Goal: Transaction & Acquisition: Purchase product/service

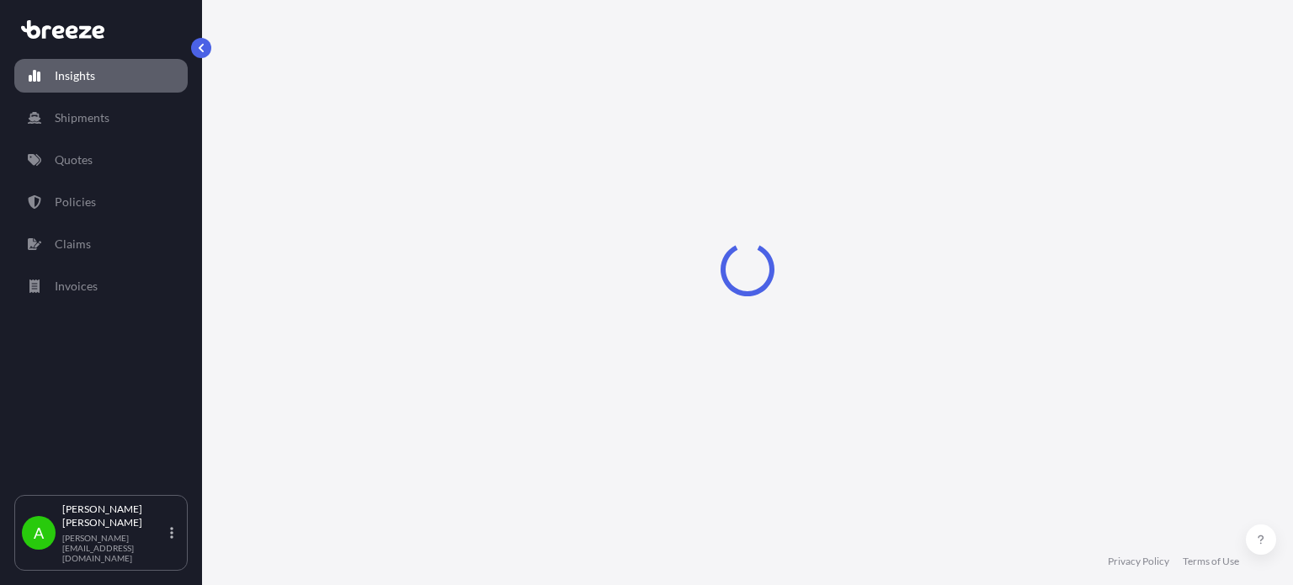
select select "2025"
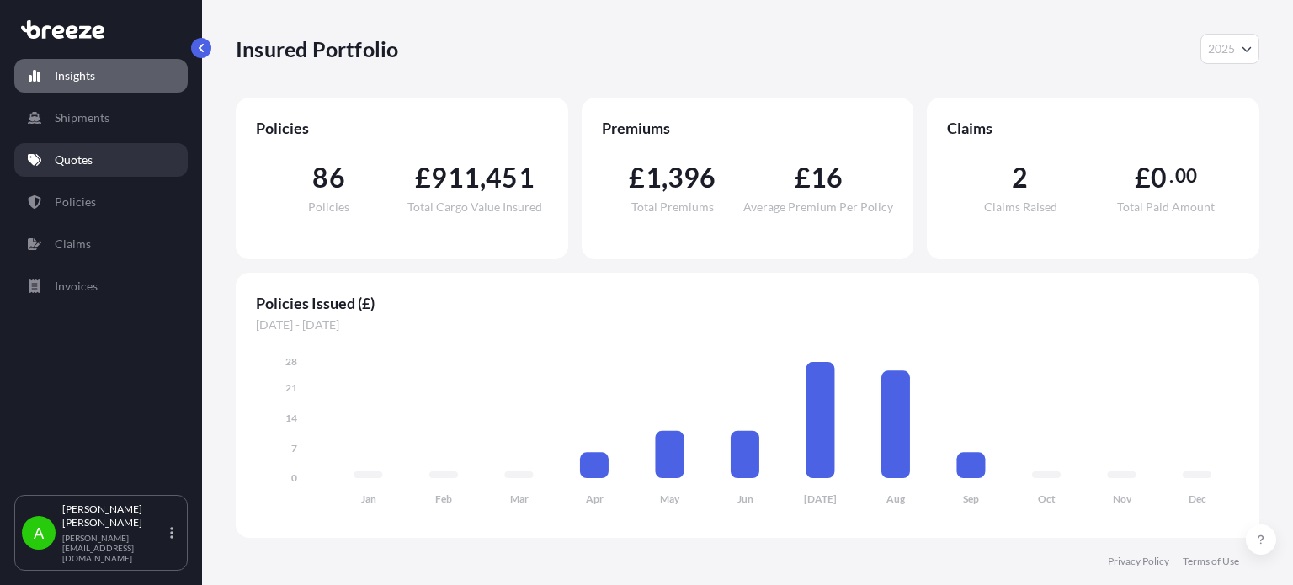
click at [102, 170] on link "Quotes" at bounding box center [100, 160] width 173 height 34
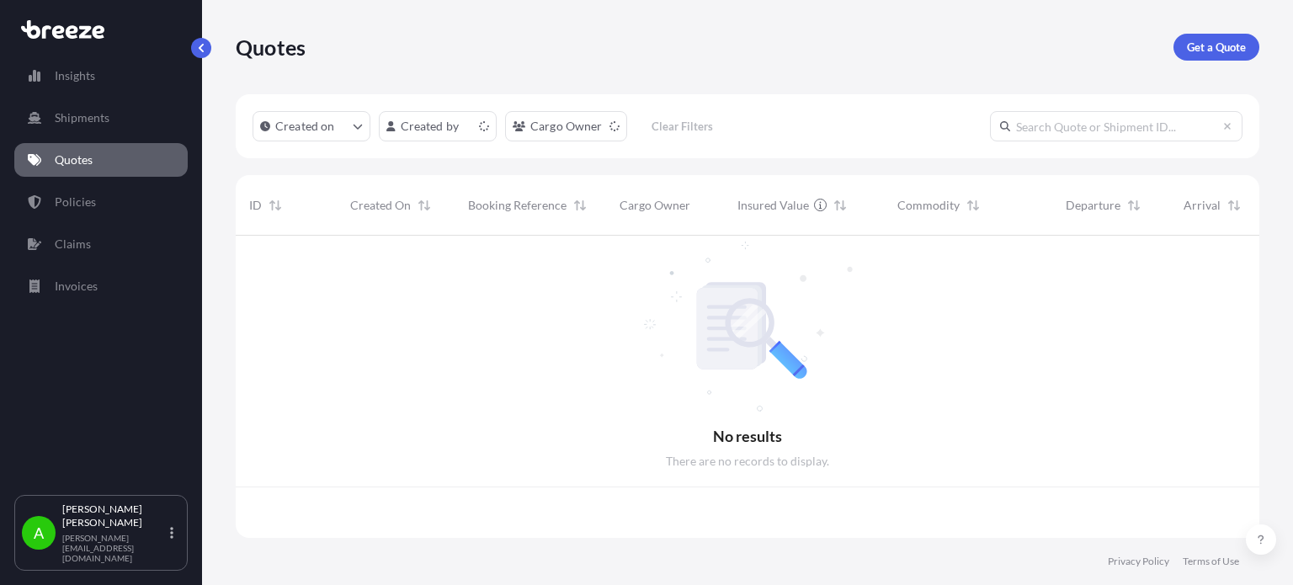
scroll to position [299, 1010]
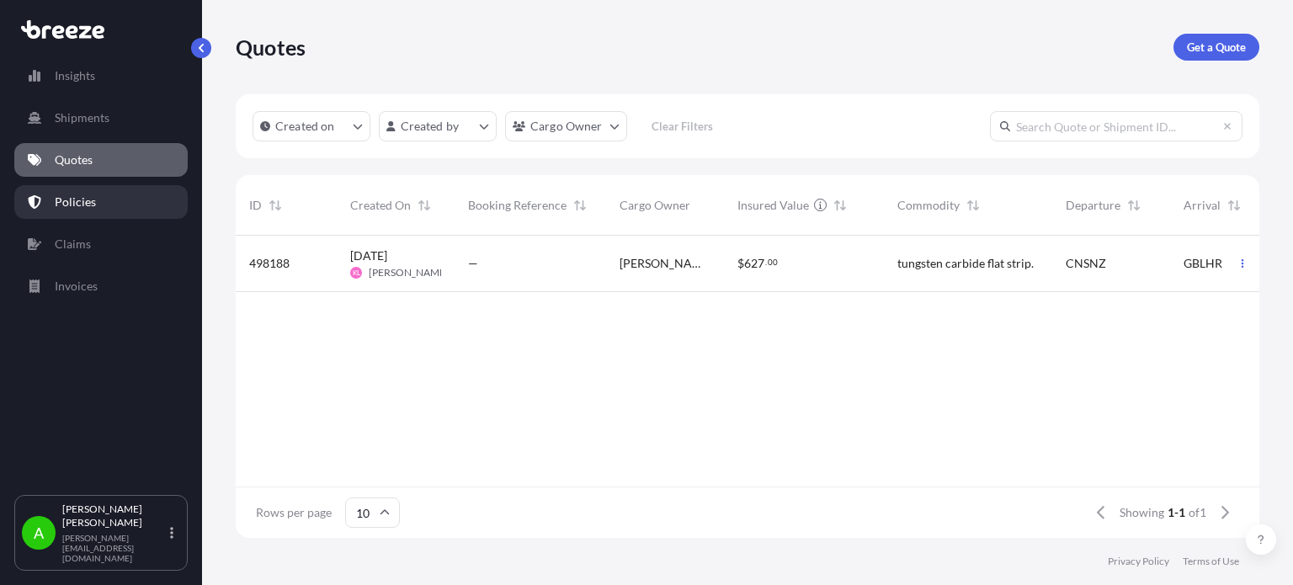
click at [71, 194] on p "Policies" at bounding box center [75, 202] width 41 height 17
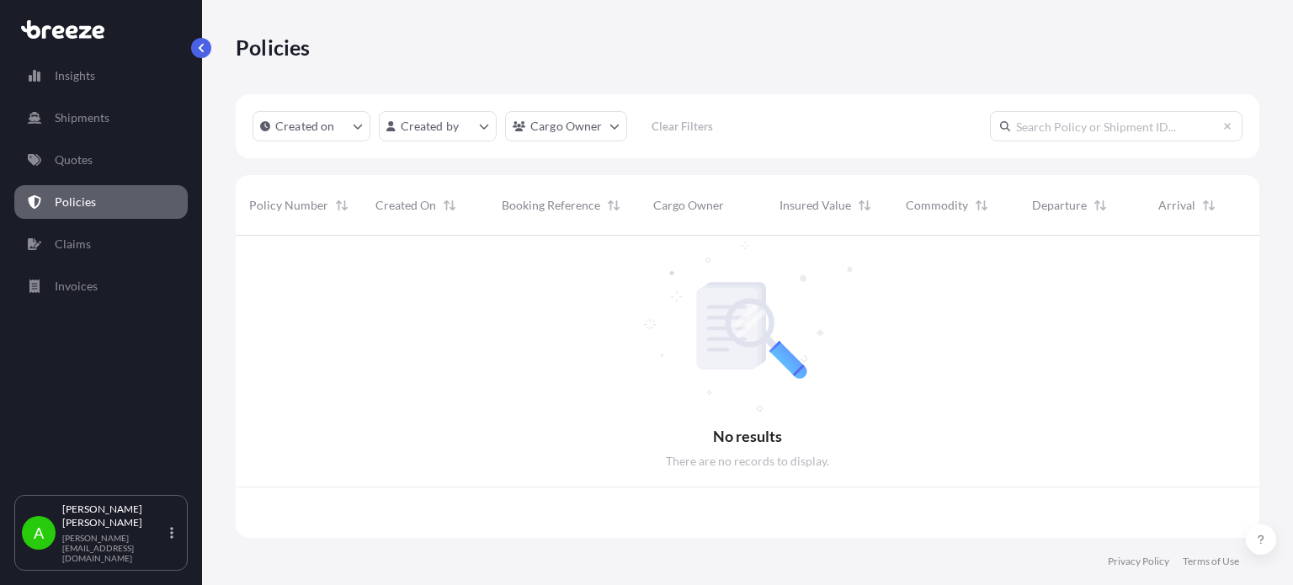
scroll to position [299, 1010]
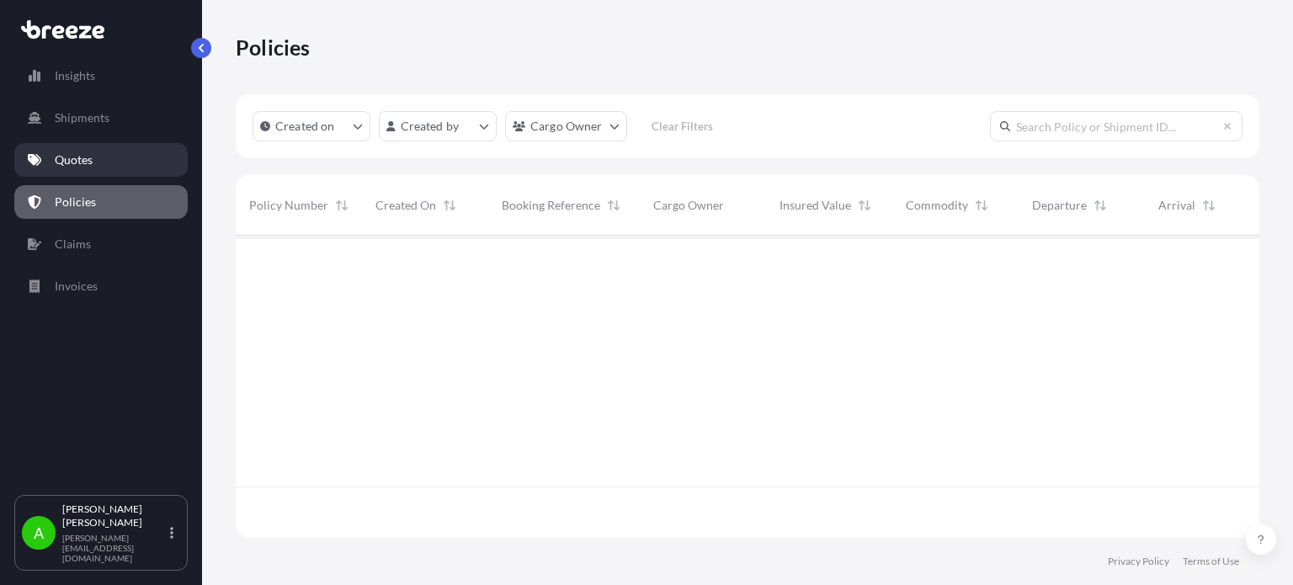
click at [91, 167] on p "Quotes" at bounding box center [74, 159] width 38 height 17
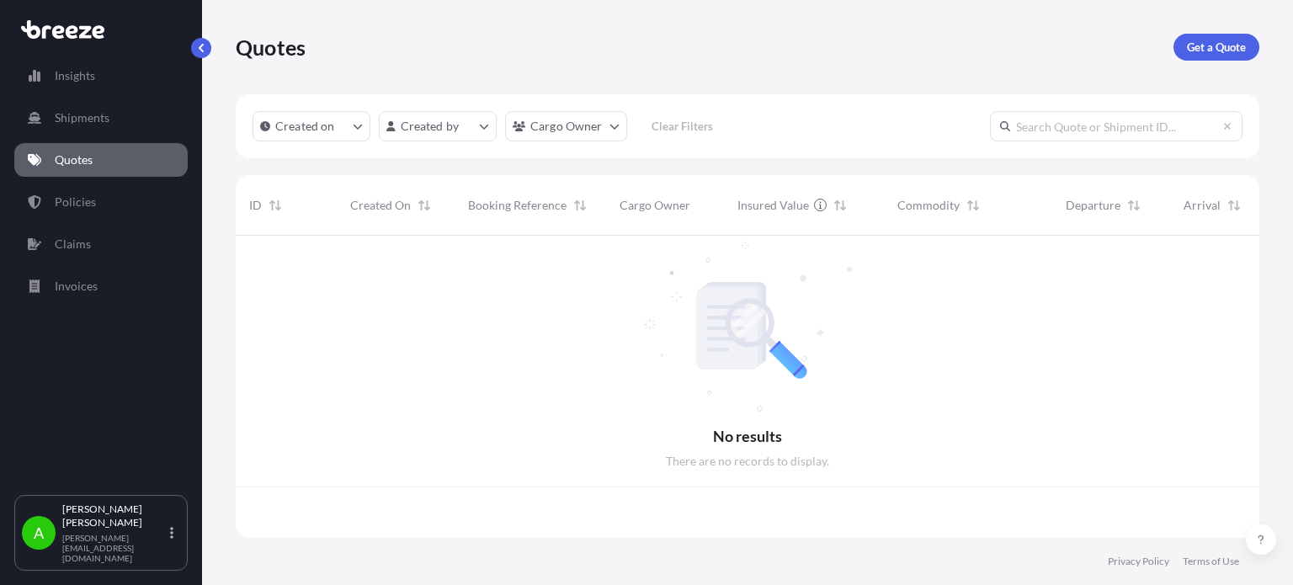
scroll to position [299, 1010]
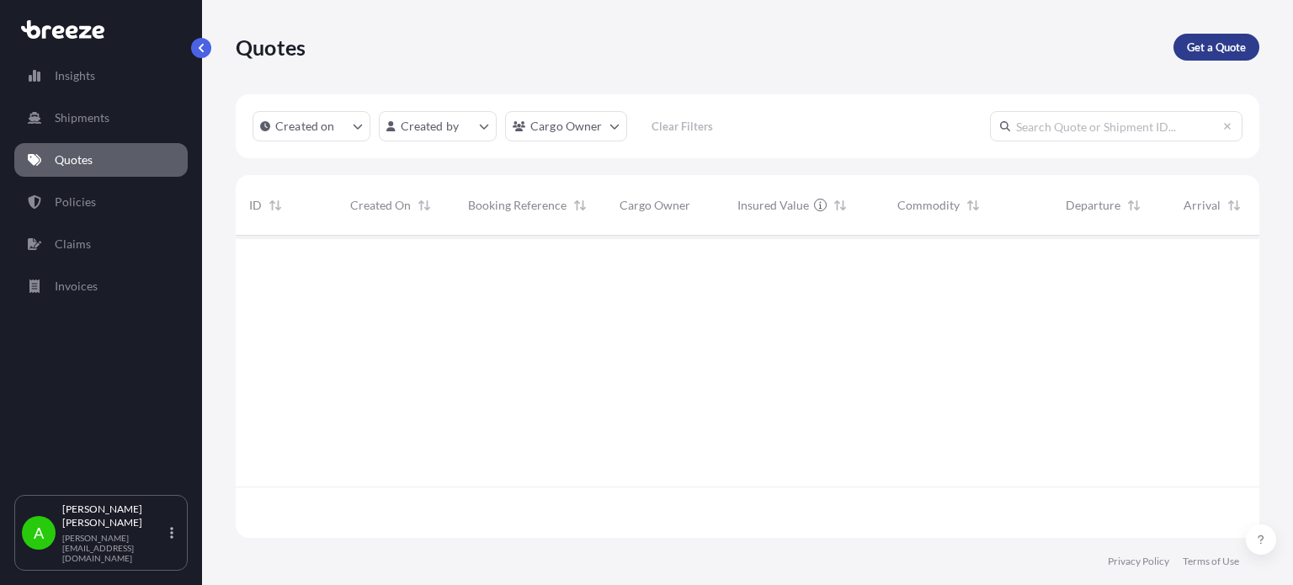
click at [1205, 43] on p "Get a Quote" at bounding box center [1216, 47] width 59 height 17
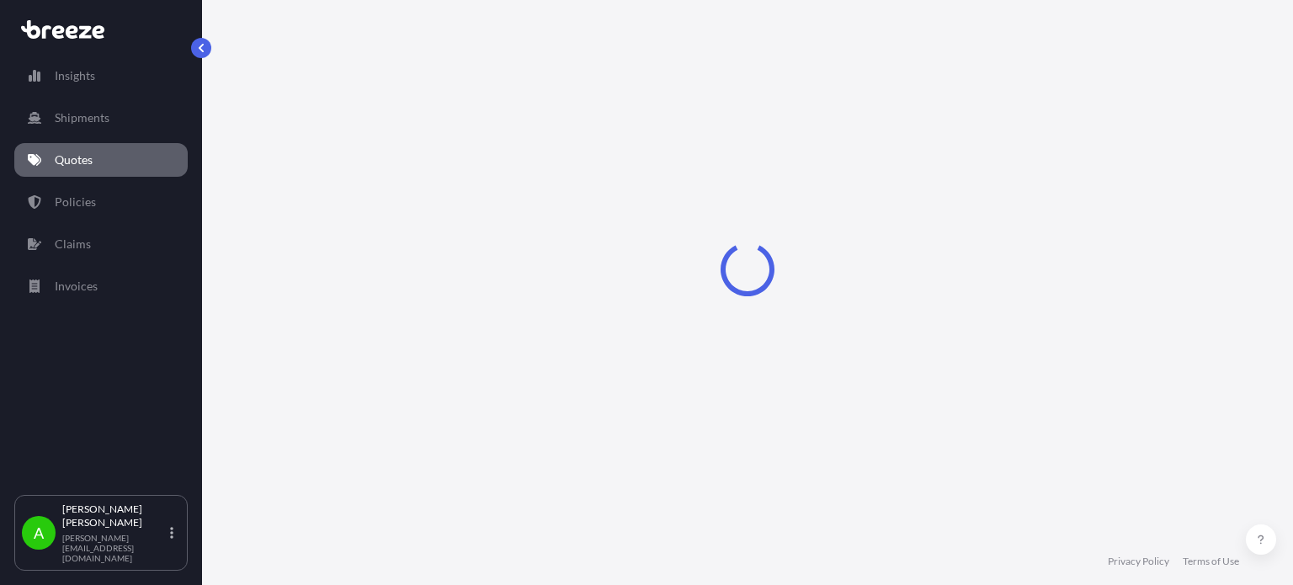
select select "Sea"
select select "1"
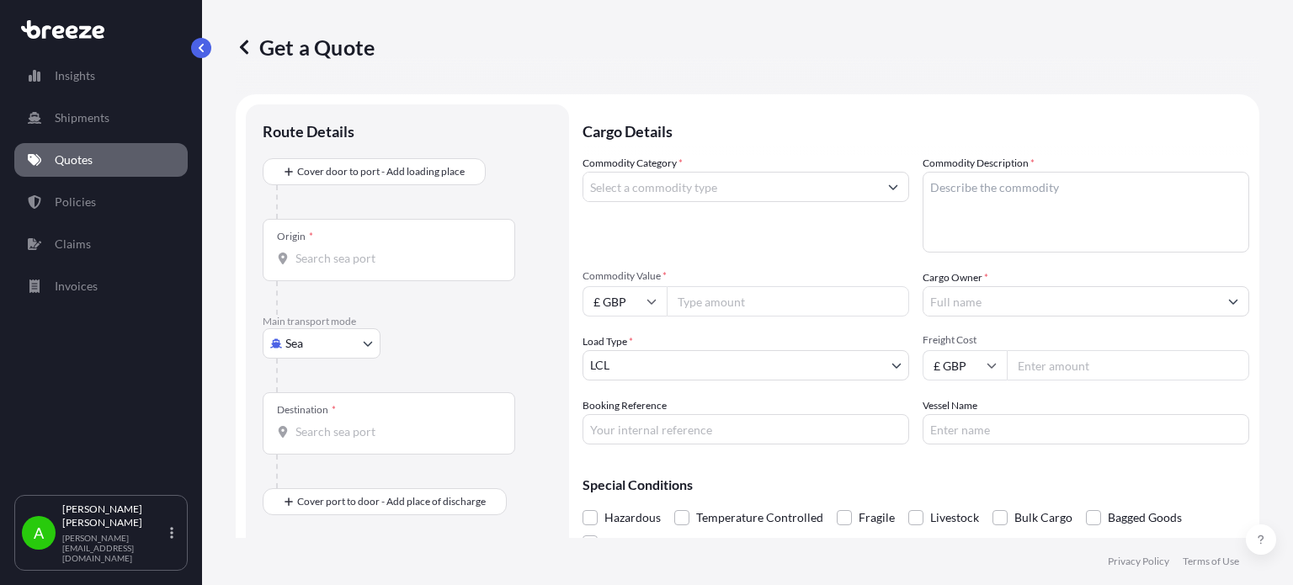
scroll to position [27, 0]
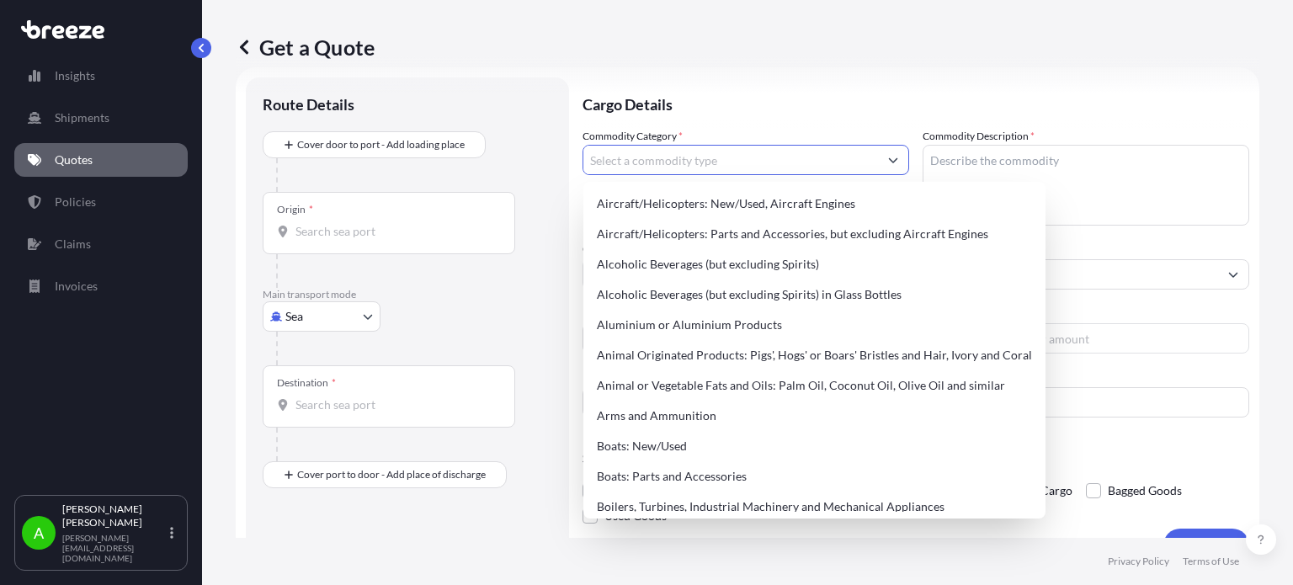
click at [753, 168] on input "Commodity Category *" at bounding box center [730, 160] width 295 height 30
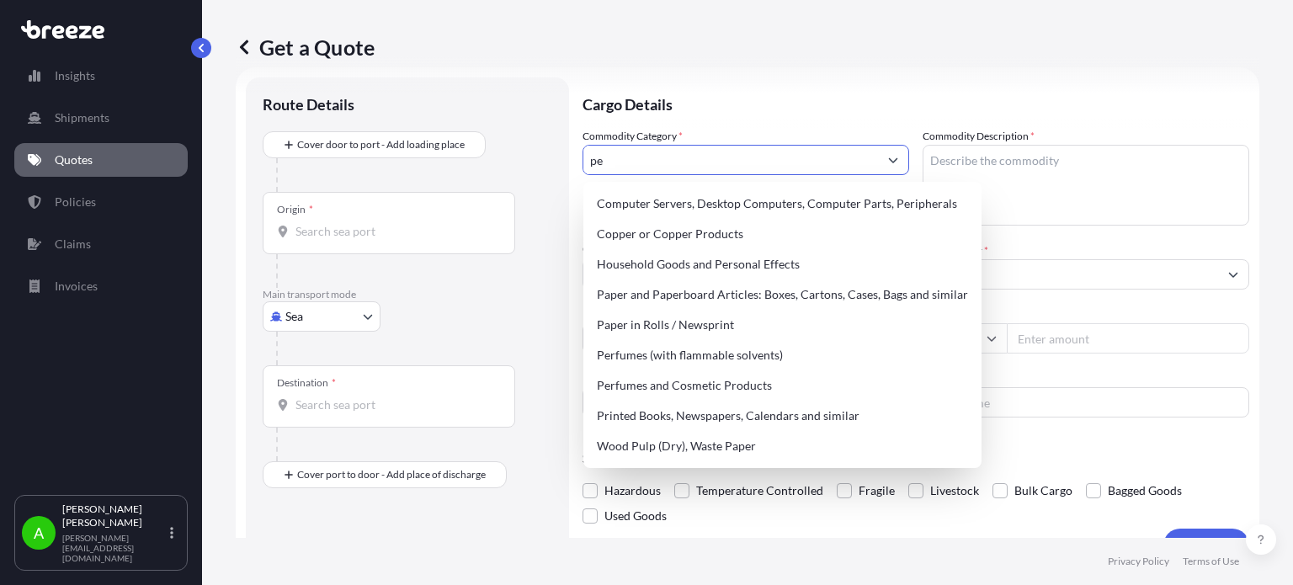
type input "p"
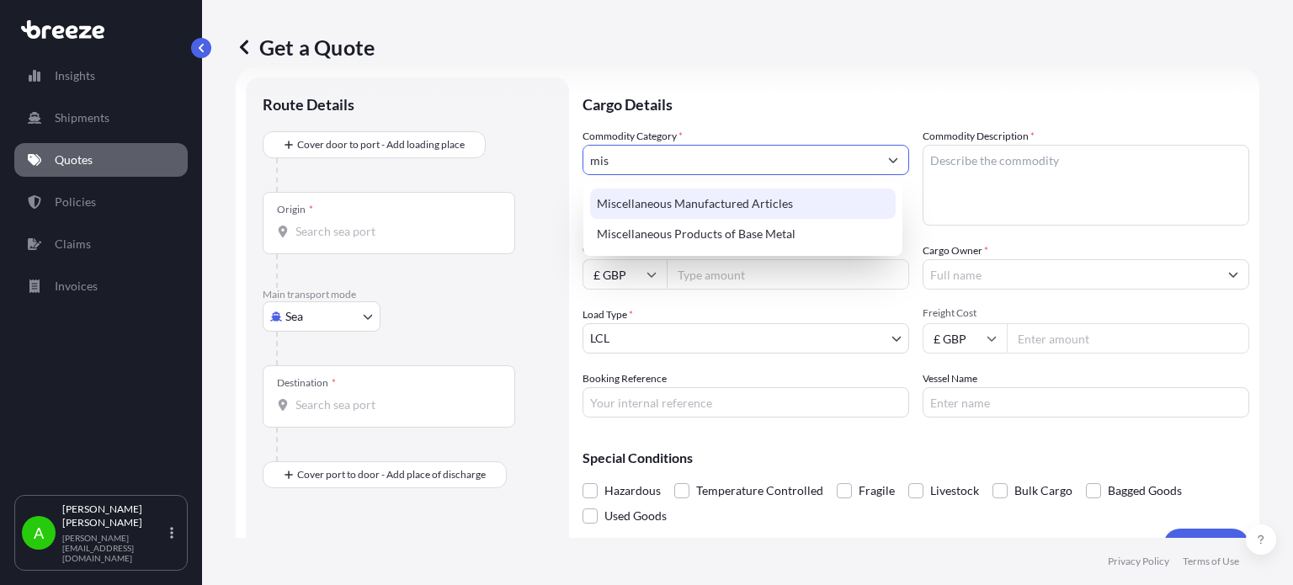
click at [735, 204] on div "Miscellaneous Manufactured Articles" at bounding box center [742, 203] width 305 height 30
click at [772, 210] on div "Miscellaneous Manufactured Articles" at bounding box center [742, 203] width 305 height 30
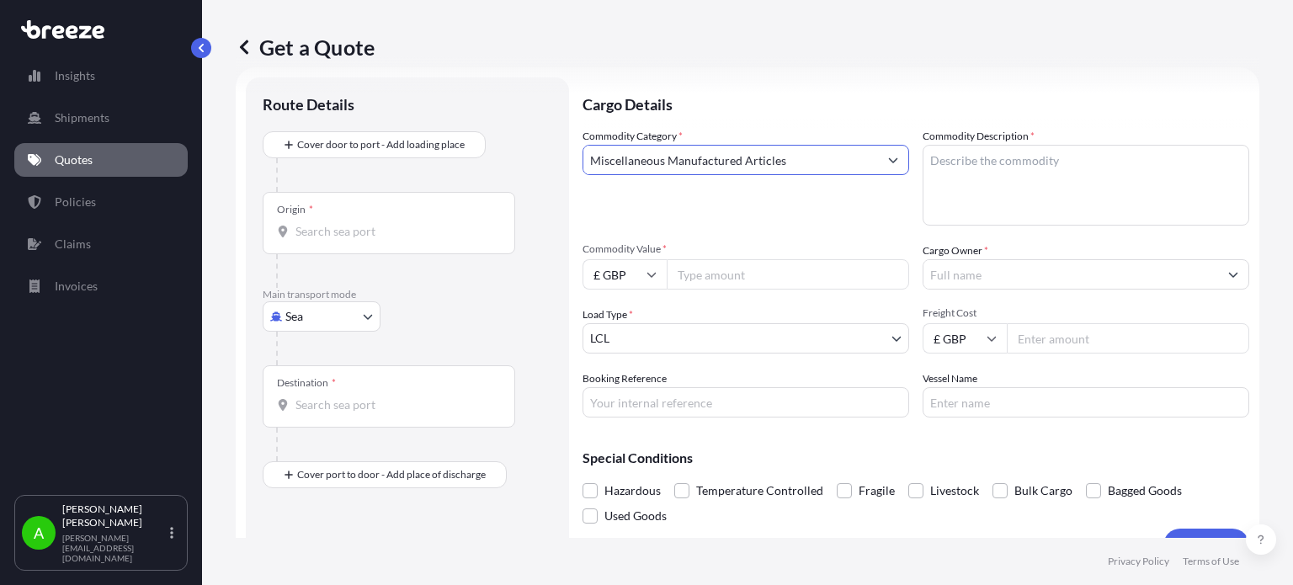
type input "Miscellaneous Manufactured Articles"
click at [979, 182] on textarea "Commodity Description *" at bounding box center [1085, 185] width 326 height 81
type textarea "Pergola"
click at [730, 107] on p "Cargo Details" at bounding box center [915, 102] width 666 height 50
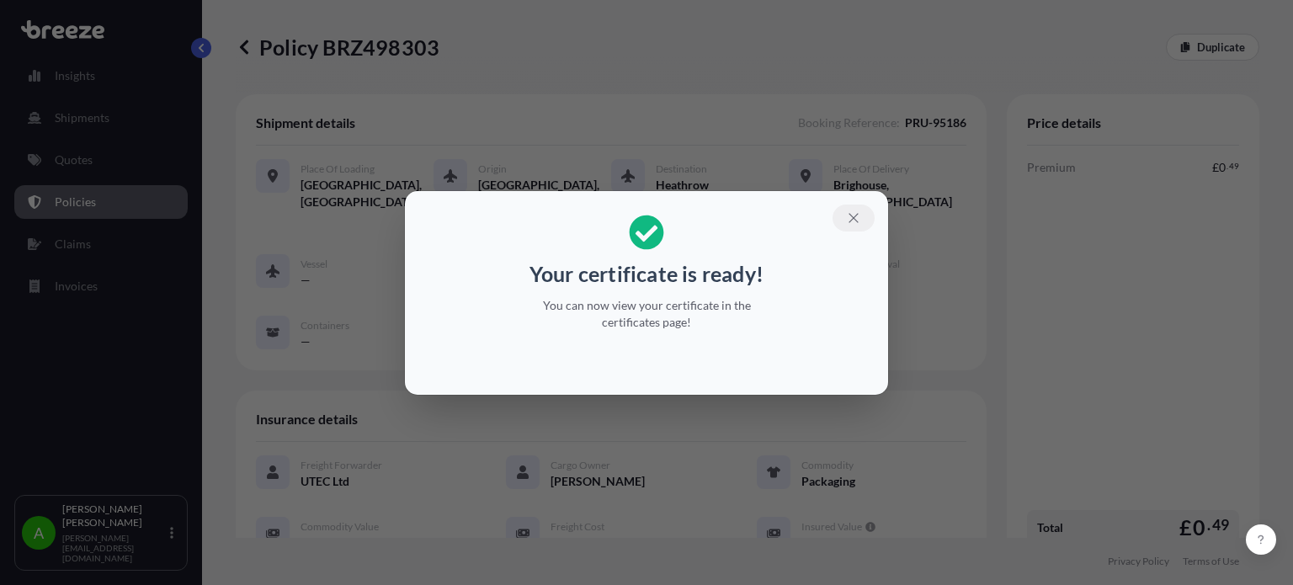
click at [857, 218] on icon "button" at bounding box center [853, 217] width 15 height 15
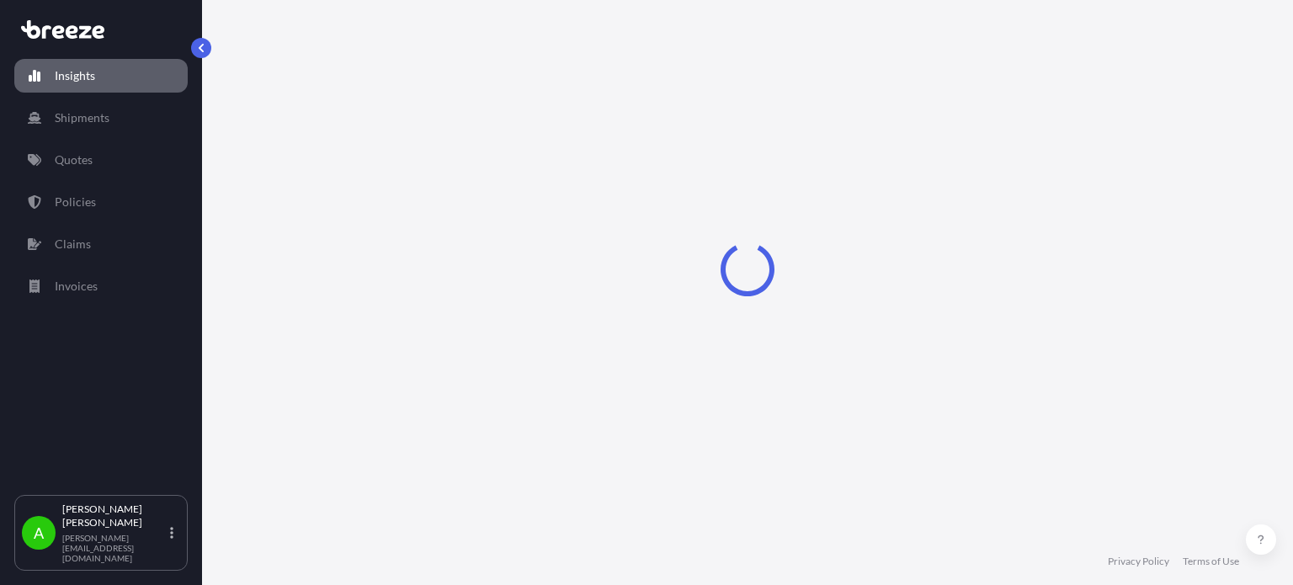
select select "2025"
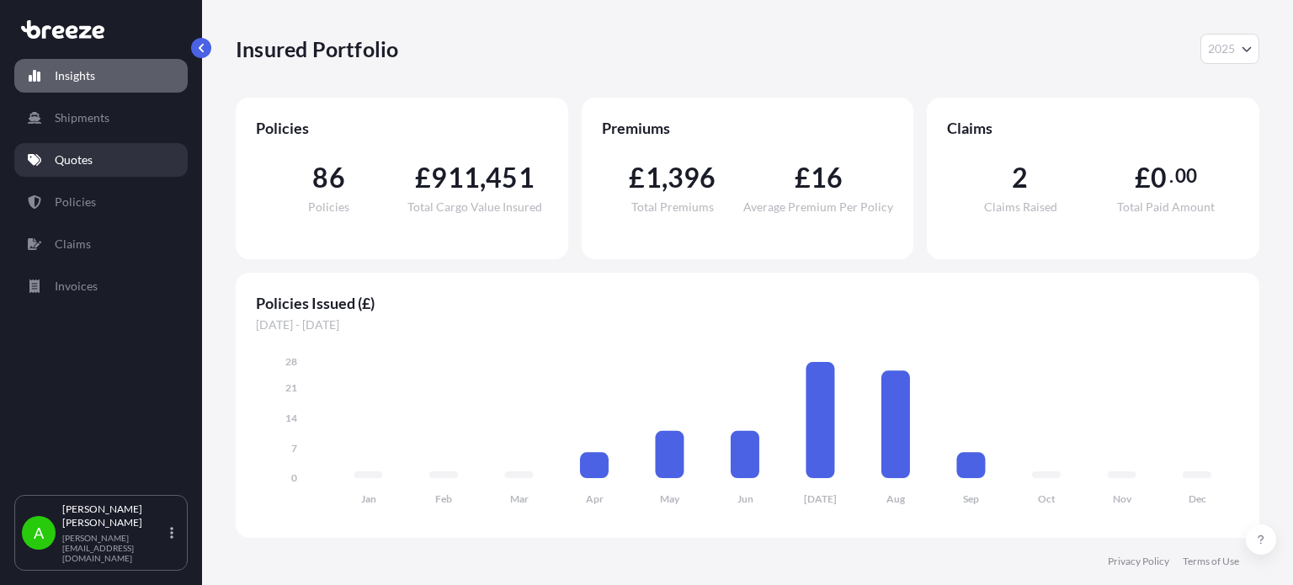
click at [124, 154] on link "Quotes" at bounding box center [100, 160] width 173 height 34
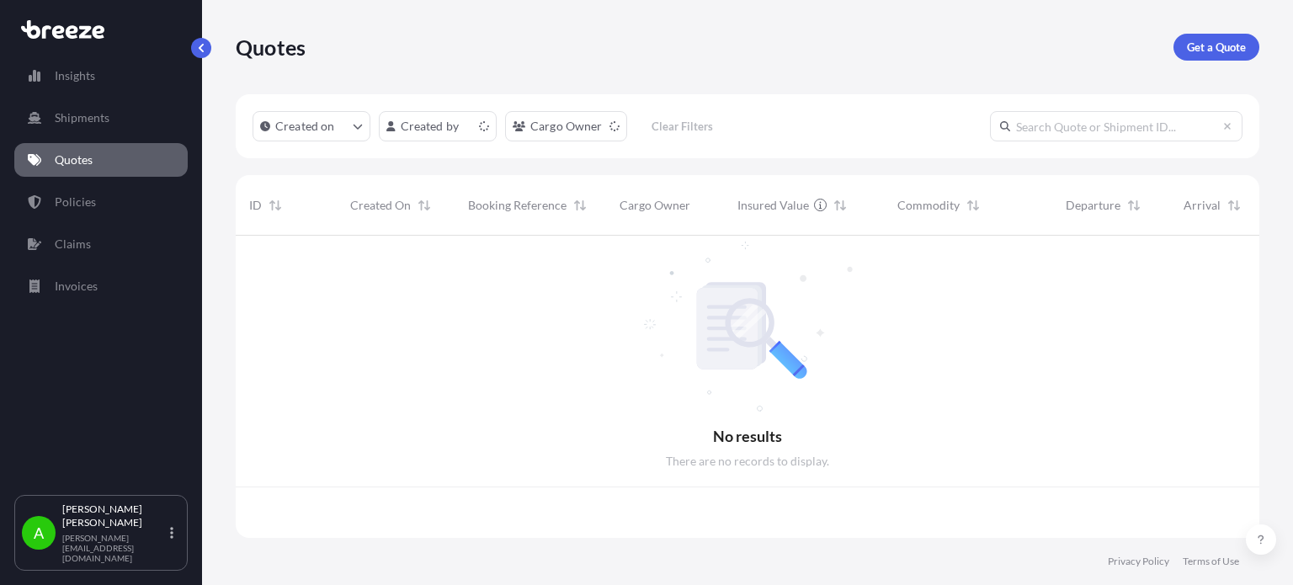
scroll to position [299, 1010]
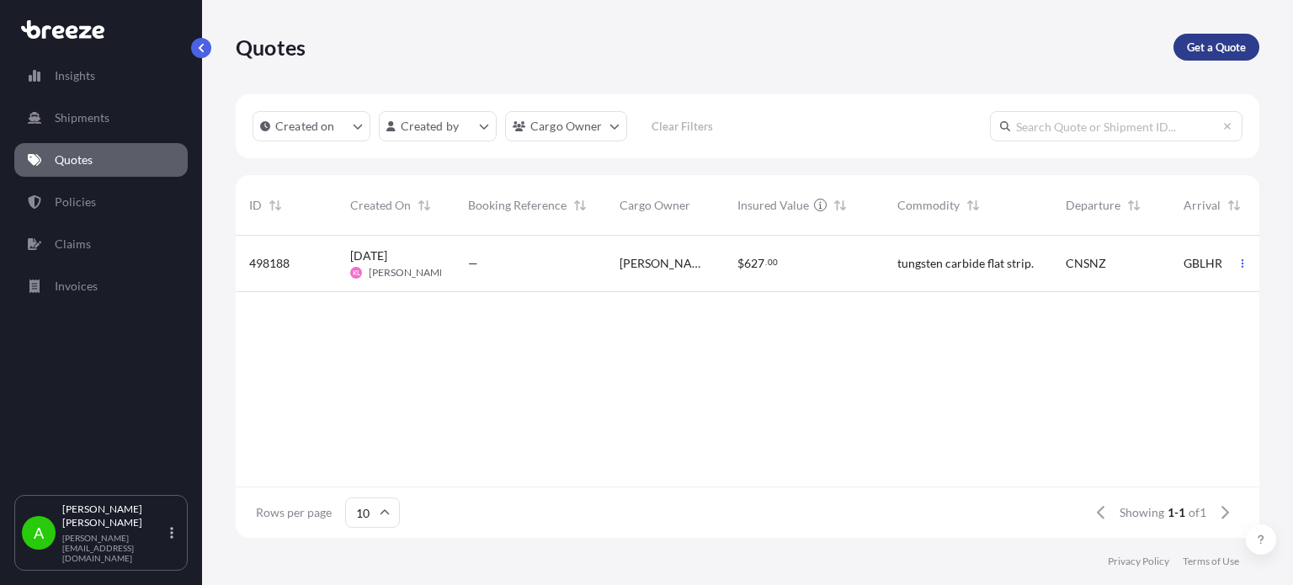
click at [1236, 43] on p "Get a Quote" at bounding box center [1216, 47] width 59 height 17
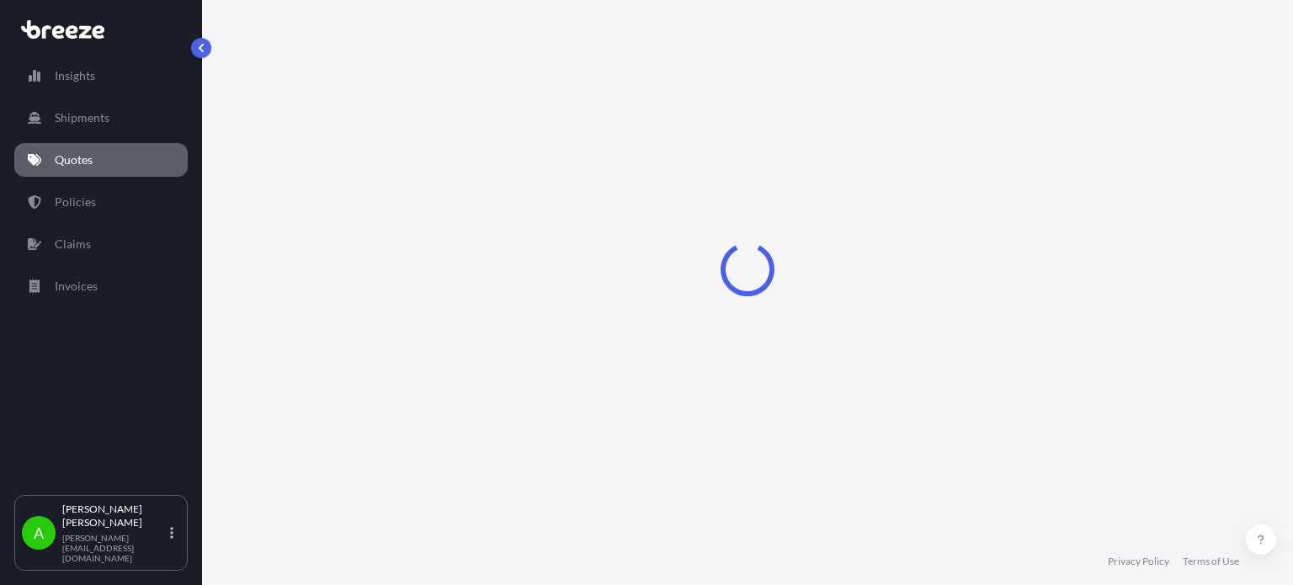
select select "Sea"
select select "1"
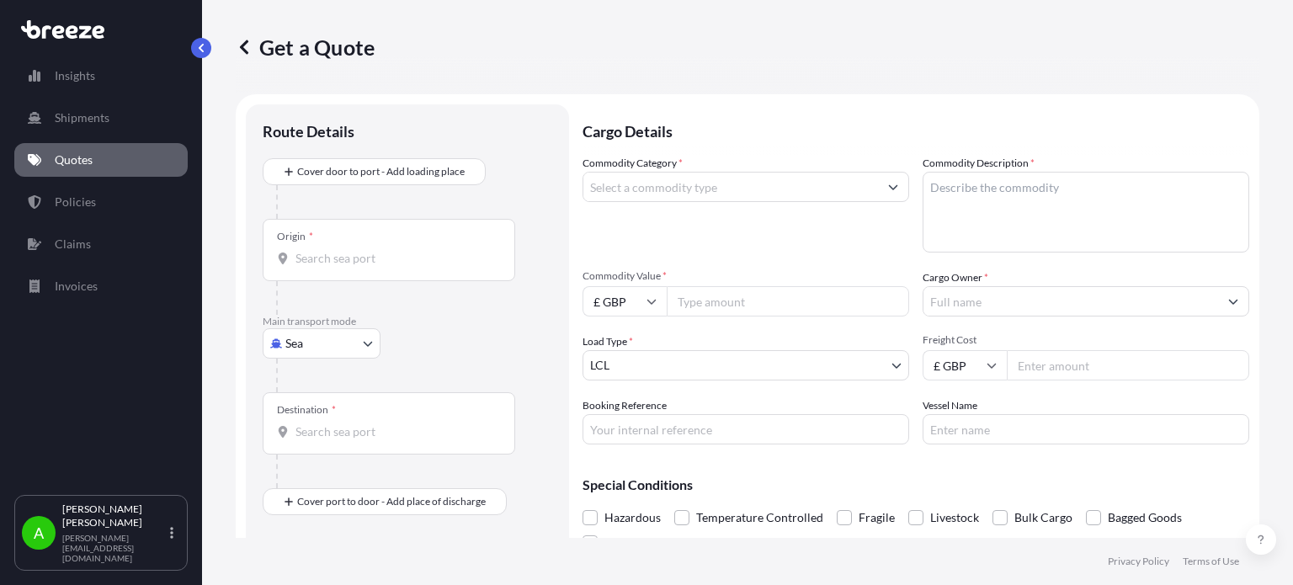
scroll to position [27, 0]
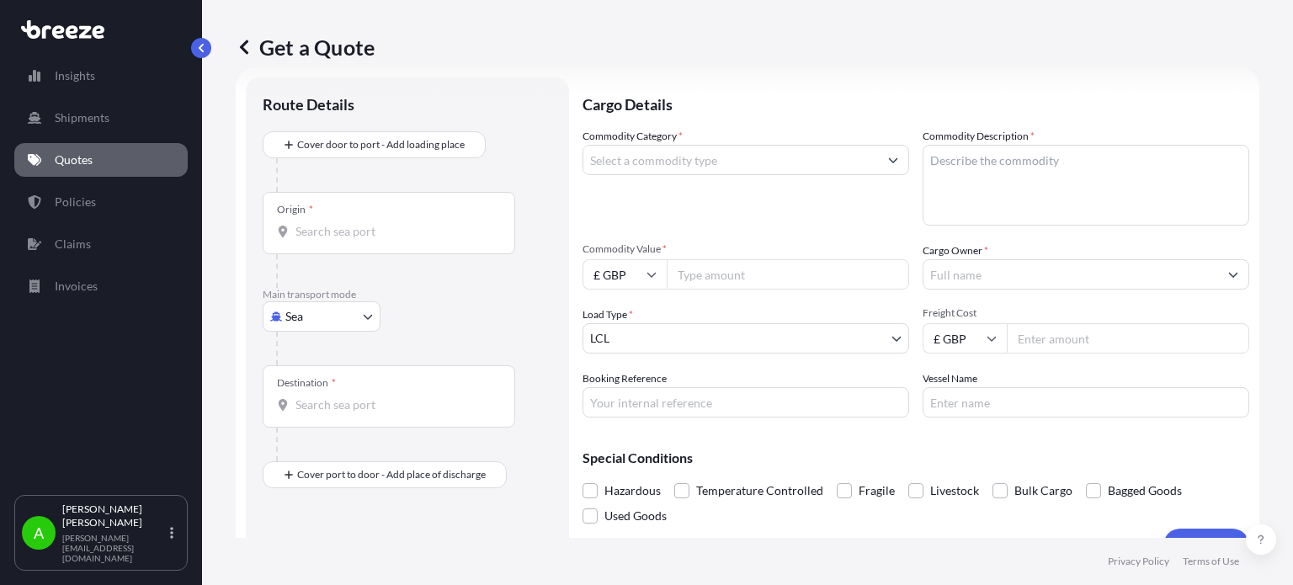
click at [973, 166] on textarea "Commodity Description *" at bounding box center [1085, 185] width 326 height 81
paste textarea "Aluminium pergola with electronic blinds"
type textarea "Aluminium pergola with electronic blinds"
click at [708, 166] on input "Commodity Category *" at bounding box center [730, 160] width 295 height 30
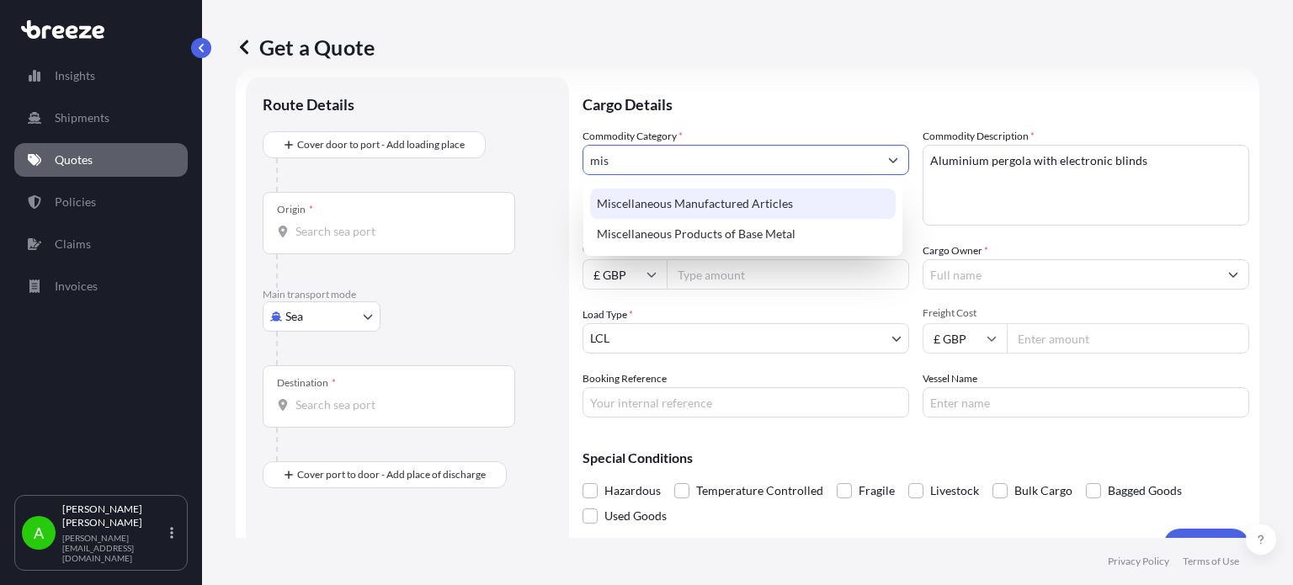
click at [715, 201] on div "Miscellaneous Manufactured Articles" at bounding box center [742, 203] width 305 height 30
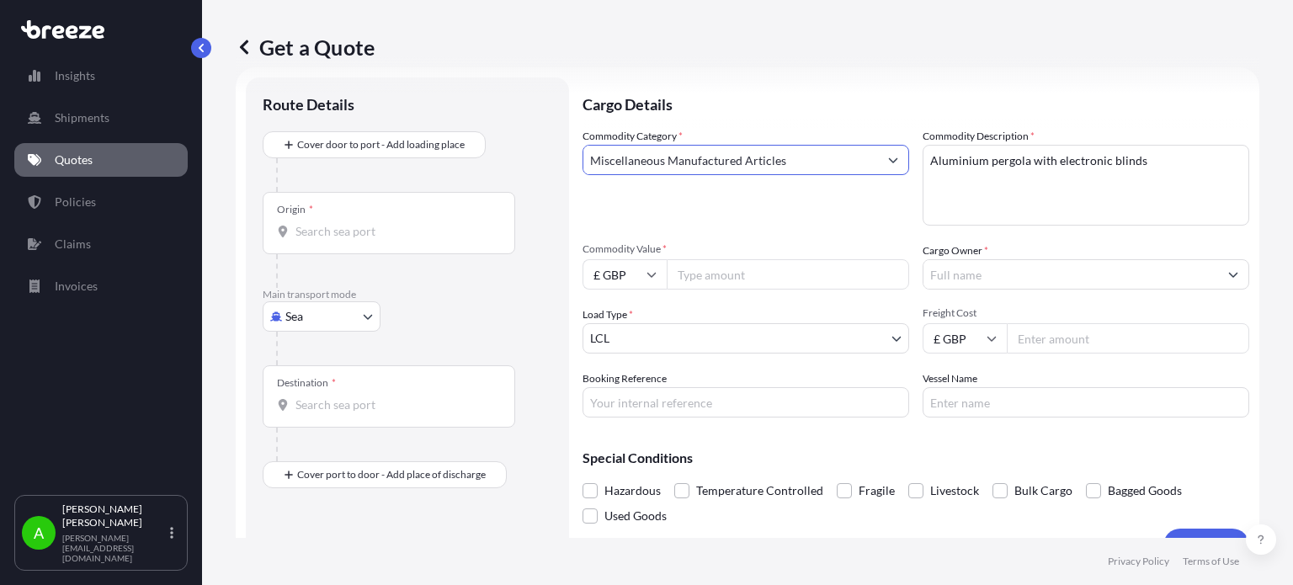
type input "Miscellaneous Manufactured Articles"
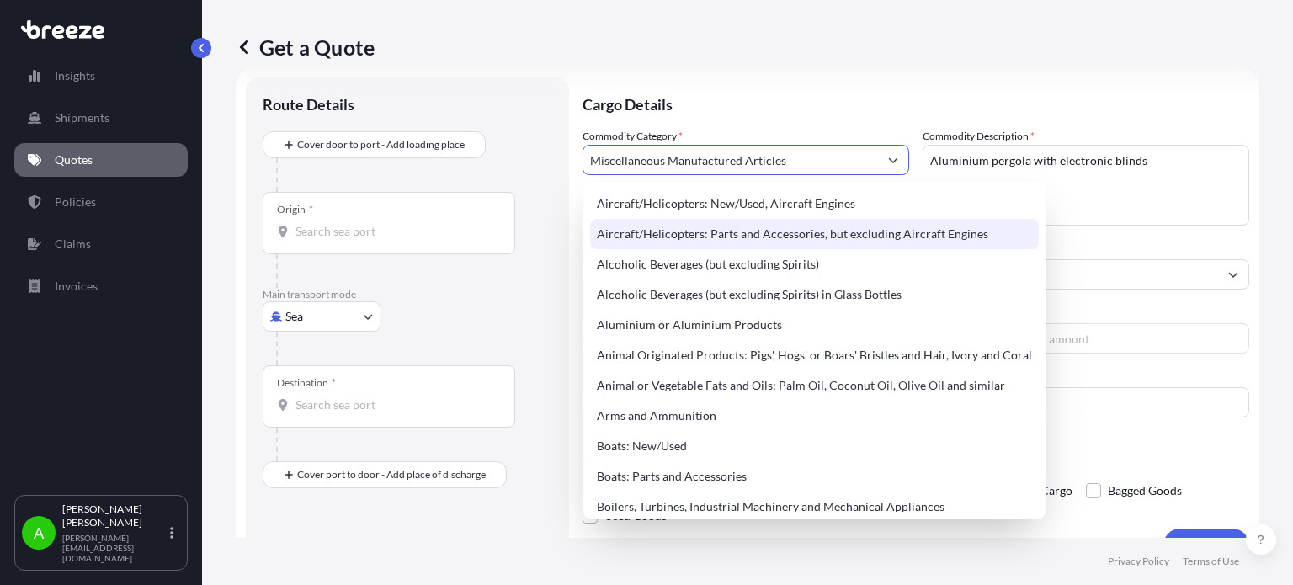
click at [825, 83] on div "Get a Quote" at bounding box center [747, 47] width 1023 height 94
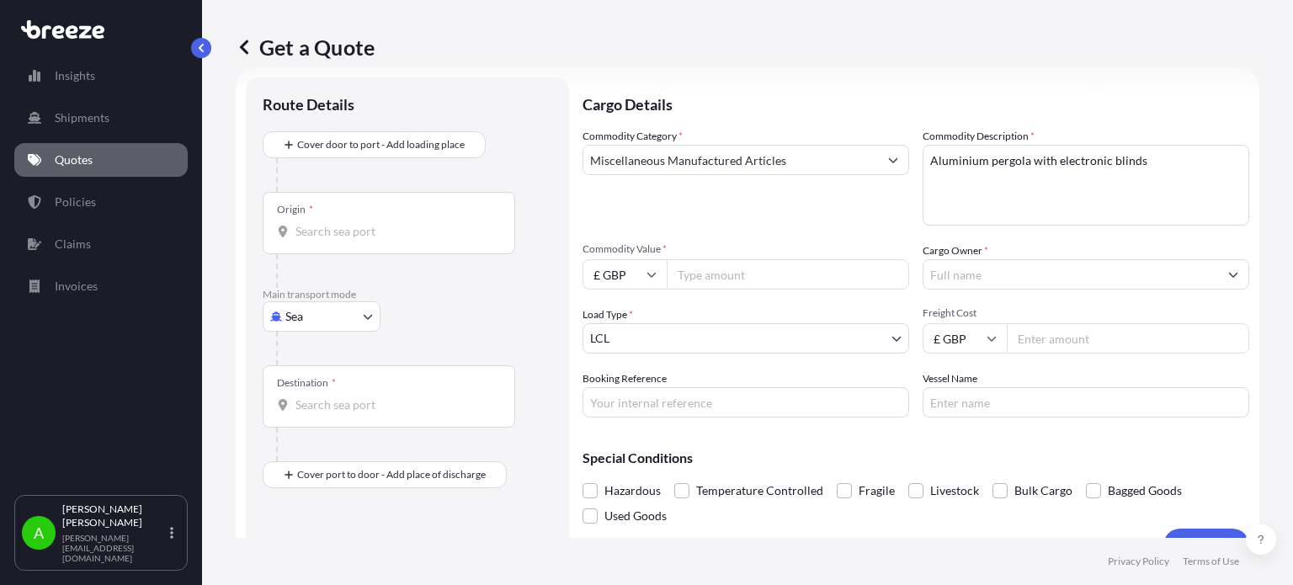
click at [658, 268] on input "£ GBP" at bounding box center [624, 274] width 84 height 30
click at [636, 391] on div "$ USD" at bounding box center [624, 391] width 71 height 32
type input "$ USD"
click at [713, 269] on input "Commodity Value *" at bounding box center [787, 274] width 242 height 30
type input "3148"
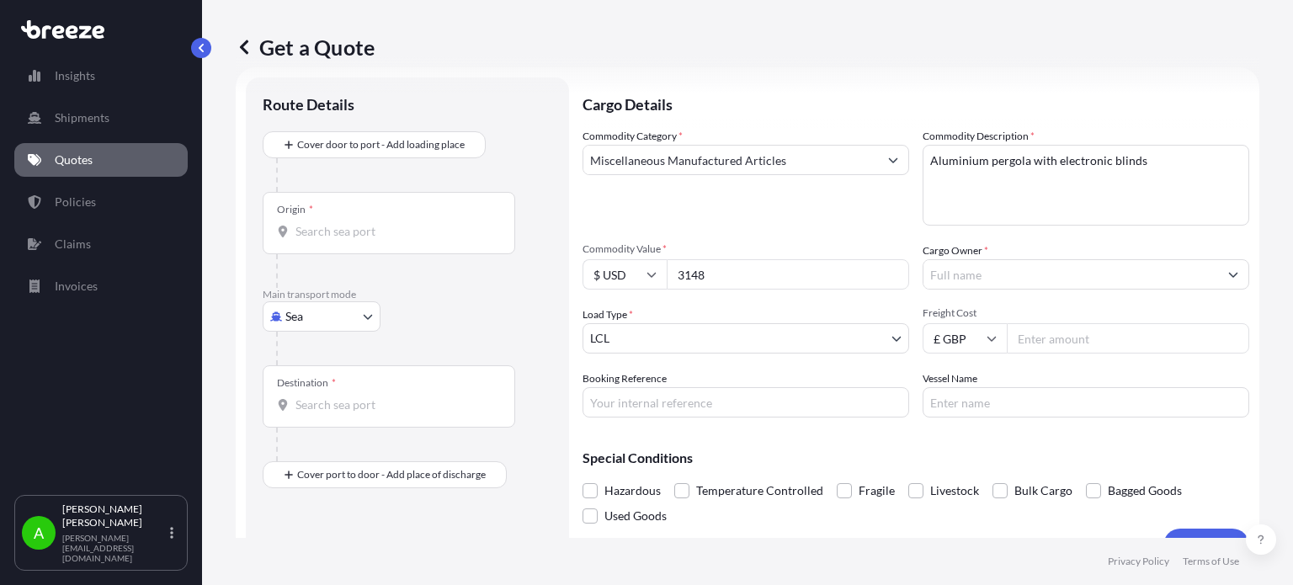
click at [751, 220] on div "Commodity Category * Miscellaneous Manufactured Articles" at bounding box center [745, 177] width 326 height 98
click at [1055, 342] on input "Freight Cost" at bounding box center [1127, 338] width 242 height 30
type input "1146.30"
click at [773, 93] on div "Get a Quote" at bounding box center [747, 47] width 1023 height 94
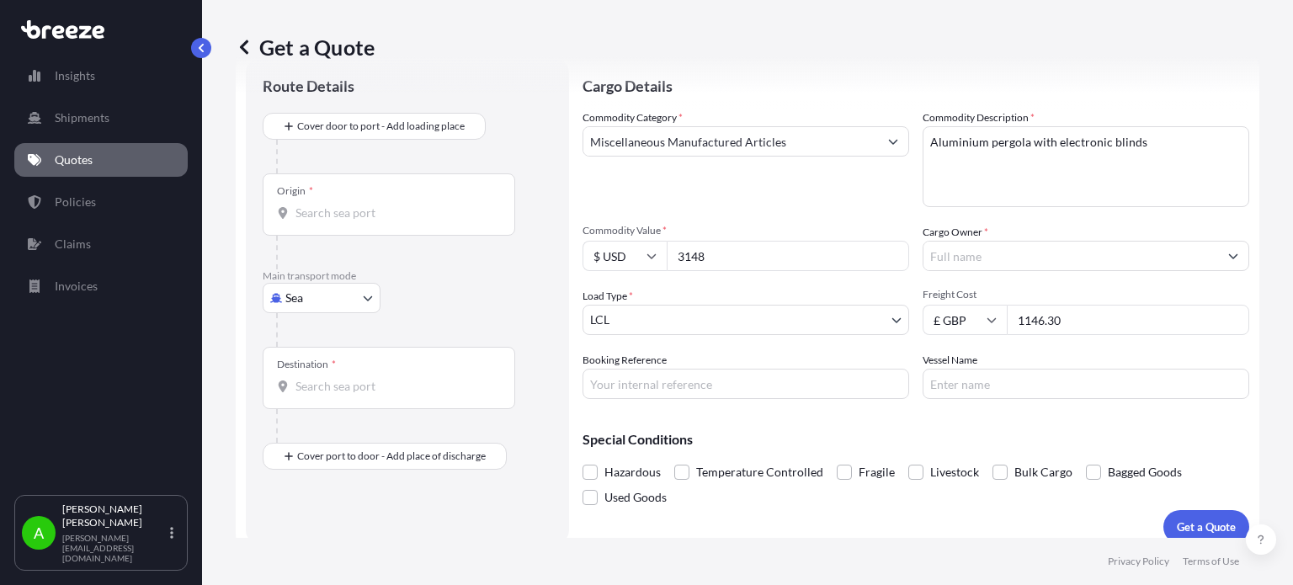
scroll to position [61, 0]
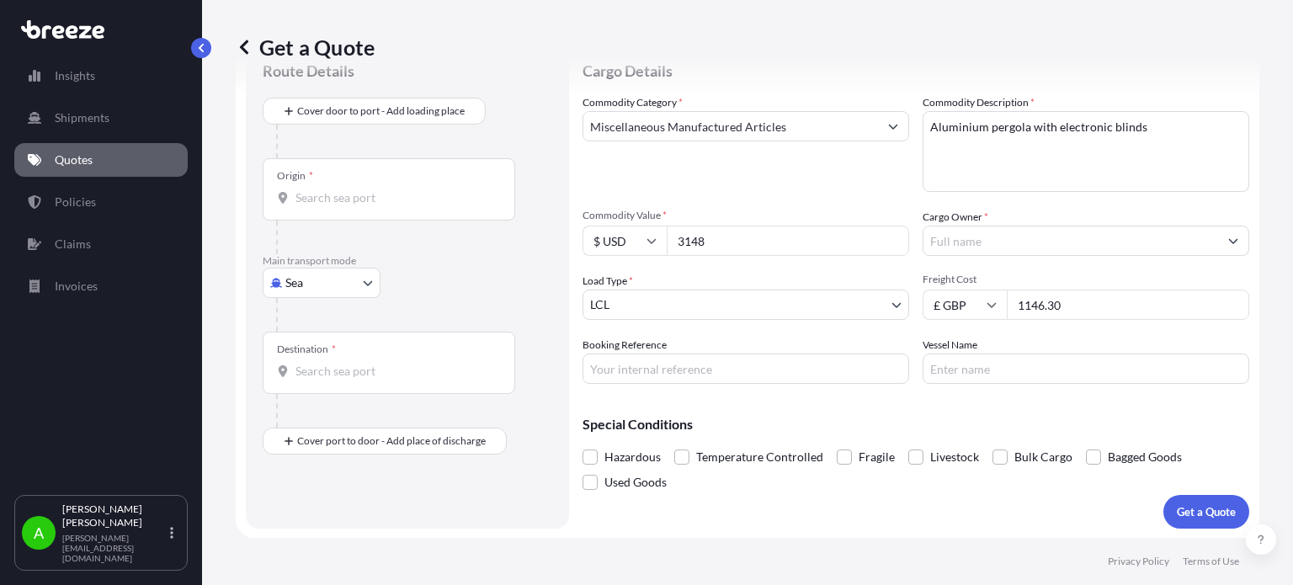
click at [840, 306] on body "Insights Shipments Quotes Policies Claims Invoices A Alex Potamianos a.potamian…" at bounding box center [646, 292] width 1293 height 585
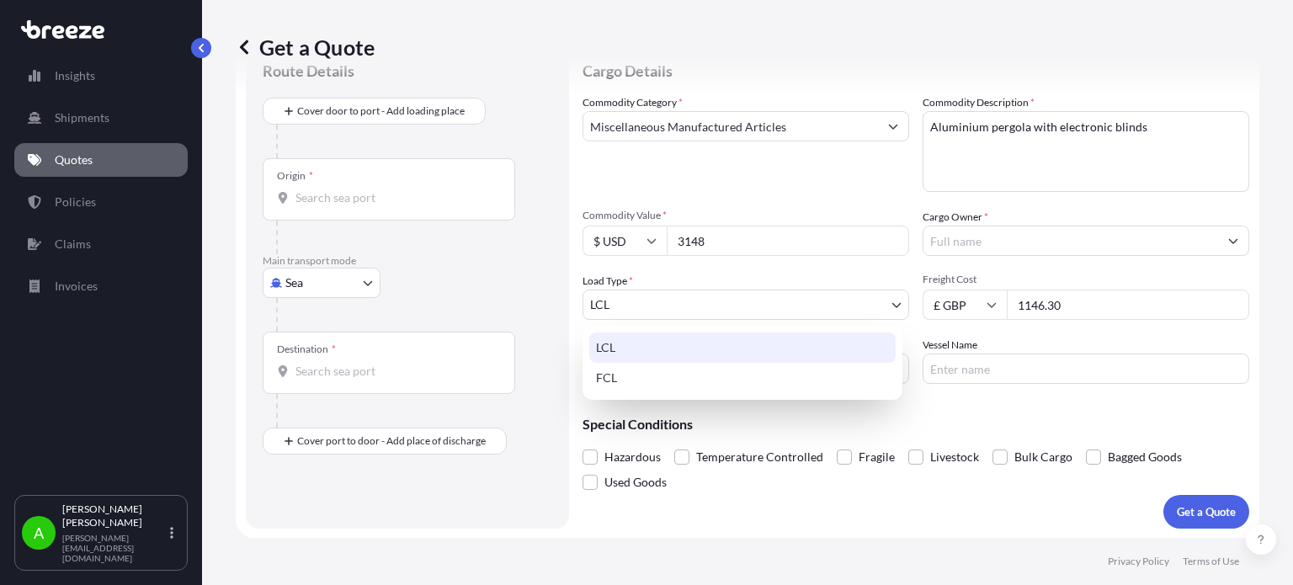
click at [682, 348] on div "LCL" at bounding box center [742, 347] width 306 height 30
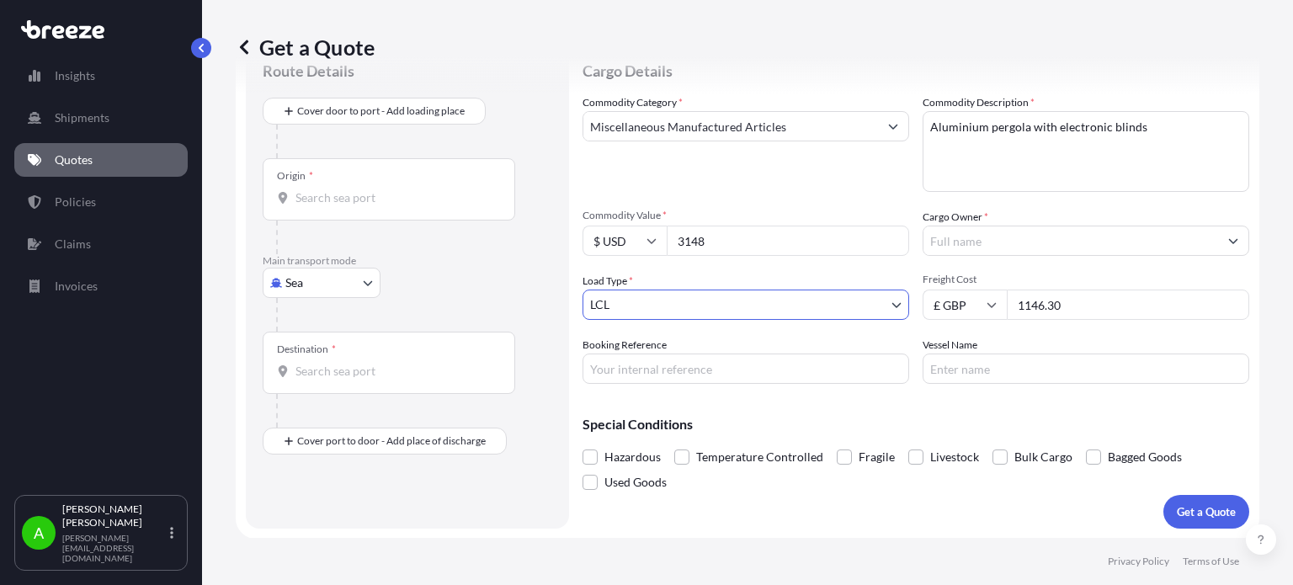
click at [353, 199] on input "Origin *" at bounding box center [394, 197] width 199 height 17
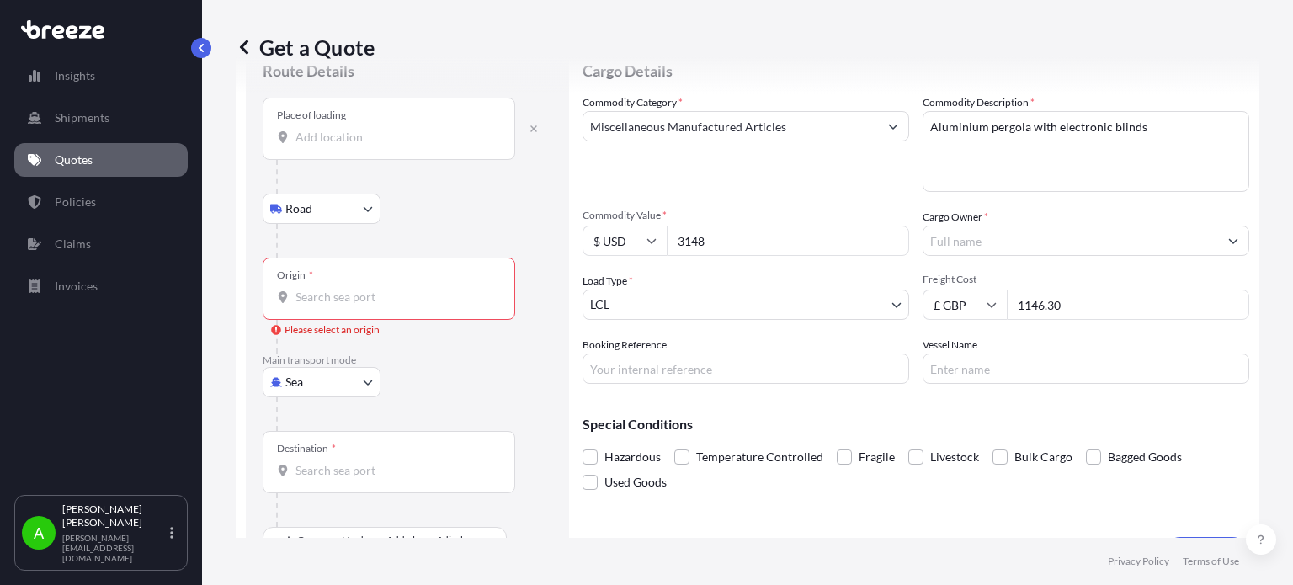
click at [333, 293] on input "Origin * Please select an origin" at bounding box center [394, 297] width 199 height 17
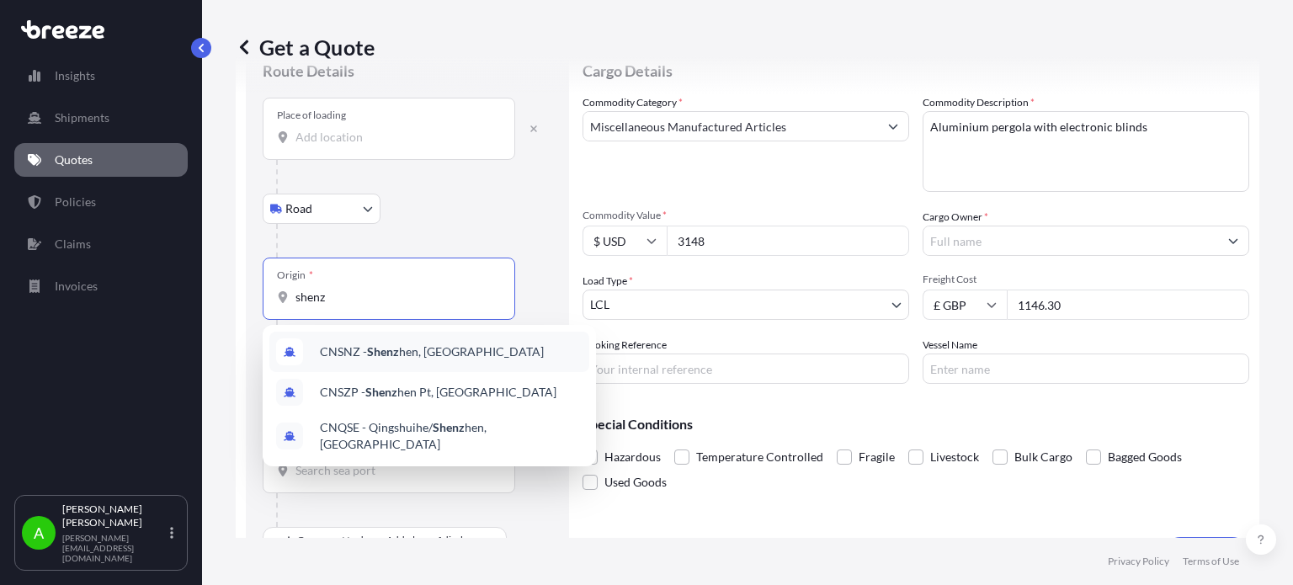
click at [410, 353] on span "CNSNZ - Shenz hen, China" at bounding box center [432, 351] width 224 height 17
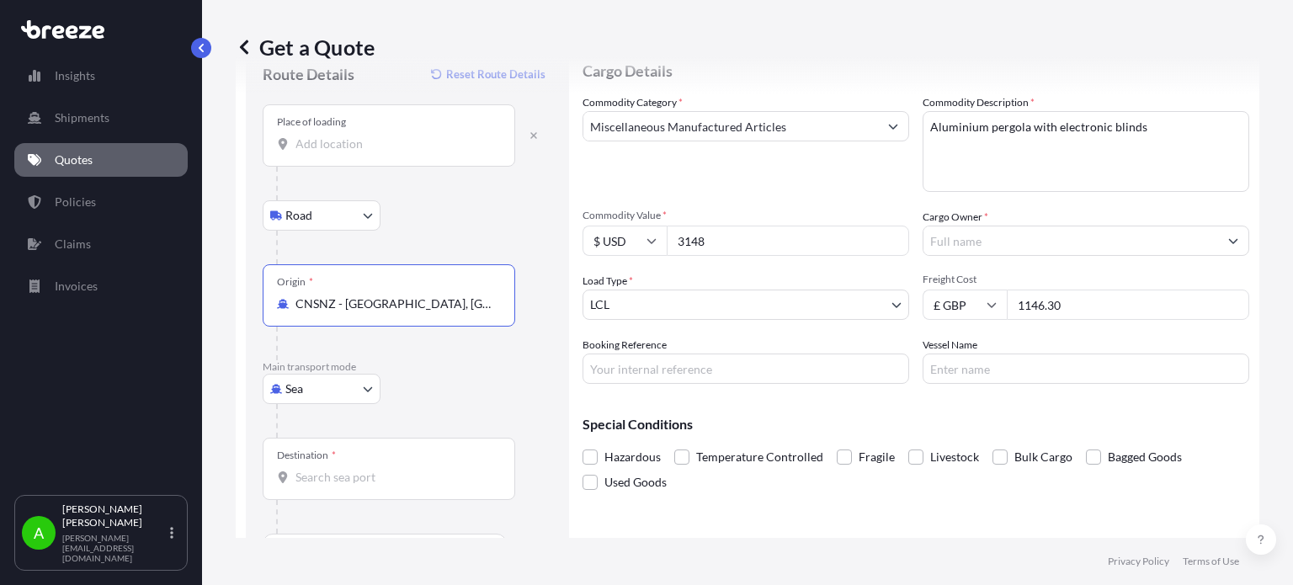
type input "CNSNZ - Shenzhen, China"
click at [455, 223] on div "Road Road Rail" at bounding box center [407, 215] width 289 height 30
click at [355, 474] on input "Destination *" at bounding box center [394, 477] width 199 height 17
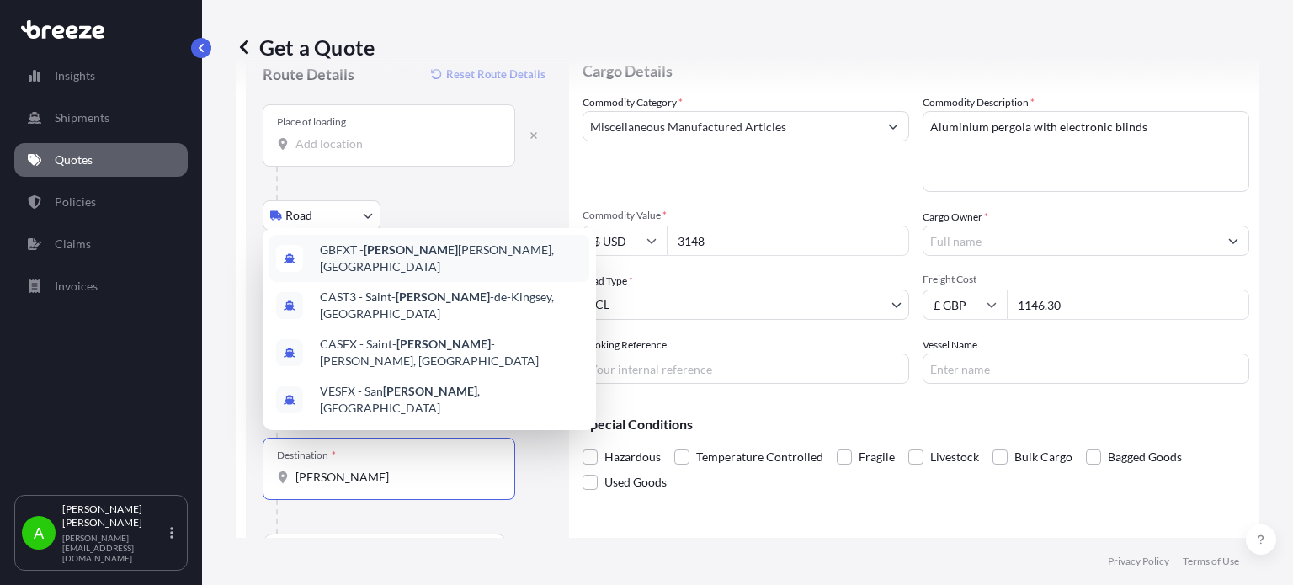
click at [464, 275] on span "GBFXT - Felix stowe, United Kingdom" at bounding box center [451, 259] width 263 height 34
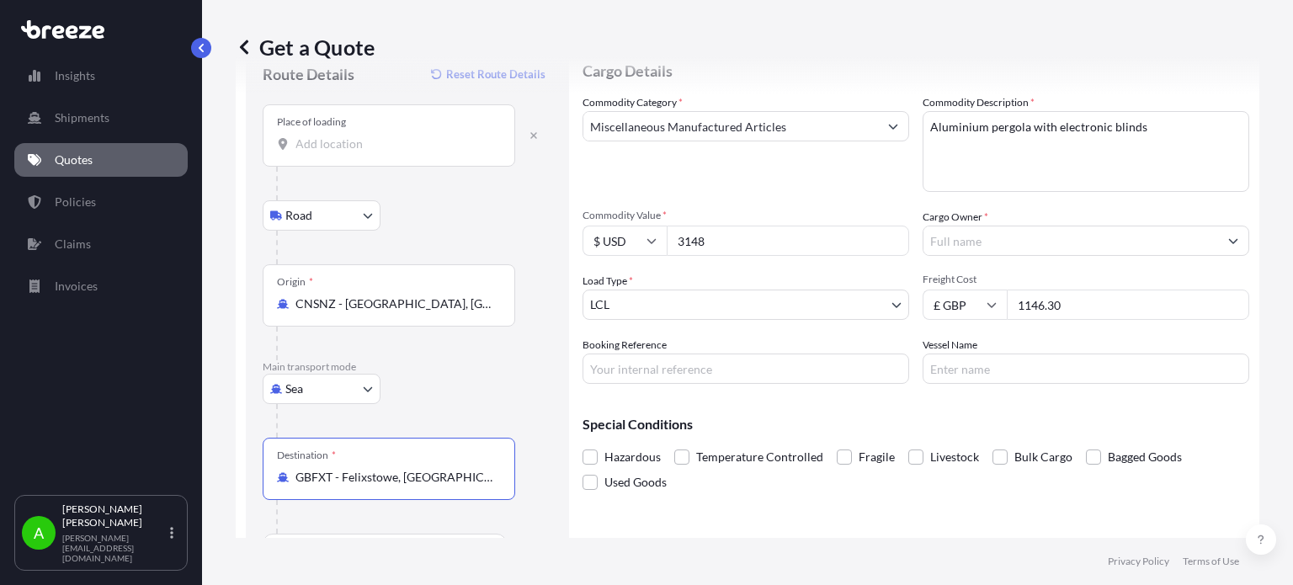
type input "GBFXT - Felixstowe, United Kingdom"
click at [468, 374] on div "Sea Sea Air Road Rail" at bounding box center [407, 389] width 289 height 30
click at [400, 146] on input "Place of loading" at bounding box center [394, 143] width 199 height 17
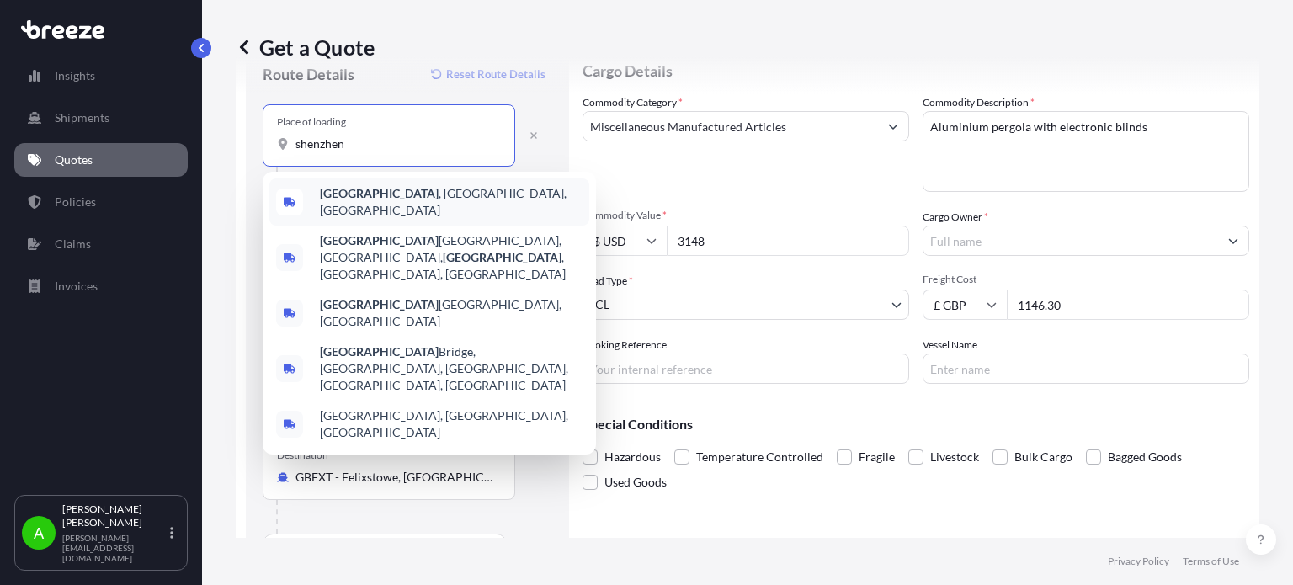
click at [406, 198] on span "Shenzhen , Guangdong Province, China" at bounding box center [451, 202] width 263 height 34
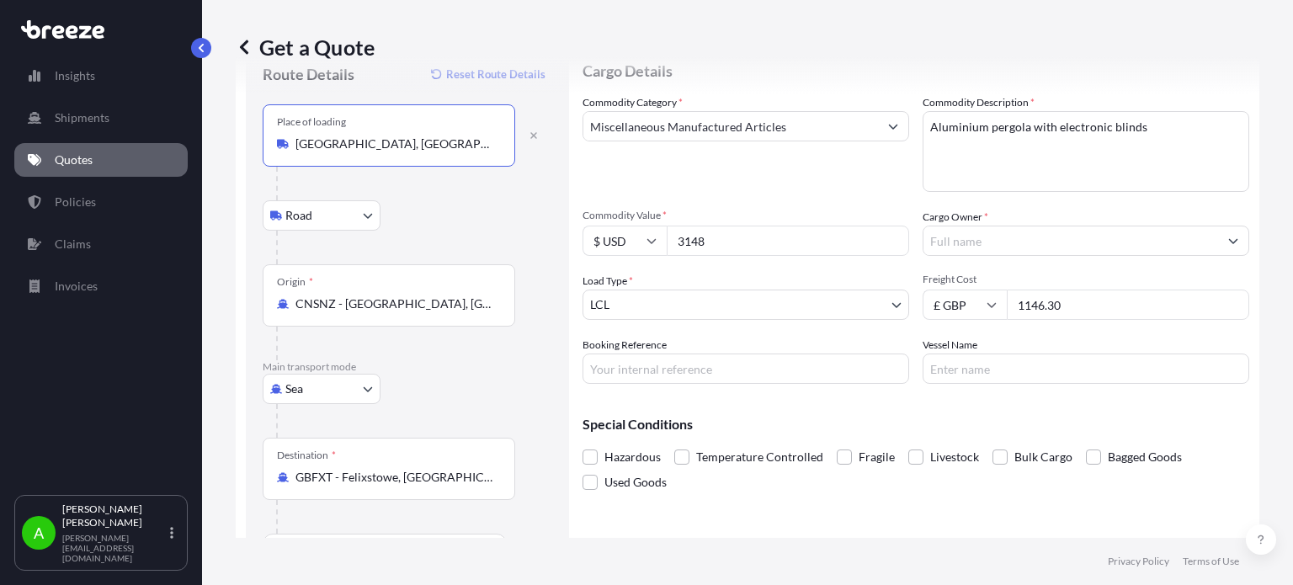
type input "Shenzhen, Guangdong Province, China"
click at [478, 225] on div "Road Road Rail" at bounding box center [407, 215] width 289 height 30
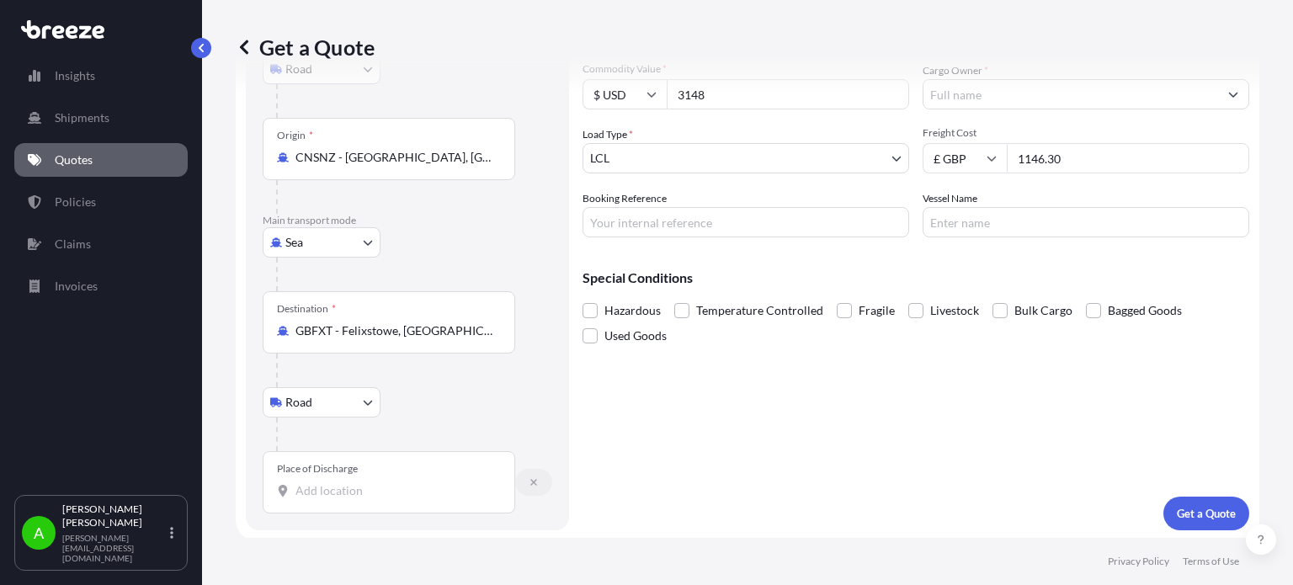
scroll to position [208, 0]
paste input "152 million road Gravesend Da12 4pj England"
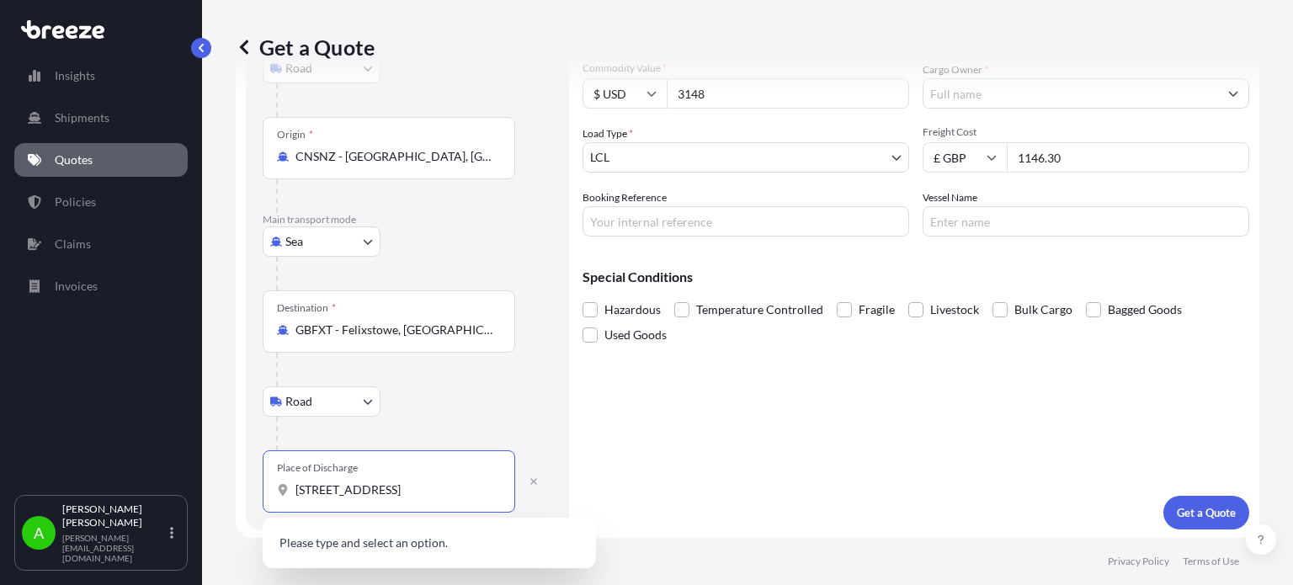
scroll to position [0, 37]
click at [342, 481] on input "152 million road Gravesend Da12 4pj England" at bounding box center [394, 489] width 199 height 17
type input "152 million road Gravesend Da12 4pj England"
click at [522, 507] on div "Place of Discharge 152 million road Gravesend Da12 4pj England" at bounding box center [407, 481] width 289 height 62
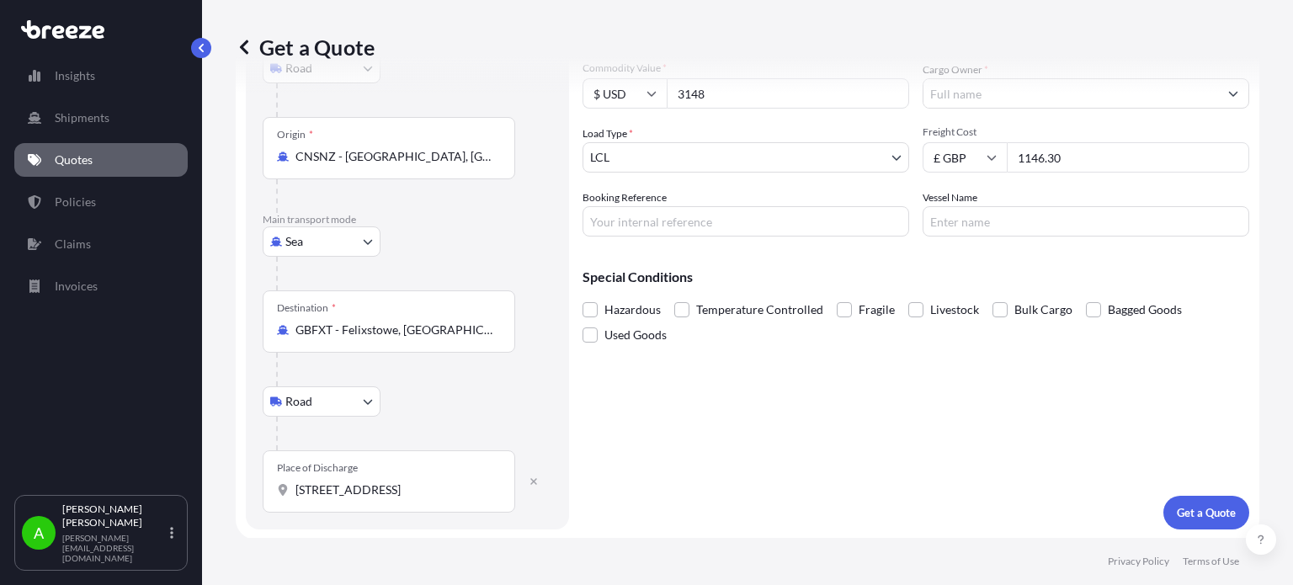
click at [429, 504] on div "Place of Discharge 152 million road Gravesend Da12 4pj England" at bounding box center [389, 481] width 252 height 62
click at [429, 498] on input "152 million road Gravesend Da12 4pj England" at bounding box center [394, 489] width 199 height 17
click at [424, 489] on input "152 million road Gravesend Da12 4pj England" at bounding box center [394, 489] width 199 height 17
click at [452, 431] on div at bounding box center [414, 434] width 276 height 34
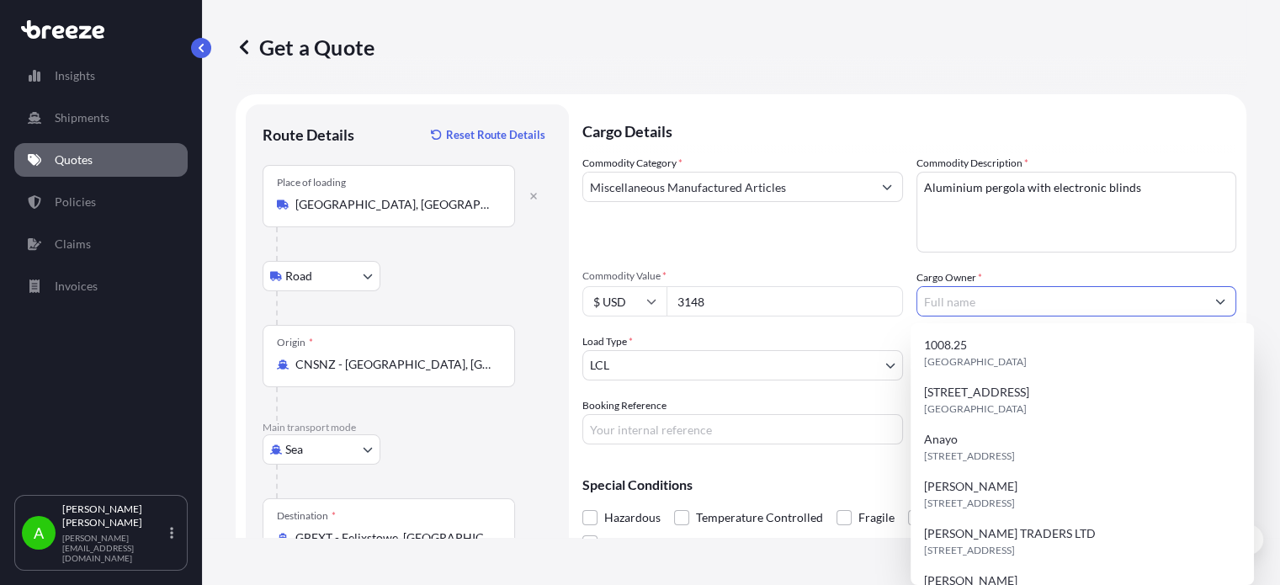
click at [949, 309] on input "Cargo Owner *" at bounding box center [1061, 301] width 289 height 30
paste input "Pawel Wierzbicki"
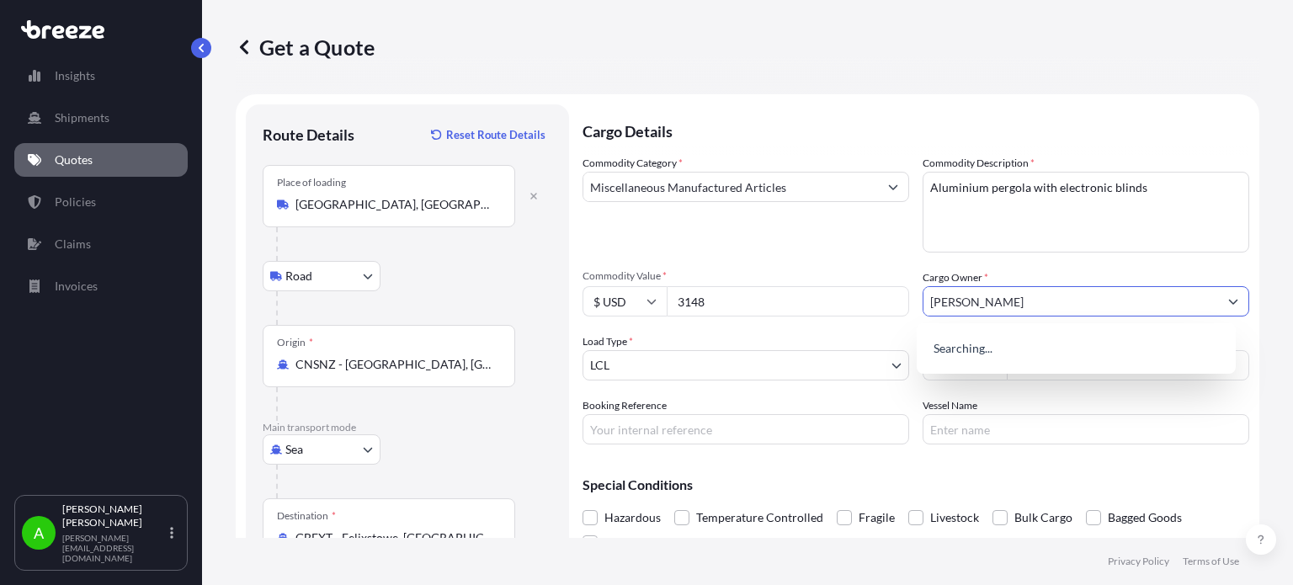
type input "Pawel Wierzbicki"
click at [806, 242] on div "Commodity Category * Miscellaneous Manufactured Articles" at bounding box center [745, 204] width 326 height 98
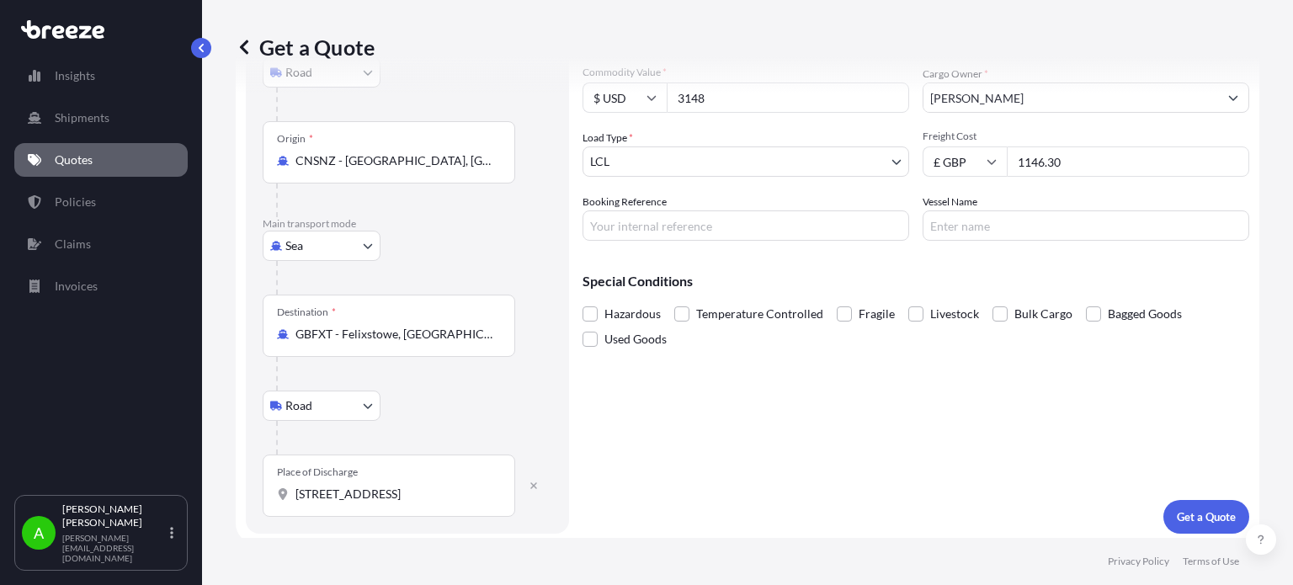
scroll to position [208, 0]
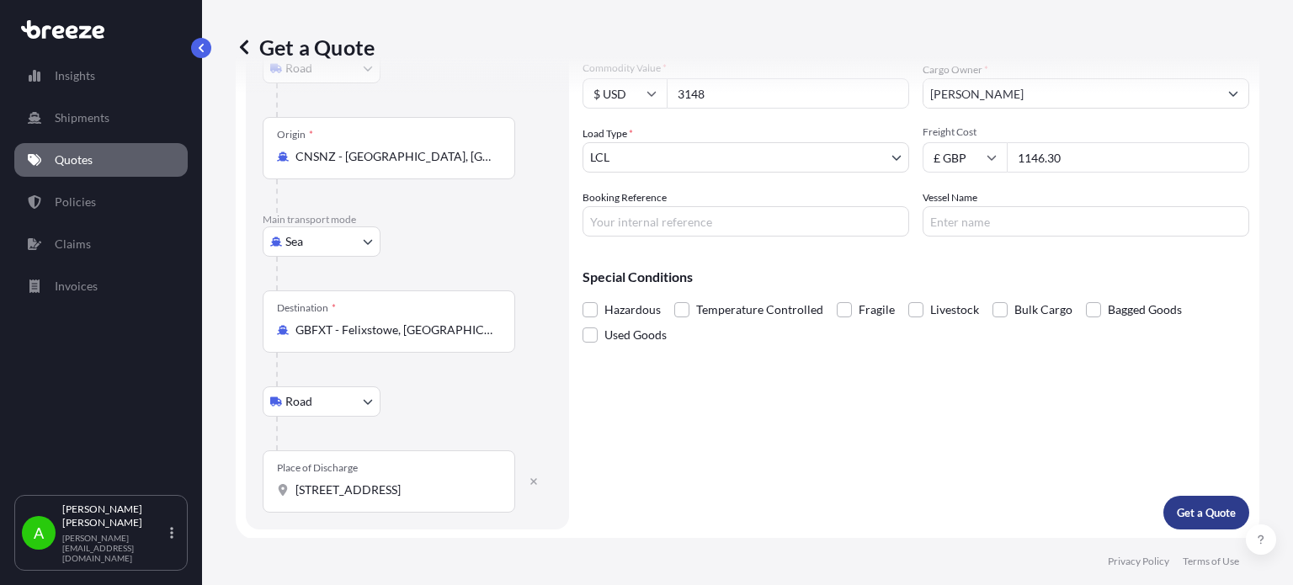
click at [1219, 517] on p "Get a Quote" at bounding box center [1205, 512] width 59 height 17
click at [439, 497] on div "Place of Discharge 152 million road Gravesend Da12 4pj England" at bounding box center [389, 481] width 252 height 62
click at [439, 497] on input "152 million road Gravesend Da12 4pj England" at bounding box center [394, 489] width 199 height 17
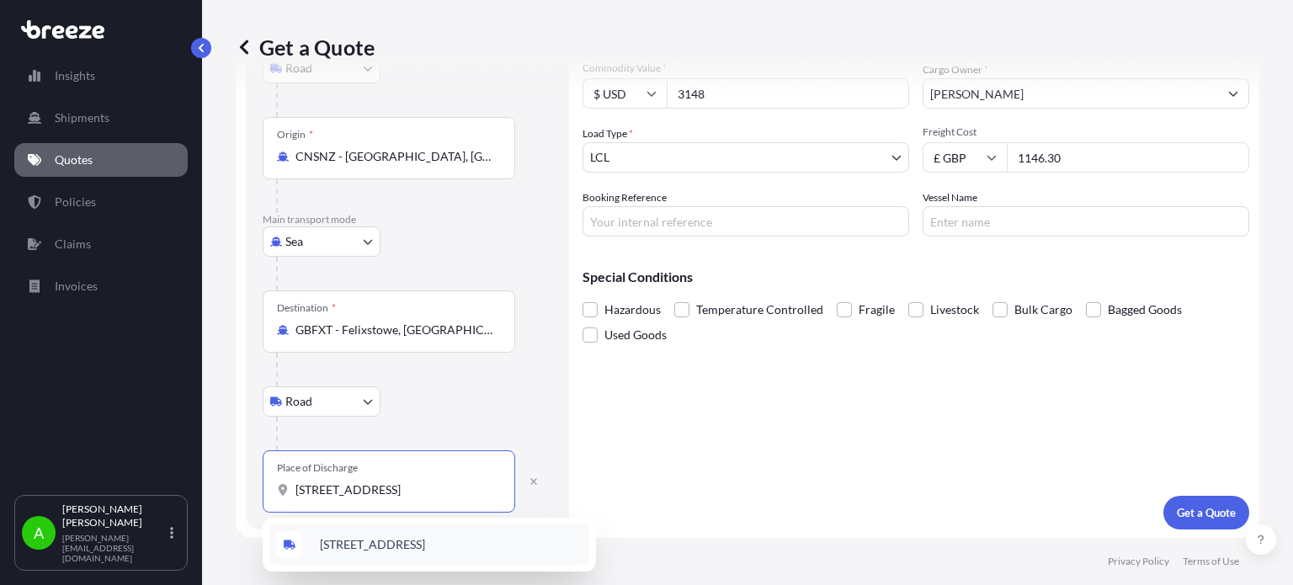
drag, startPoint x: 443, startPoint y: 488, endPoint x: 192, endPoint y: 490, distance: 251.6
click at [192, 490] on div "Insights Shipments Quotes Policies Claims Invoices A Alex Potamianos a.potamian…" at bounding box center [646, 292] width 1293 height 585
click at [379, 542] on span "Vigilant Way, Gravesend DA12 4PJ, England, UK" at bounding box center [372, 544] width 105 height 17
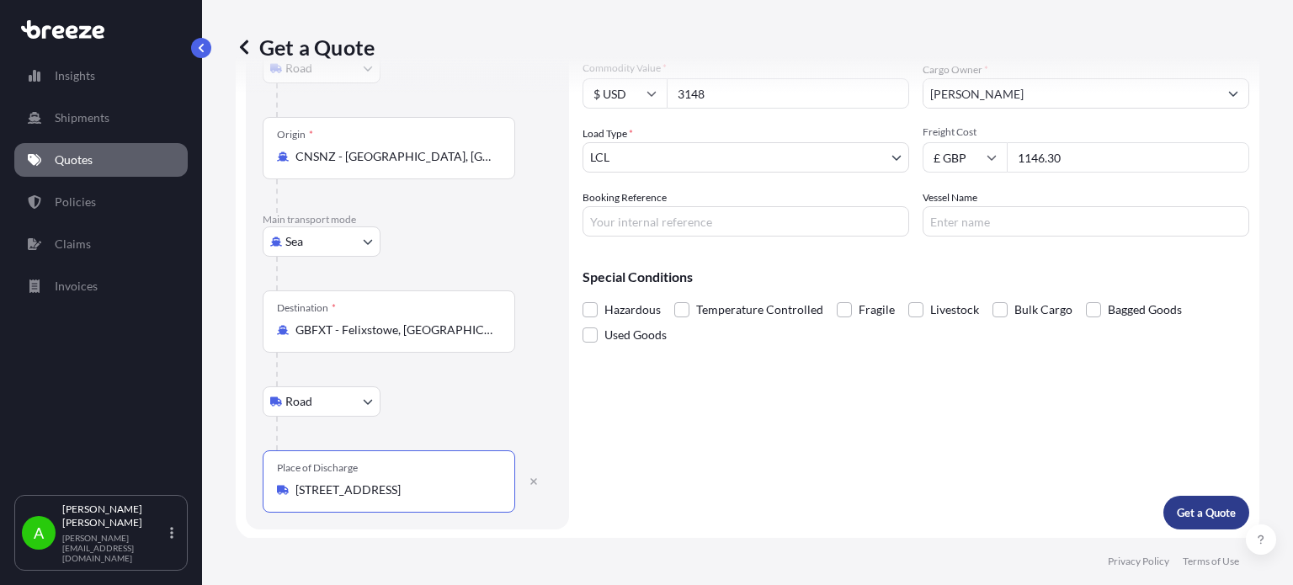
type input "Vigilant Way, Gravesend DA12 4PJ, England, UK"
click at [1205, 513] on p "Get a Quote" at bounding box center [1205, 512] width 59 height 17
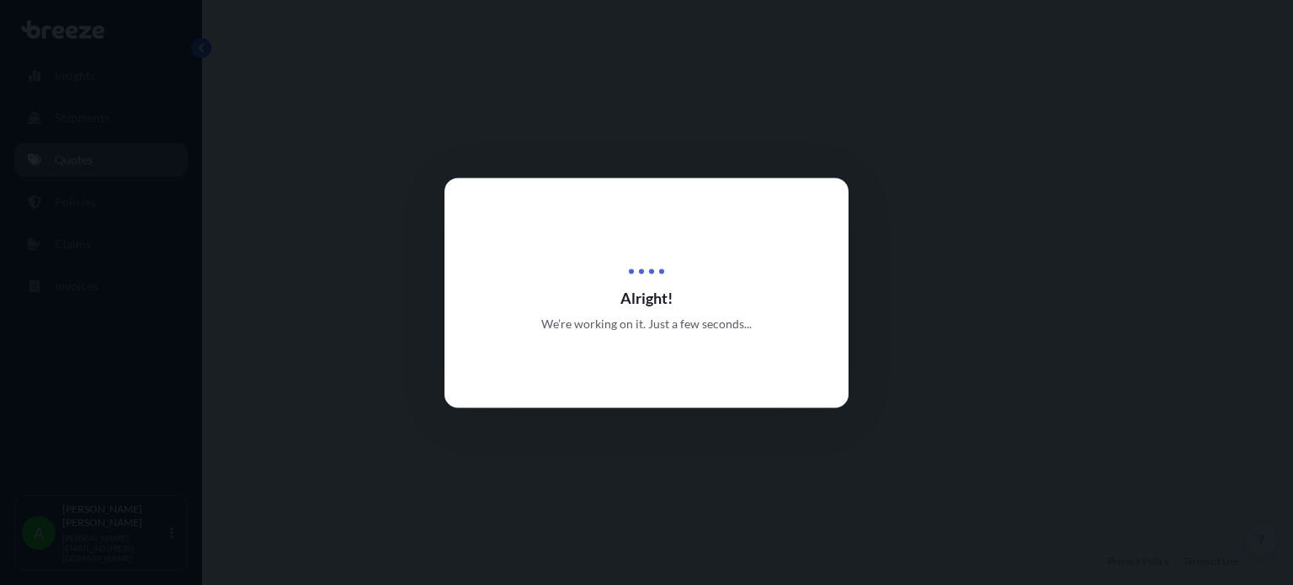
select select "Road"
select select "Sea"
select select "Road"
select select "1"
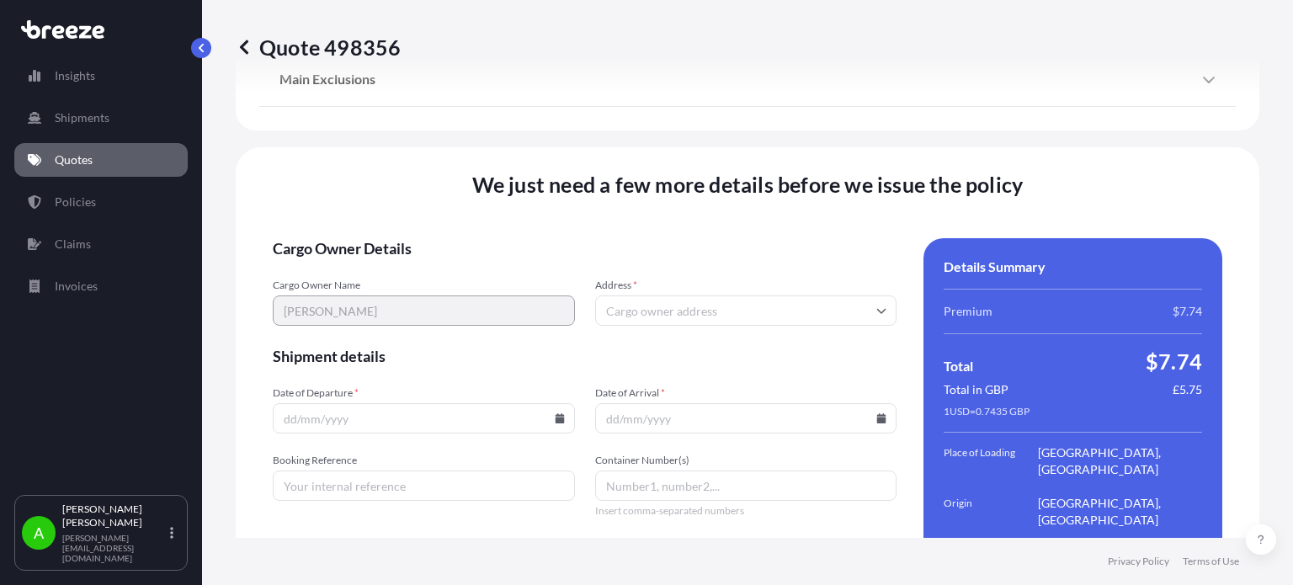
scroll to position [2379, 0]
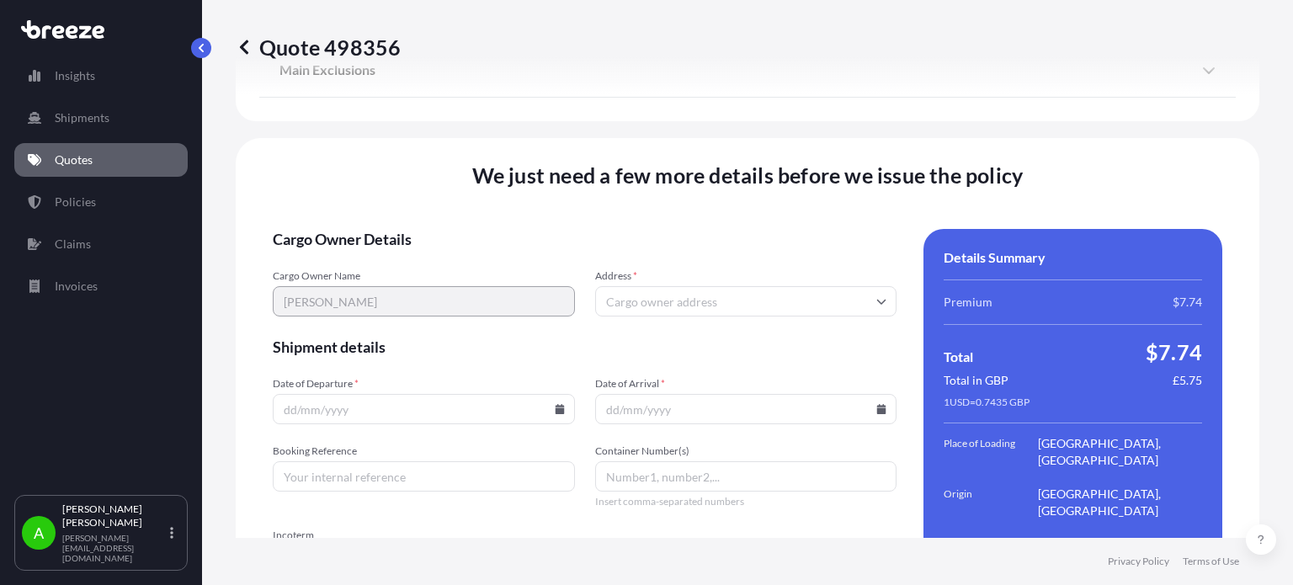
click at [620, 286] on input "Address *" at bounding box center [746, 301] width 302 height 30
paste input "Pawel Wierzbicki"
type input "Pawel Wierzbicki"
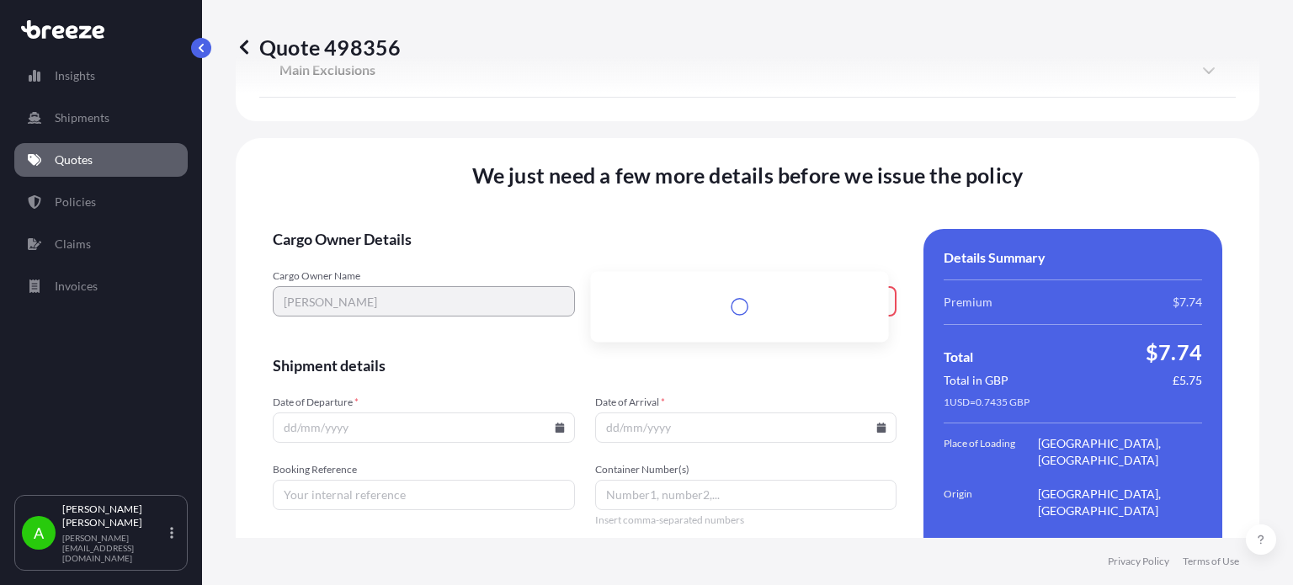
scroll to position [2397, 0]
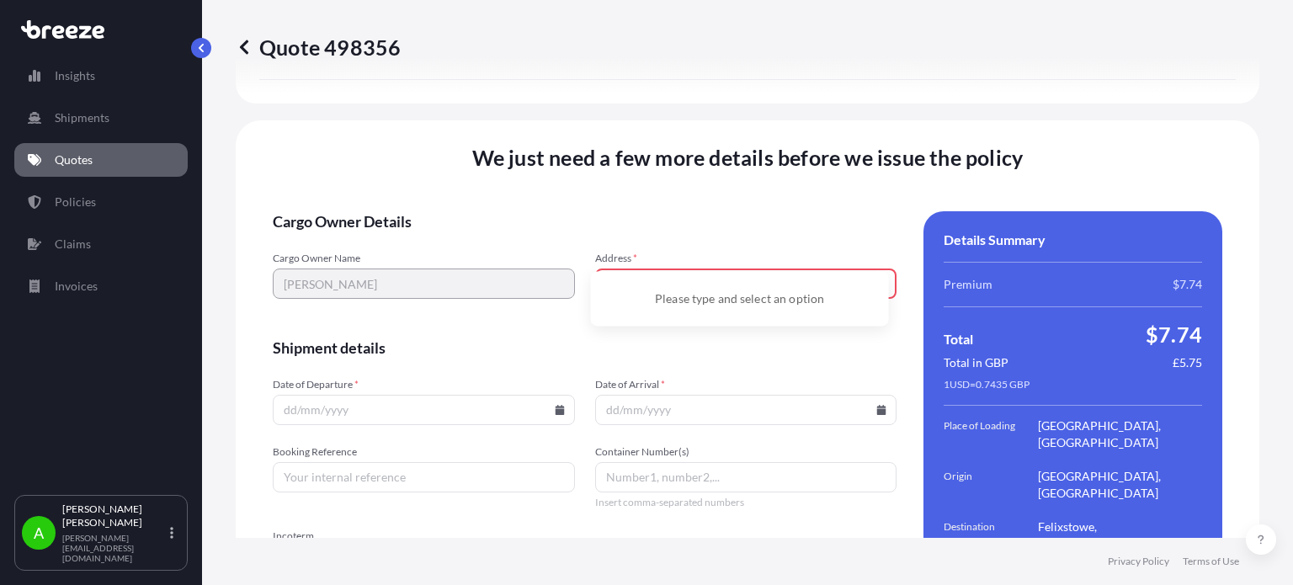
drag, startPoint x: 603, startPoint y: 226, endPoint x: 764, endPoint y: 233, distance: 161.7
click at [764, 268] on input "Pawel Wierzbicki" at bounding box center [746, 283] width 302 height 30
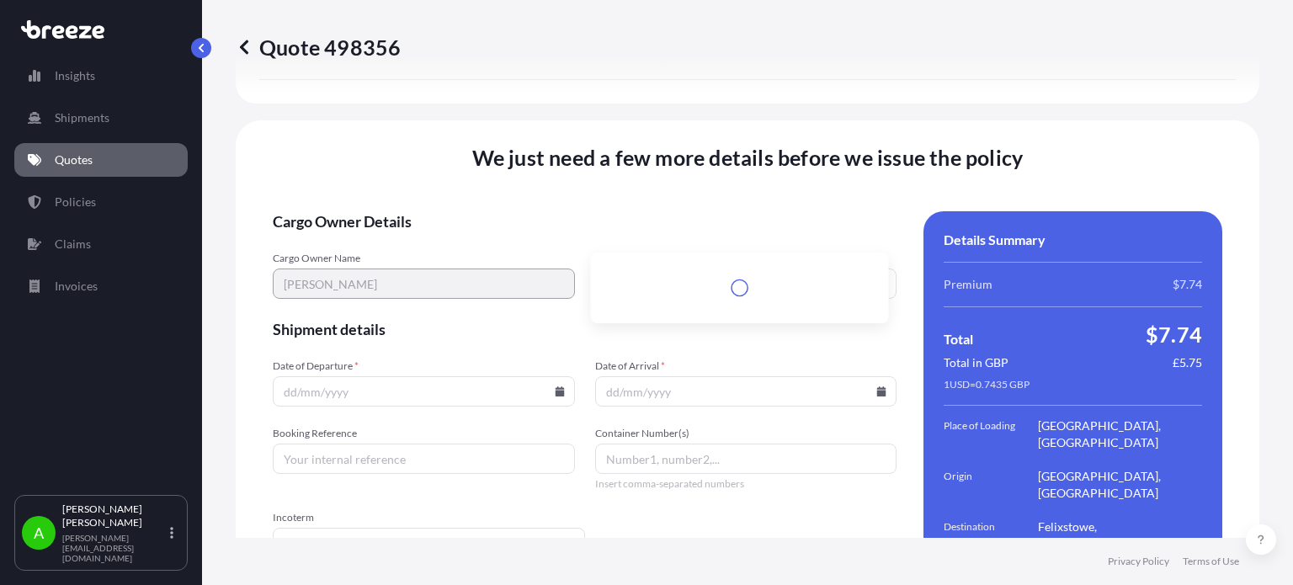
scroll to position [2379, 0]
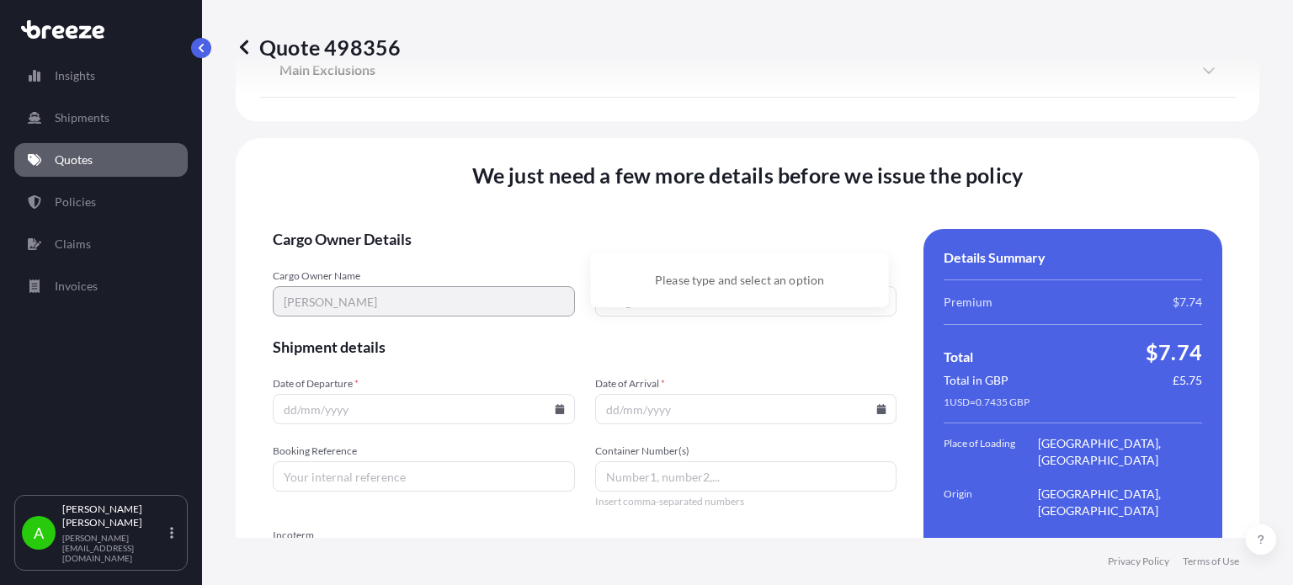
paste input "Da12 4pj"
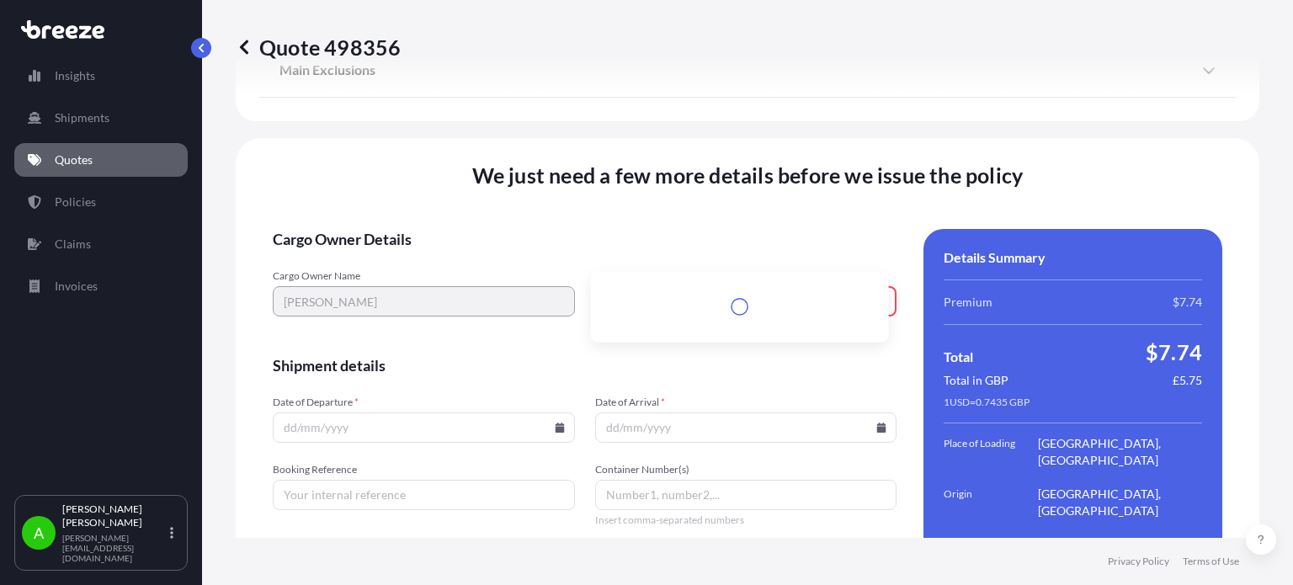
scroll to position [2397, 0]
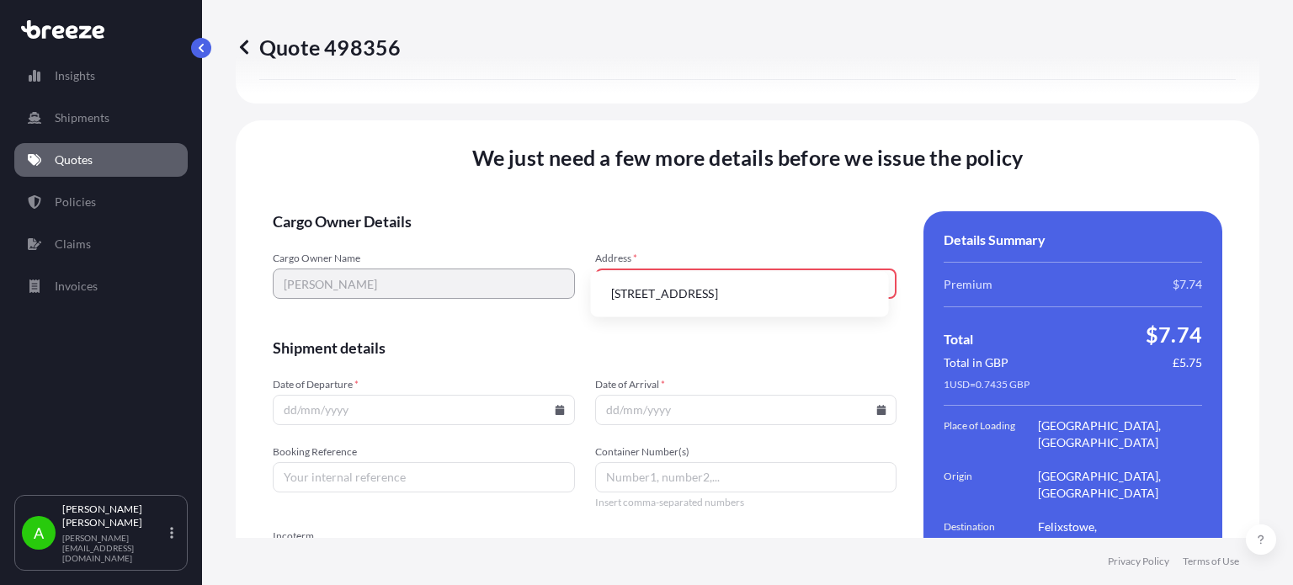
click at [714, 292] on li "Vigilant Way, Gravesend DA12 4PJ, UK" at bounding box center [739, 294] width 284 height 32
type input "Vigilant Way, Gravesend DA12 4PJ, UK"
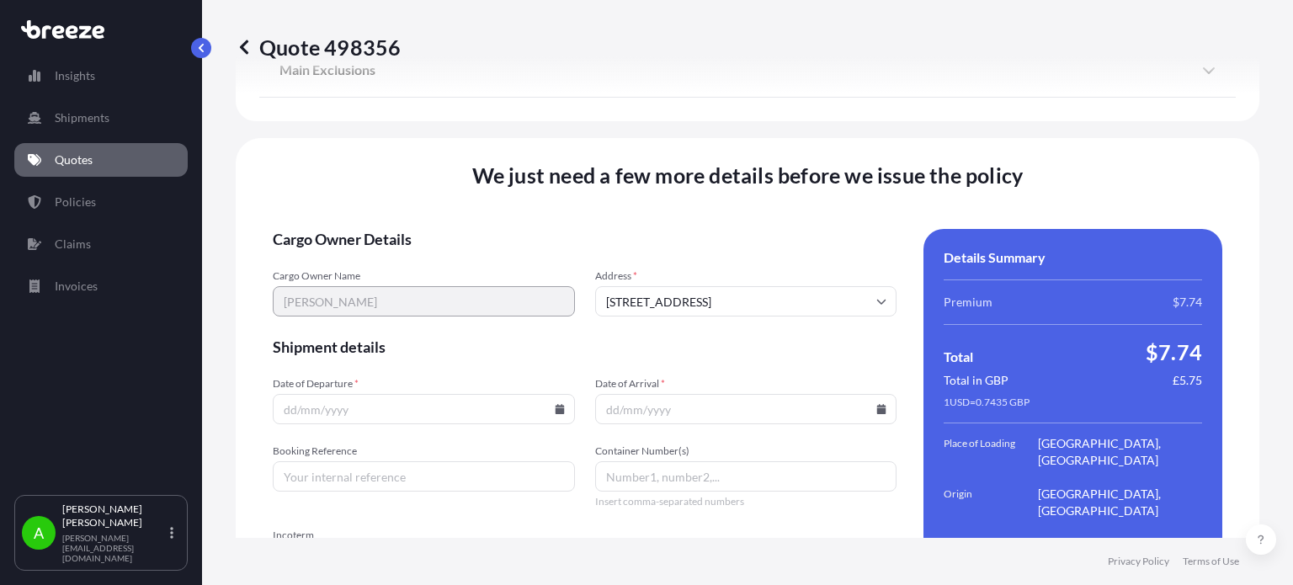
click at [703, 229] on form "Cargo Owner Details Cargo Owner Name Pawel Wierzbicki Address * Vigilant Way, G…" at bounding box center [585, 460] width 624 height 462
click at [557, 404] on icon at bounding box center [559, 409] width 9 height 10
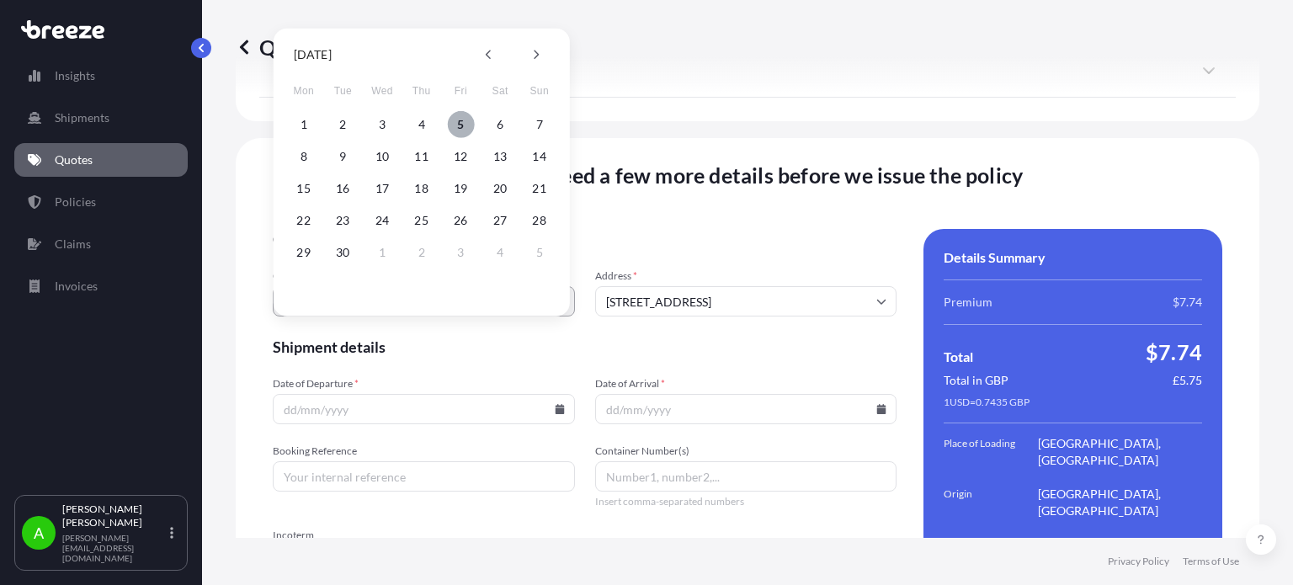
click at [464, 126] on button "5" at bounding box center [460, 124] width 27 height 27
type input "[DATE]"
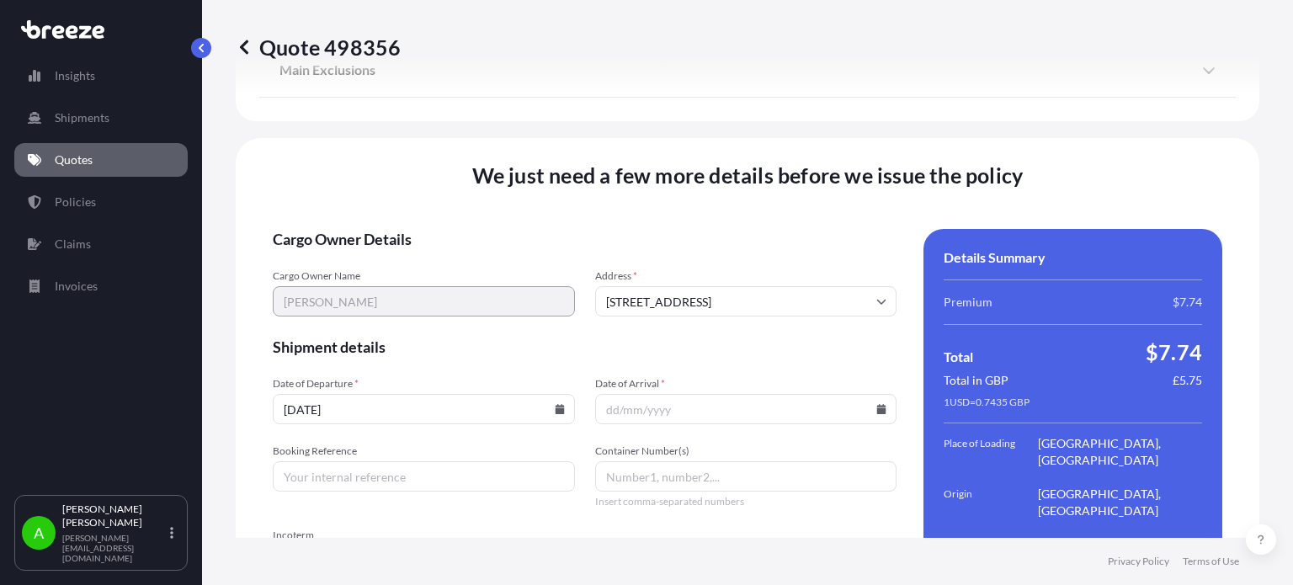
click at [877, 404] on icon at bounding box center [881, 409] width 9 height 10
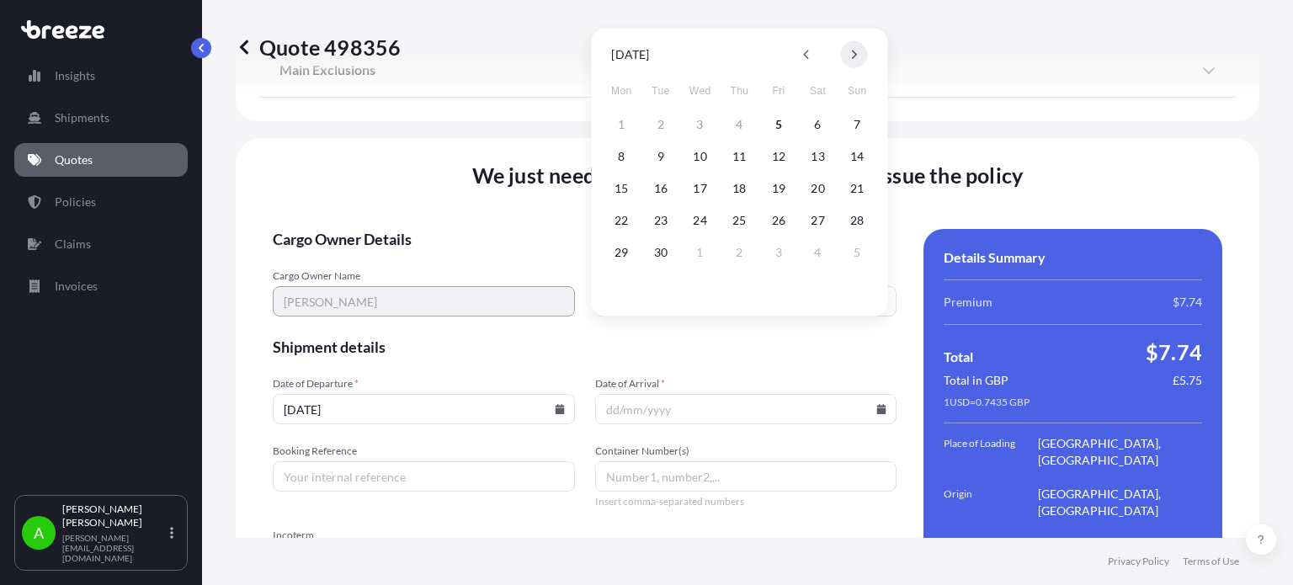
click at [852, 53] on icon at bounding box center [854, 55] width 7 height 10
click at [852, 52] on icon at bounding box center [854, 55] width 7 height 10
click at [626, 186] on button "10" at bounding box center [621, 188] width 27 height 27
type input "10/11/2025"
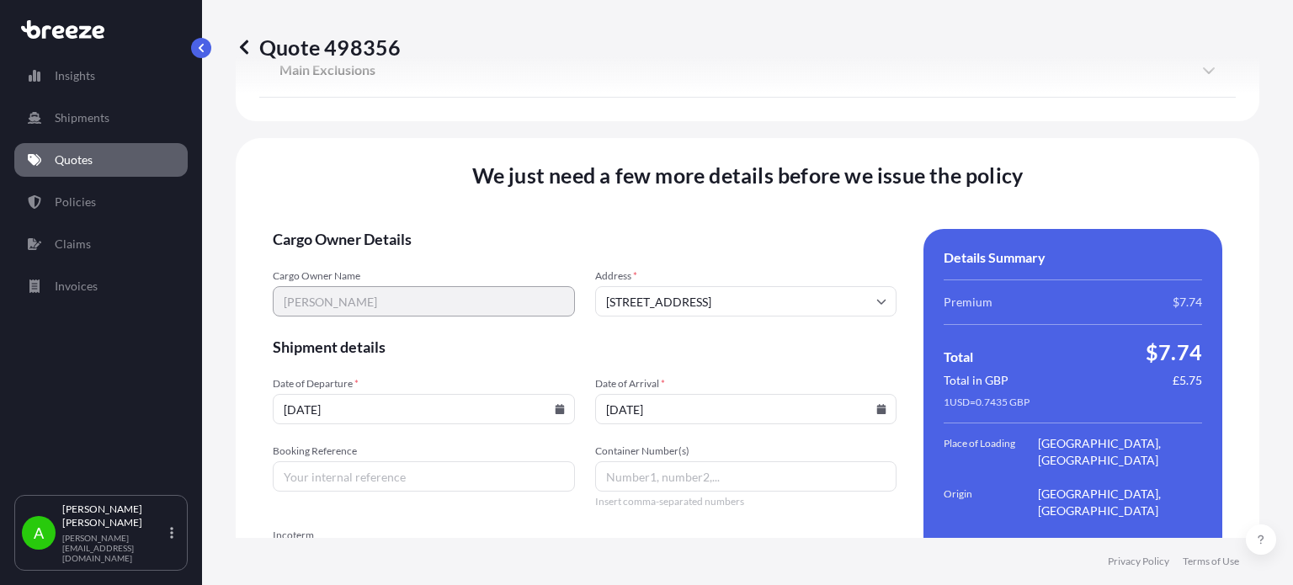
click at [737, 337] on span "Shipment details" at bounding box center [585, 347] width 624 height 20
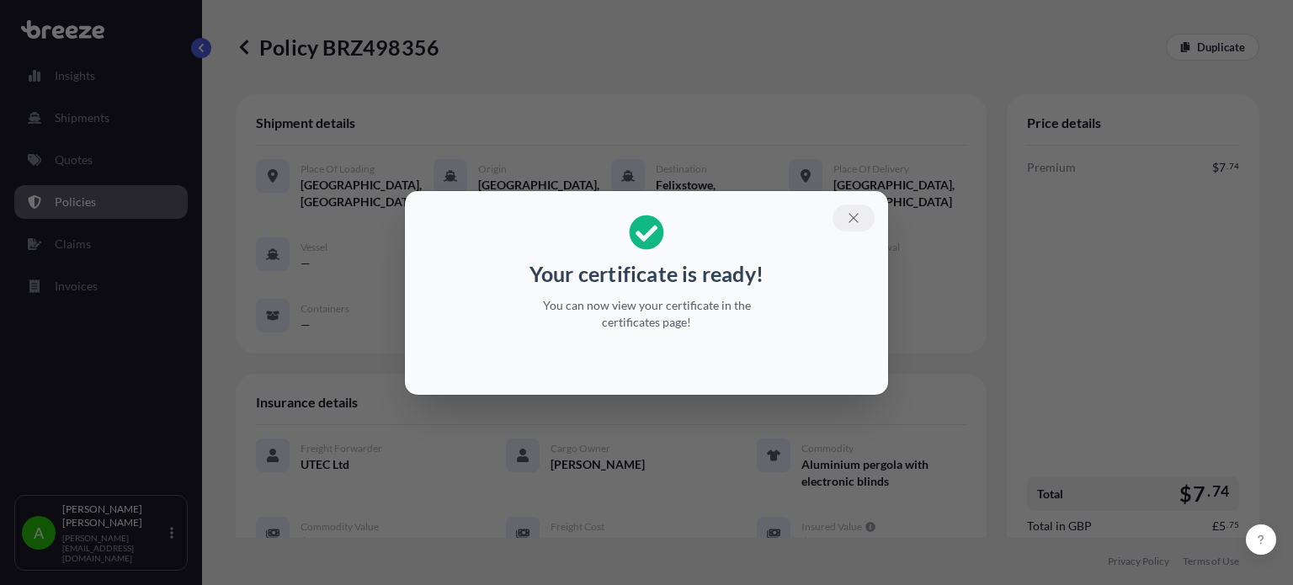
click at [855, 220] on icon "button" at bounding box center [853, 217] width 15 height 15
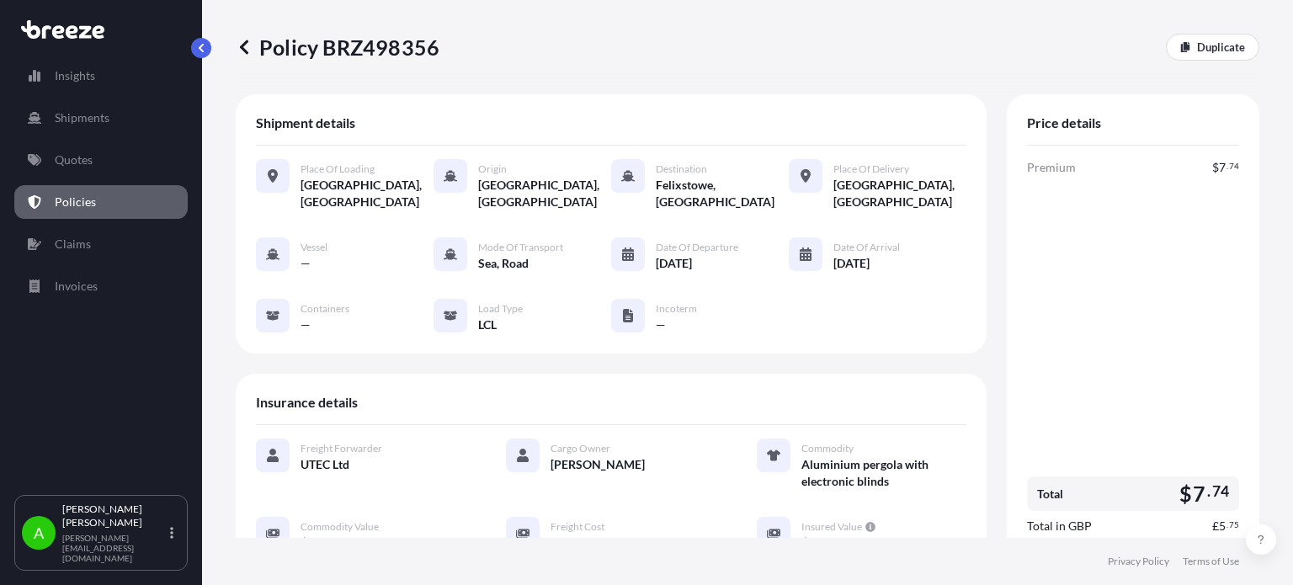
click at [93, 191] on link "Policies" at bounding box center [100, 202] width 173 height 34
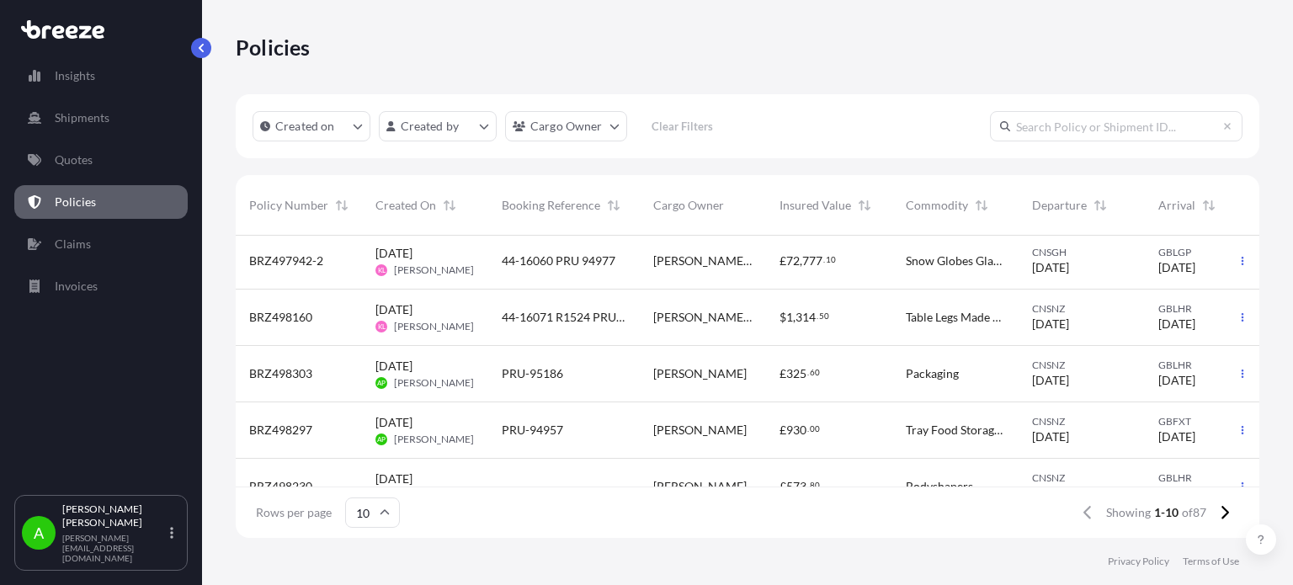
scroll to position [84, 0]
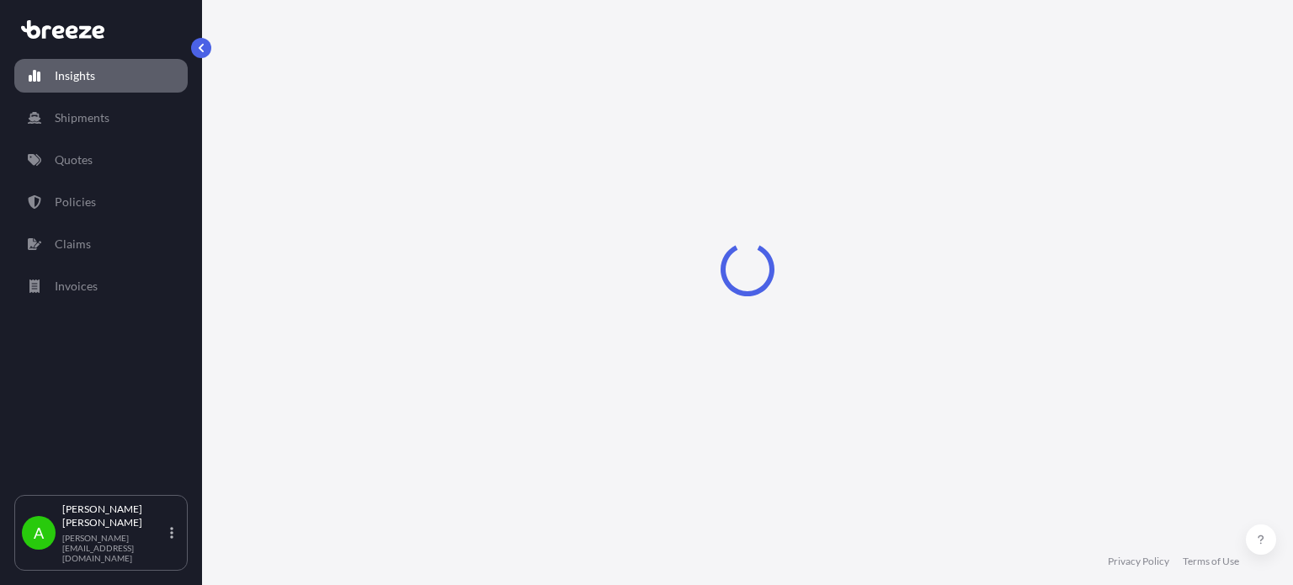
select select "2025"
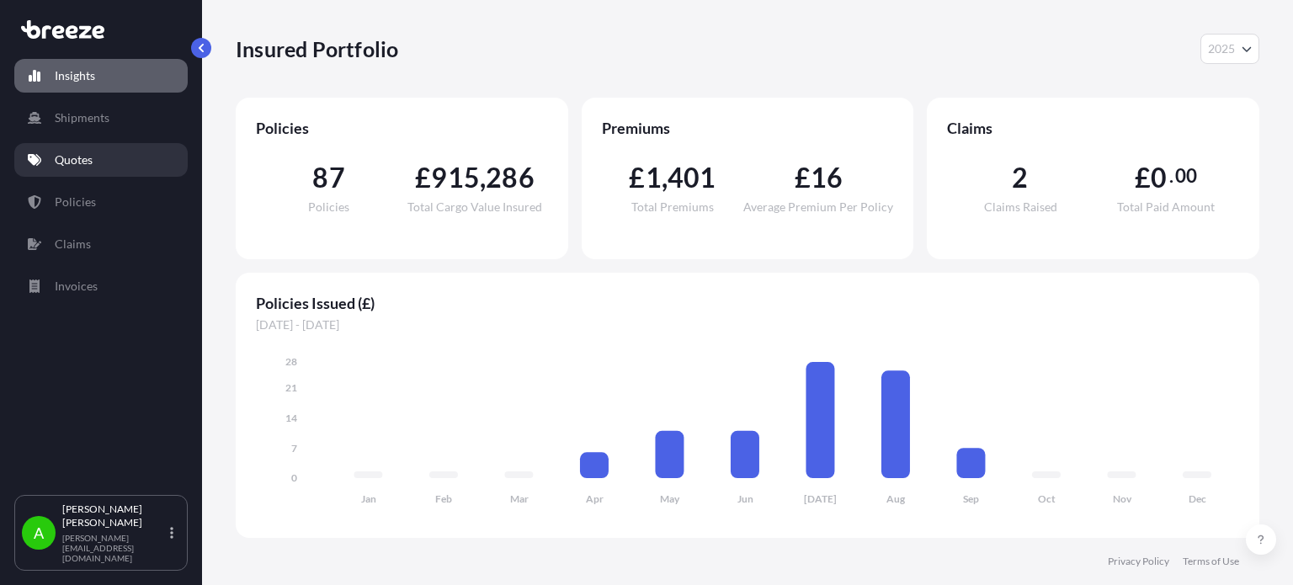
click at [116, 161] on link "Quotes" at bounding box center [100, 160] width 173 height 34
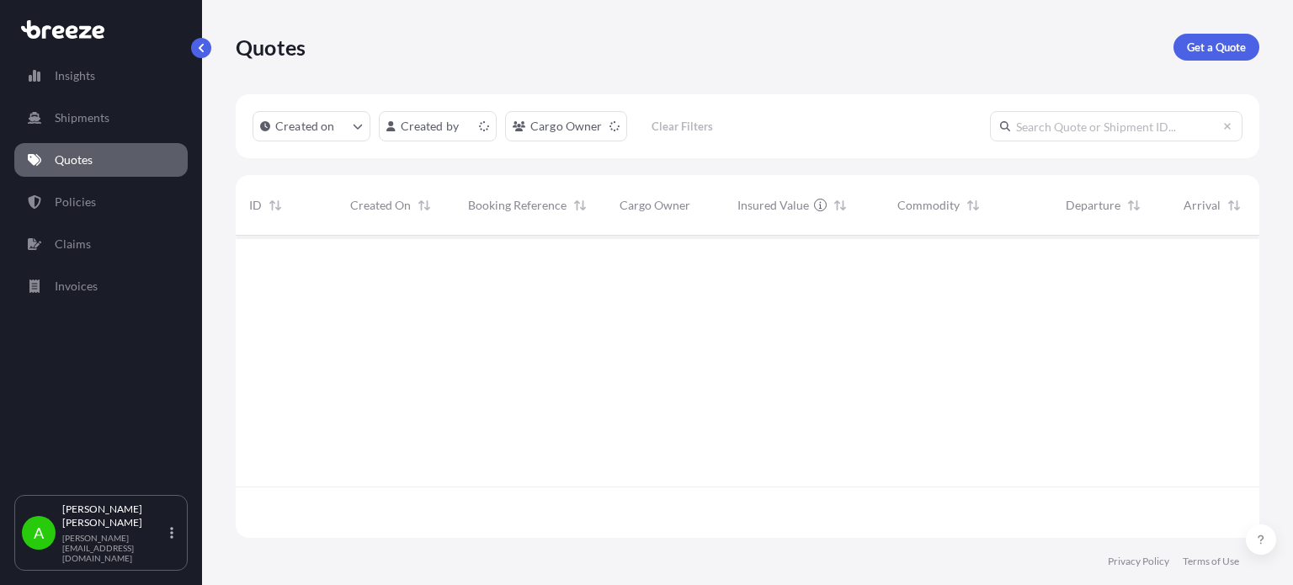
scroll to position [299, 1010]
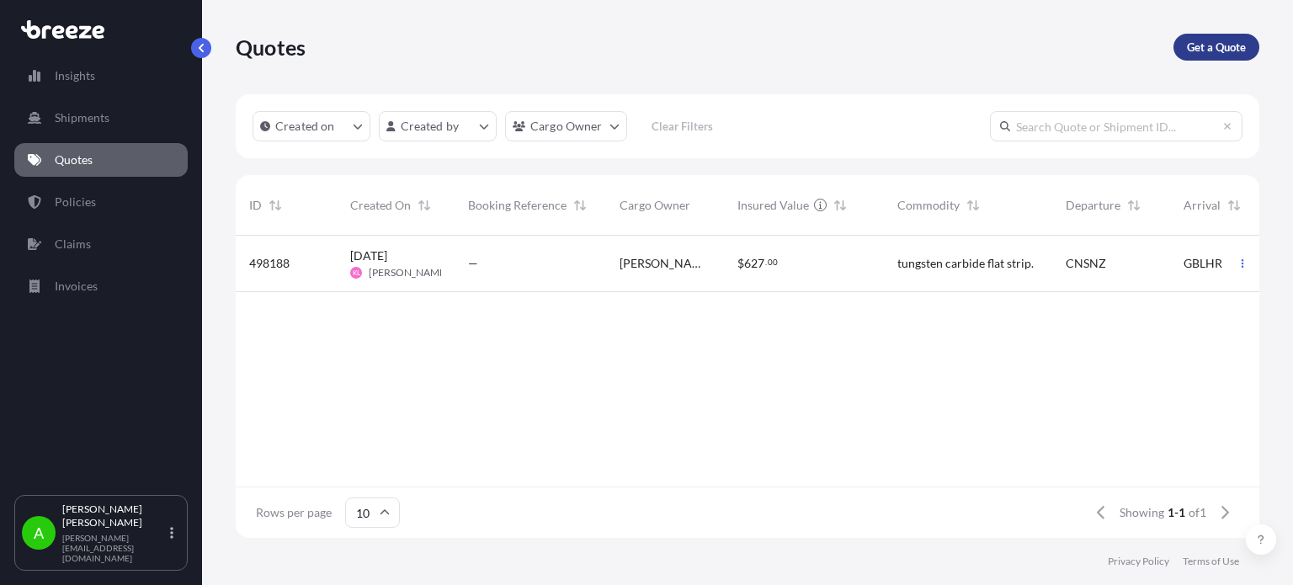
click at [1212, 42] on p "Get a Quote" at bounding box center [1216, 47] width 59 height 17
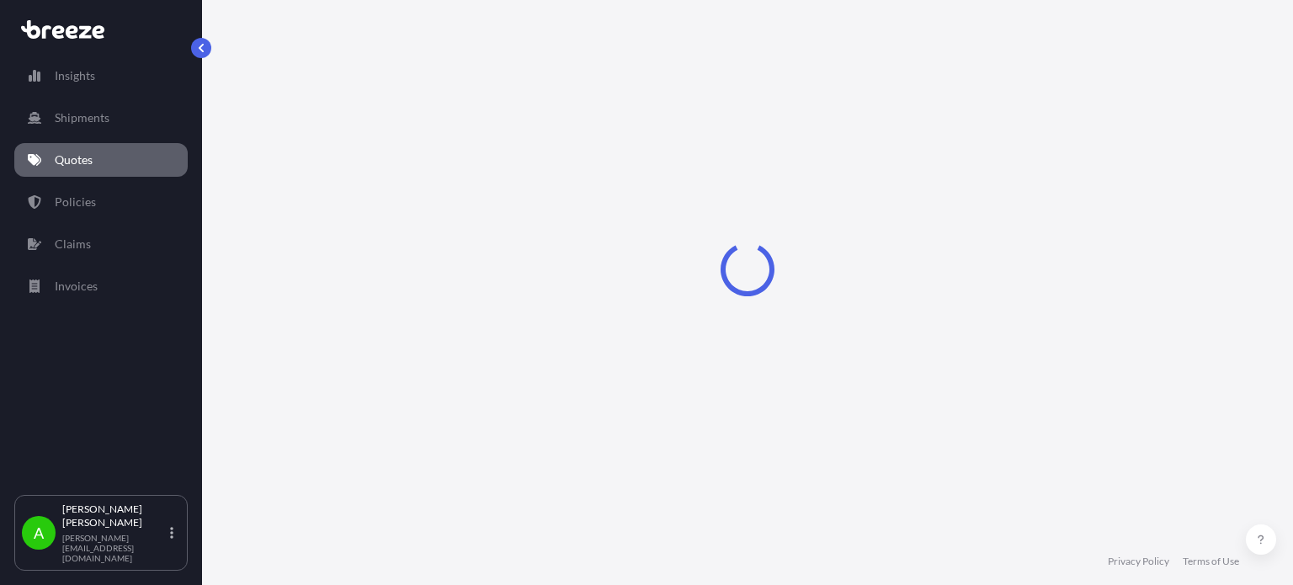
scroll to position [27, 0]
select select "Sea"
select select "1"
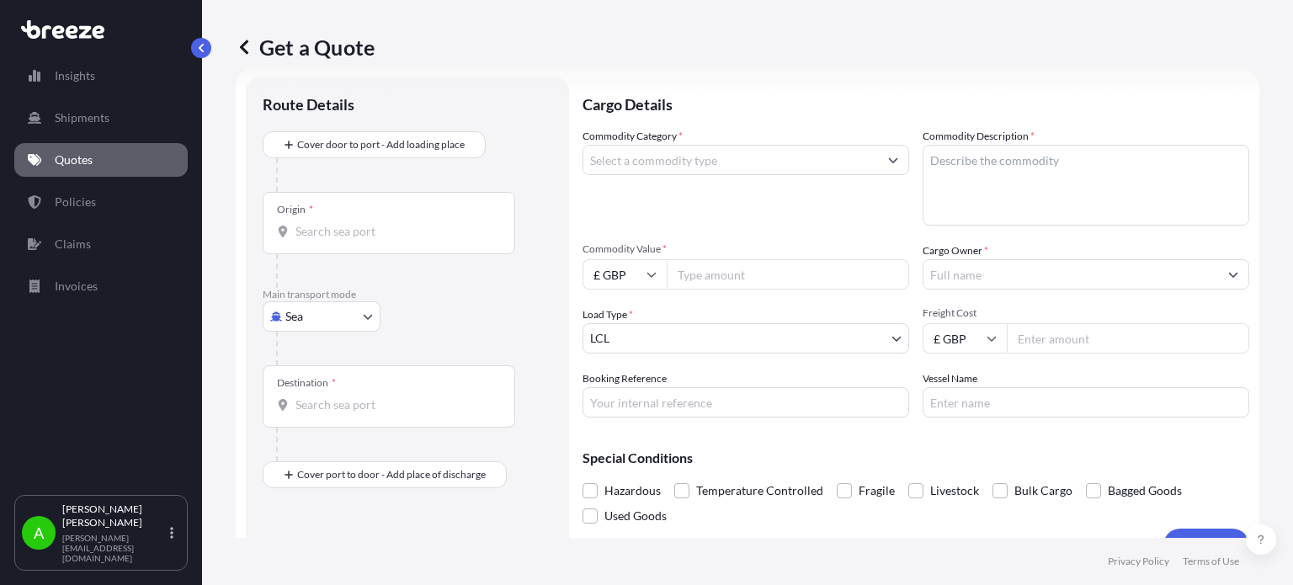
click at [698, 162] on input "Commodity Category *" at bounding box center [730, 160] width 295 height 30
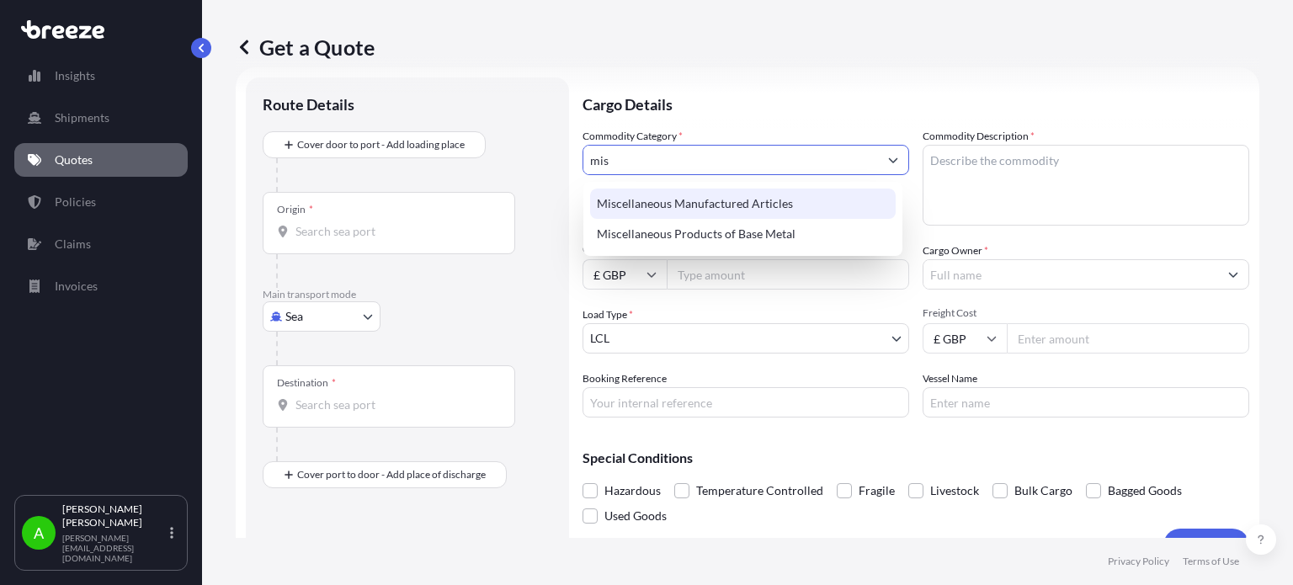
click at [747, 211] on div "Miscellaneous Manufactured Articles" at bounding box center [742, 203] width 305 height 30
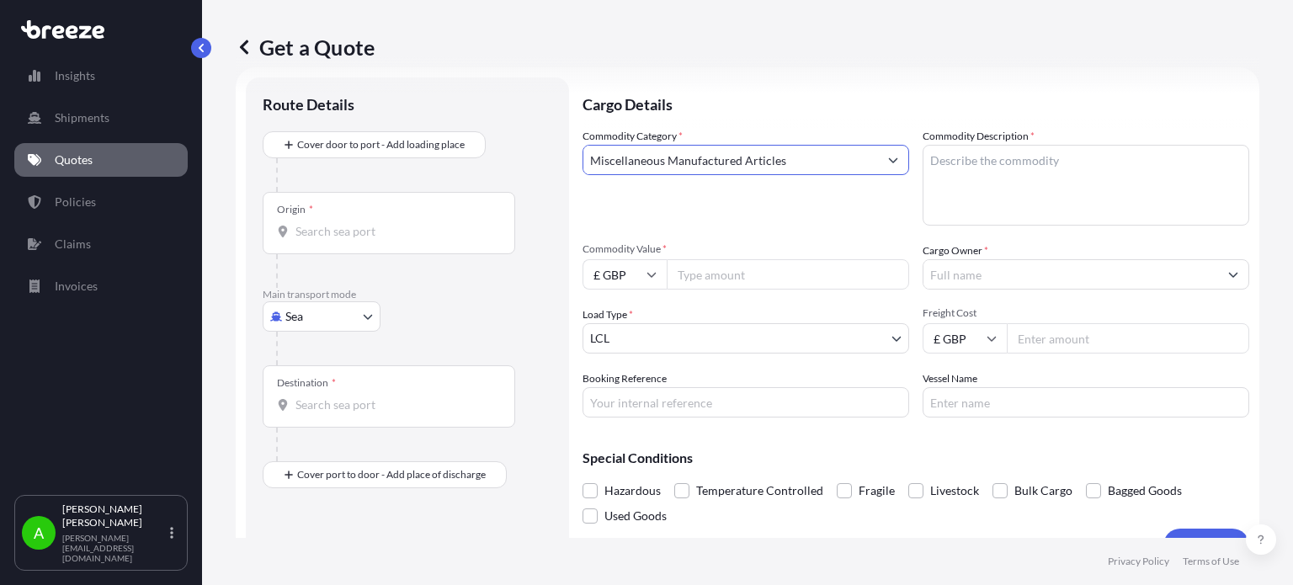
type input "Miscellaneous Manufactured Articles"
drag, startPoint x: 715, startPoint y: 275, endPoint x: 1228, endPoint y: 266, distance: 512.6
click at [716, 274] on input "Commodity Value *" at bounding box center [787, 274] width 242 height 30
type input "500"
click at [746, 212] on div "Commodity Category * Miscellaneous Manufactured Articles" at bounding box center [745, 177] width 326 height 98
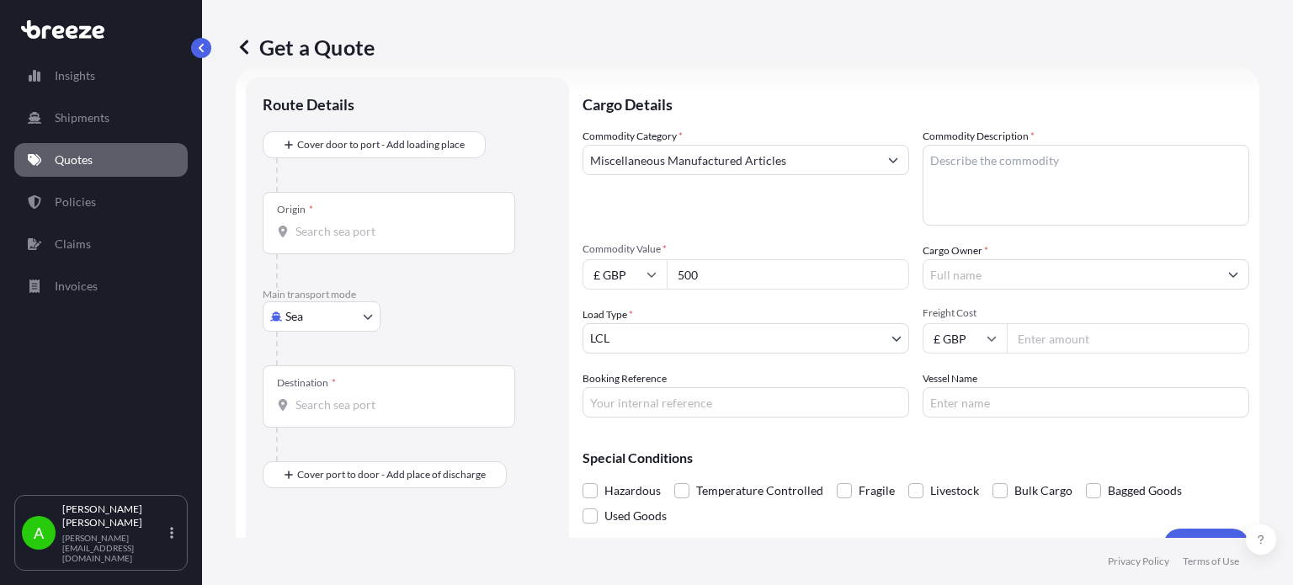
click at [946, 274] on input "Cargo Owner *" at bounding box center [1070, 274] width 295 height 30
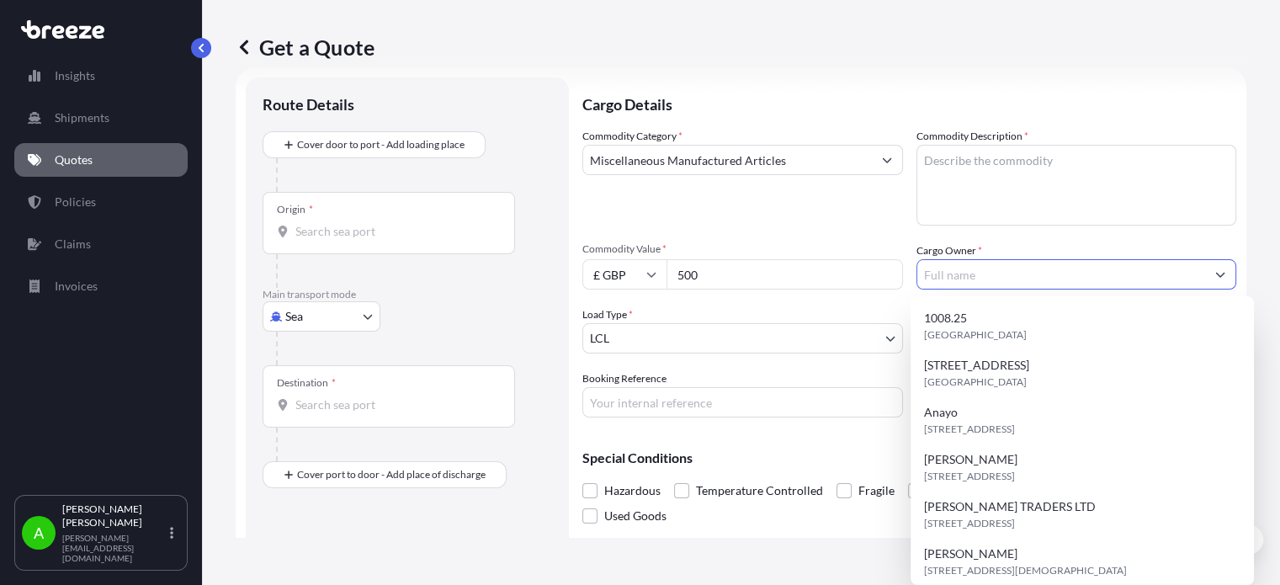
paste input "Natalie Faith Bartley"
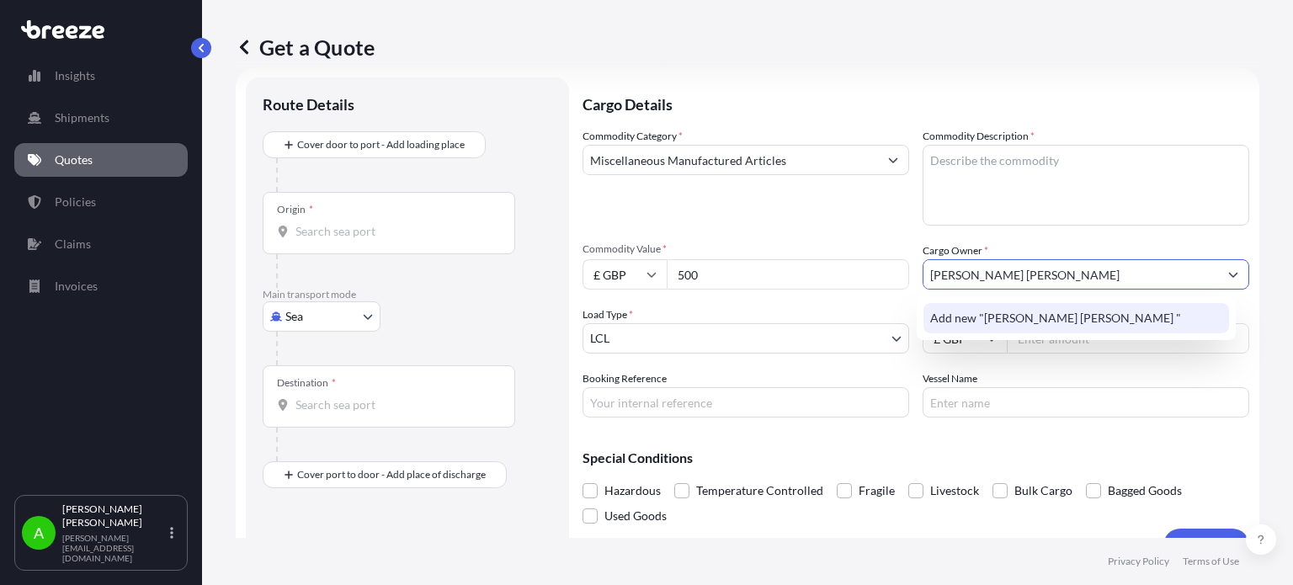
type input "Natalie Faith Bartley"
click at [753, 213] on div "Commodity Category * Miscellaneous Manufactured Articles" at bounding box center [745, 177] width 326 height 98
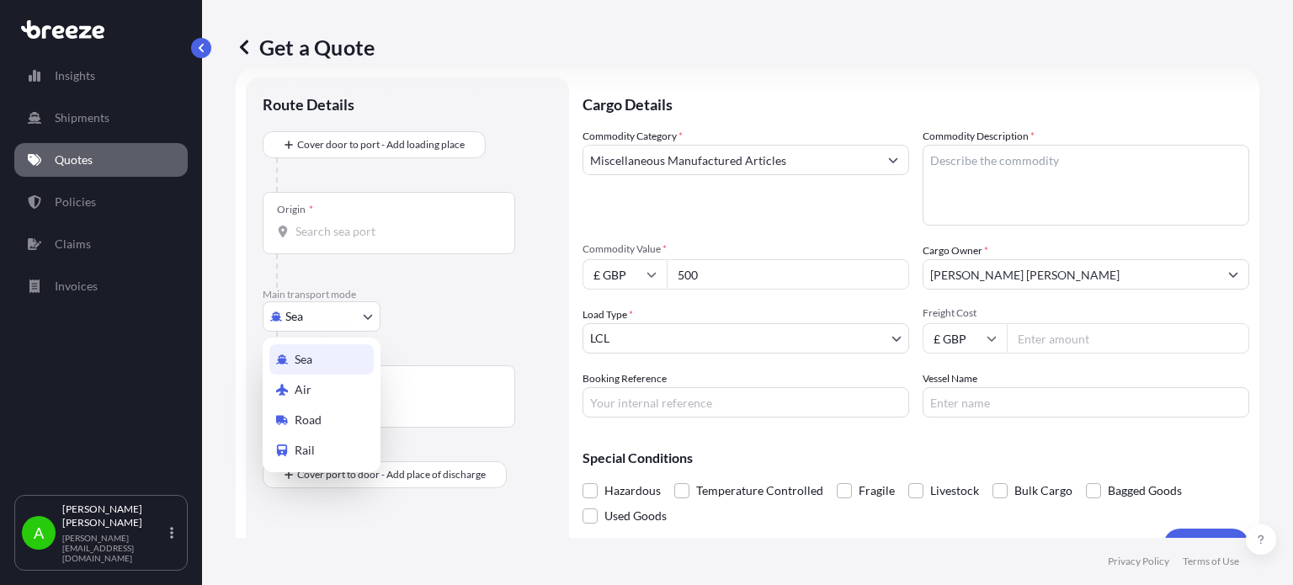
click at [329, 318] on body "15 options available. 0 options available. 1 option available. Insights Shipmen…" at bounding box center [646, 292] width 1293 height 585
click at [324, 381] on div "Air" at bounding box center [321, 389] width 104 height 30
select select "Air"
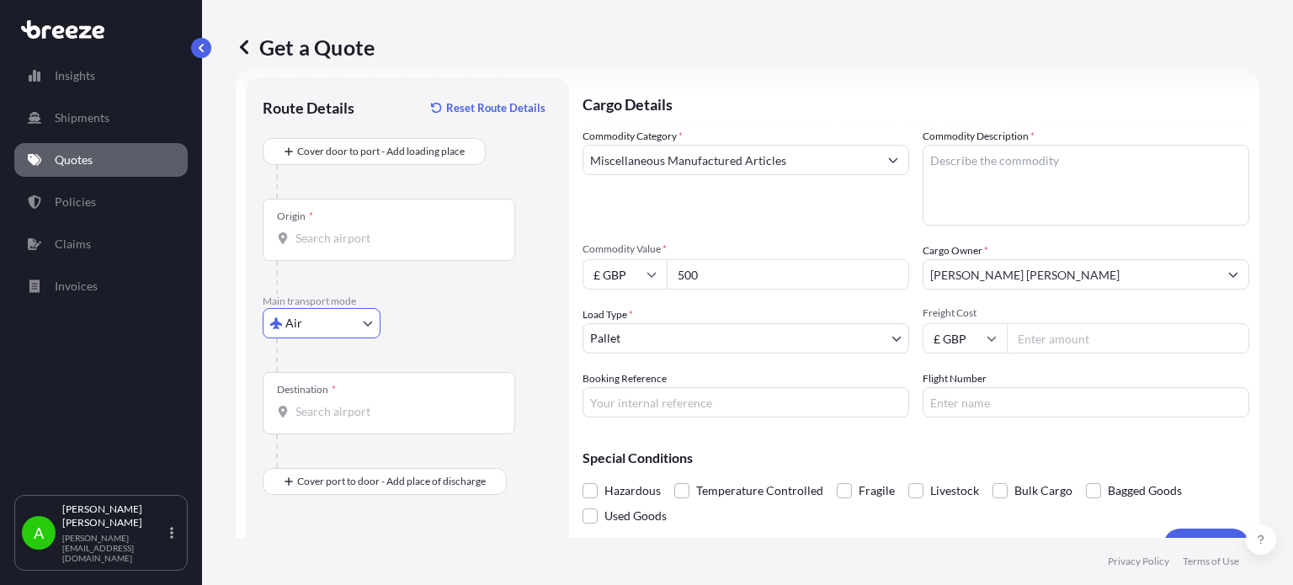
click at [306, 410] on input "Destination *" at bounding box center [394, 411] width 199 height 17
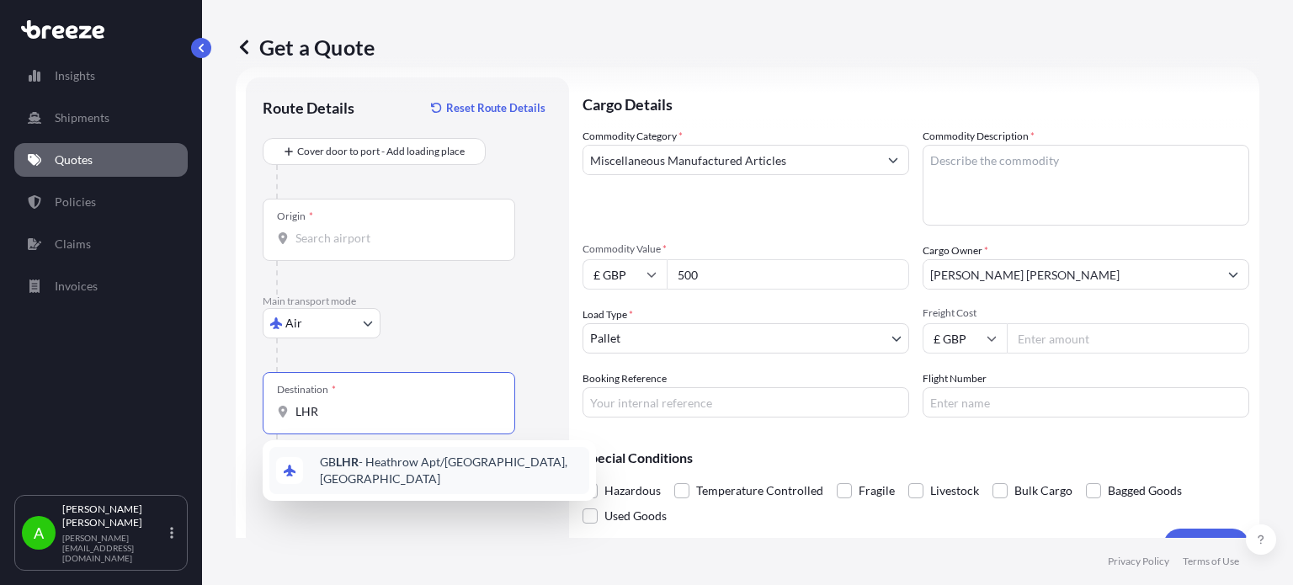
click at [433, 477] on div "GB LHR - Heathrow Apt/London, United Kingdom" at bounding box center [429, 470] width 320 height 47
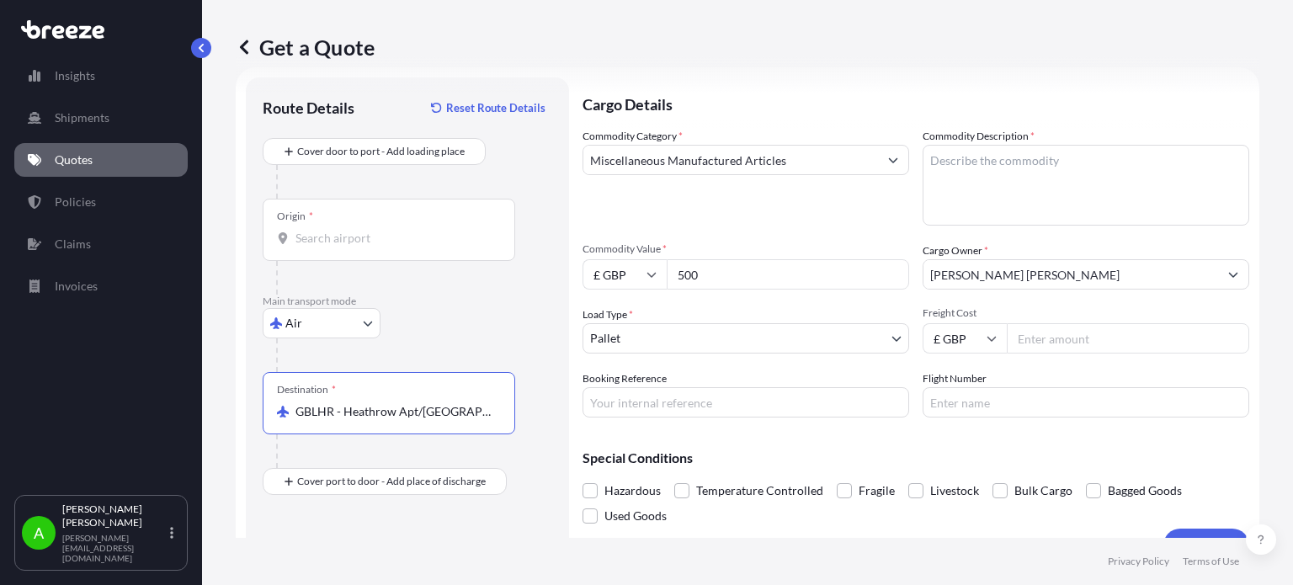
type input "GBLHR - Heathrow Apt/London, United Kingdom"
click at [448, 348] on div at bounding box center [414, 355] width 276 height 34
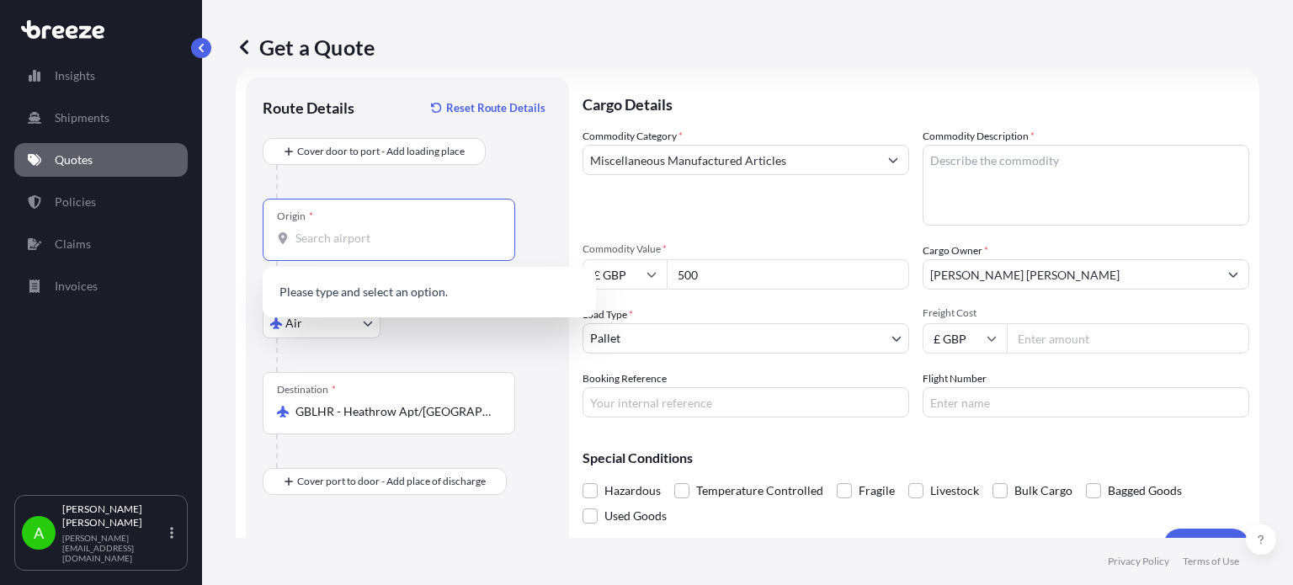
click at [422, 238] on input "Origin *" at bounding box center [394, 238] width 199 height 17
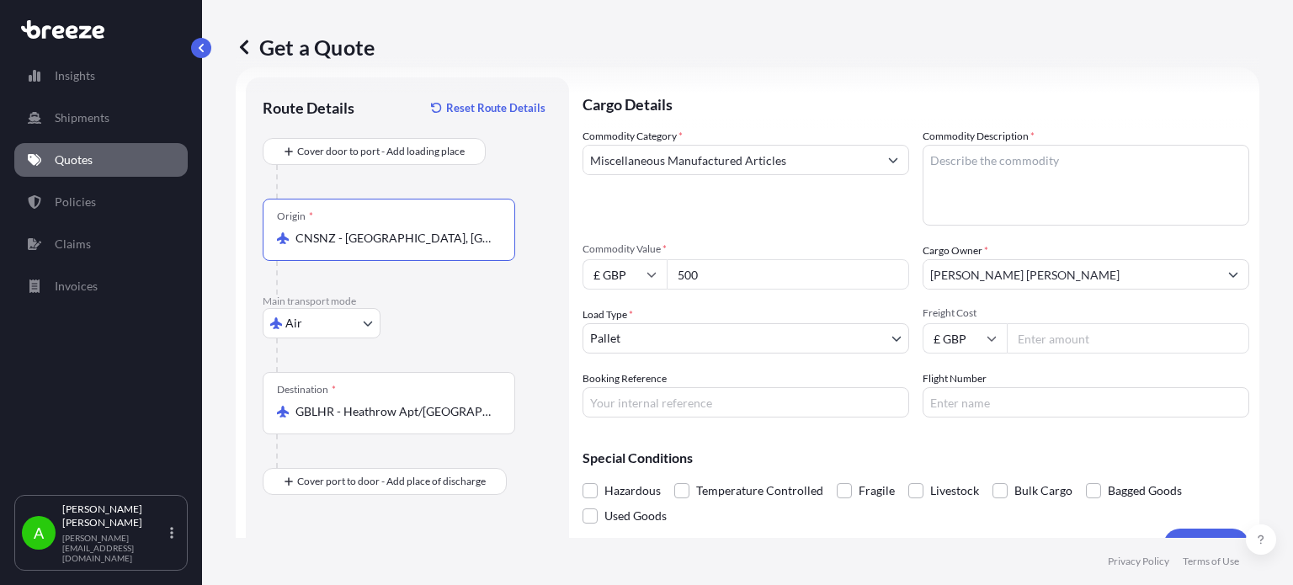
type input "CNSNZ - Shenzhen, China"
click at [460, 300] on p "Main transport mode" at bounding box center [407, 301] width 289 height 13
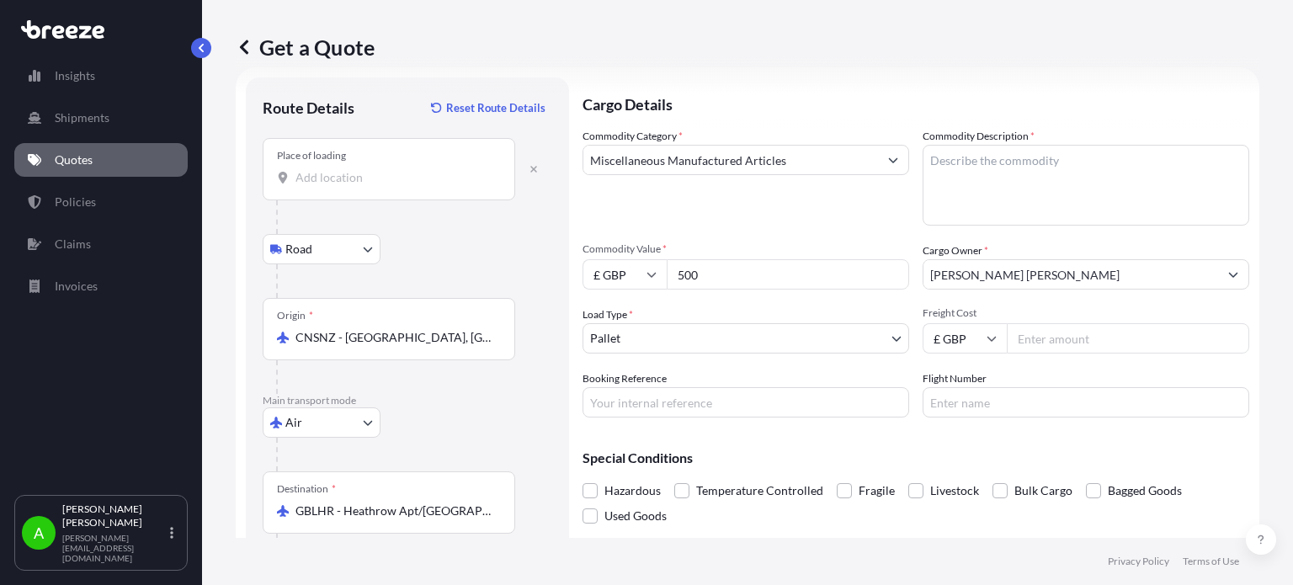
click at [358, 190] on div "Place of loading" at bounding box center [389, 169] width 252 height 62
click at [358, 186] on input "Place of loading" at bounding box center [394, 177] width 199 height 17
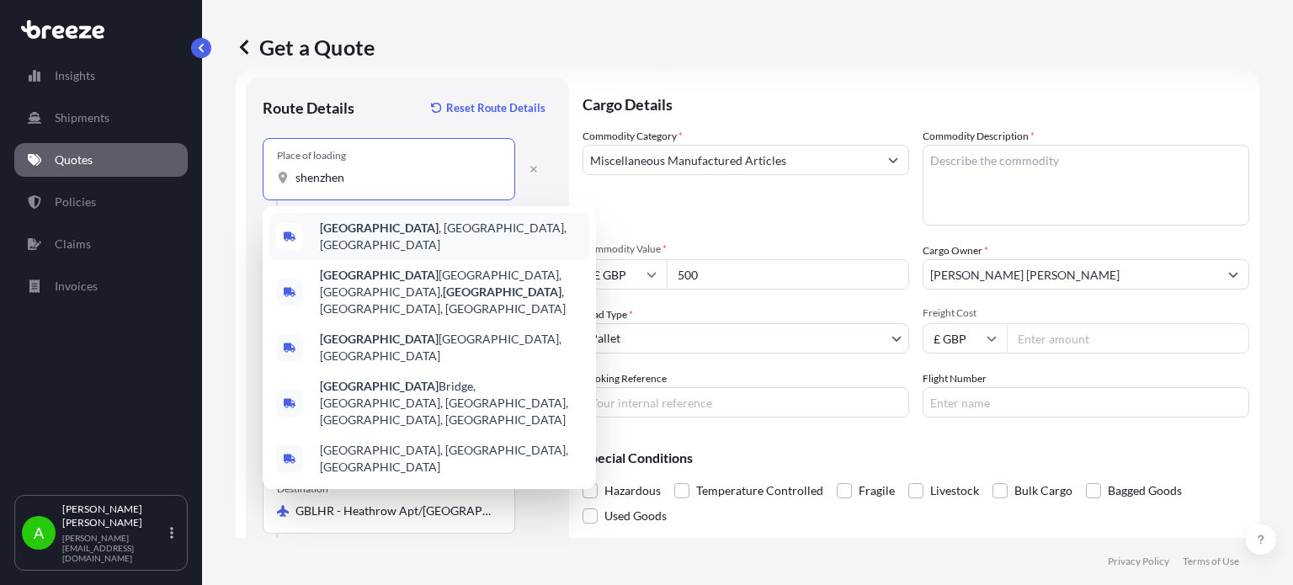
click at [408, 237] on span "Shenzhen , Guangdong Province, China" at bounding box center [451, 237] width 263 height 34
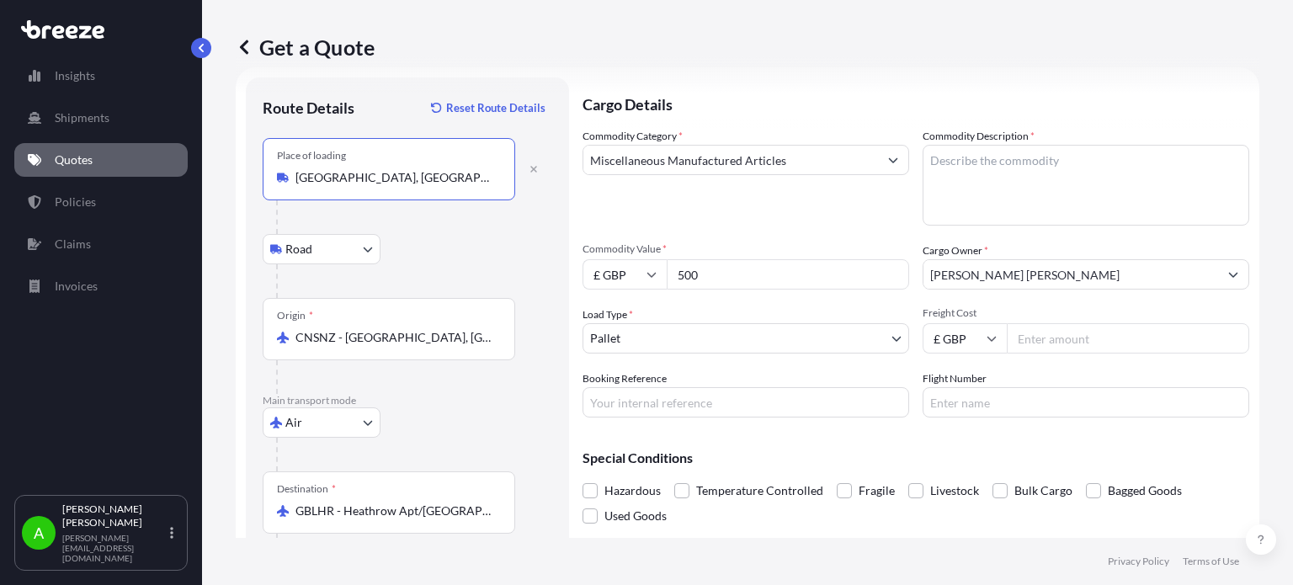
type input "Shenzhen, Guangdong Province, China"
click at [500, 248] on div "Road Road Rail" at bounding box center [407, 249] width 289 height 30
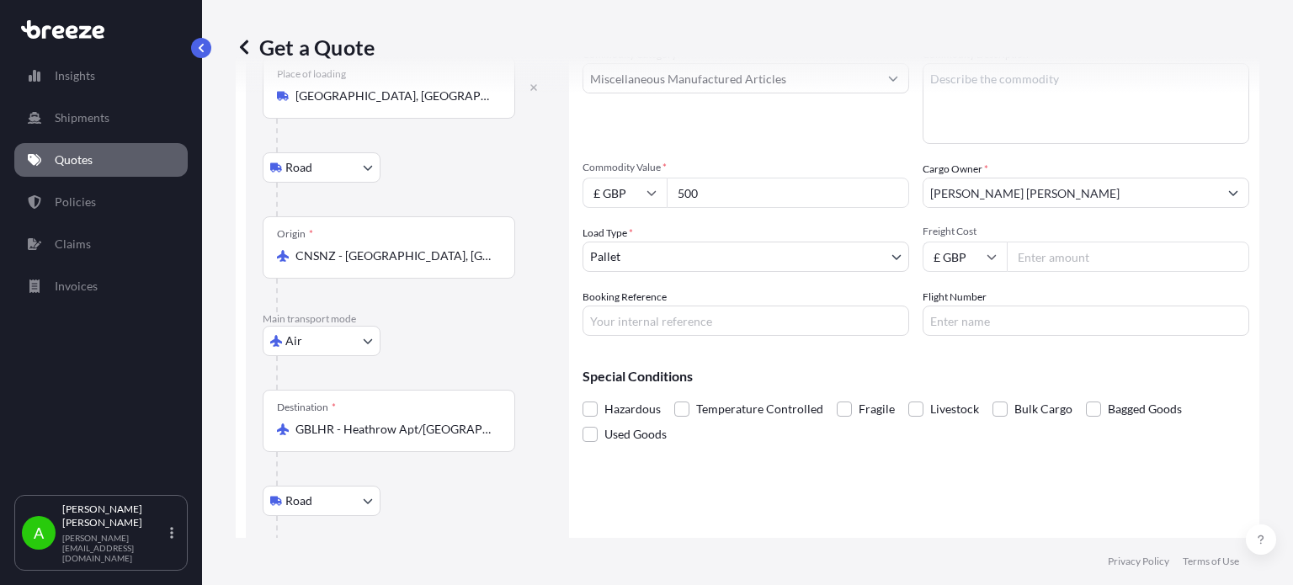
scroll to position [208, 0]
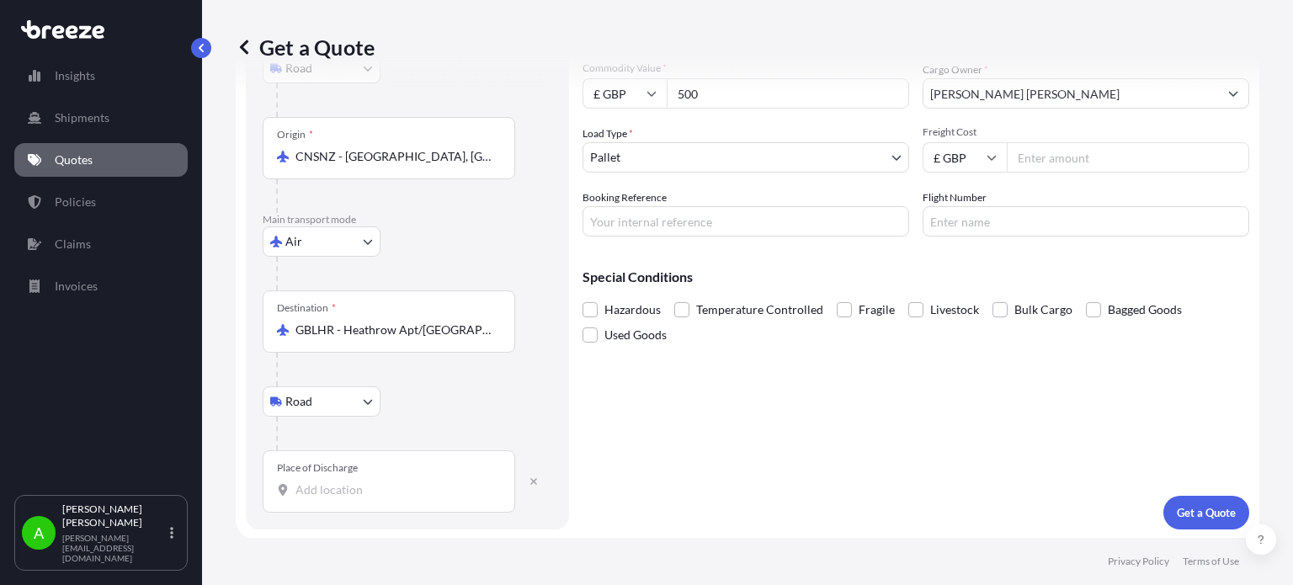
click at [339, 494] on input "Place of Discharge" at bounding box center [394, 489] width 199 height 17
paste input "LS7 1SN"
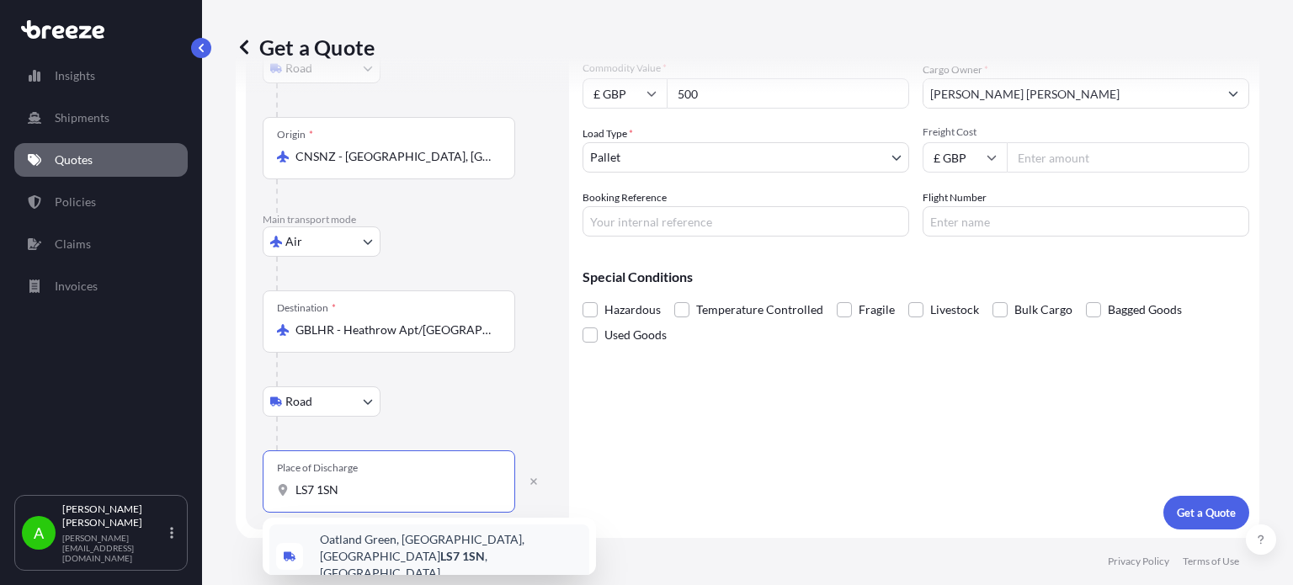
click at [470, 547] on span "Oatland Green, Woodhouse, Leeds LS7 1SN , UK" at bounding box center [451, 556] width 263 height 50
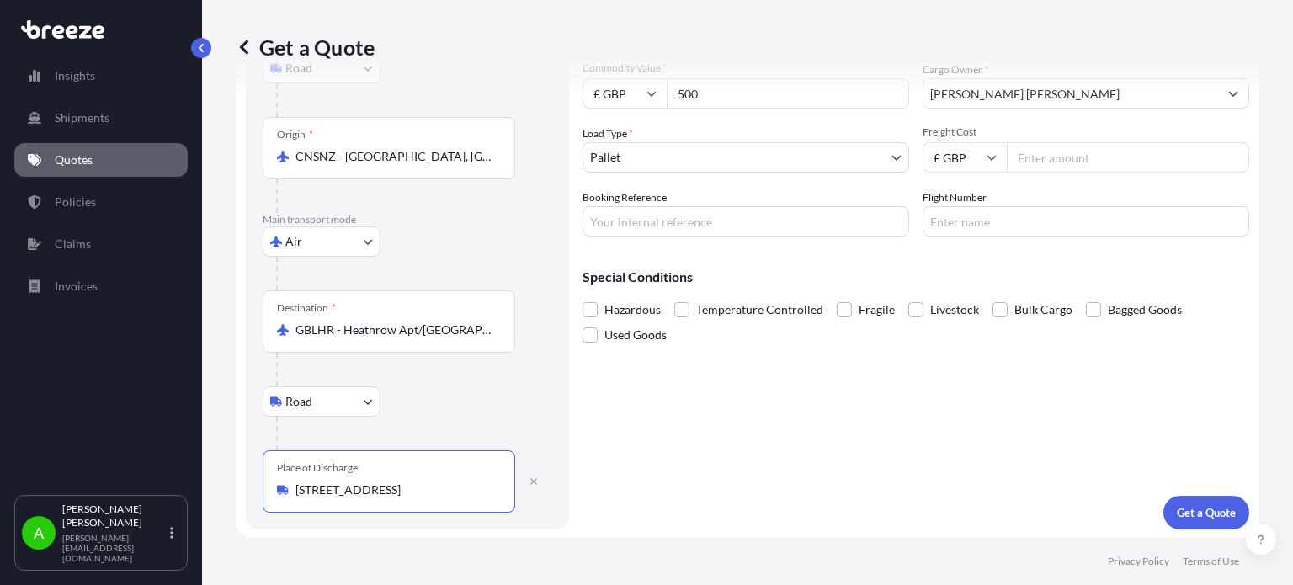
type input "Oatland Green, Woodhouse, Leeds LS7 1SN, UK"
click at [511, 425] on div at bounding box center [414, 434] width 276 height 34
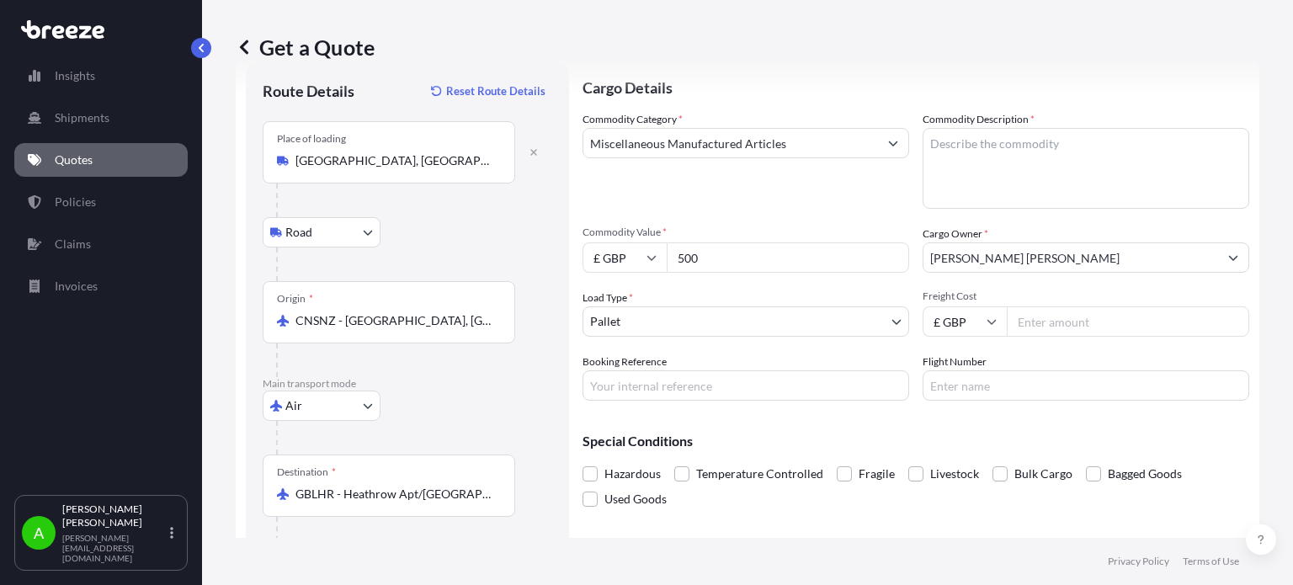
scroll to position [40, 0]
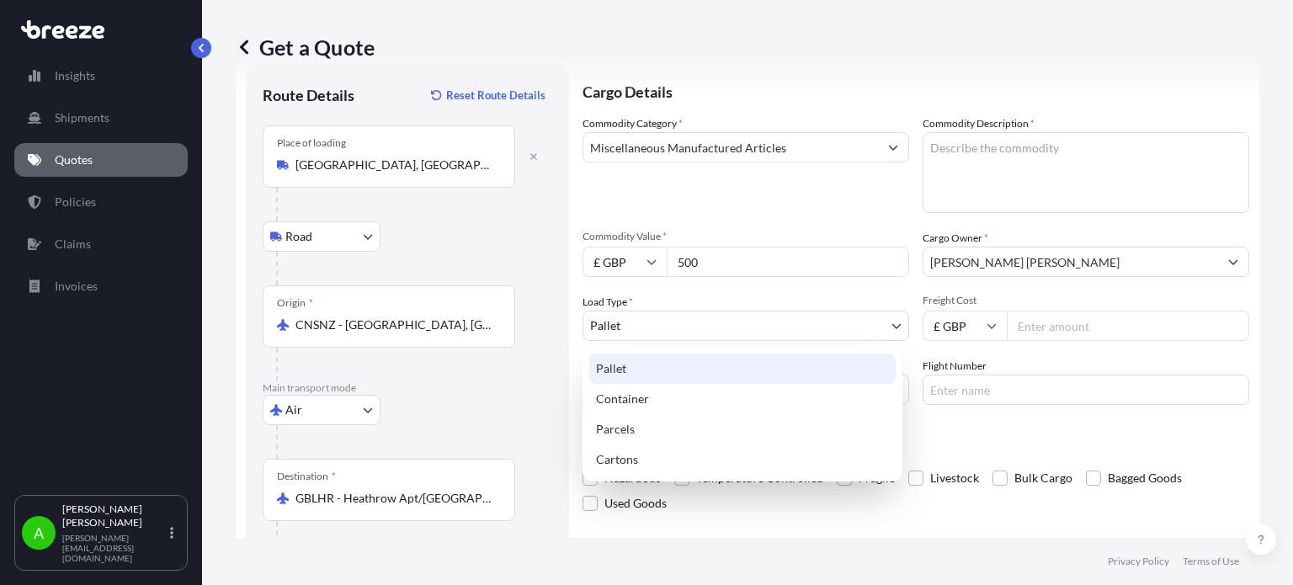
click at [697, 325] on body "1 option available. Insights Shipments Quotes Policies Claims Invoices A Alex P…" at bounding box center [646, 292] width 1293 height 585
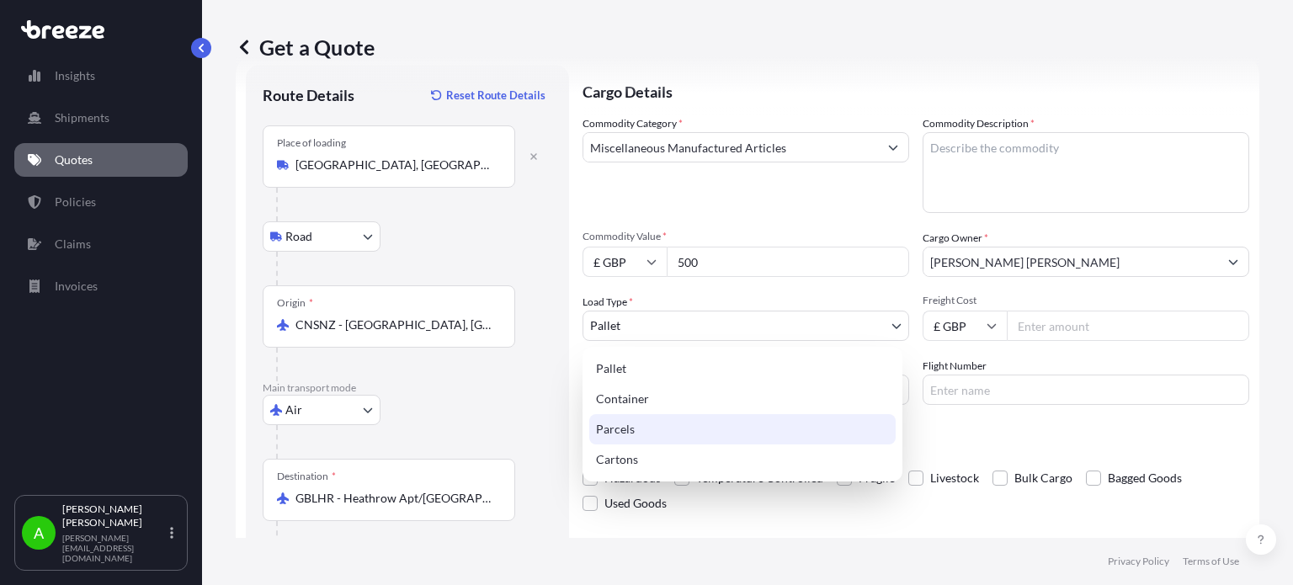
click at [640, 427] on div "Parcels" at bounding box center [742, 429] width 306 height 30
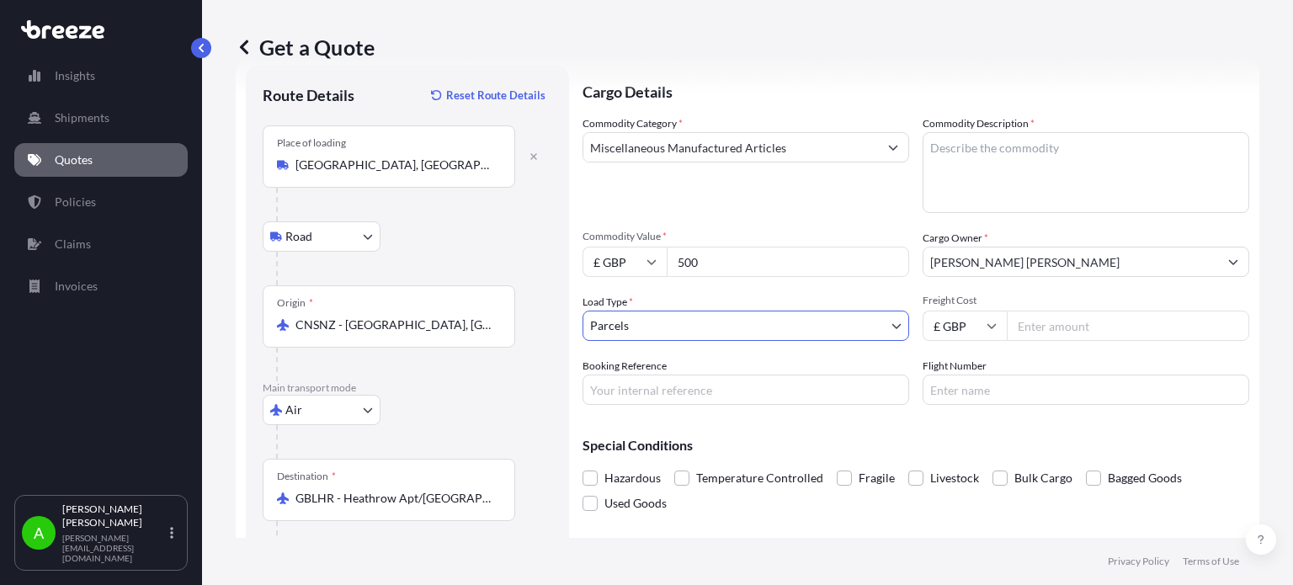
click at [725, 332] on body "Insights Shipments Quotes Policies Claims Invoices A Alex Potamianos a.potamian…" at bounding box center [646, 292] width 1293 height 585
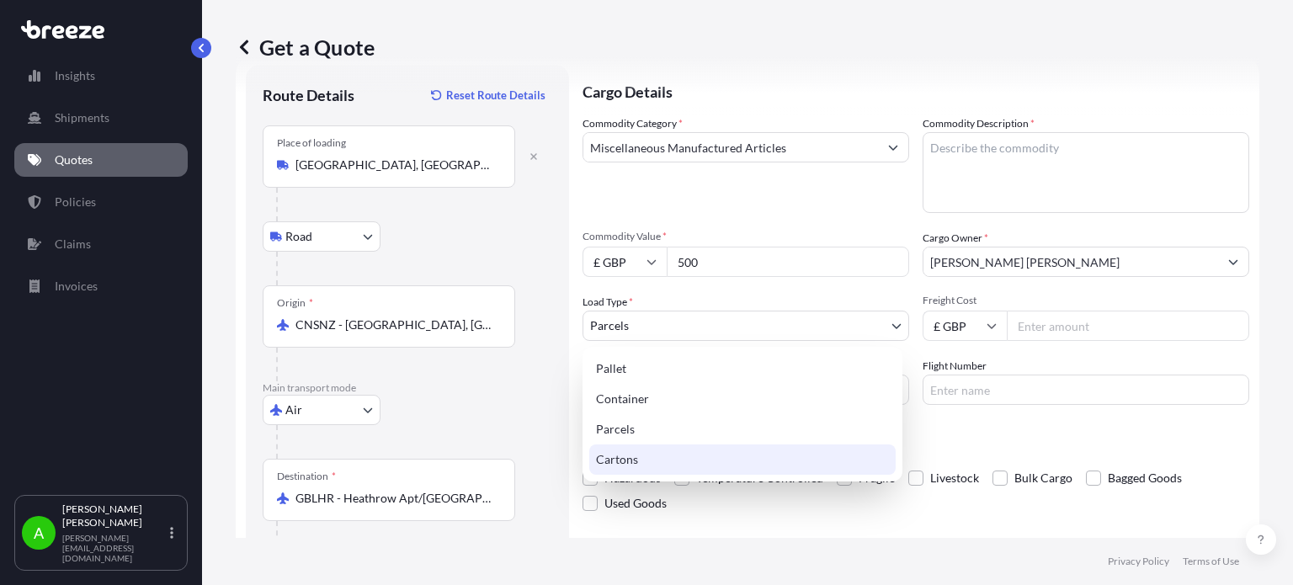
click at [666, 457] on div "Cartons" at bounding box center [742, 459] width 306 height 30
select select "4"
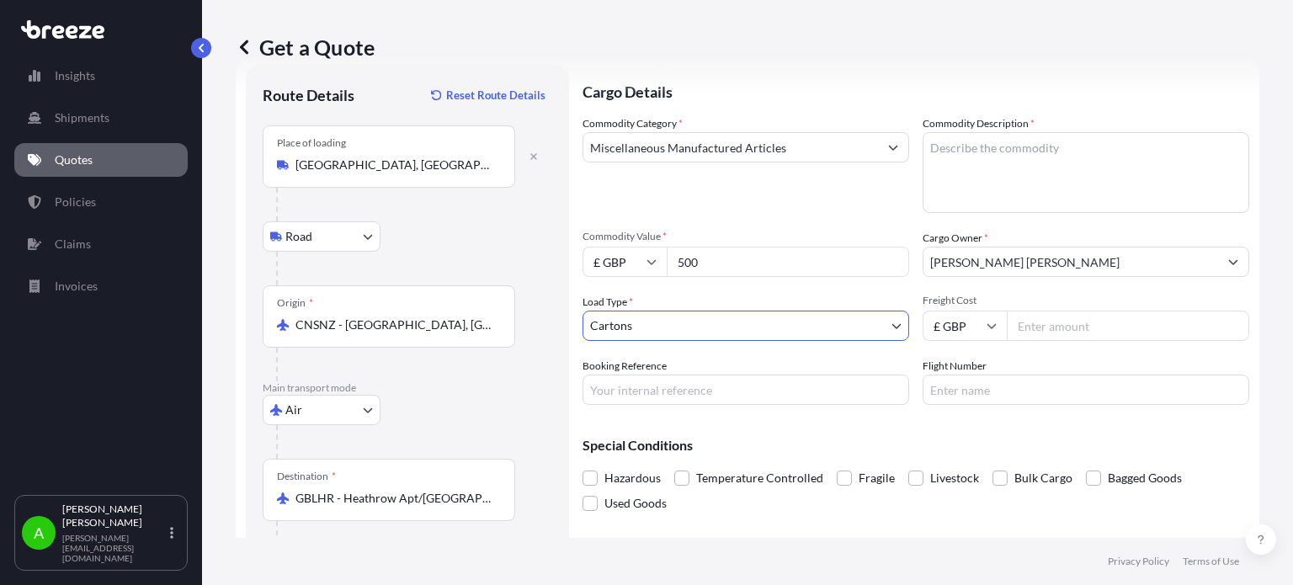
click at [714, 290] on div "Commodity Category * Miscellaneous Manufactured Articles Commodity Description …" at bounding box center [915, 259] width 666 height 289
click at [827, 204] on div "Commodity Category * Miscellaneous Manufactured Articles" at bounding box center [745, 164] width 326 height 98
click at [980, 170] on textarea "Commodity Description *" at bounding box center [1085, 172] width 326 height 81
type textarea "Wooden article"
click at [801, 199] on div "Commodity Category * Miscellaneous Manufactured Articles" at bounding box center [745, 164] width 326 height 98
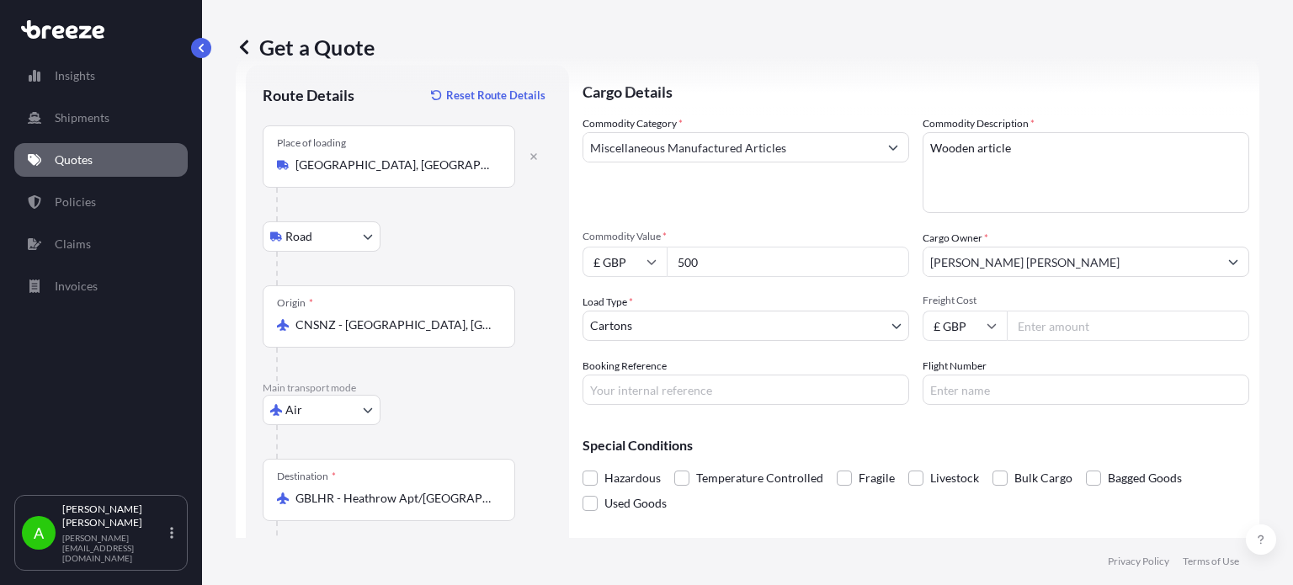
click at [1050, 323] on input "Freight Cost" at bounding box center [1127, 326] width 242 height 30
type input "445"
click at [831, 201] on div "Commodity Category * Miscellaneous Manufactured Articles" at bounding box center [745, 164] width 326 height 98
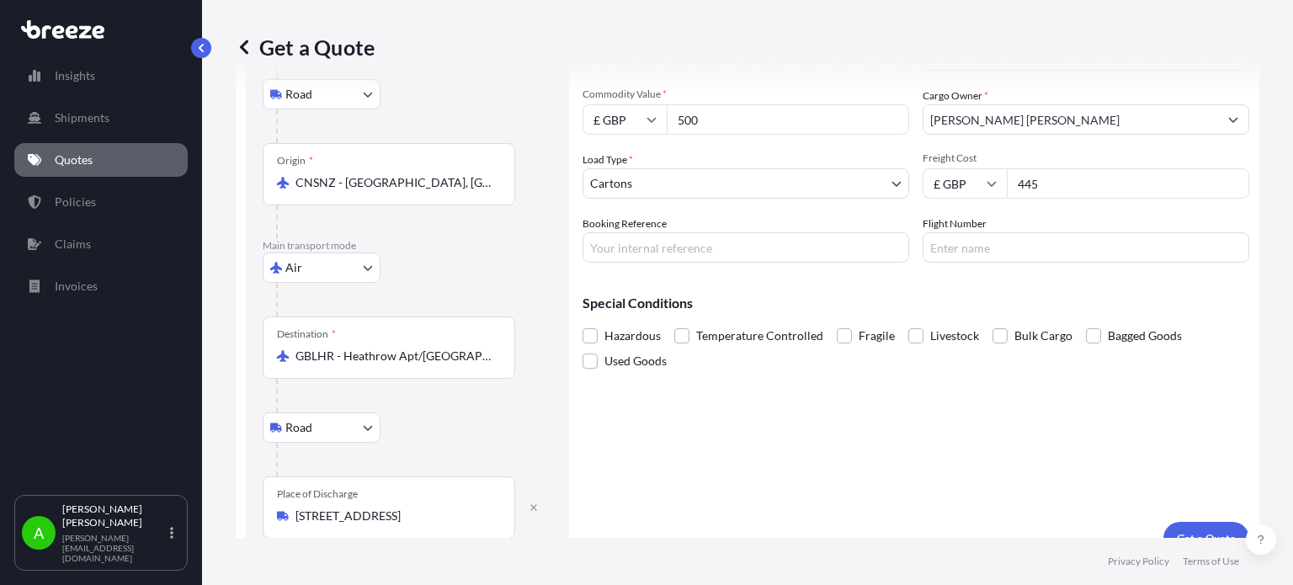
scroll to position [208, 0]
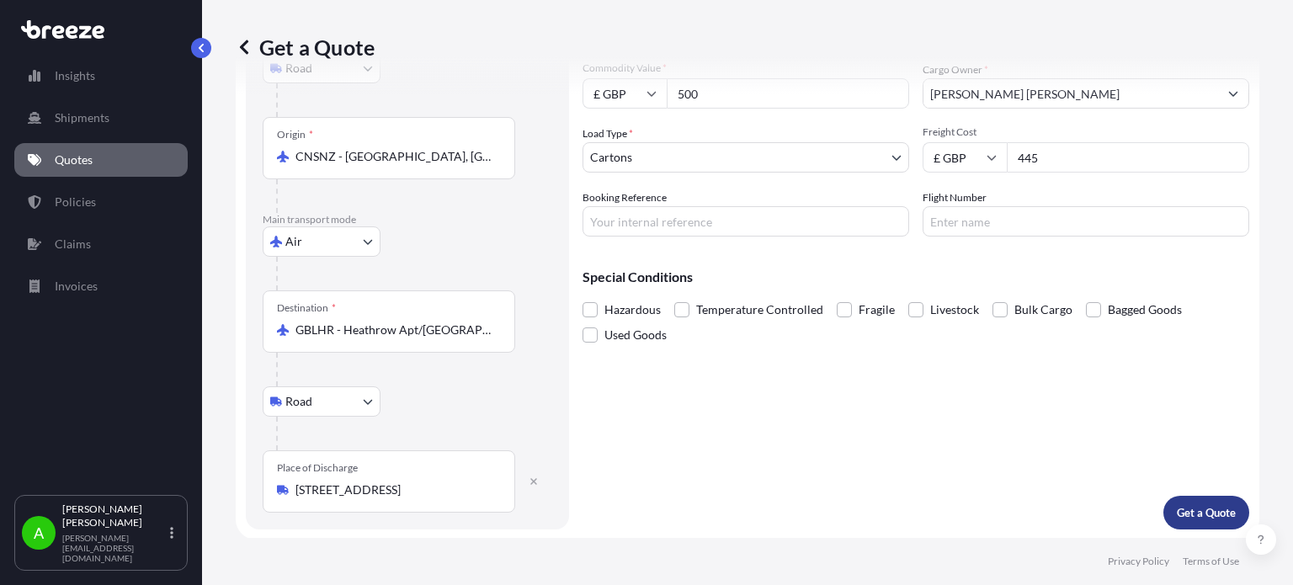
click at [1212, 504] on p "Get a Quote" at bounding box center [1205, 512] width 59 height 17
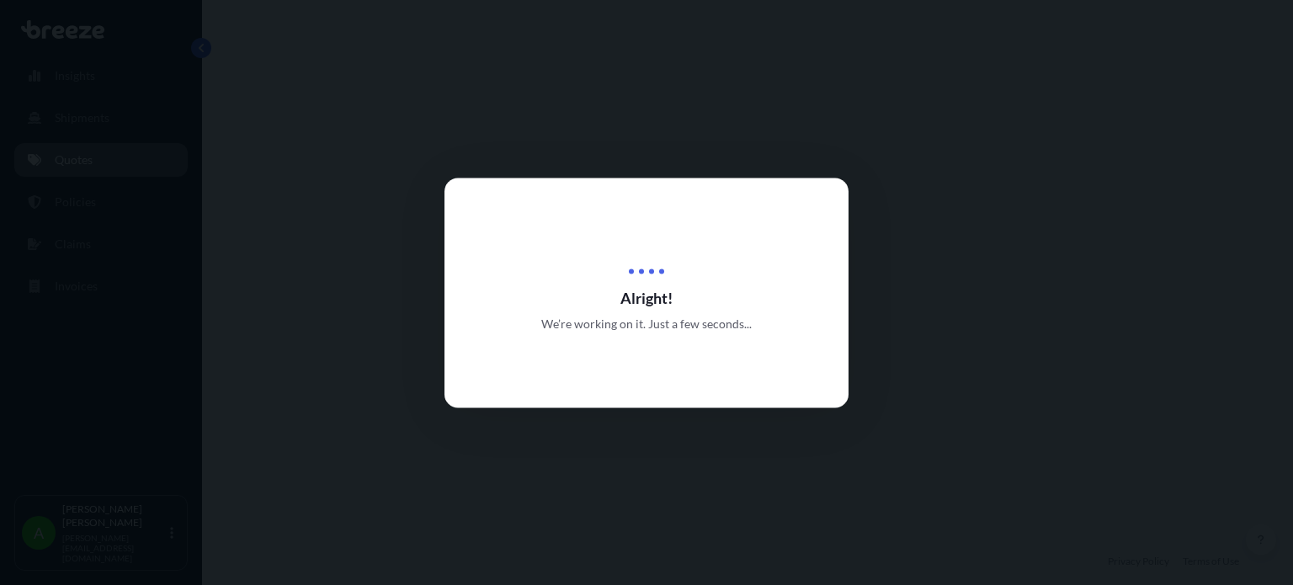
select select "Road"
select select "Air"
select select "Road"
select select "4"
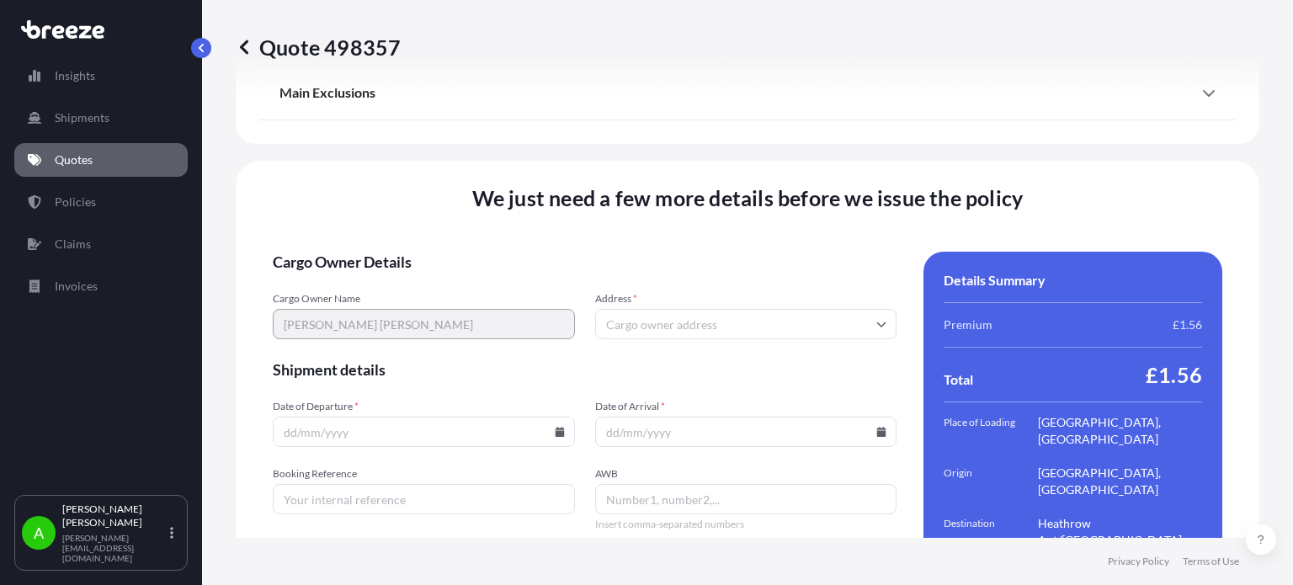
scroll to position [2378, 0]
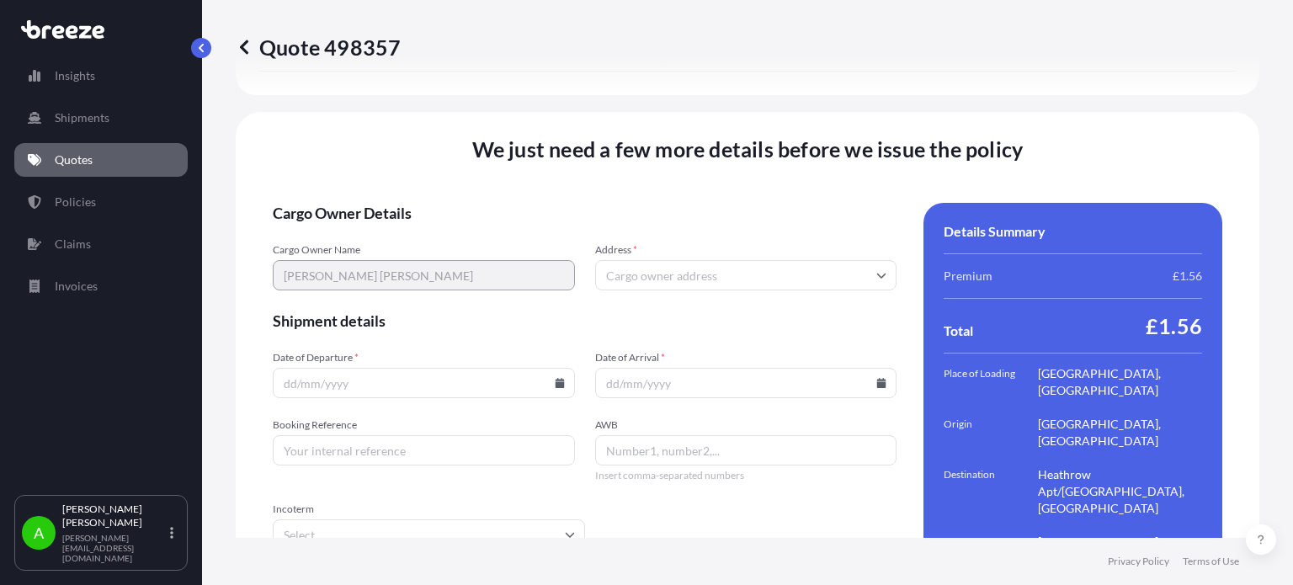
click at [618, 260] on input "Address *" at bounding box center [746, 275] width 302 height 30
paste input "LS7 1SN"
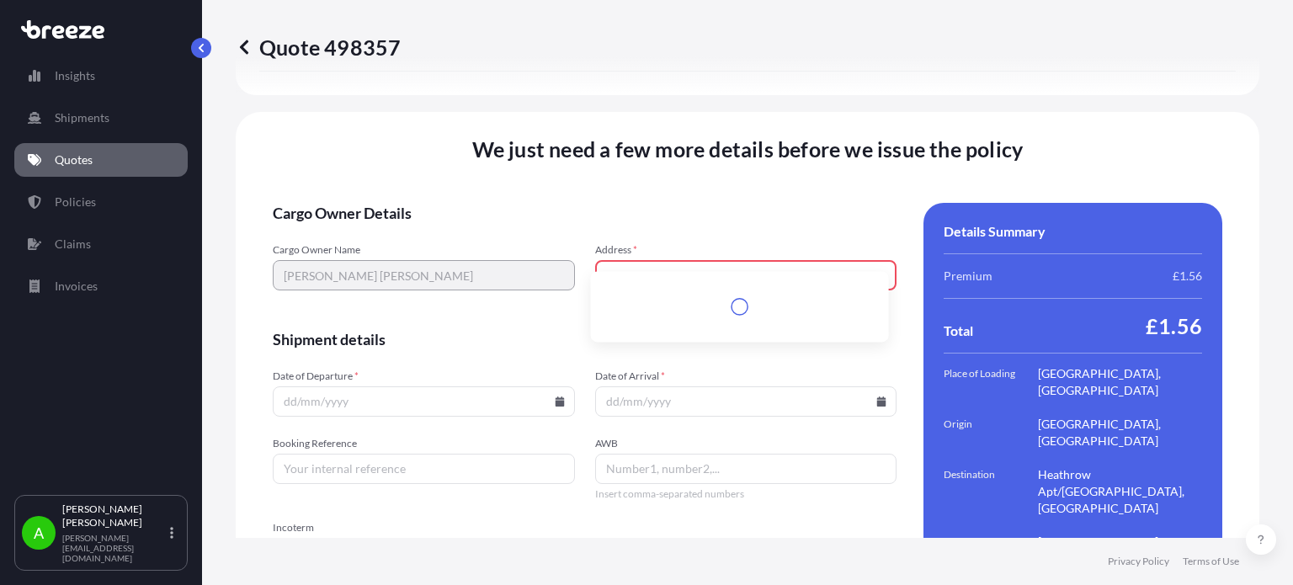
scroll to position [2397, 0]
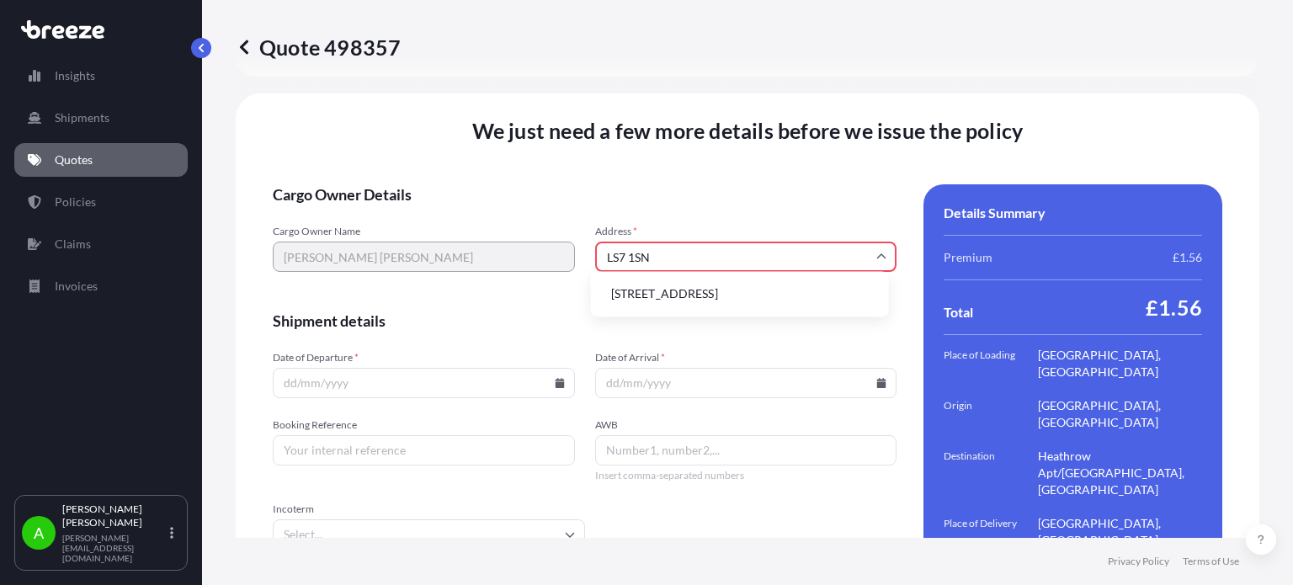
drag, startPoint x: 666, startPoint y: 293, endPoint x: 677, endPoint y: 295, distance: 11.1
click at [677, 295] on li "Oatland Green, Woodhouse, Leeds LS7 1SN, UK" at bounding box center [739, 294] width 284 height 32
type input "Oatland Grn, Woodhouse, Leeds LS7 1SN, UK"
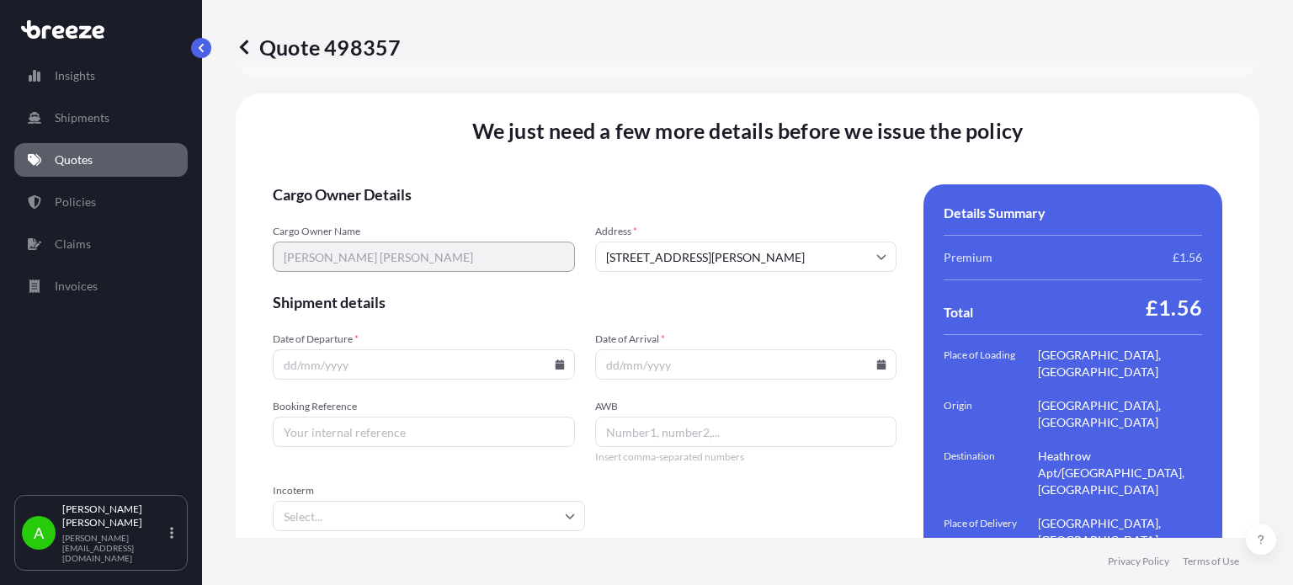
scroll to position [2378, 0]
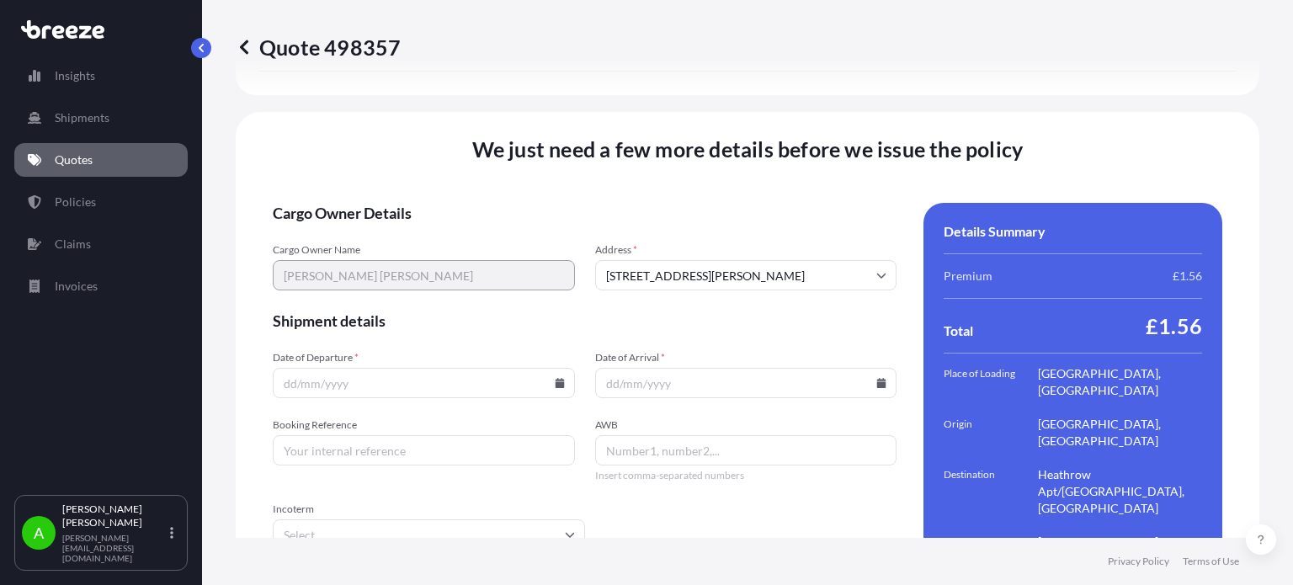
click at [719, 203] on span "Cargo Owner Details" at bounding box center [585, 213] width 624 height 20
click at [555, 378] on icon at bounding box center [560, 383] width 10 height 10
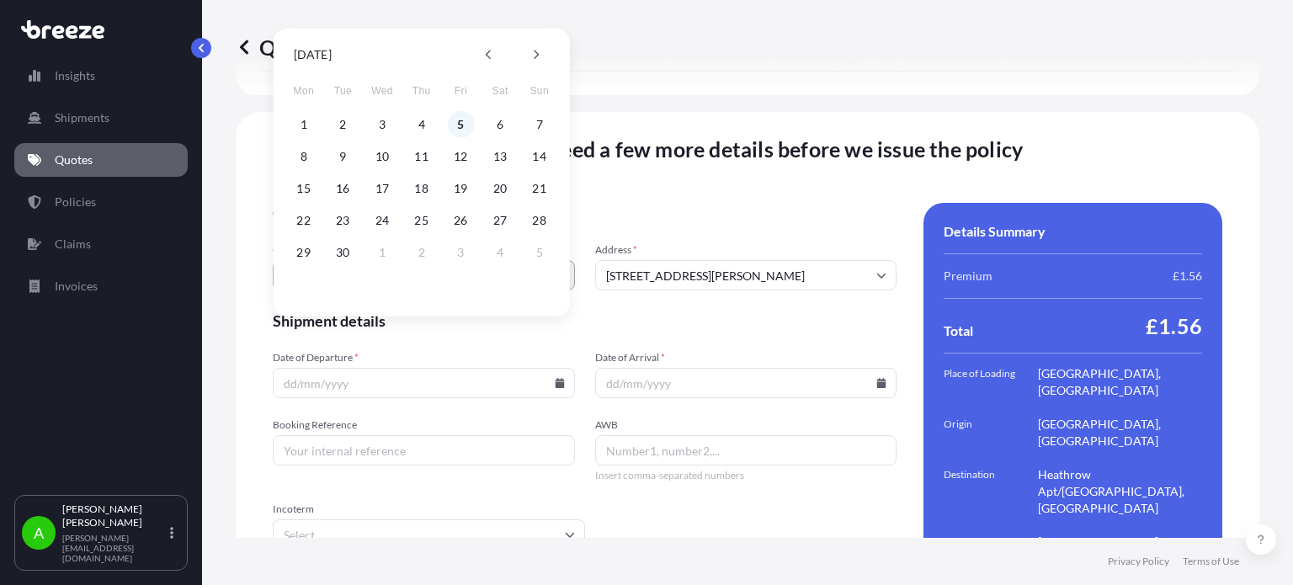
click at [463, 117] on button "5" at bounding box center [460, 124] width 27 height 27
type input "[DATE]"
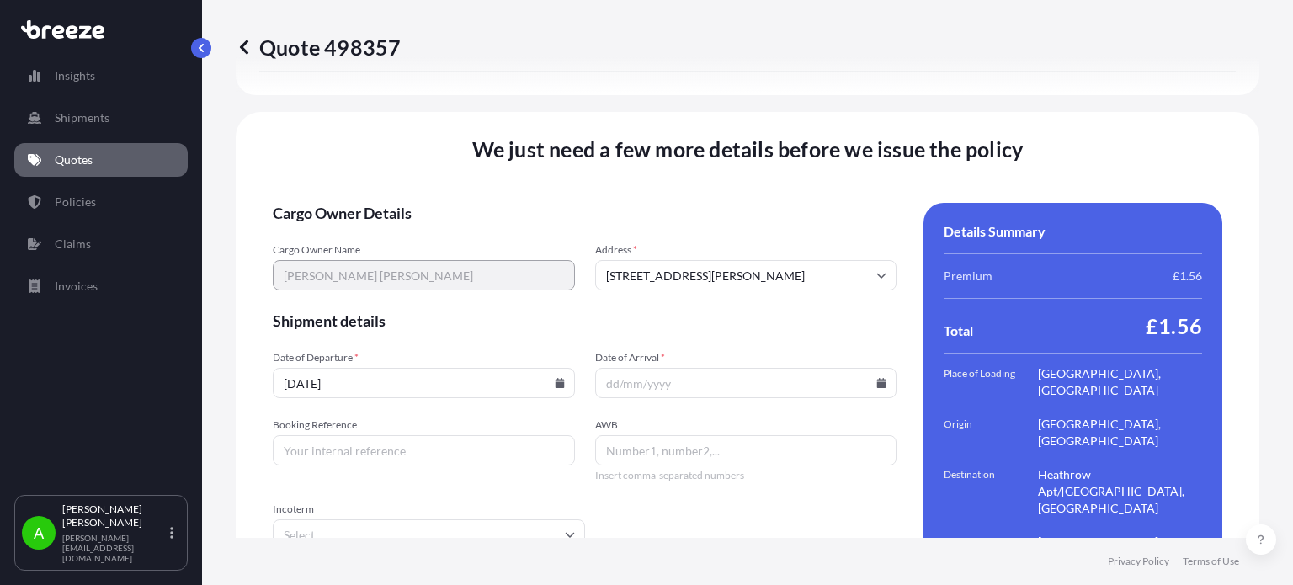
click at [877, 378] on icon at bounding box center [881, 383] width 9 height 10
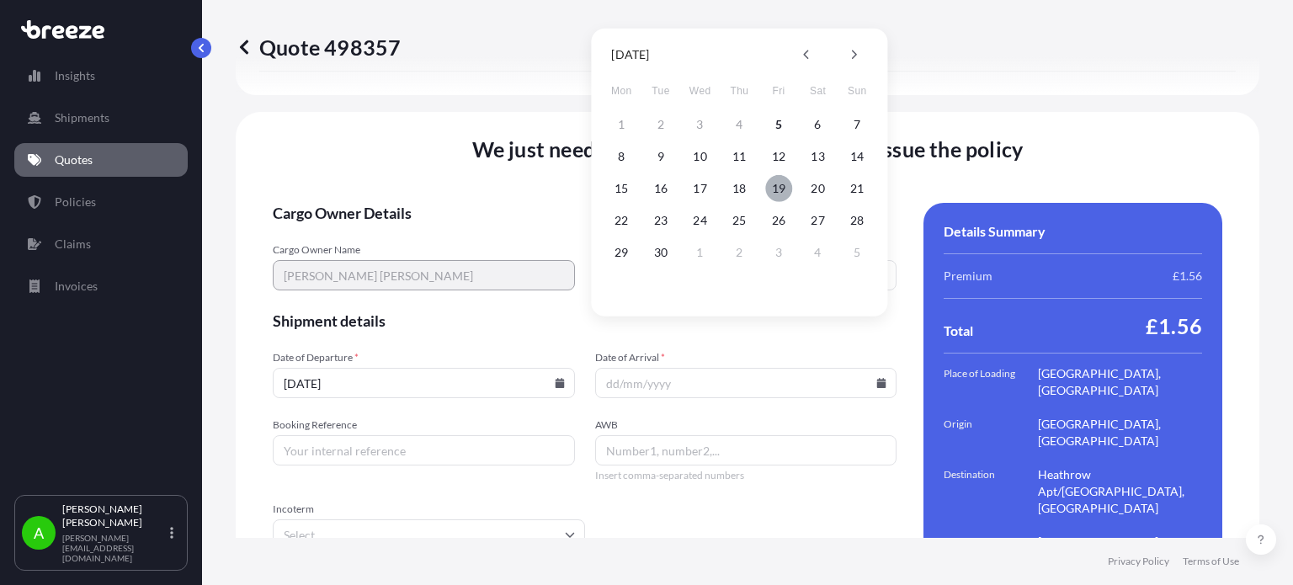
click at [791, 188] on button "19" at bounding box center [778, 188] width 27 height 27
type input "[DATE]"
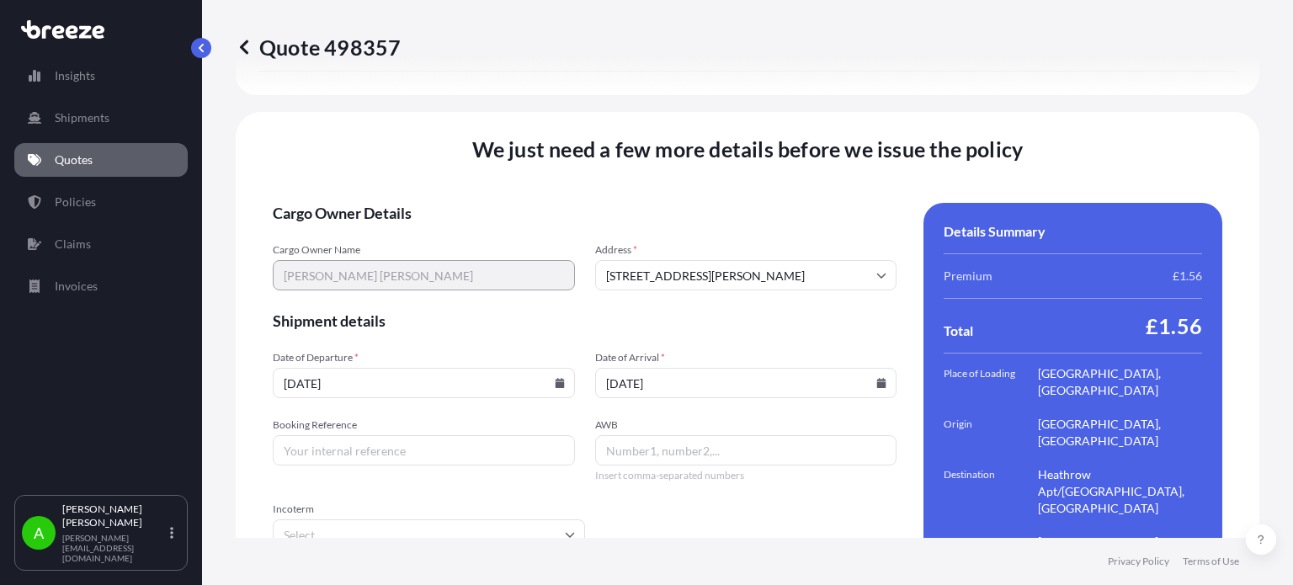
click at [744, 311] on span "Shipment details" at bounding box center [585, 321] width 624 height 20
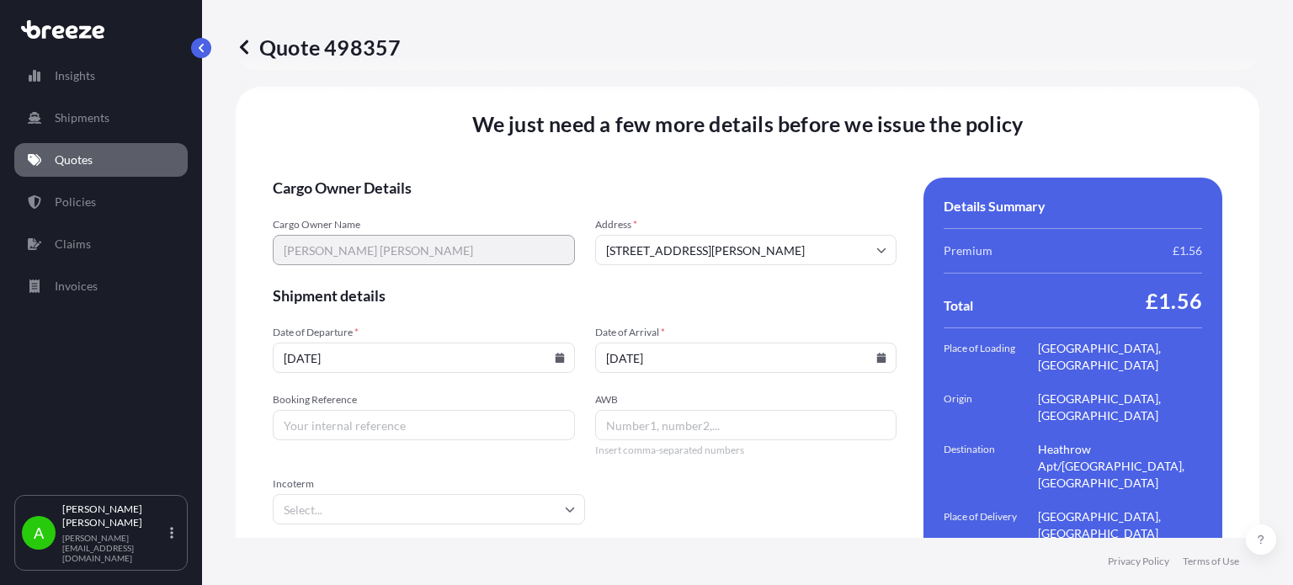
scroll to position [2416, 0]
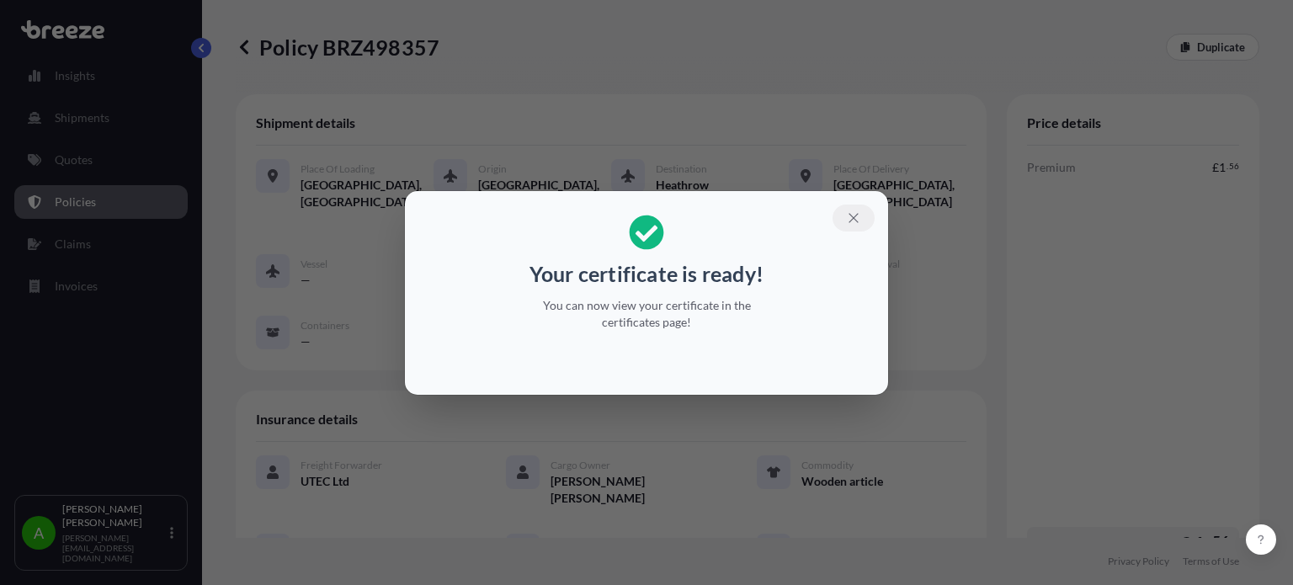
click at [855, 212] on icon "button" at bounding box center [853, 217] width 15 height 15
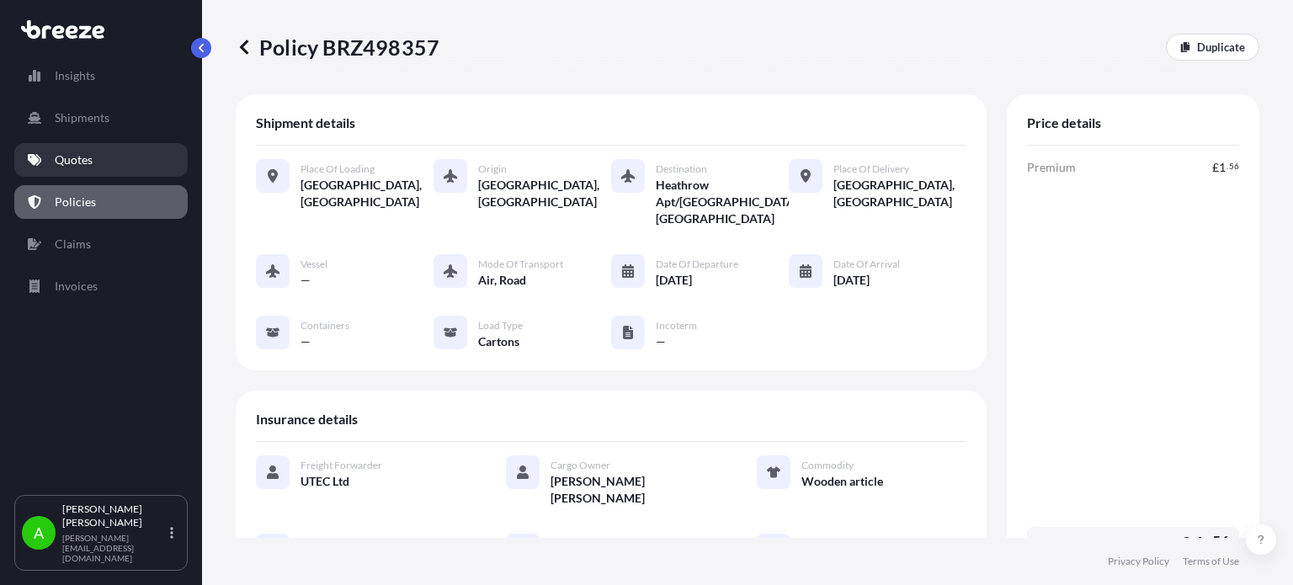
click at [102, 157] on link "Quotes" at bounding box center [100, 160] width 173 height 34
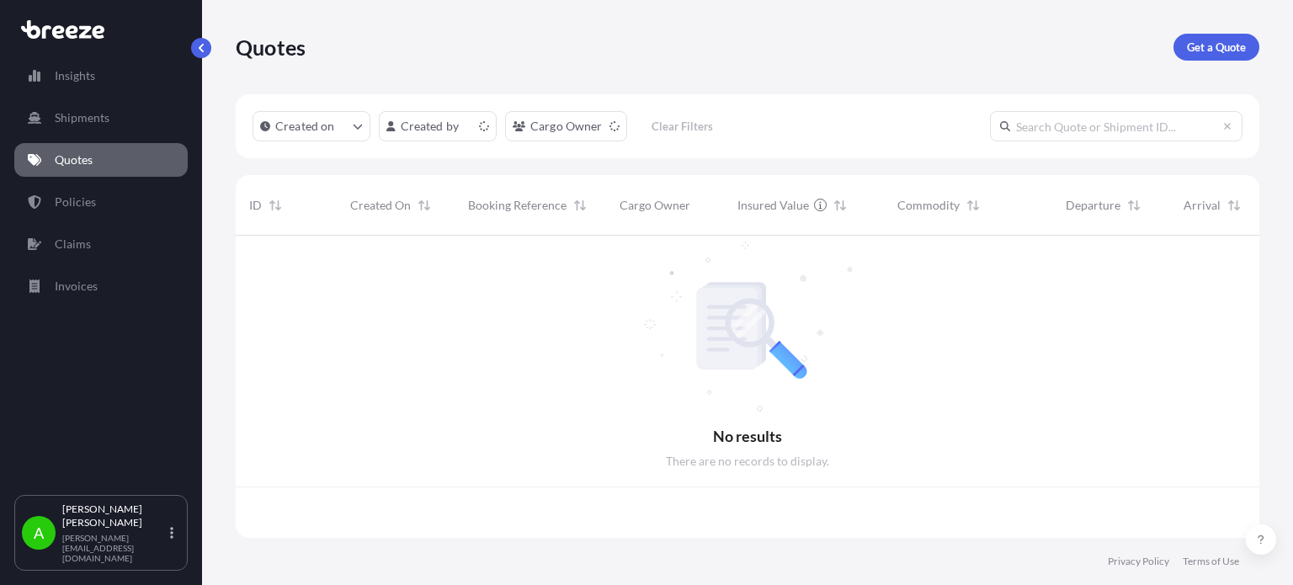
scroll to position [299, 1010]
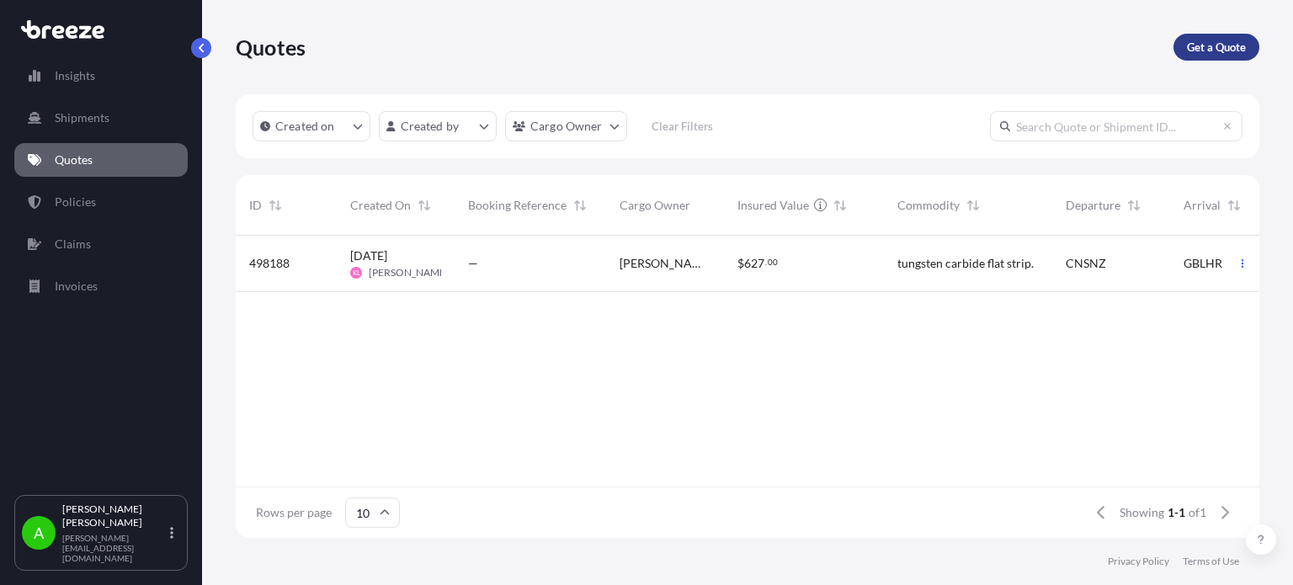
click at [1202, 46] on p "Get a Quote" at bounding box center [1216, 47] width 59 height 17
select select "Sea"
select select "1"
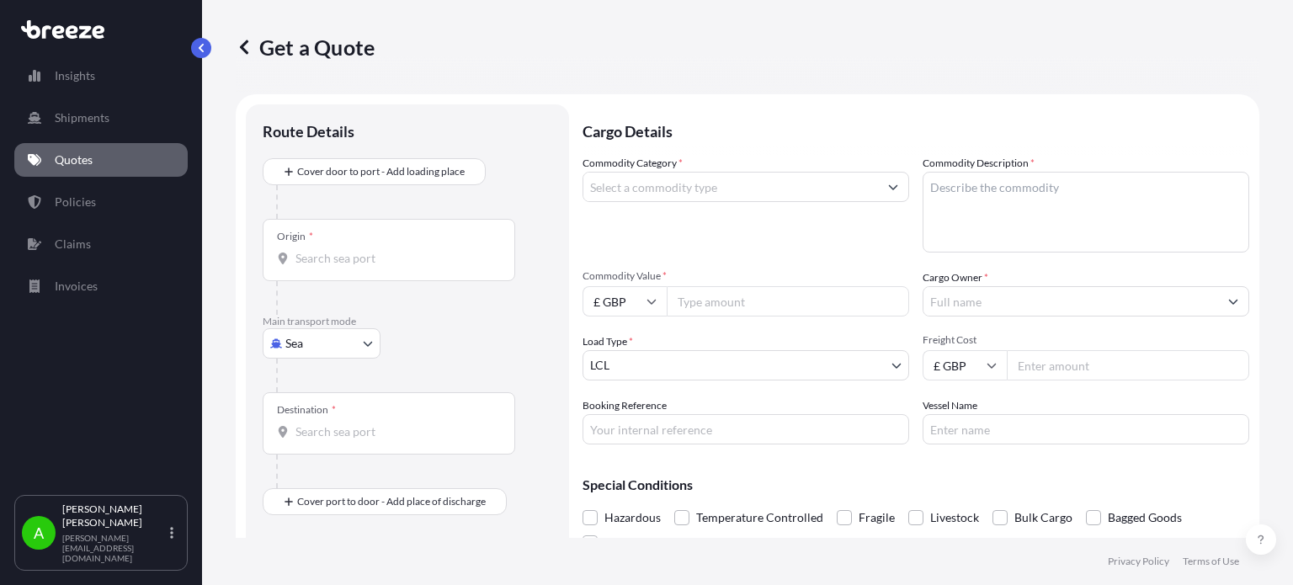
scroll to position [27, 0]
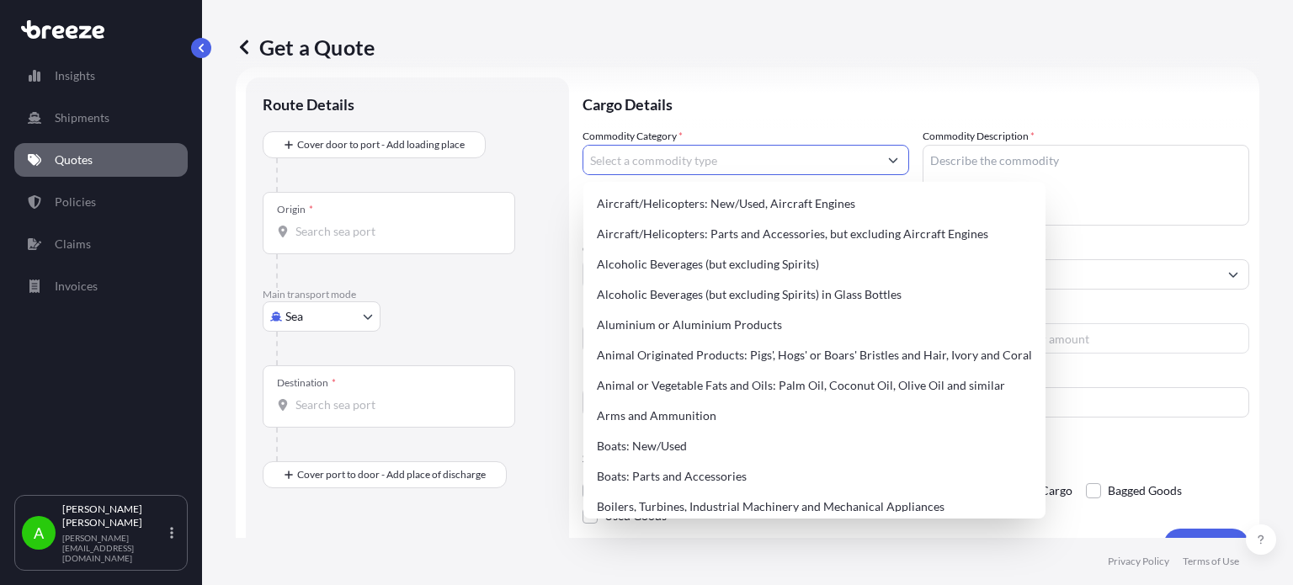
click at [774, 163] on input "Commodity Category *" at bounding box center [730, 160] width 295 height 30
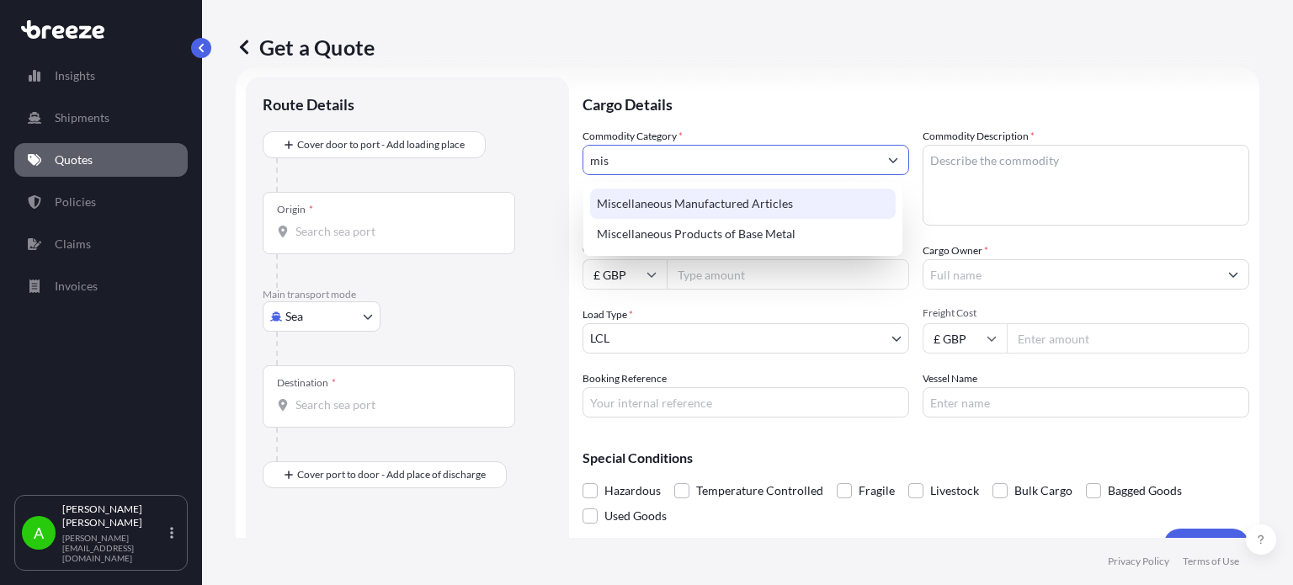
click at [730, 208] on div "Miscellaneous Manufactured Articles" at bounding box center [742, 203] width 305 height 30
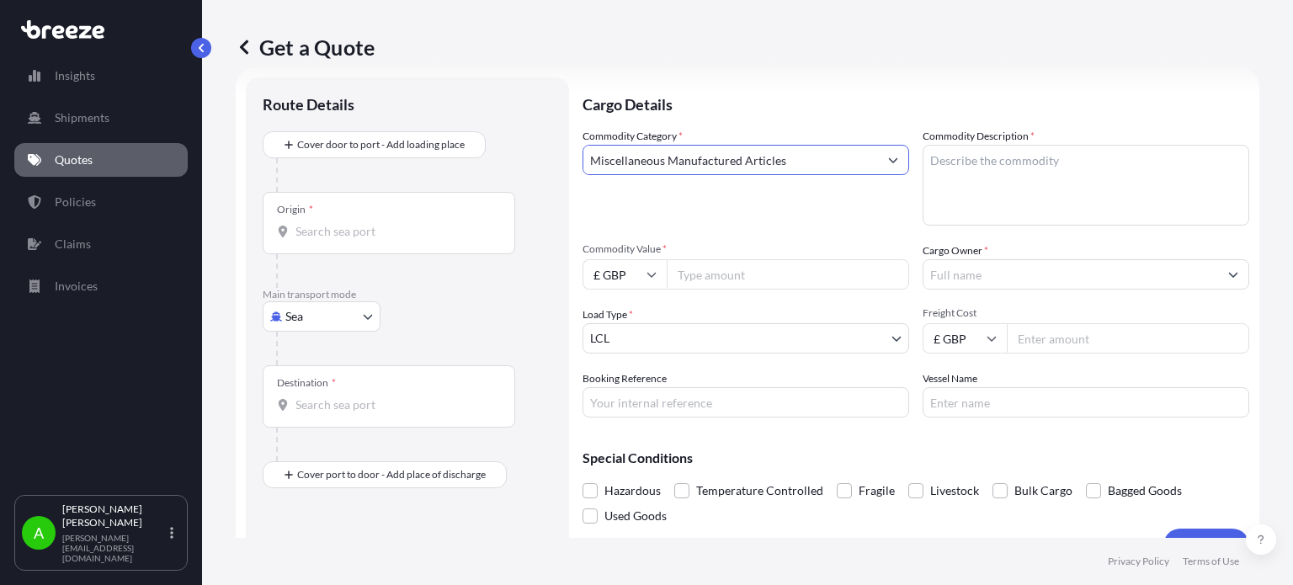
type input "Miscellaneous Manufactured Articles"
click at [1037, 341] on input "Freight Cost" at bounding box center [1127, 338] width 242 height 30
type input "500"
click at [764, 219] on div "Commodity Category * Miscellaneous Manufactured Articles" at bounding box center [745, 177] width 326 height 98
click at [984, 180] on textarea "Commodity Description *" at bounding box center [1085, 185] width 326 height 81
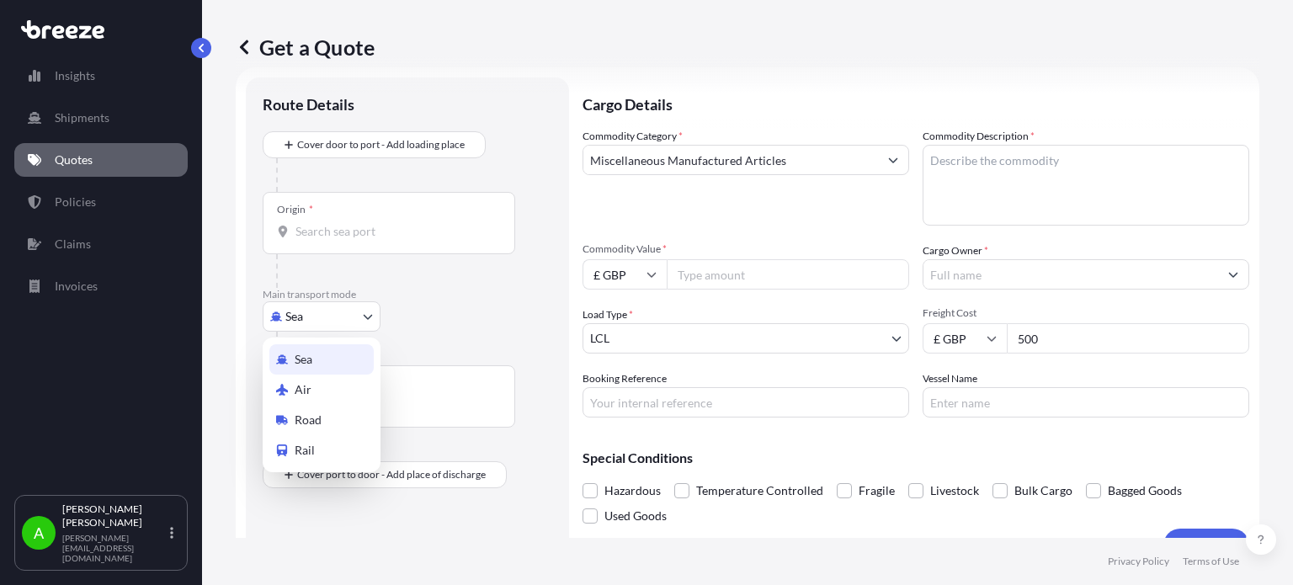
click at [323, 319] on body "Insights Shipments Quotes Policies Claims Invoices A Alex Potamianos a.potamian…" at bounding box center [646, 292] width 1293 height 585
click at [317, 390] on div "Air" at bounding box center [321, 389] width 104 height 30
select select "Air"
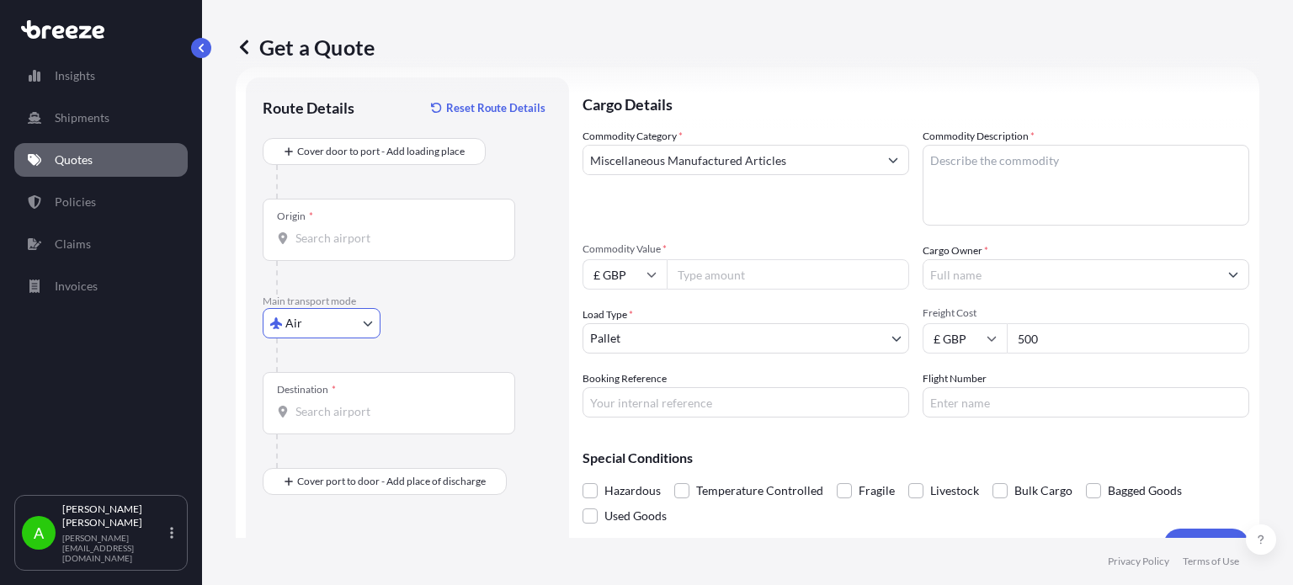
click at [361, 246] on input "Origin *" at bounding box center [394, 238] width 199 height 17
type input "CNSNZ - Shenzhen, China"
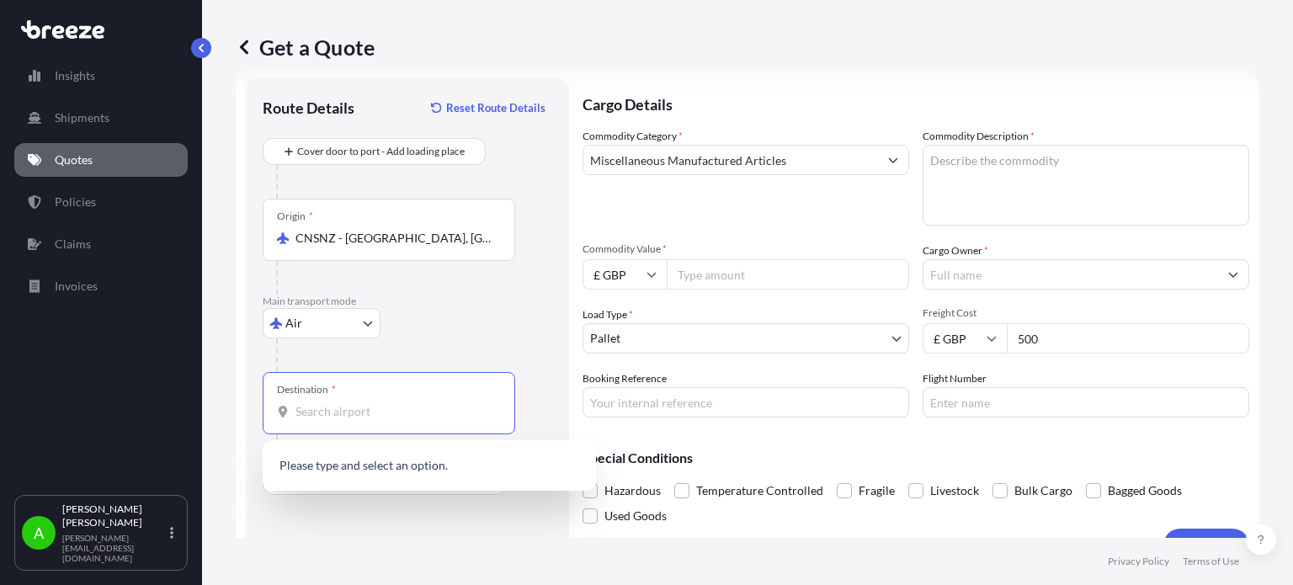
click at [340, 410] on input "Destination *" at bounding box center [394, 411] width 199 height 17
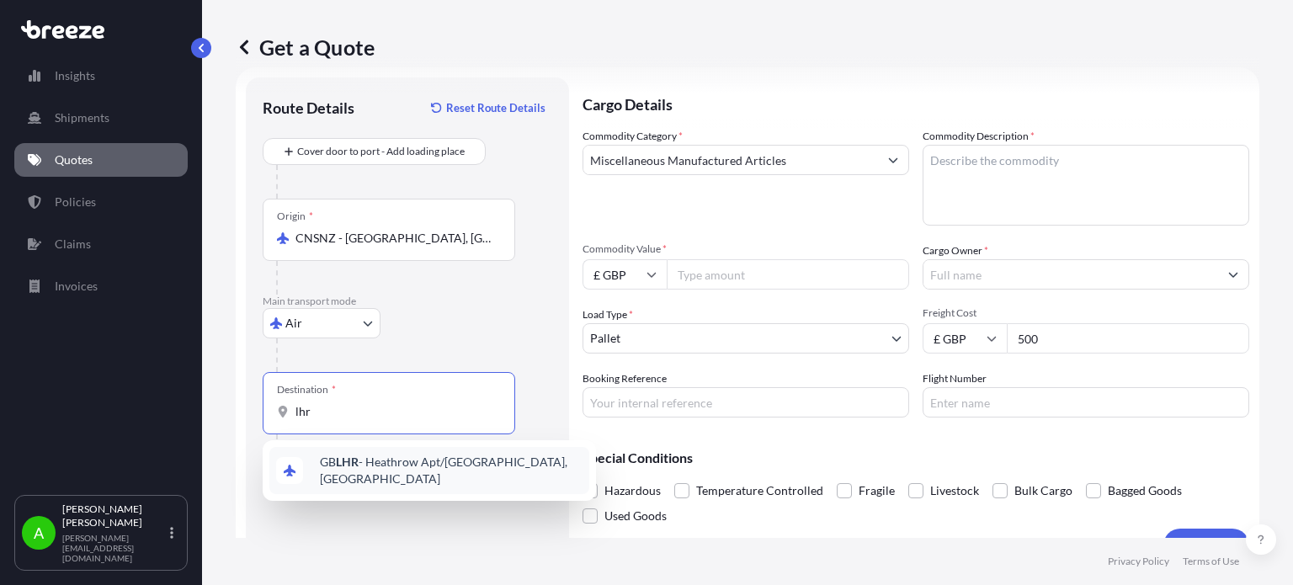
click at [515, 479] on div "GB LHR - Heathrow Apt/London, United Kingdom" at bounding box center [429, 470] width 320 height 47
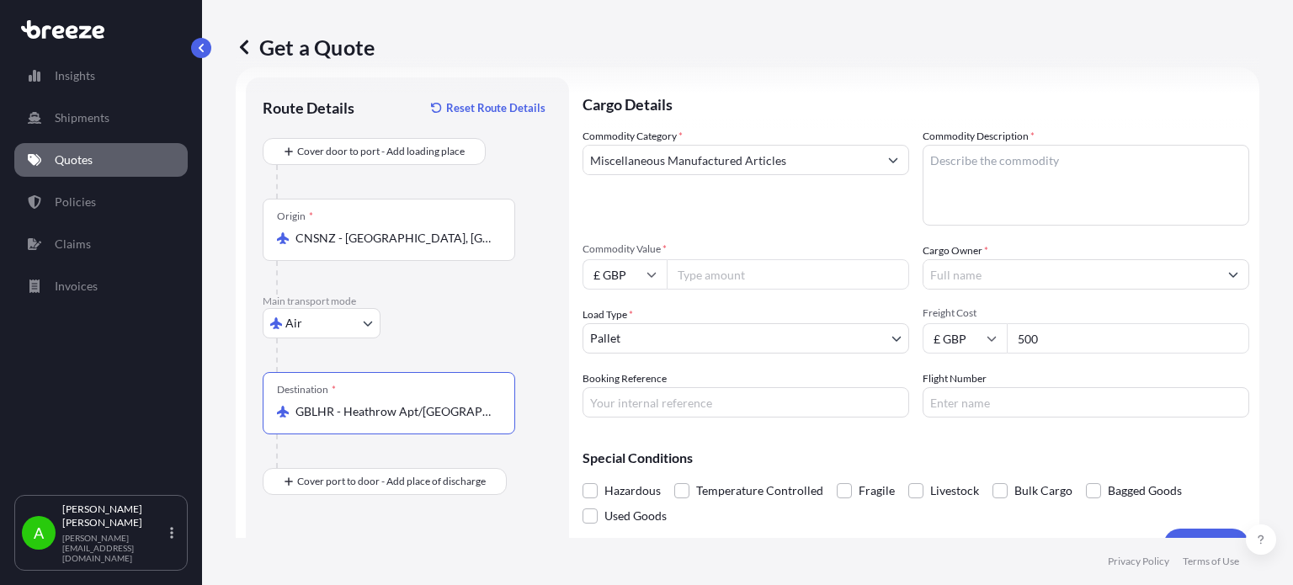
type input "GBLHR - Heathrow Apt/London, United Kingdom"
click at [498, 334] on div "Air Sea Air Road Rail" at bounding box center [407, 323] width 289 height 30
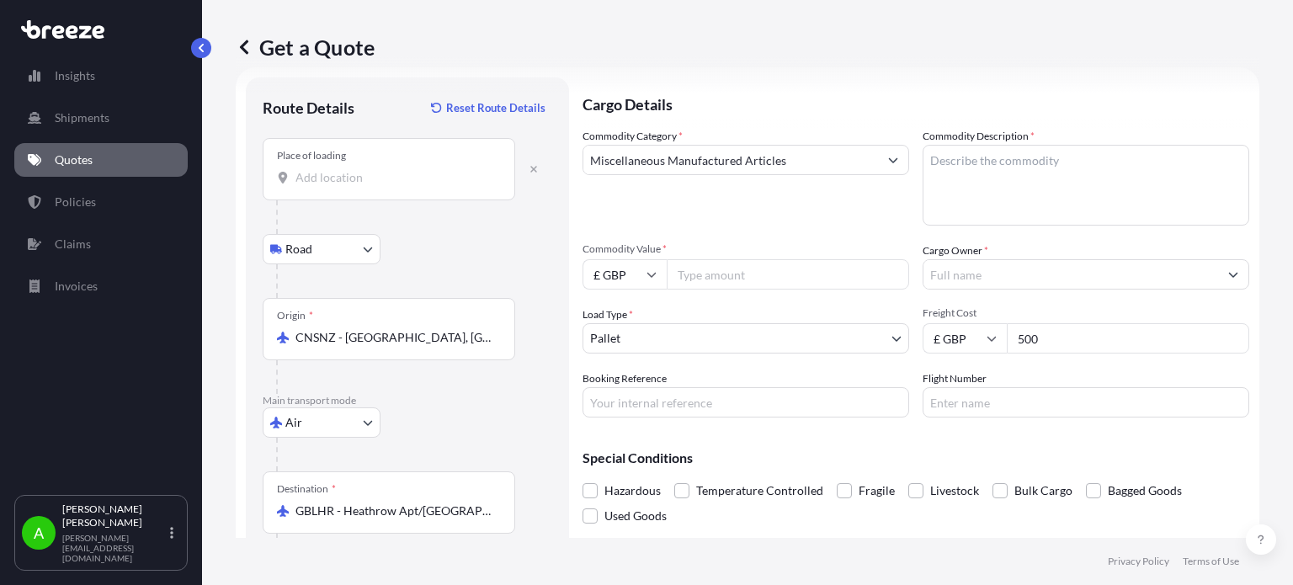
click at [357, 183] on input "Place of loading" at bounding box center [394, 177] width 199 height 17
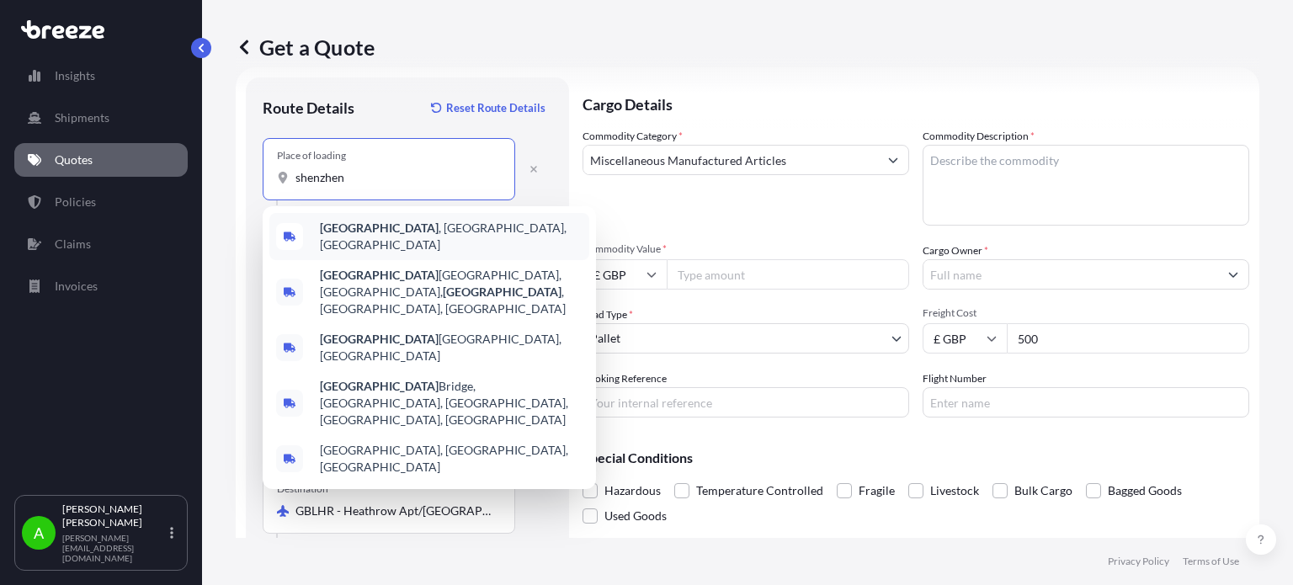
click at [357, 228] on b "Shenzhen" at bounding box center [379, 227] width 119 height 14
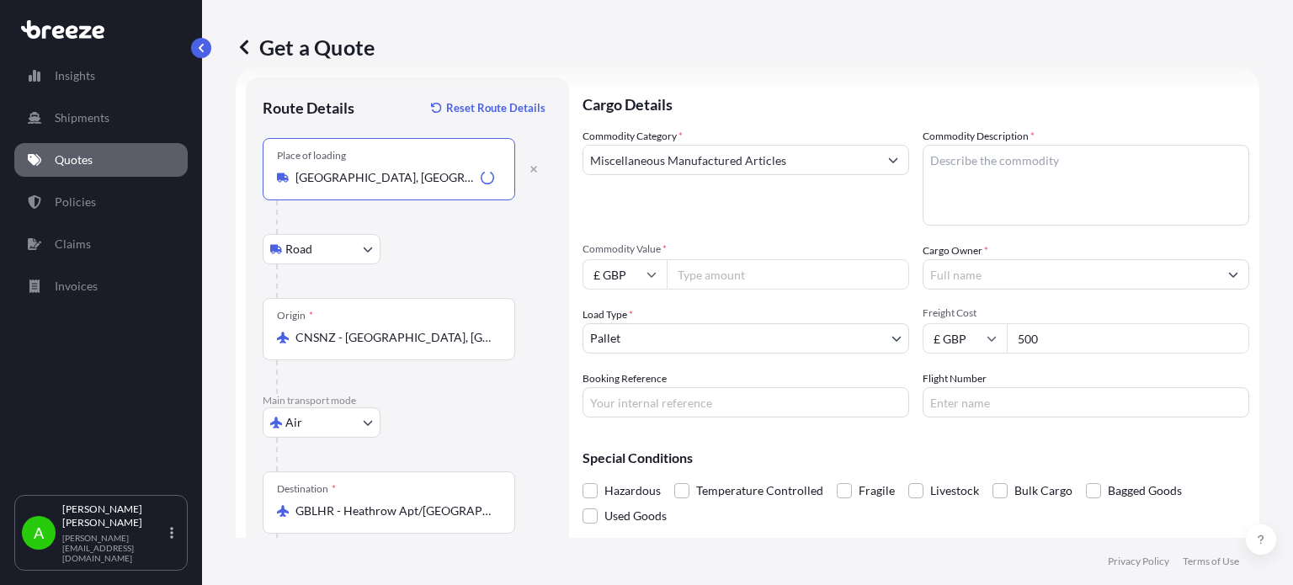
type input "Shenzhen, Guangdong Province, China"
click at [393, 114] on div "Route Details Reset Route Details" at bounding box center [407, 116] width 289 height 44
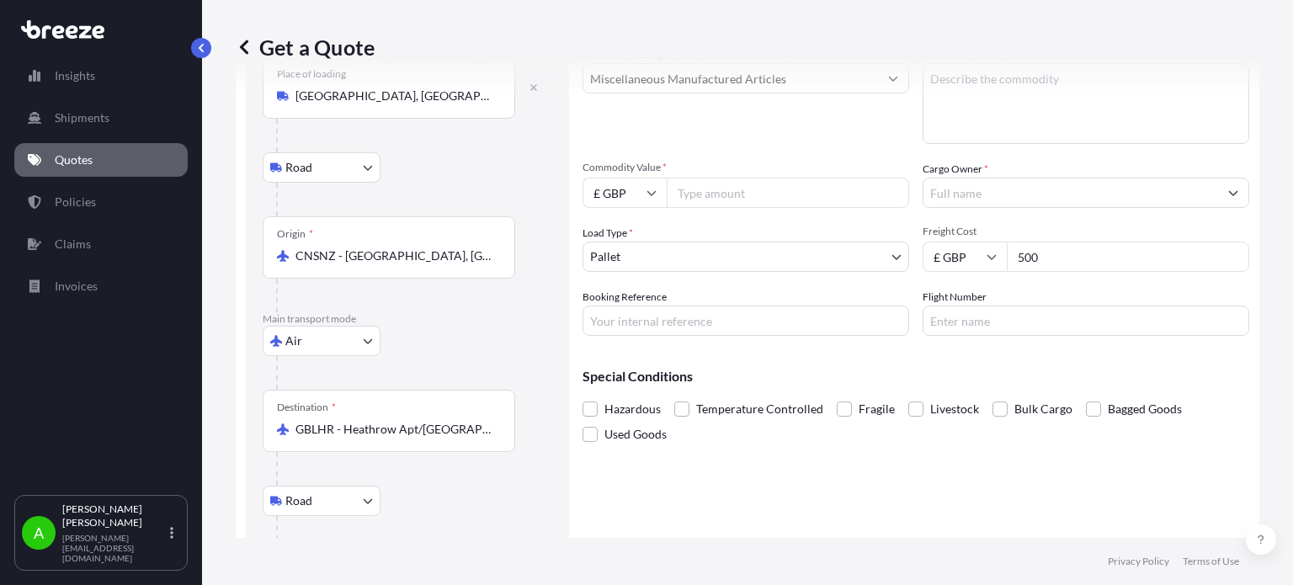
scroll to position [208, 0]
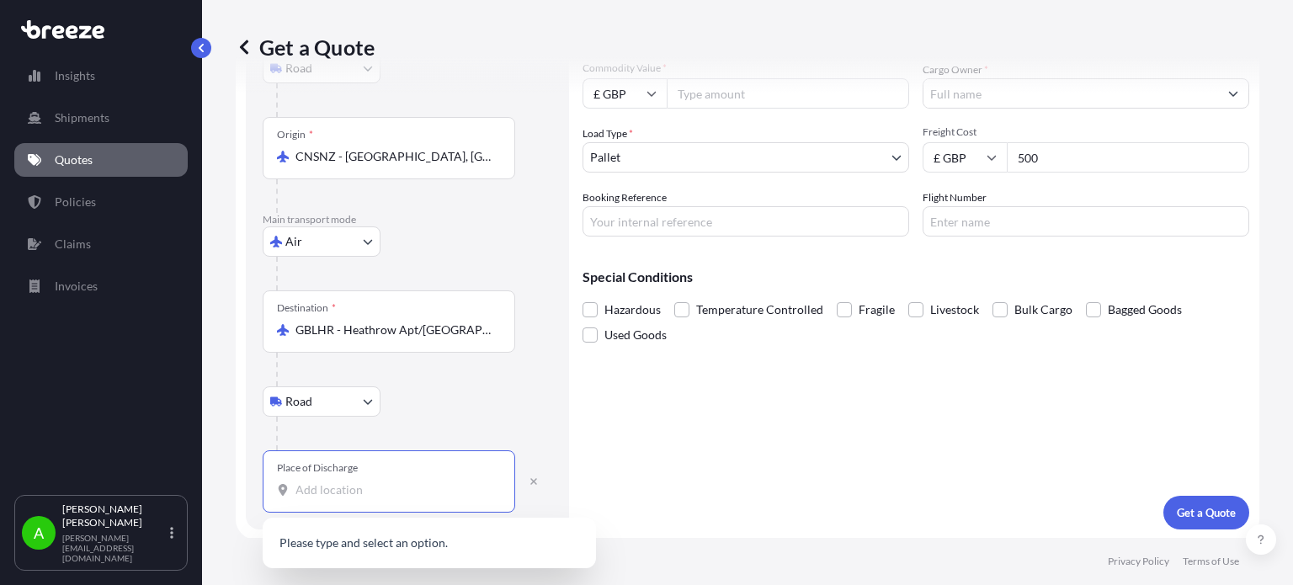
paste input "LS7 1SN"
click at [447, 541] on span "Oatland Green, Woodhouse, Leeds LS7 1SN , UK" at bounding box center [451, 556] width 263 height 50
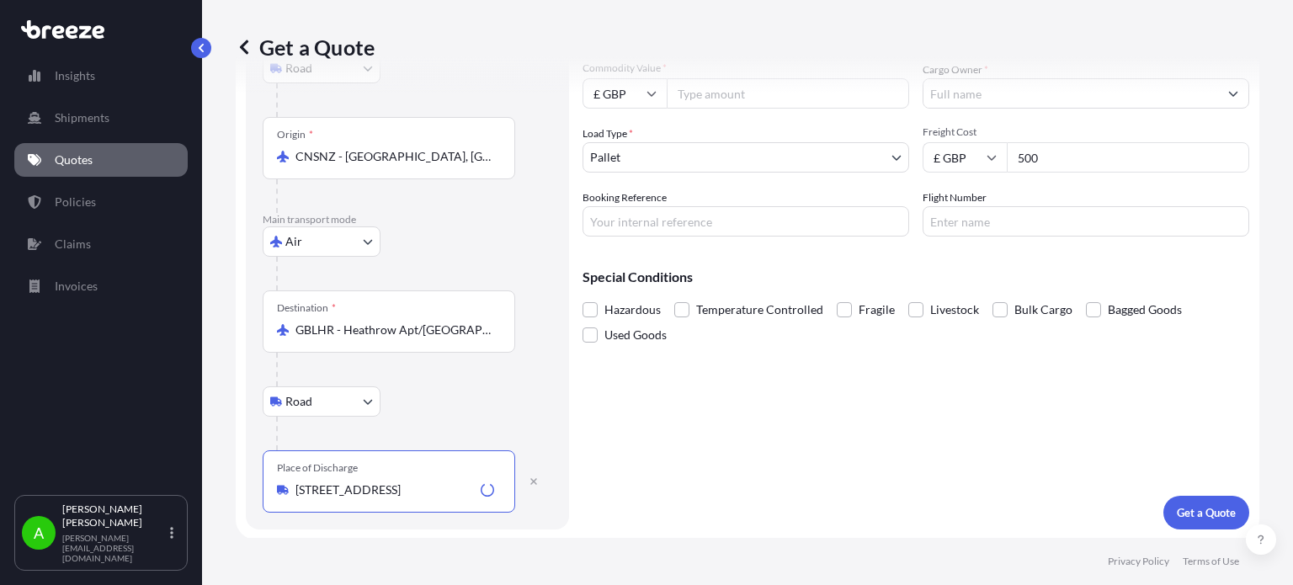
type input "Oatland Green, Woodhouse, Leeds LS7 1SN, UK"
click at [477, 406] on div "Road Road Rail" at bounding box center [407, 401] width 289 height 30
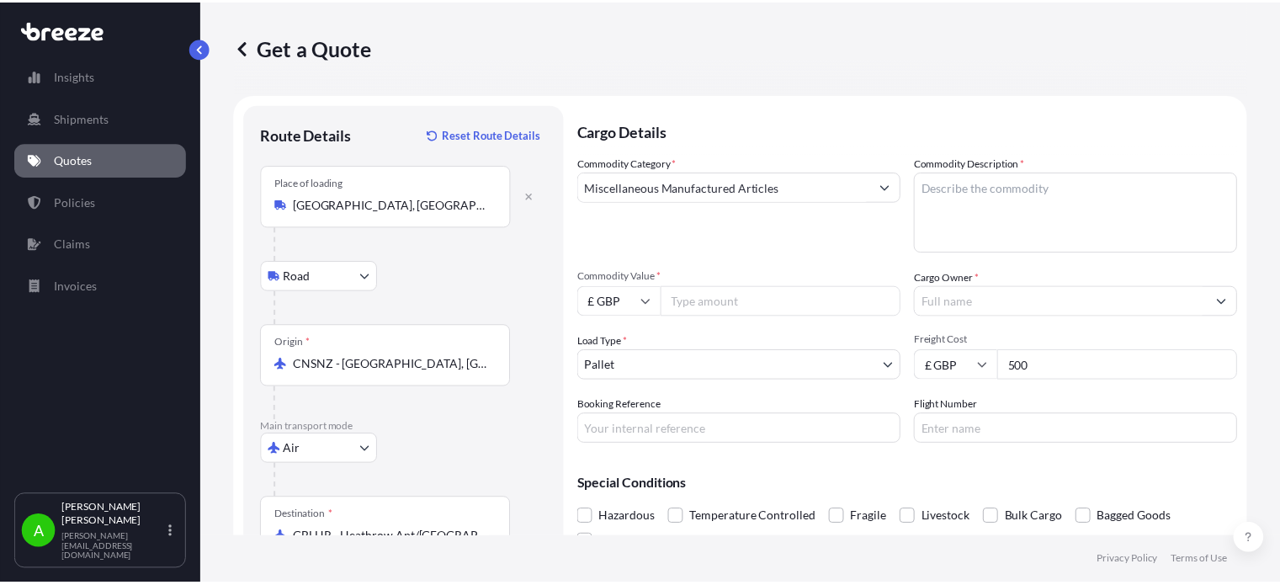
scroll to position [0, 0]
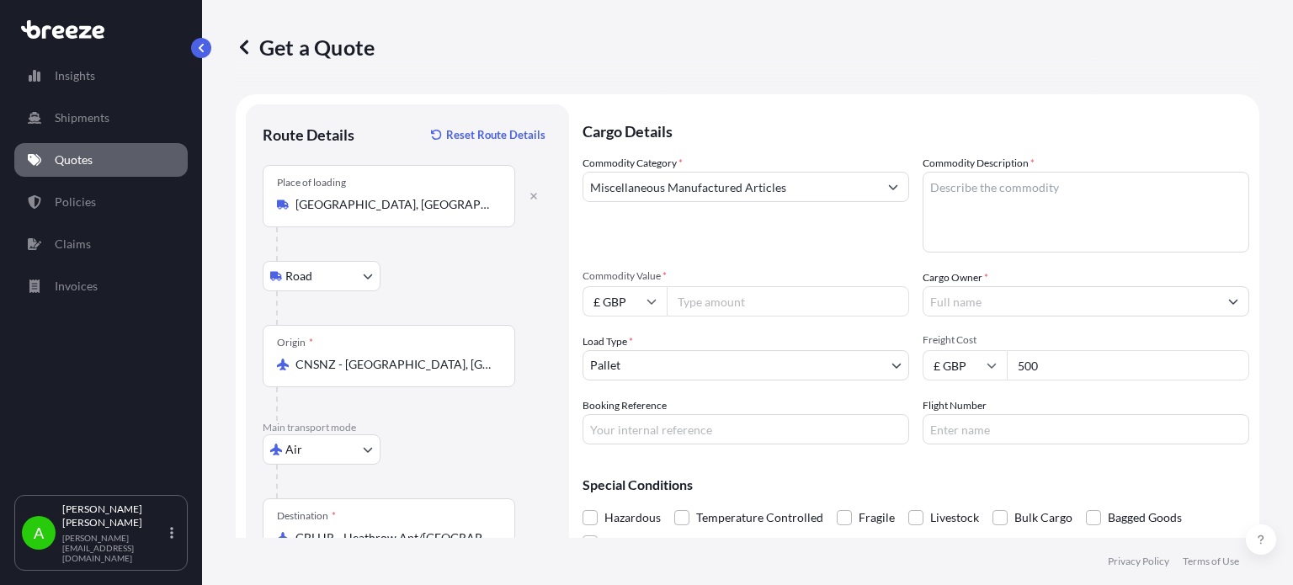
click at [746, 369] on body "0 options available. 1 option available. Insights Shipments Quotes Policies Cla…" at bounding box center [646, 292] width 1293 height 585
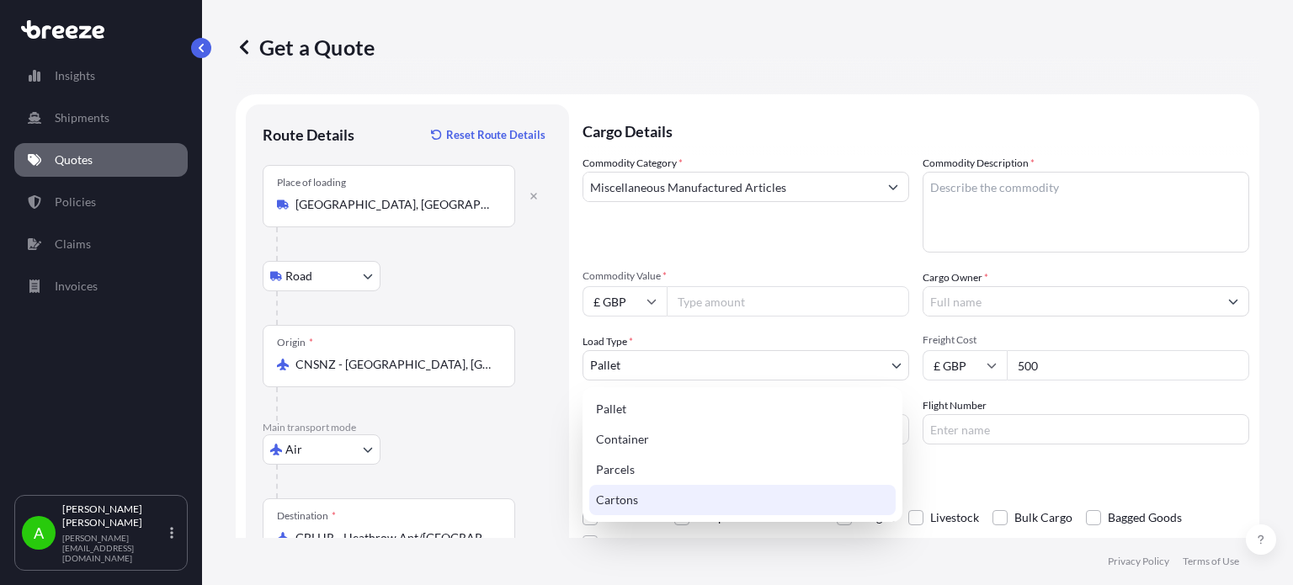
click at [666, 497] on div "Cartons" at bounding box center [742, 500] width 306 height 30
select select "4"
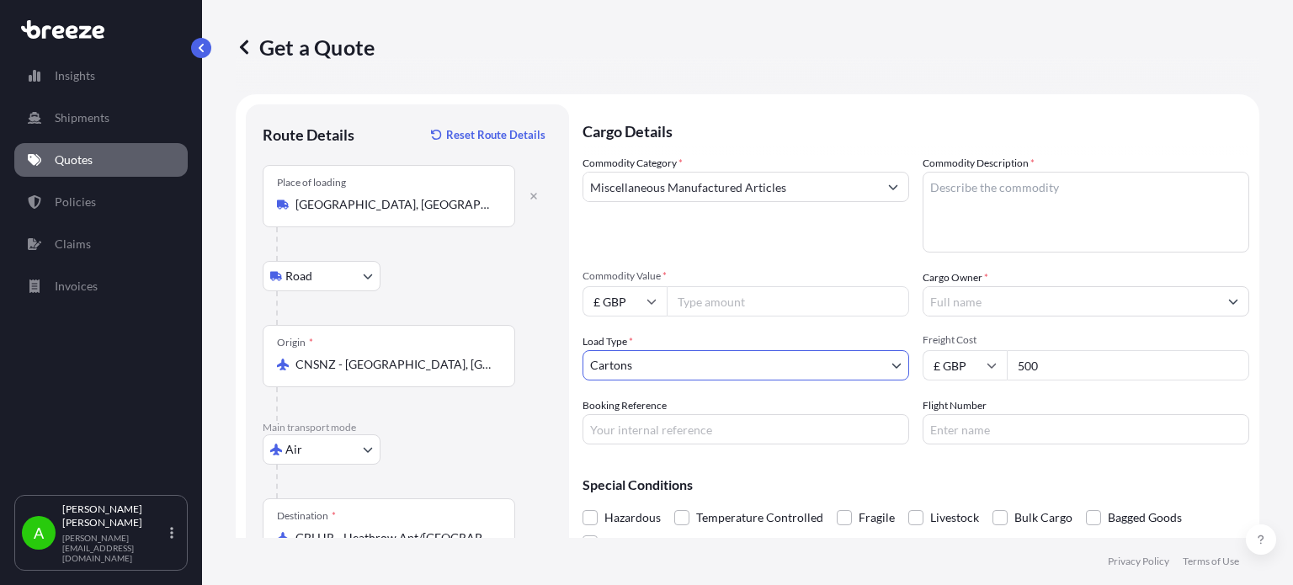
click at [525, 279] on div "Road Road Rail" at bounding box center [407, 276] width 289 height 30
click at [980, 369] on div "£ GBP 500" at bounding box center [1085, 365] width 326 height 30
type input "164"
click at [765, 299] on input "Commodity Value *" at bounding box center [787, 301] width 242 height 30
type input "4"
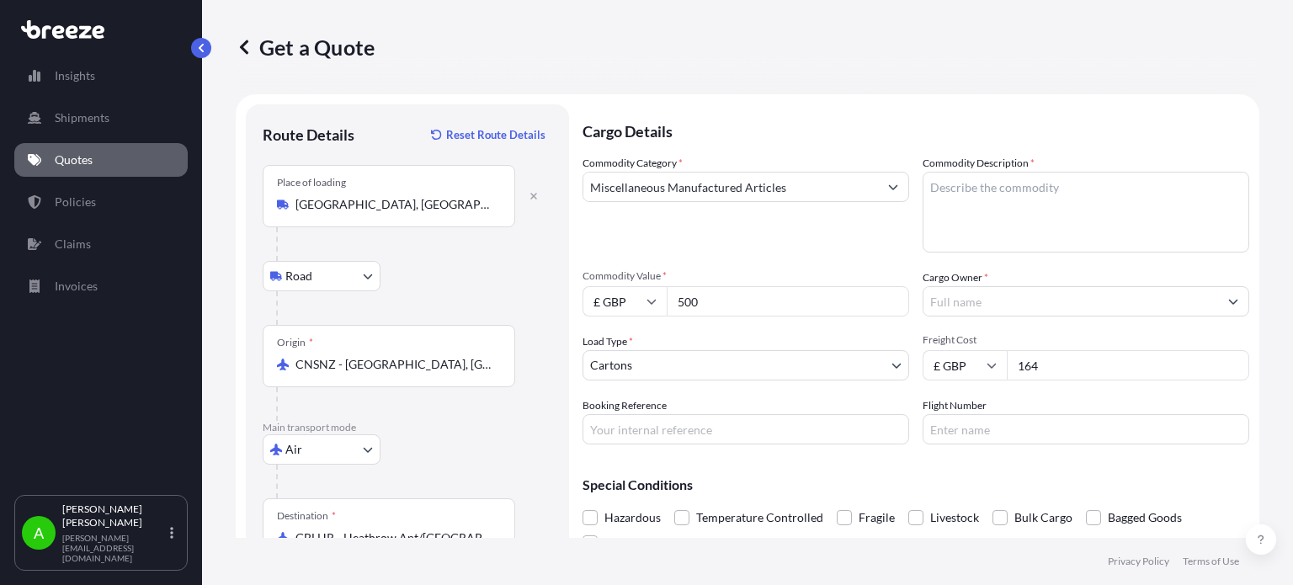
type input "500"
click at [774, 247] on div "Commodity Category * Miscellaneous Manufactured Articles" at bounding box center [745, 204] width 326 height 98
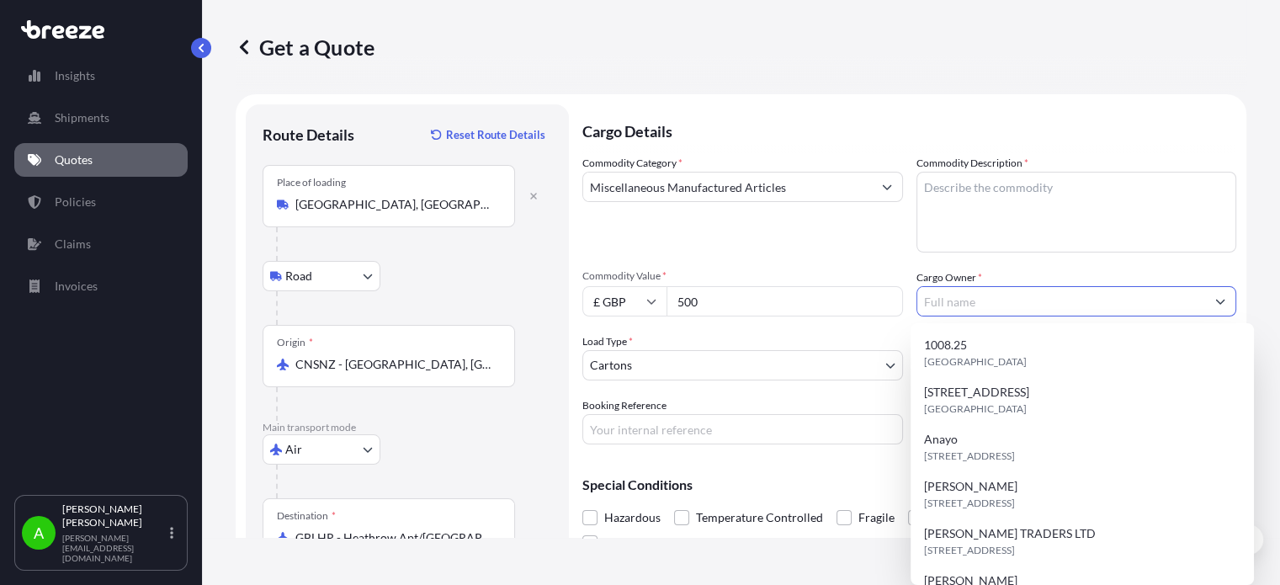
click at [950, 312] on input "Cargo Owner *" at bounding box center [1061, 301] width 289 height 30
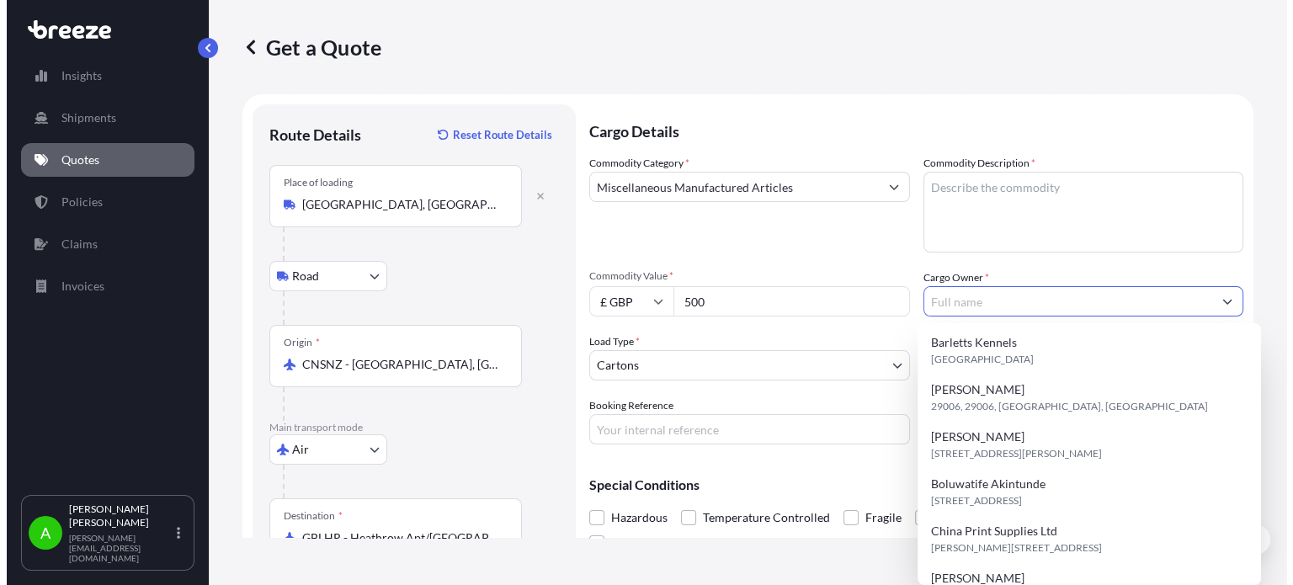
scroll to position [337, 0]
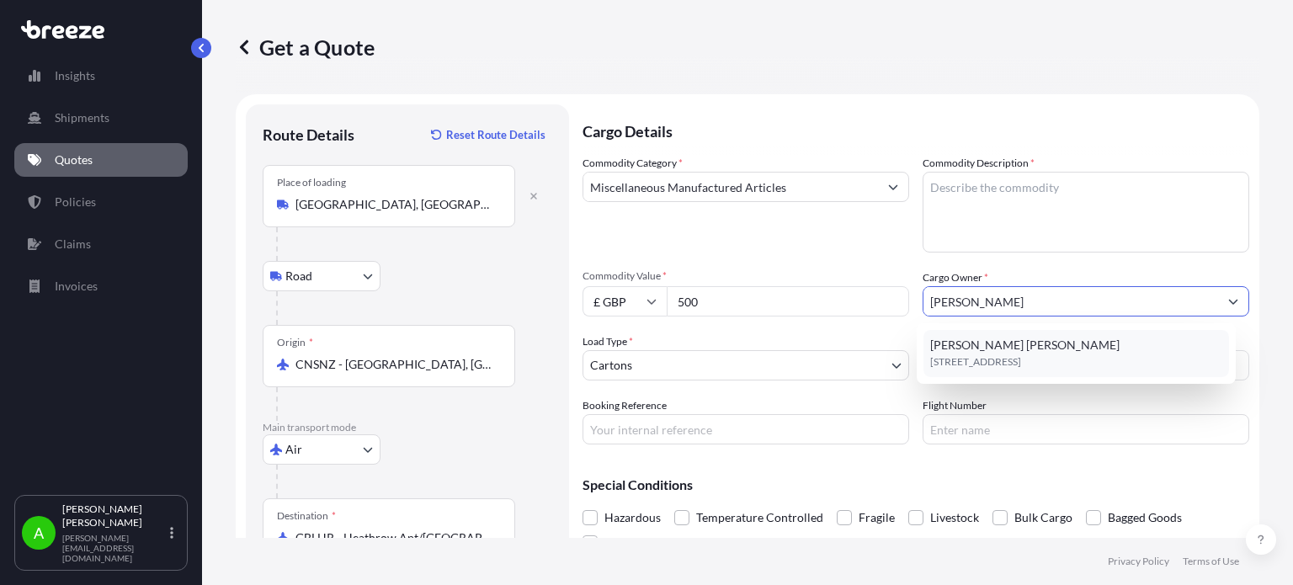
click at [992, 351] on span "Natalie Faith Bartley" at bounding box center [1024, 345] width 189 height 17
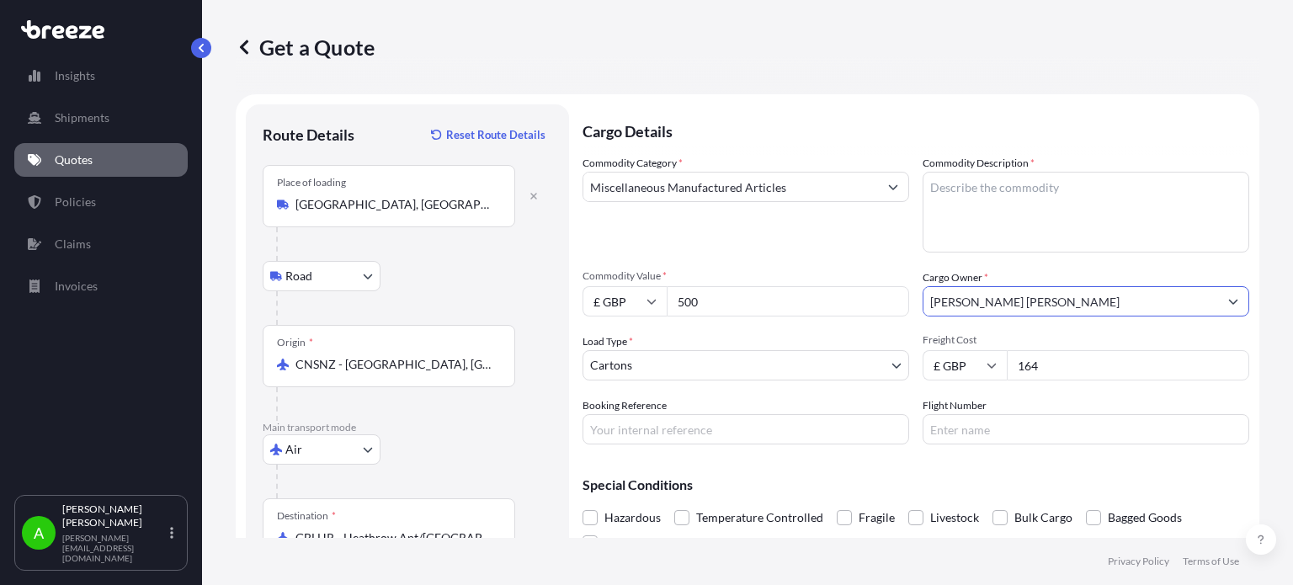
type input "Natalie Faith Bartley"
click at [848, 240] on div "Commodity Category * Miscellaneous Manufactured Articles" at bounding box center [745, 204] width 326 height 98
click at [969, 204] on textarea "Commodity Description *" at bounding box center [1085, 212] width 326 height 81
type textarea "A"
type textarea "Manufactured article"
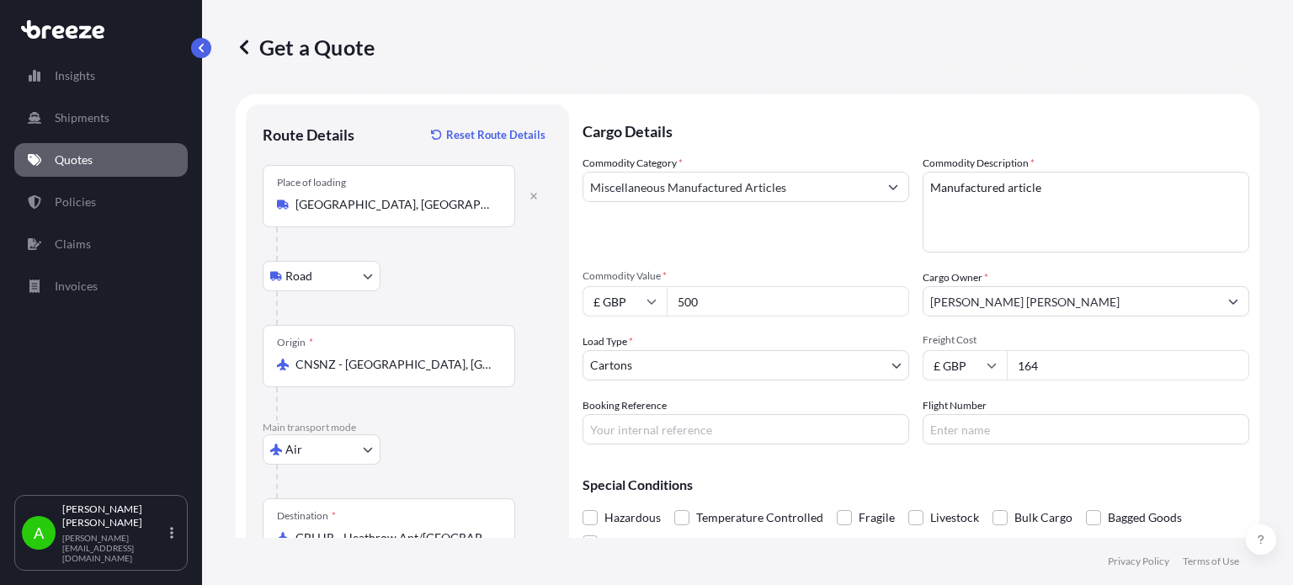
click at [847, 146] on p "Cargo Details" at bounding box center [915, 129] width 666 height 50
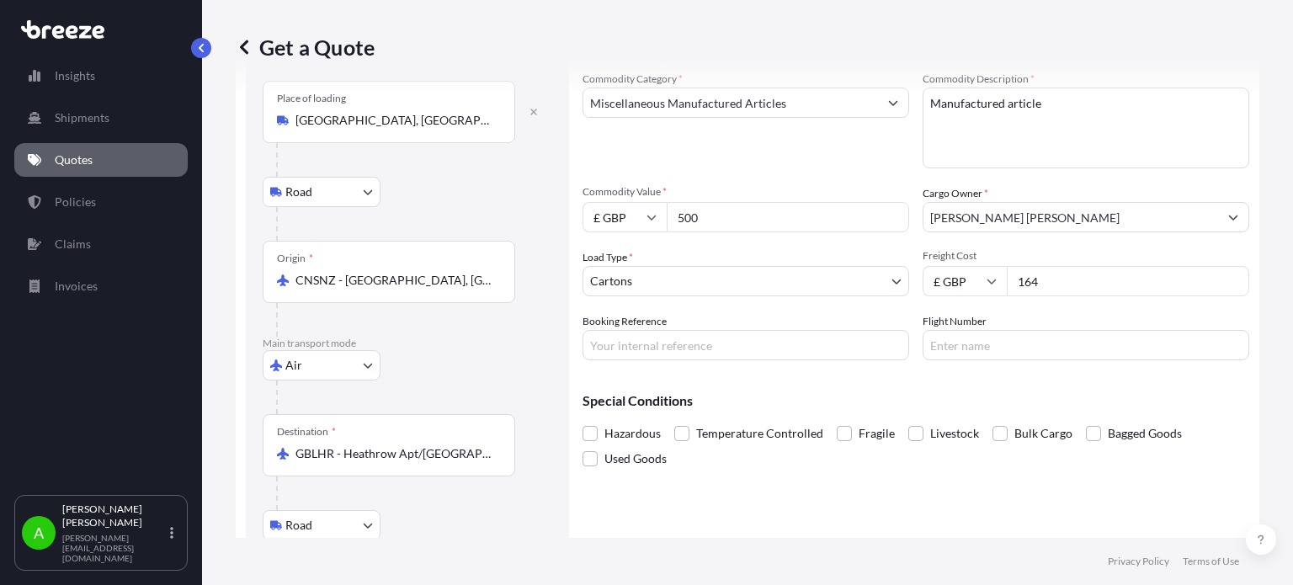
scroll to position [208, 0]
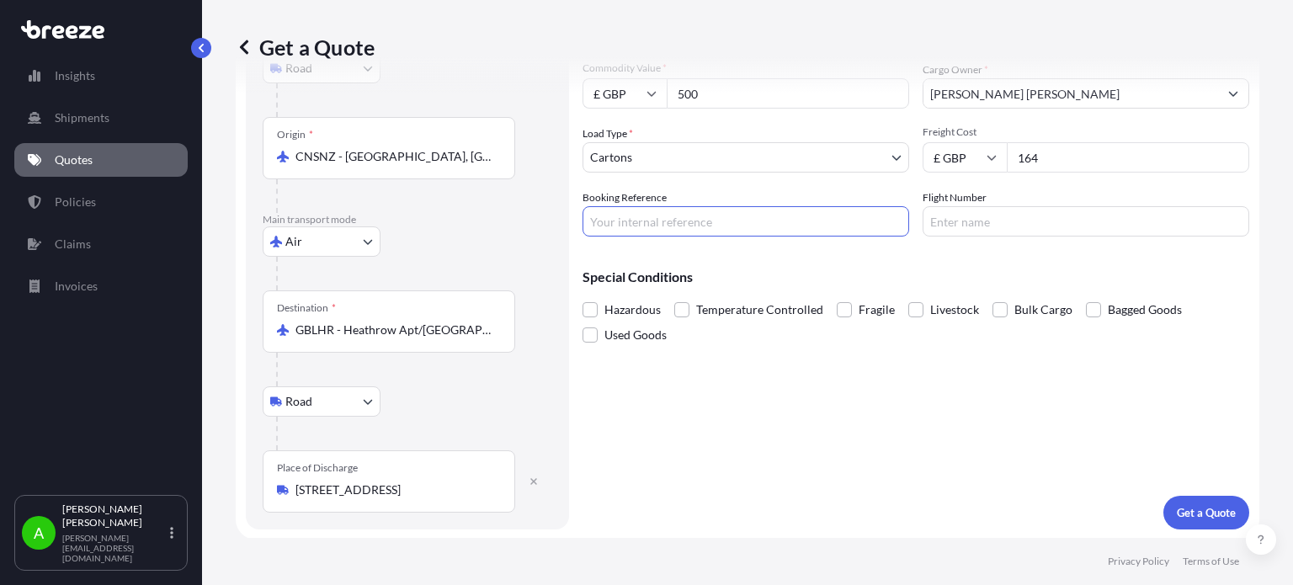
drag, startPoint x: 693, startPoint y: 226, endPoint x: 687, endPoint y: 219, distance: 9.6
click at [693, 226] on input "Booking Reference" at bounding box center [745, 221] width 326 height 30
paste input "PRU-95194"
type input "PRU-95194"
click at [826, 439] on div "Cargo Details Commodity Category * Miscellaneous Manufactured Articles Commodit…" at bounding box center [915, 212] width 666 height 633
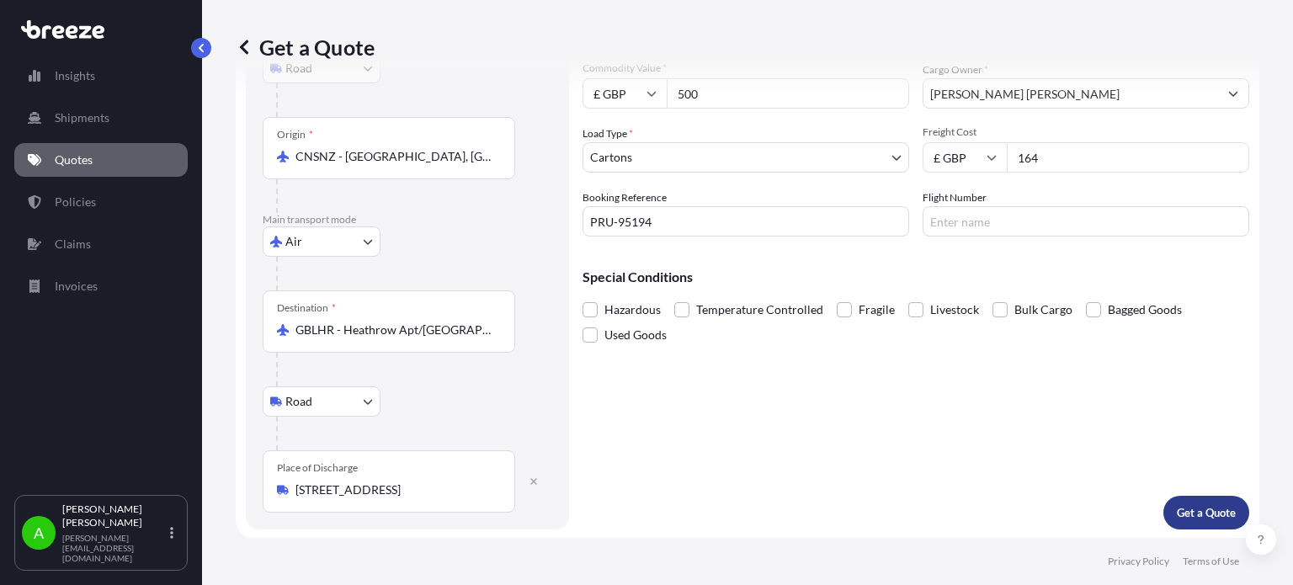
click at [1204, 518] on p "Get a Quote" at bounding box center [1205, 512] width 59 height 17
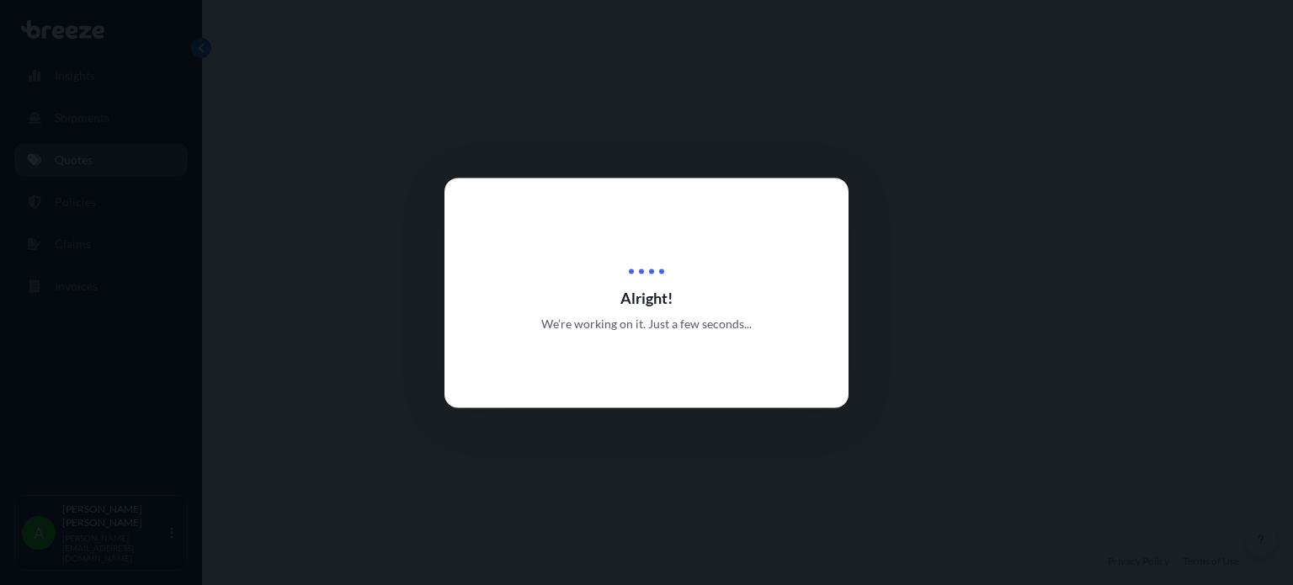
select select "Road"
select select "Air"
select select "Road"
select select "4"
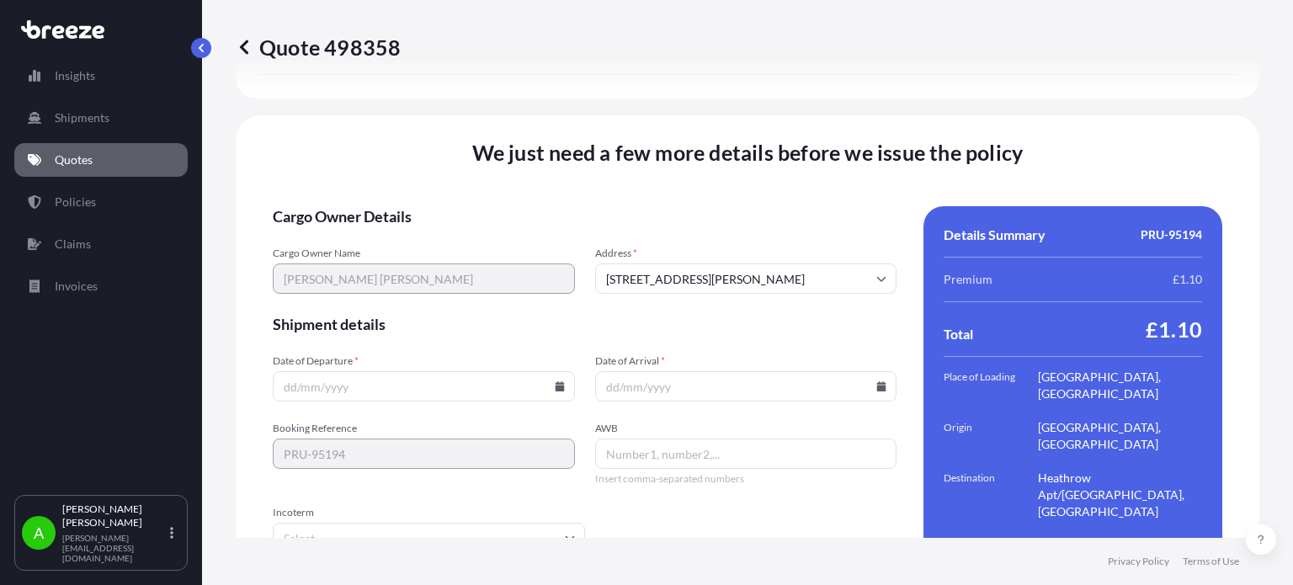
scroll to position [2378, 0]
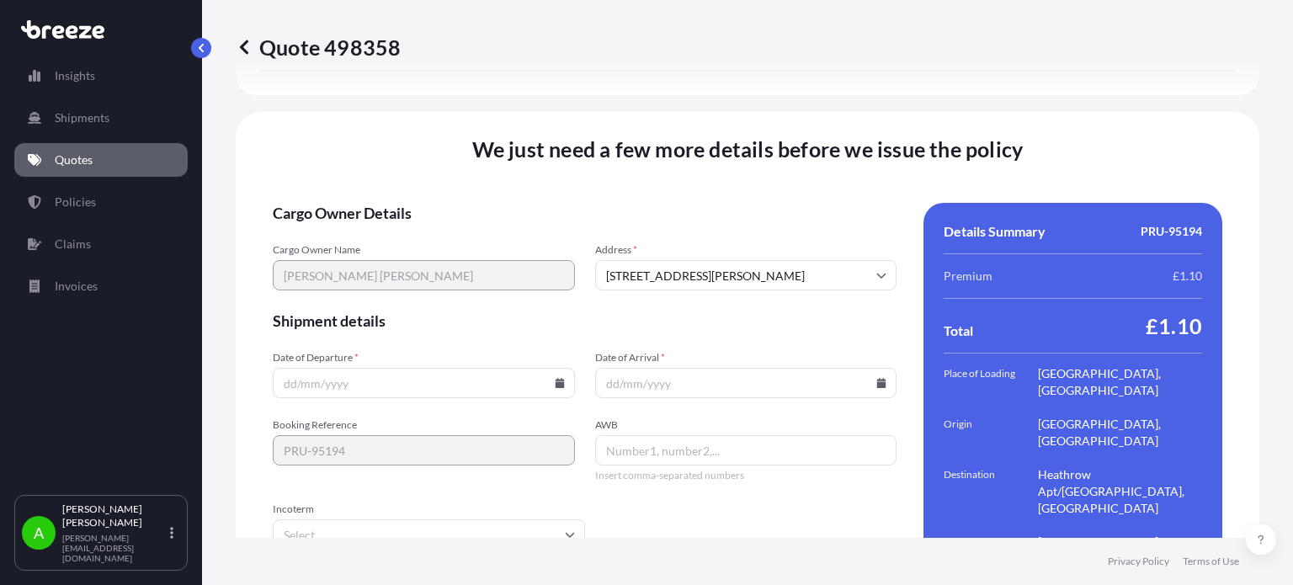
click at [558, 378] on icon at bounding box center [559, 383] width 9 height 10
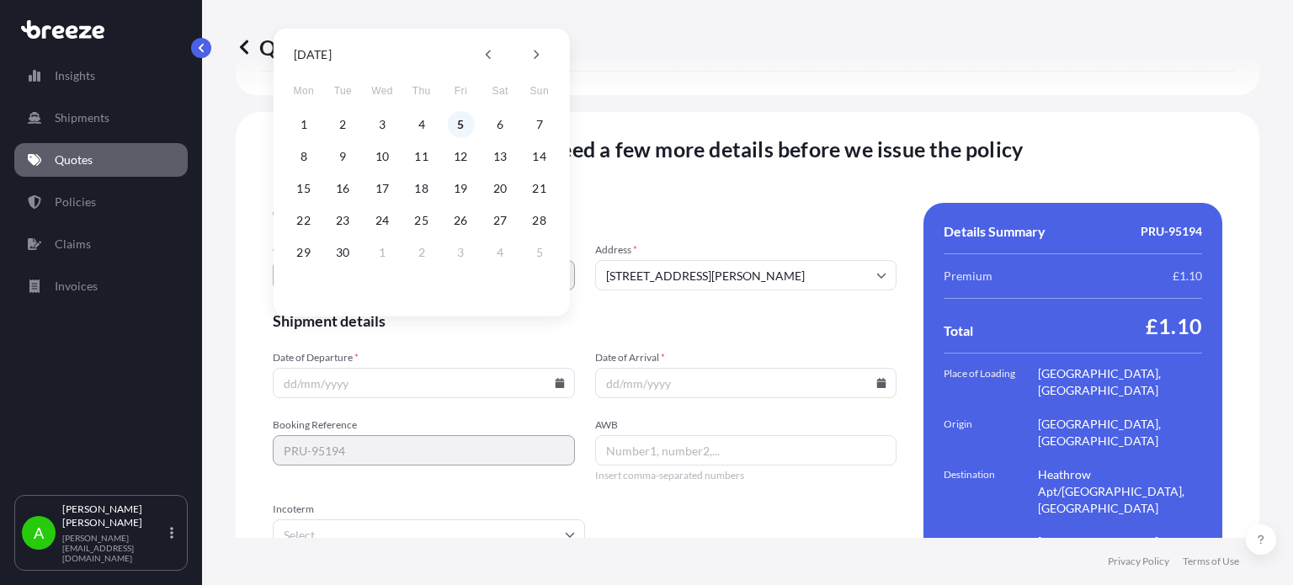
click at [463, 123] on button "5" at bounding box center [460, 124] width 27 height 27
type input "[DATE]"
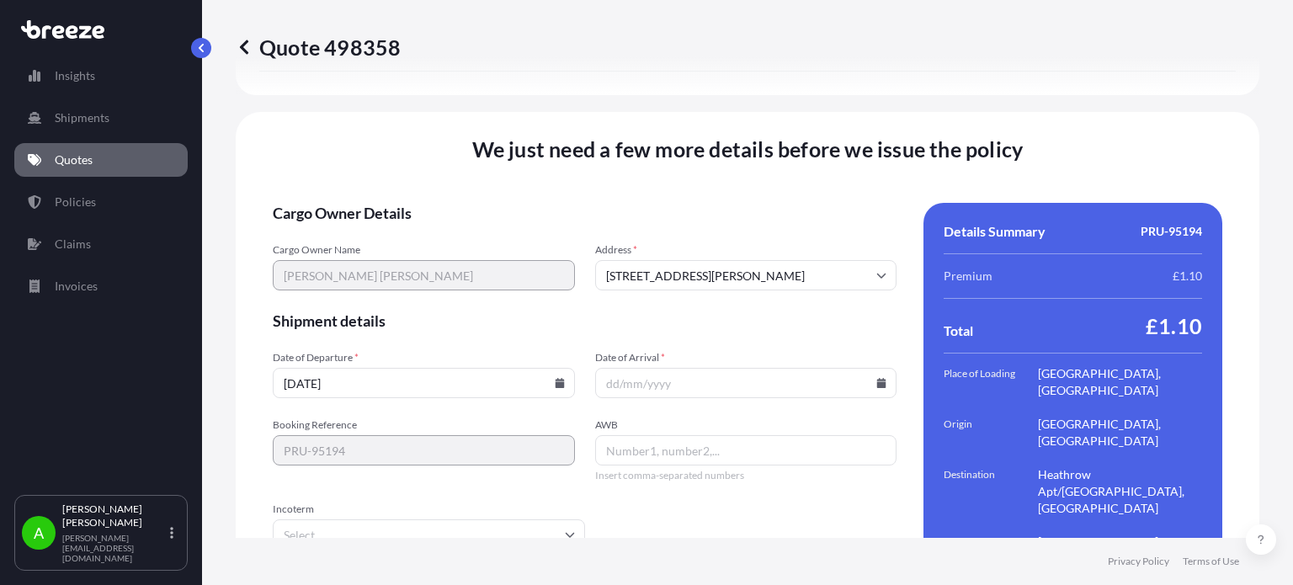
click at [789, 368] on input "Date of Arrival *" at bounding box center [746, 383] width 302 height 30
click at [837, 368] on input "Date of Arrival *" at bounding box center [746, 383] width 302 height 30
click at [879, 368] on input "Date of Arrival *" at bounding box center [746, 383] width 302 height 30
click at [877, 378] on icon at bounding box center [881, 383] width 9 height 10
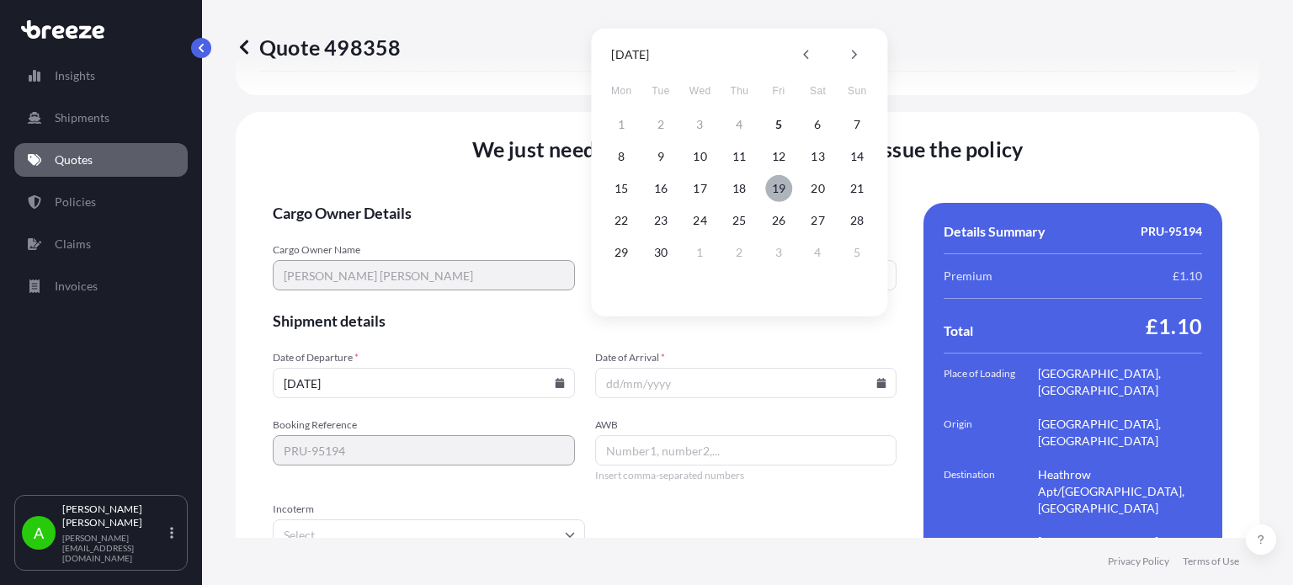
click at [781, 191] on button "19" at bounding box center [778, 188] width 27 height 27
type input "[DATE]"
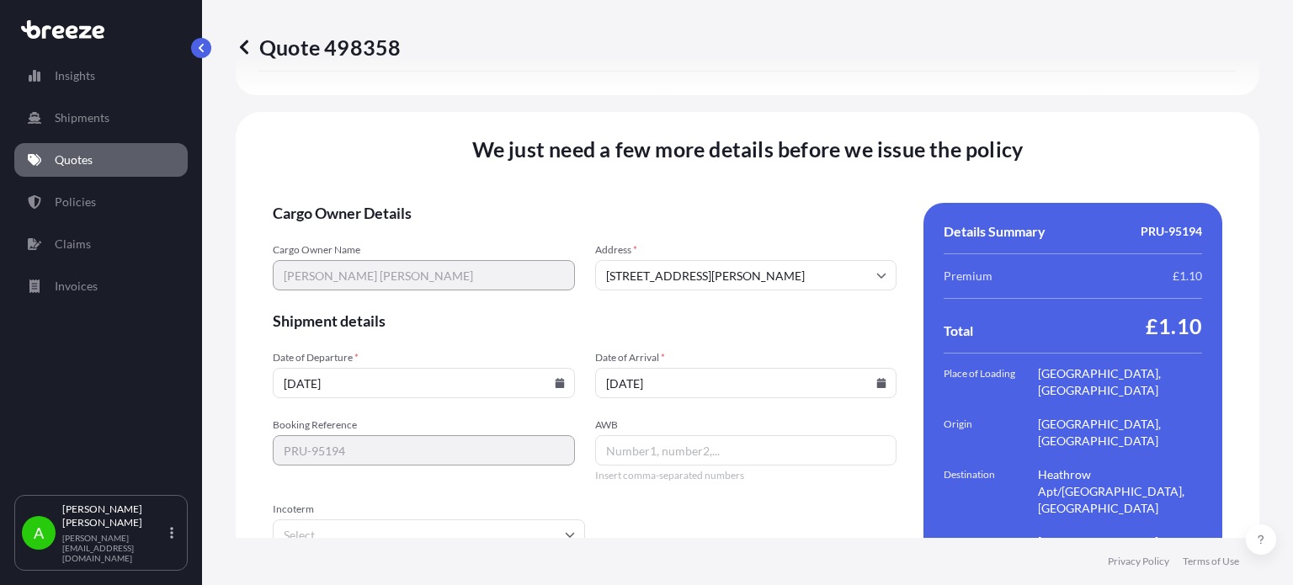
click at [572, 311] on span "Shipment details" at bounding box center [585, 321] width 624 height 20
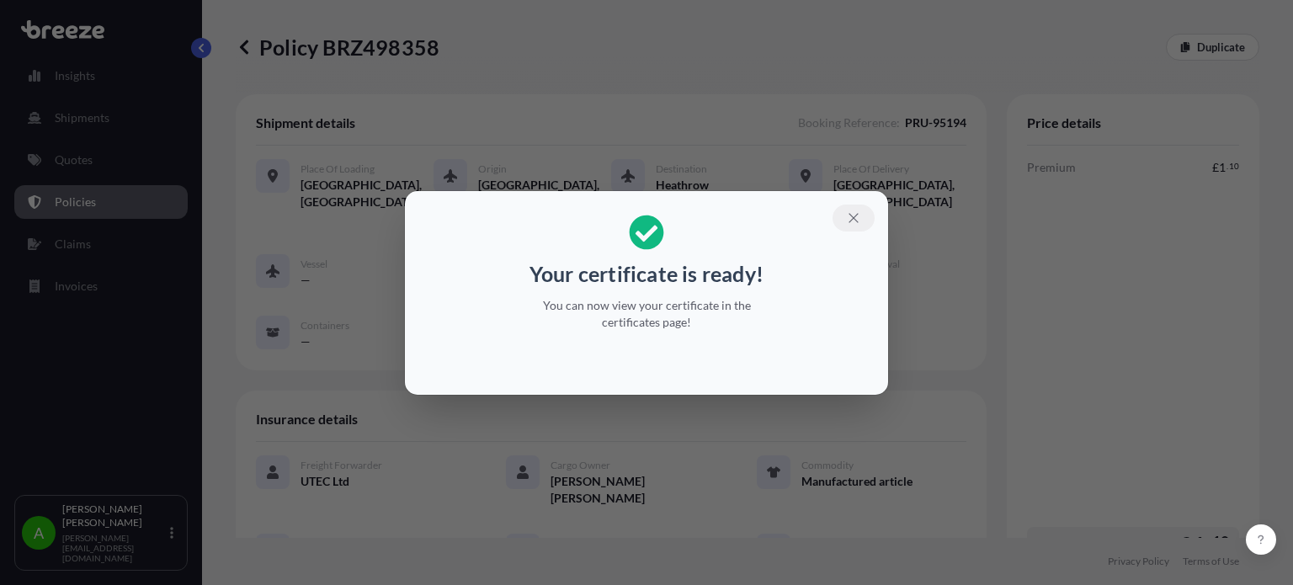
click at [857, 216] on icon "button" at bounding box center [853, 217] width 15 height 15
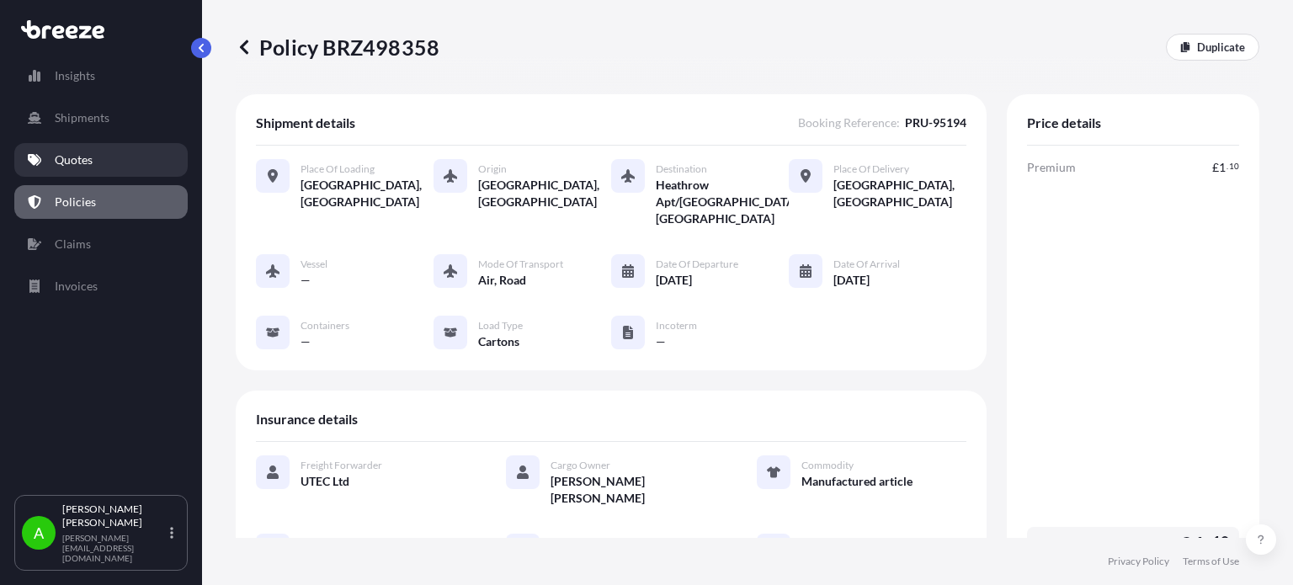
click at [88, 158] on p "Quotes" at bounding box center [74, 159] width 38 height 17
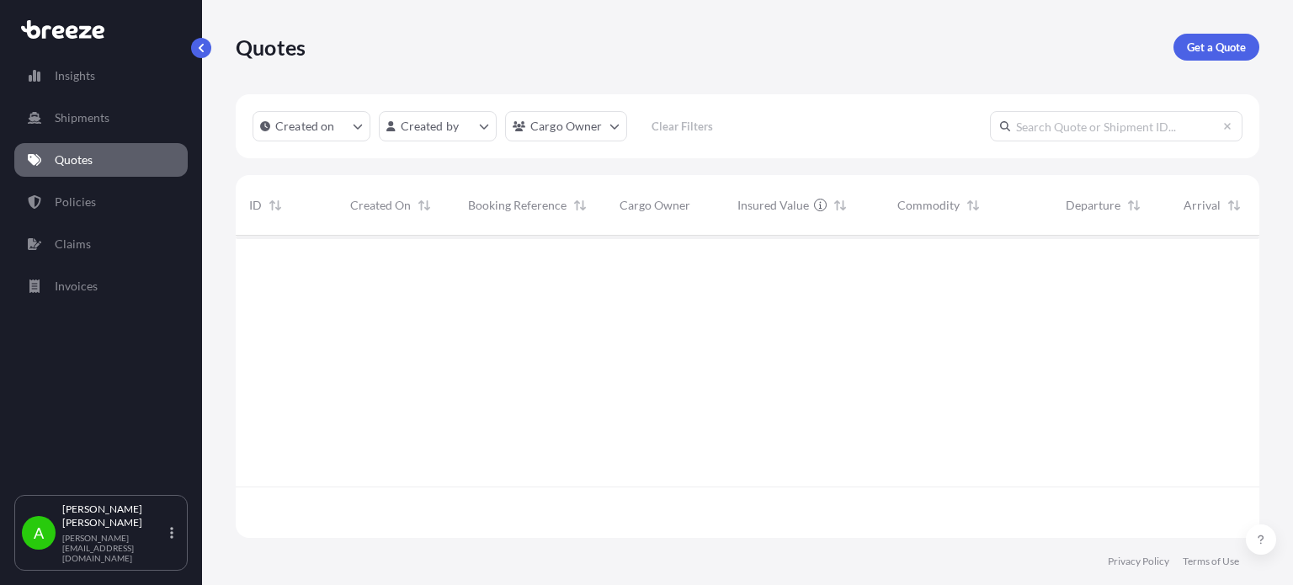
scroll to position [299, 1010]
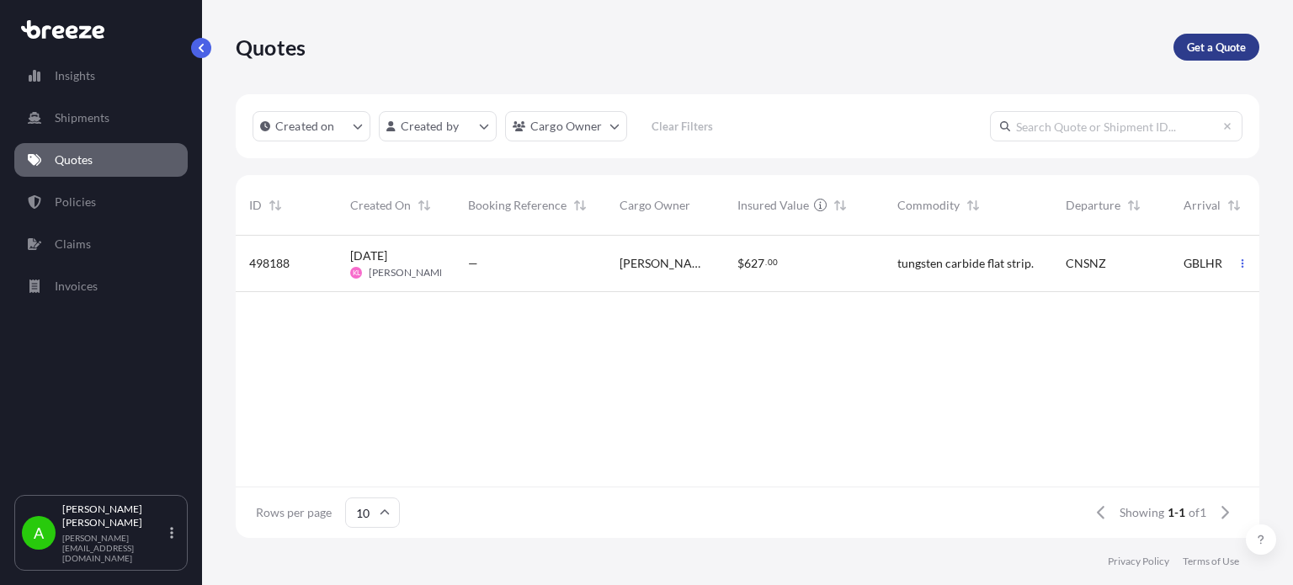
click at [1192, 43] on p "Get a Quote" at bounding box center [1216, 47] width 59 height 17
select select "Sea"
select select "1"
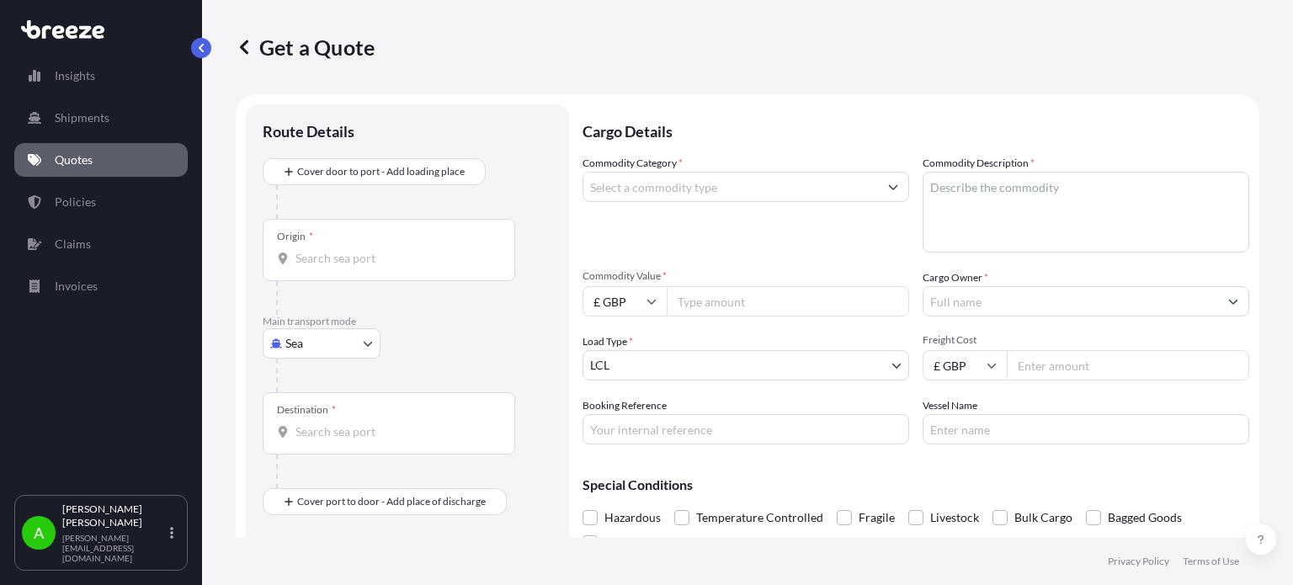
scroll to position [27, 0]
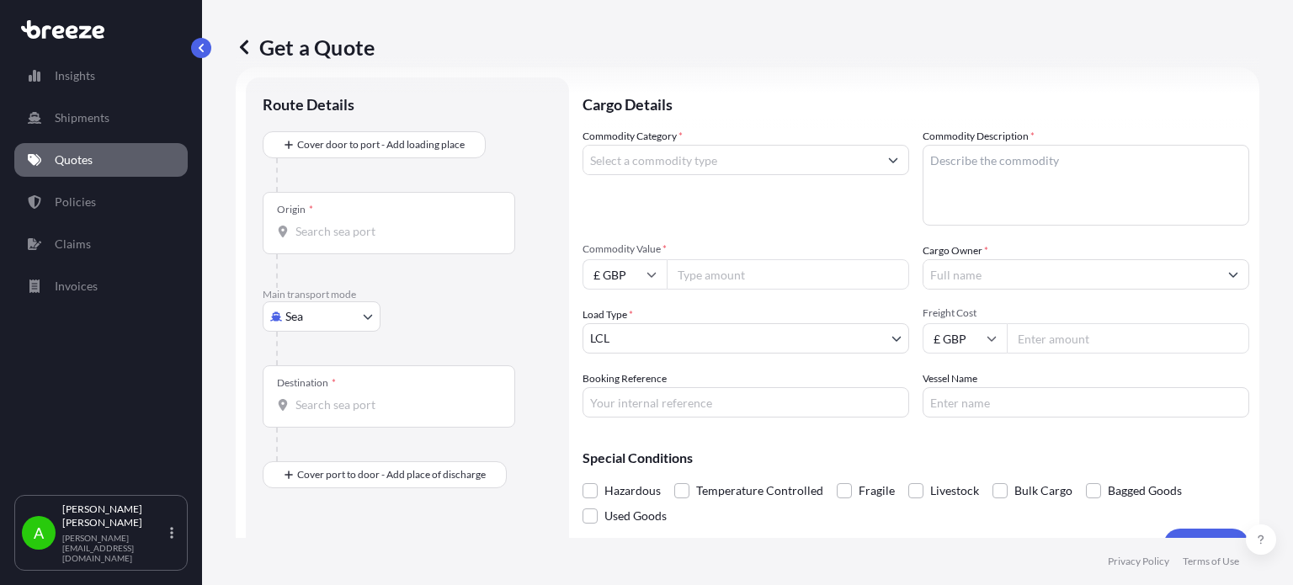
click at [633, 275] on input "£ GBP" at bounding box center [624, 274] width 84 height 30
click at [619, 391] on div "$ USD" at bounding box center [624, 391] width 71 height 32
type input "$ USD"
click at [693, 266] on input "Commodity Value *" at bounding box center [787, 274] width 242 height 30
paste input "8208.43"
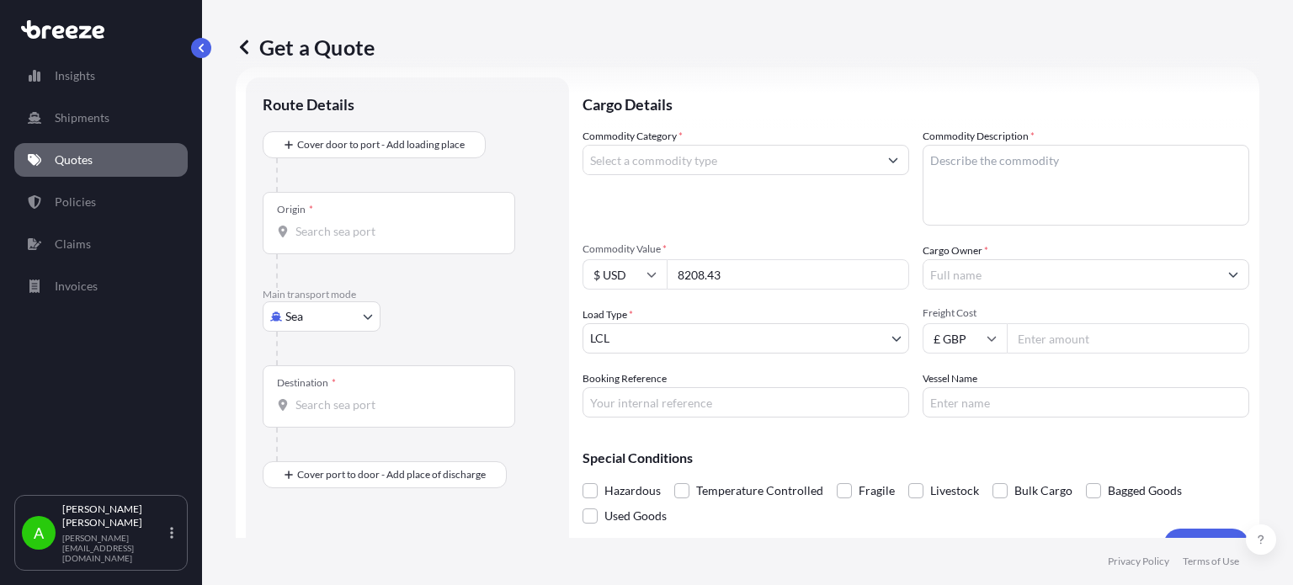
type input "8208.43"
click at [835, 212] on div "Commodity Category *" at bounding box center [745, 177] width 326 height 98
click at [977, 279] on input "Cargo Owner *" at bounding box center [1070, 274] width 295 height 30
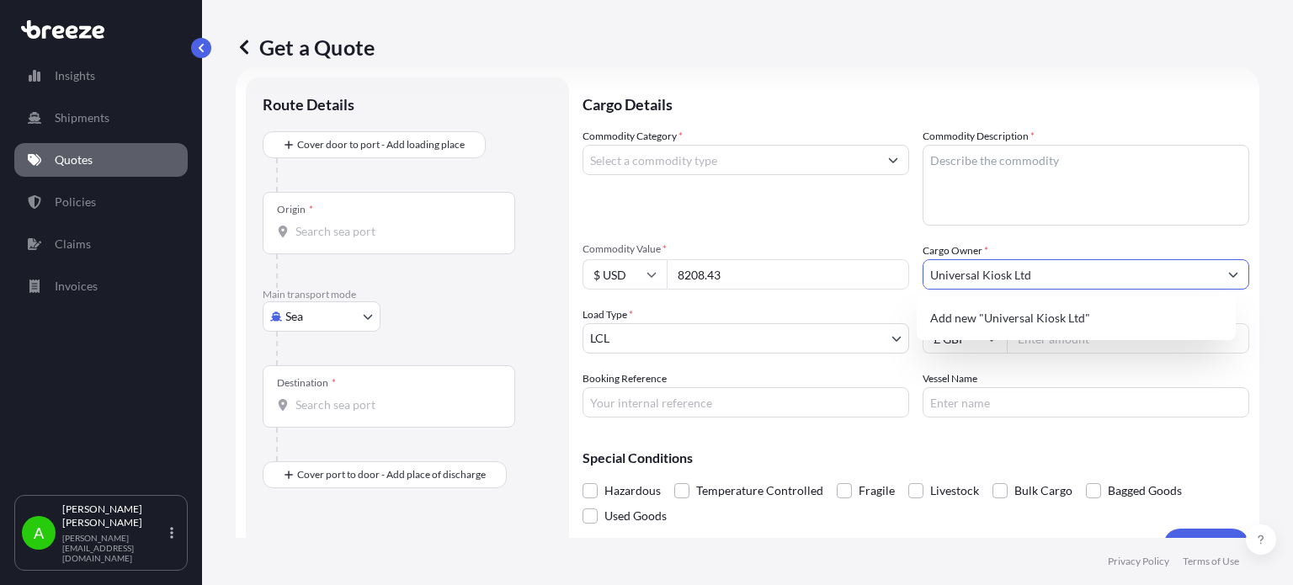
type input "Universal Kiosk Ltd"
click at [849, 221] on div "Commodity Category *" at bounding box center [745, 177] width 326 height 98
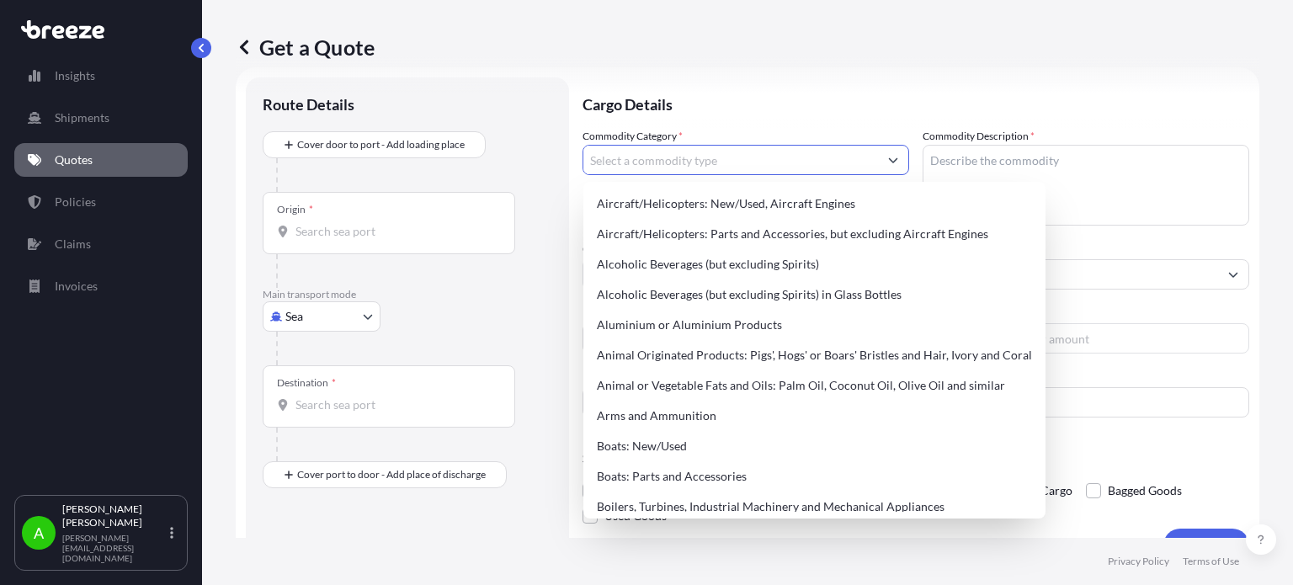
click at [667, 156] on input "Commodity Category *" at bounding box center [730, 160] width 295 height 30
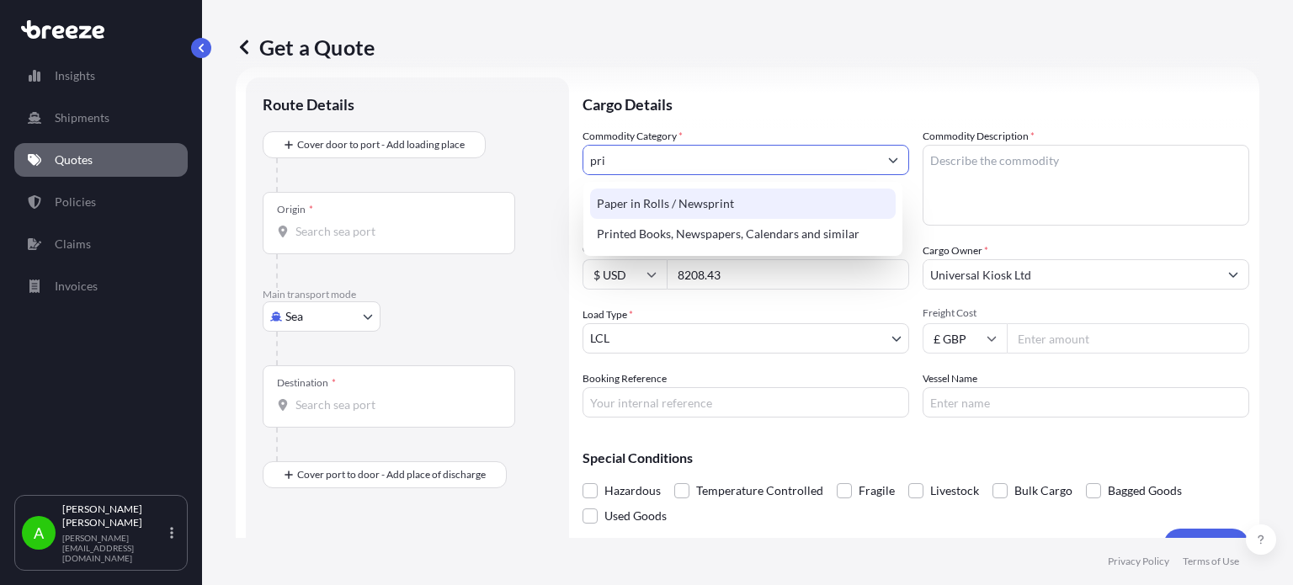
click at [758, 199] on div "Paper in Rolls / Newsprint" at bounding box center [742, 203] width 305 height 30
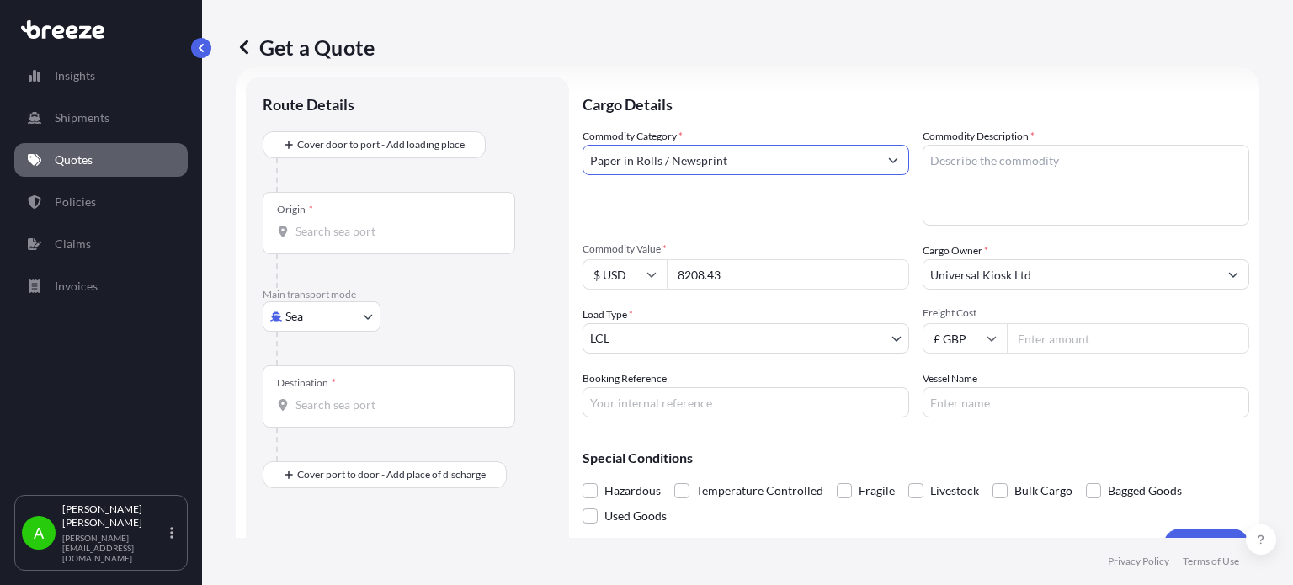
type input "Paper in Rolls / Newsprint"
click at [960, 164] on textarea "Commodity Description *" at bounding box center [1085, 185] width 326 height 81
type textarea "Printing Paper Rolls"
click at [825, 99] on p "Cargo Details" at bounding box center [915, 102] width 666 height 50
click at [1038, 341] on input "Freight Cost" at bounding box center [1127, 338] width 242 height 30
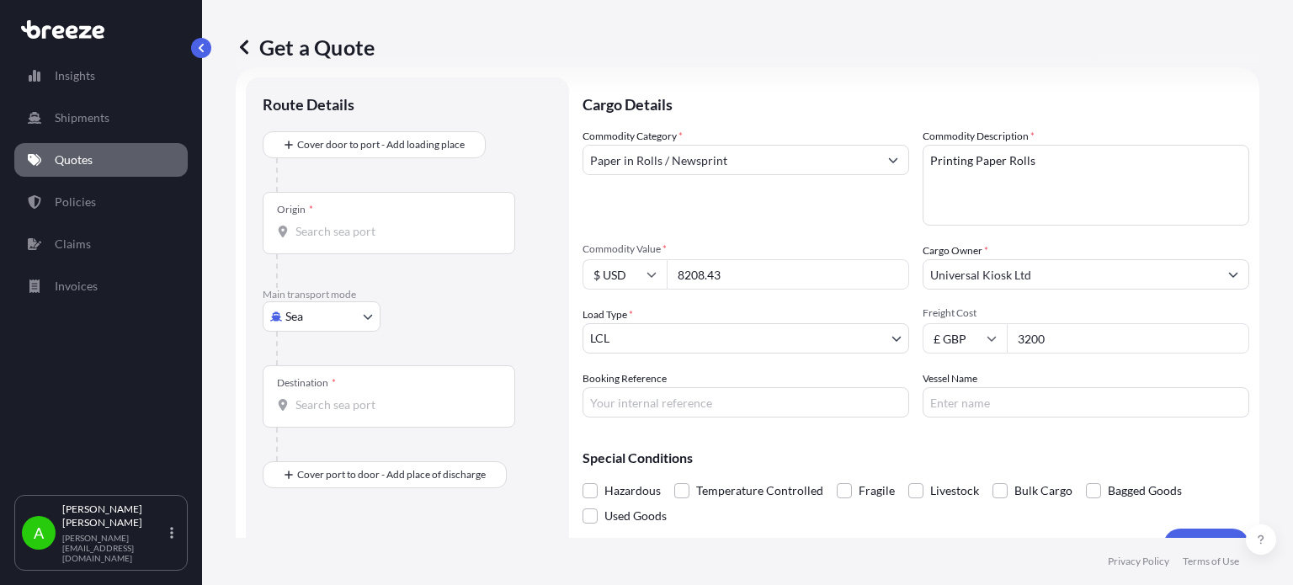
type input "3200"
click at [747, 99] on p "Cargo Details" at bounding box center [915, 102] width 666 height 50
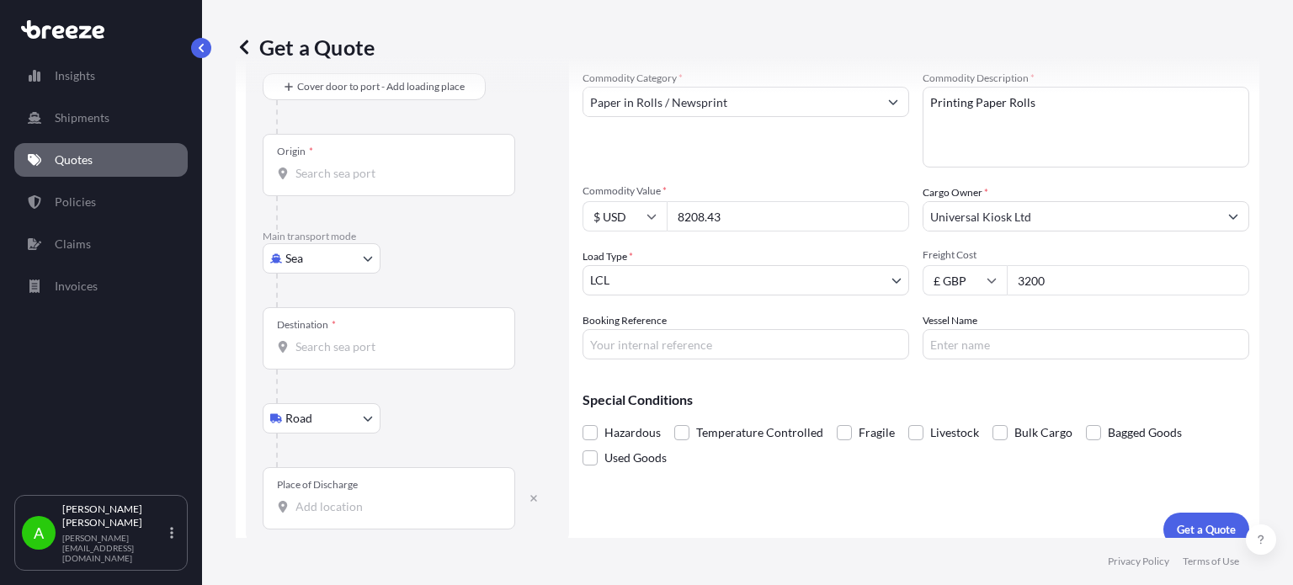
scroll to position [102, 0]
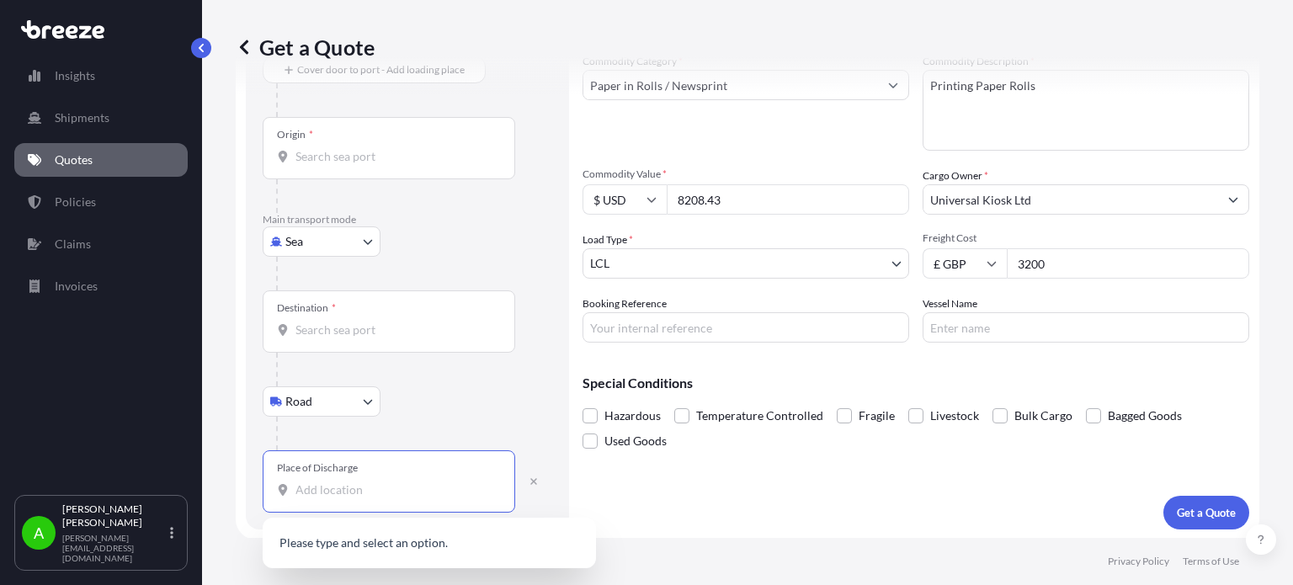
click at [304, 496] on input "Place of Discharge" at bounding box center [394, 489] width 199 height 17
paste input "112 field end road Eastcote Ha5 1RL"
click at [424, 544] on span "112 Field End Road, Ruislip, Pinner HA5 1RL, UK" at bounding box center [372, 544] width 105 height 17
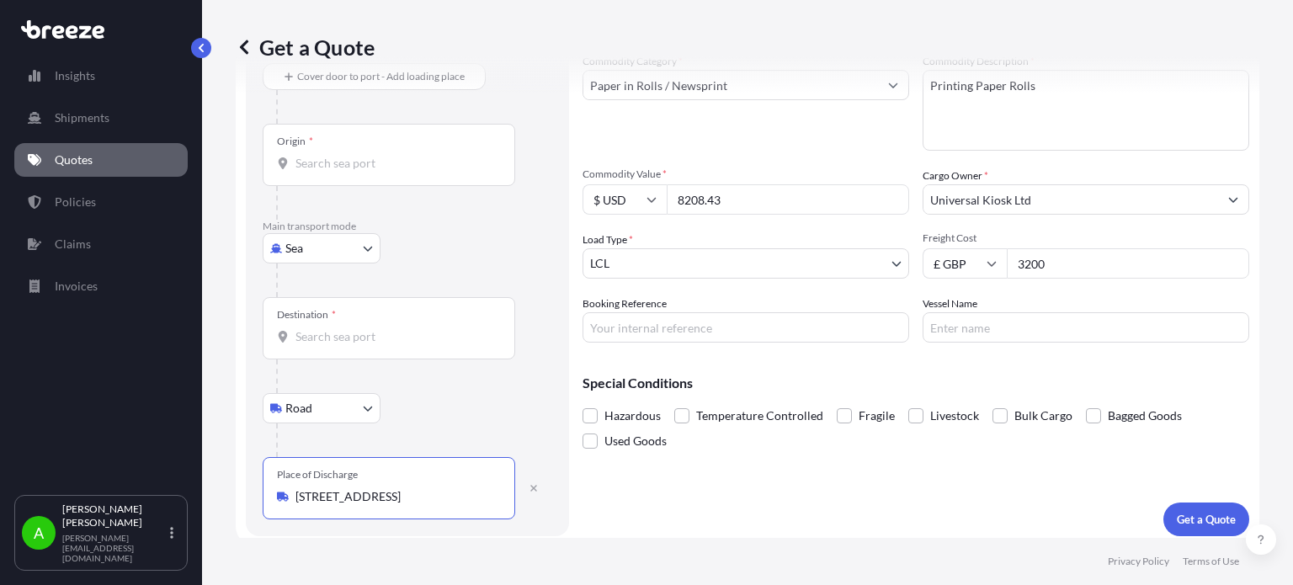
type input "112 Field End Road, Ruislip, Pinner HA5 1RL, UK"
click at [461, 430] on div at bounding box center [414, 440] width 276 height 34
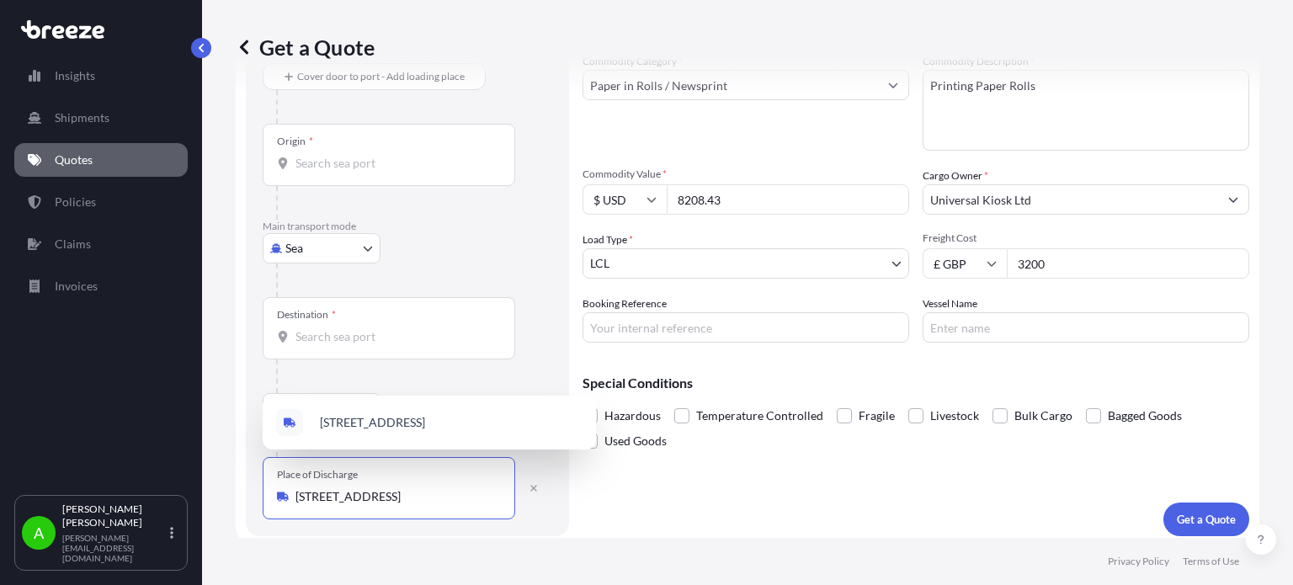
click at [431, 499] on input "112 Field End Road, Ruislip, Pinner HA5 1RL, UK" at bounding box center [394, 496] width 199 height 17
click at [481, 245] on div "Sea Sea Air Road Rail" at bounding box center [407, 248] width 289 height 30
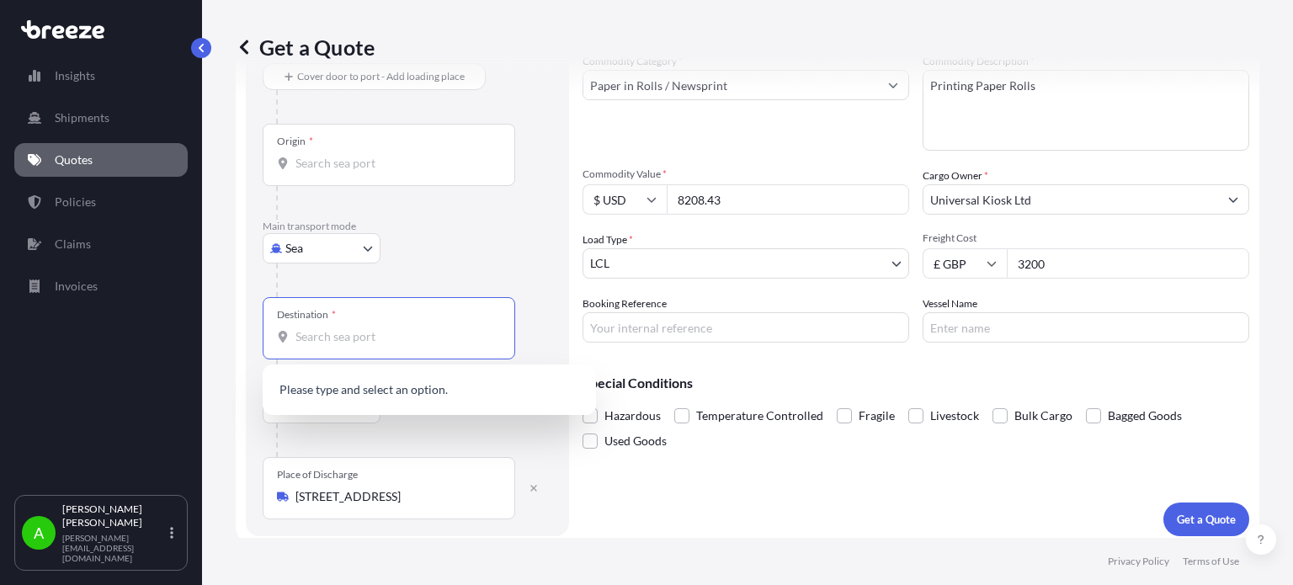
click at [369, 342] on input "Destination *" at bounding box center [394, 336] width 199 height 17
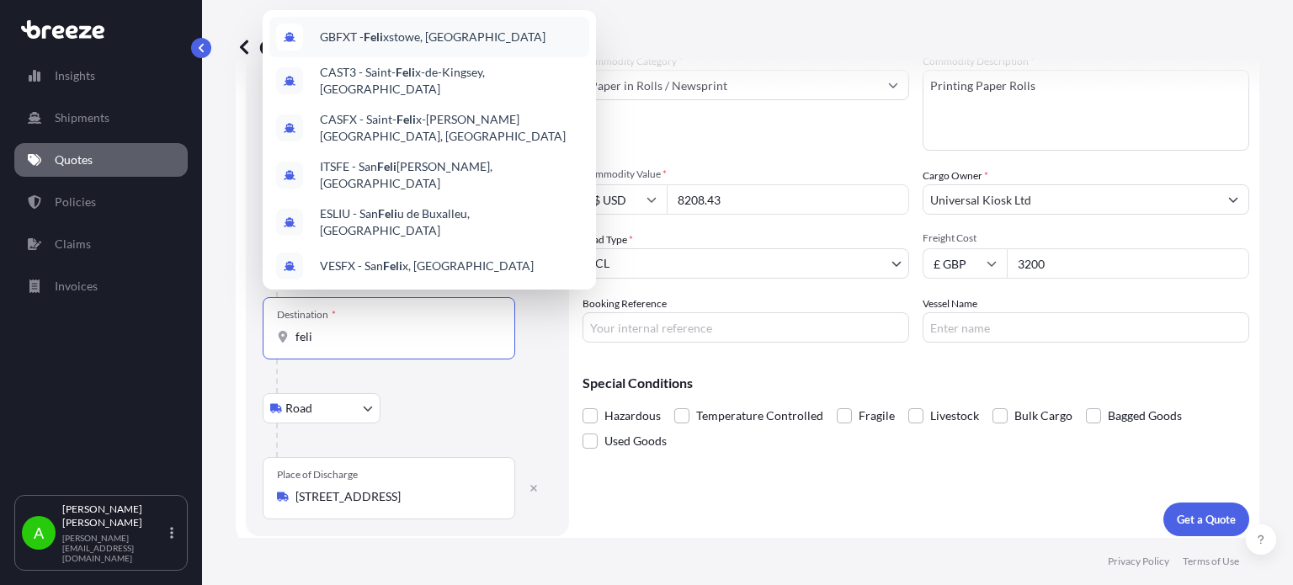
click at [411, 35] on span "GBFXT - Feli xstowe, United Kingdom" at bounding box center [433, 37] width 226 height 17
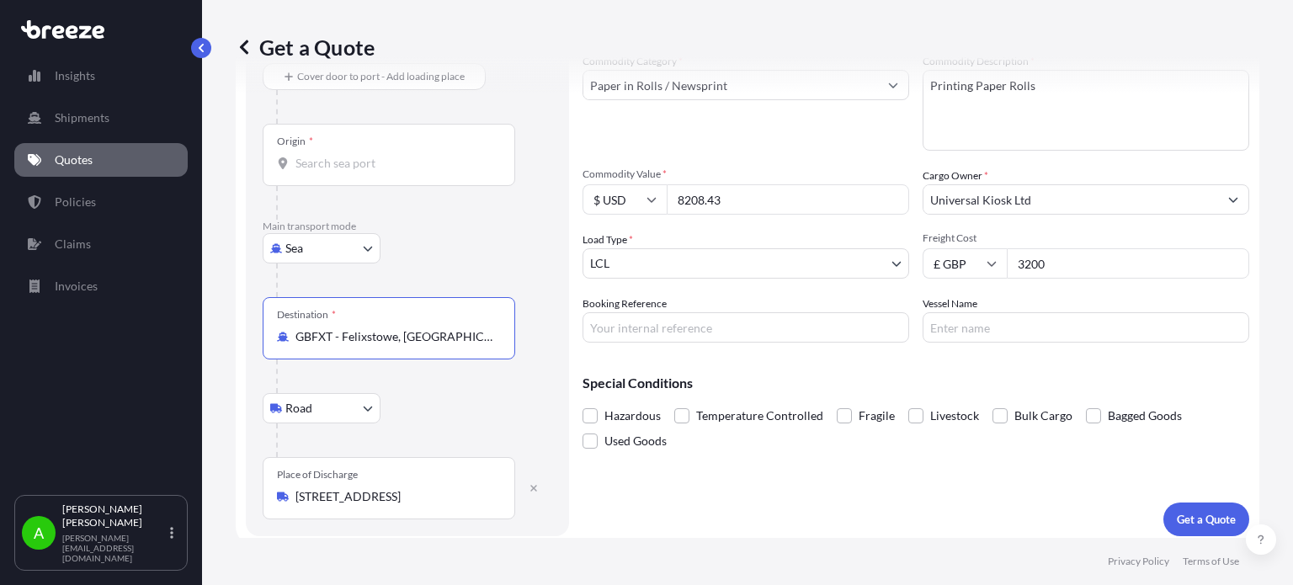
type input "GBFXT - Felixstowe, United Kingdom"
click at [470, 258] on div "Sea Sea Air Road Rail" at bounding box center [407, 248] width 289 height 30
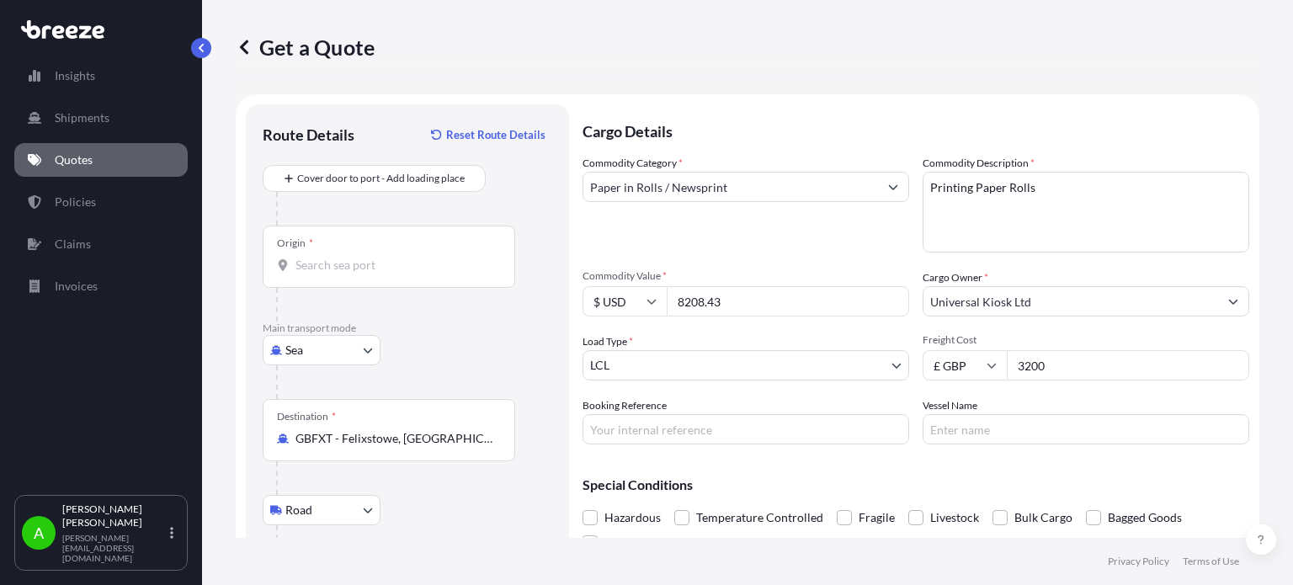
click at [362, 268] on input "Origin *" at bounding box center [394, 265] width 199 height 17
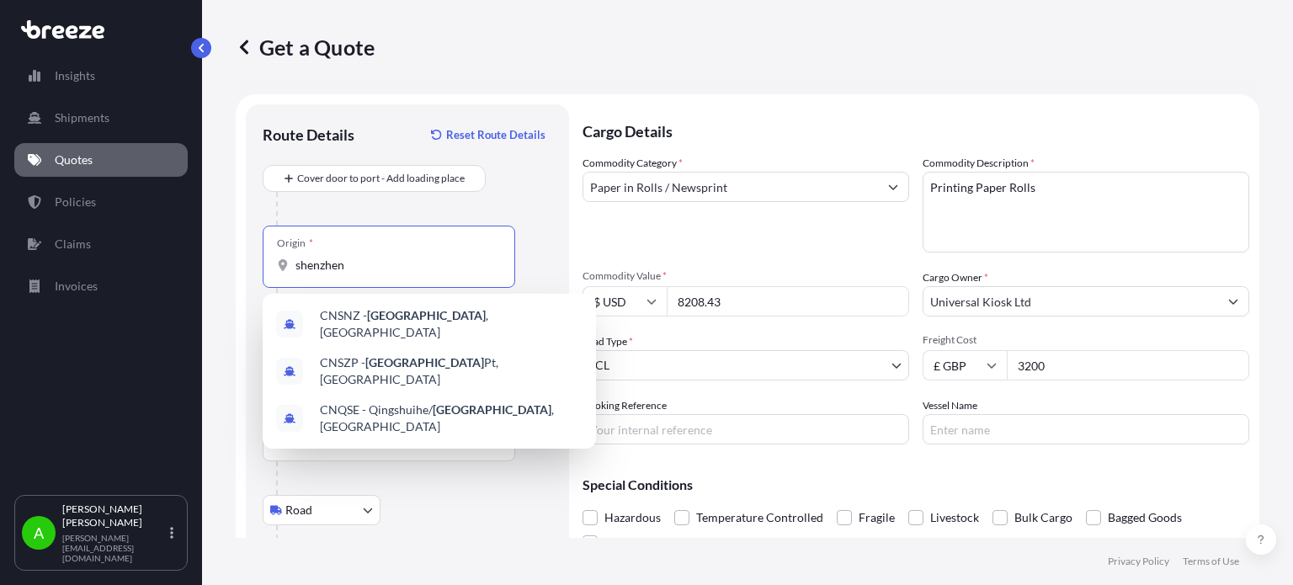
type input "shenzhen"
click at [390, 204] on div at bounding box center [414, 209] width 276 height 34
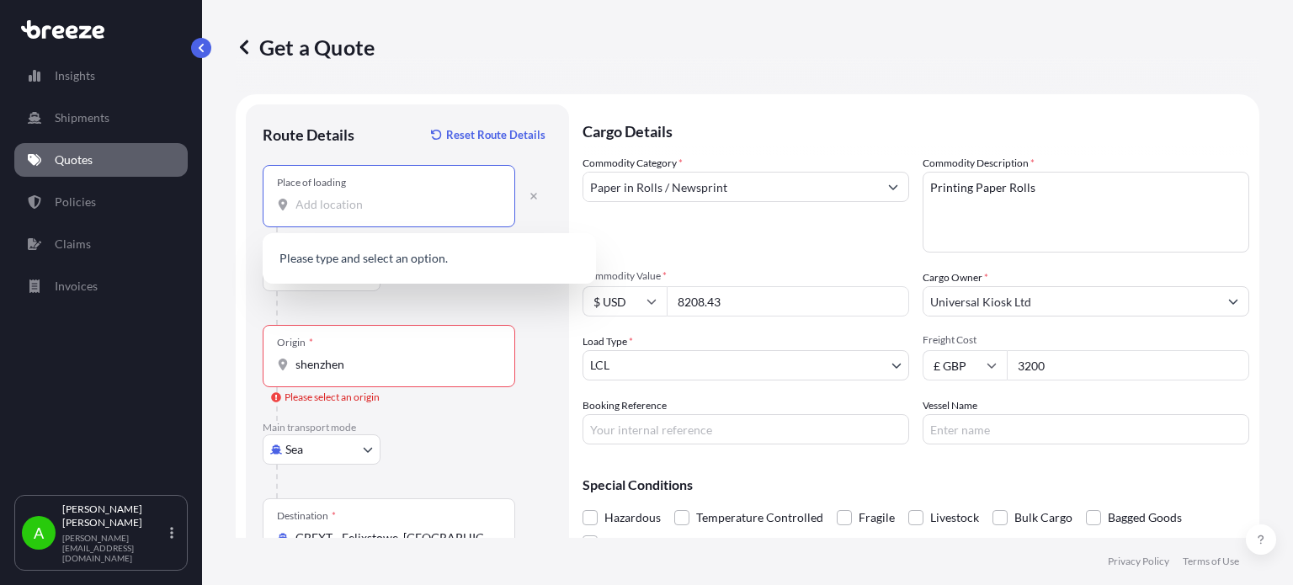
click at [346, 209] on input "Place of loading" at bounding box center [394, 204] width 199 height 17
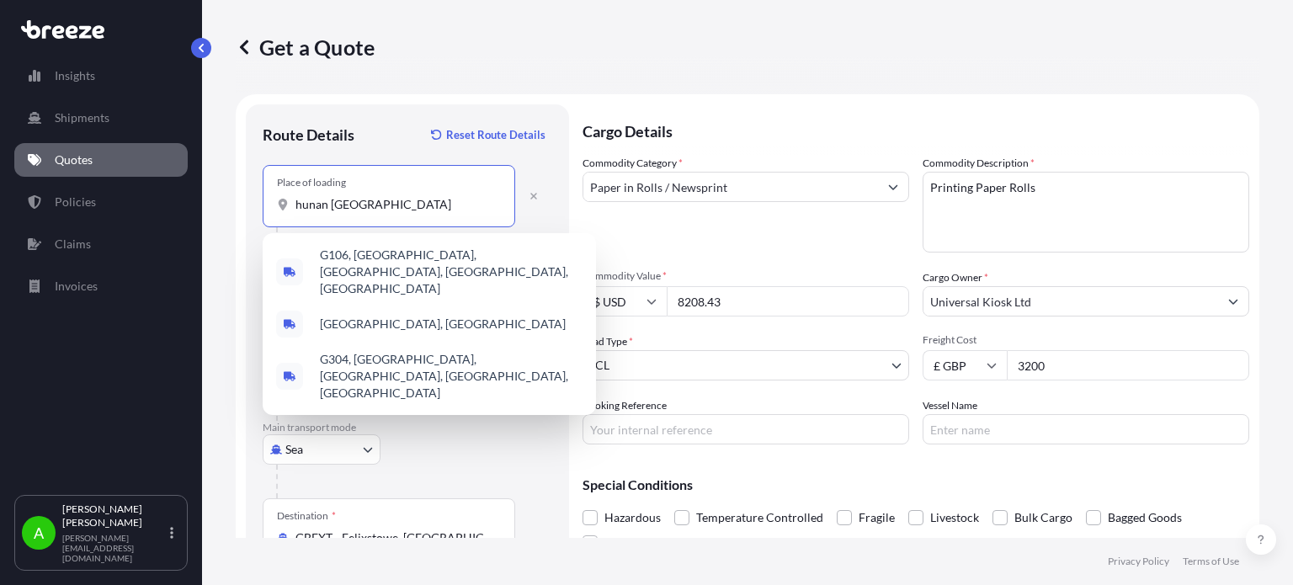
drag, startPoint x: 397, startPoint y: 211, endPoint x: 242, endPoint y: 171, distance: 160.0
click at [242, 171] on form "Route Details Reset Route Details Place of loading hunan china Road Road Rail O…" at bounding box center [747, 420] width 1023 height 653
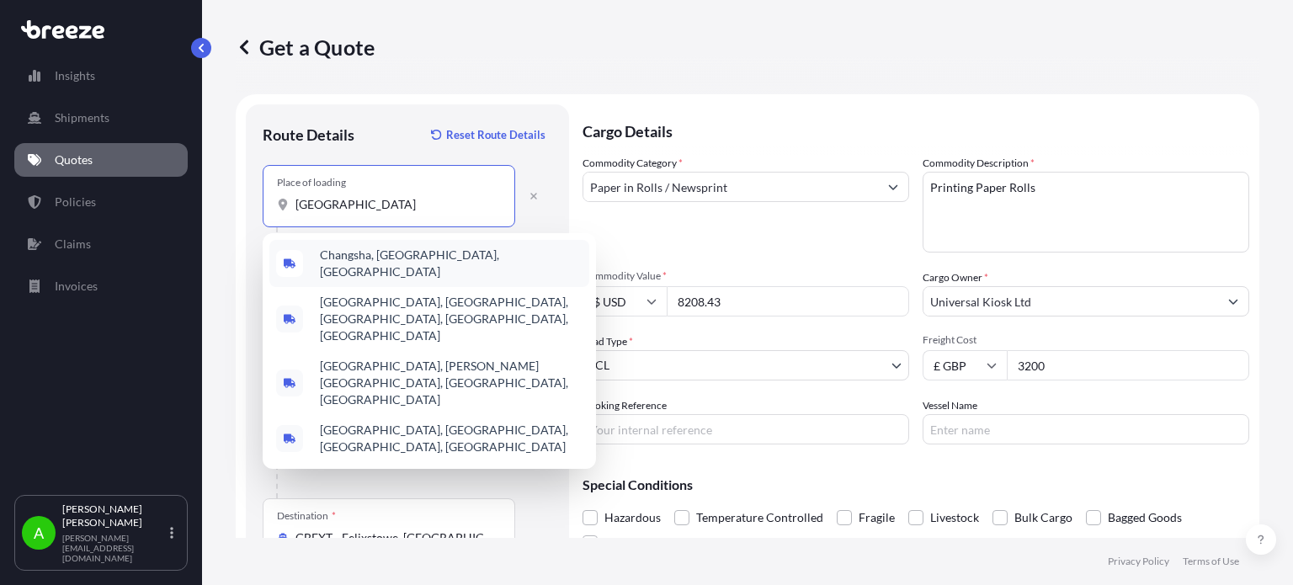
click at [411, 265] on span "Changsha, Hunan, China" at bounding box center [451, 264] width 263 height 34
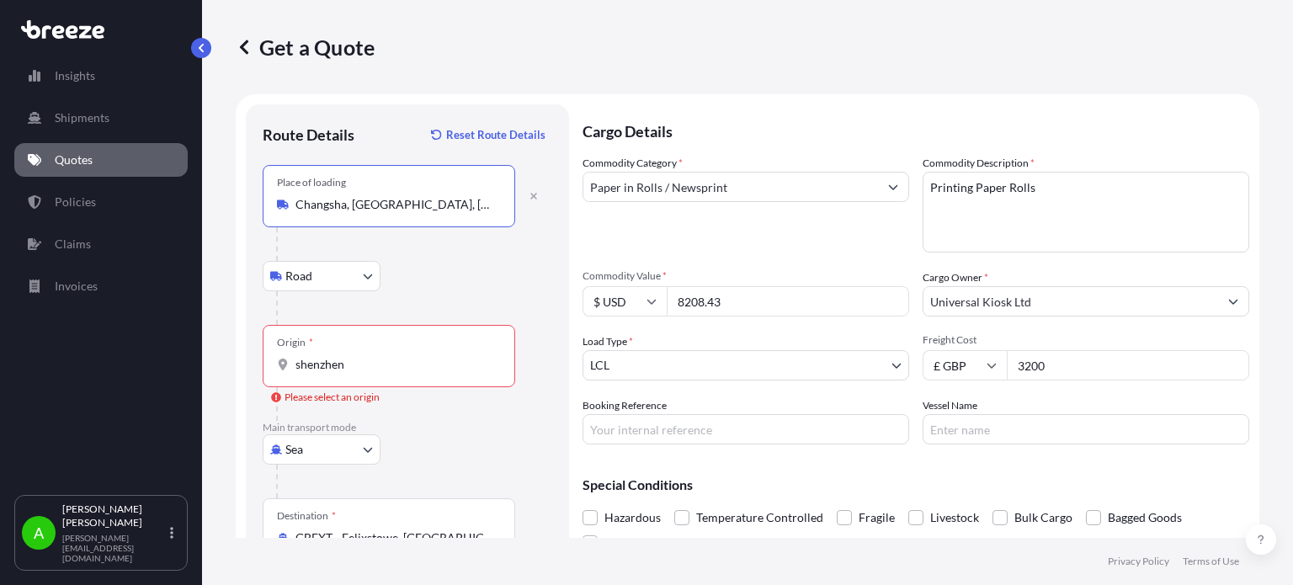
type input "Changsha, Hunan, China"
click at [375, 146] on div "Route Details Reset Route Details" at bounding box center [407, 143] width 289 height 44
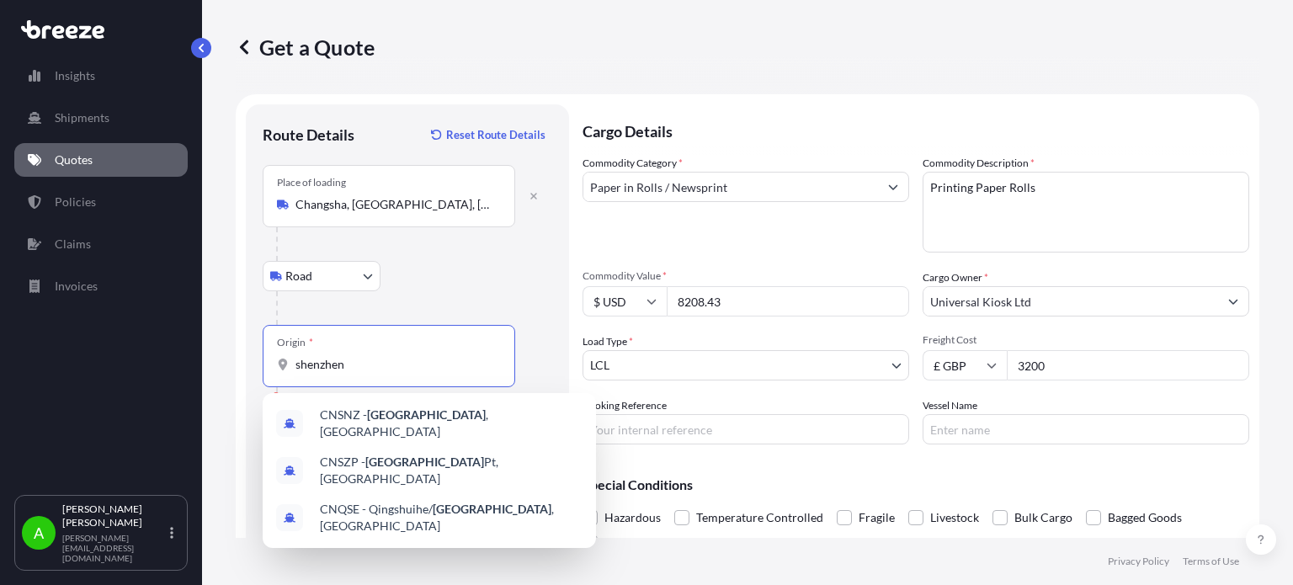
drag, startPoint x: 338, startPoint y: 368, endPoint x: 291, endPoint y: 360, distance: 47.7
click at [292, 362] on div "shenzhen" at bounding box center [389, 364] width 224 height 17
click at [491, 423] on div "CNSNZ - Shenzhen , China" at bounding box center [429, 423] width 320 height 47
type input "CNSNZ - Shenzhen, China"
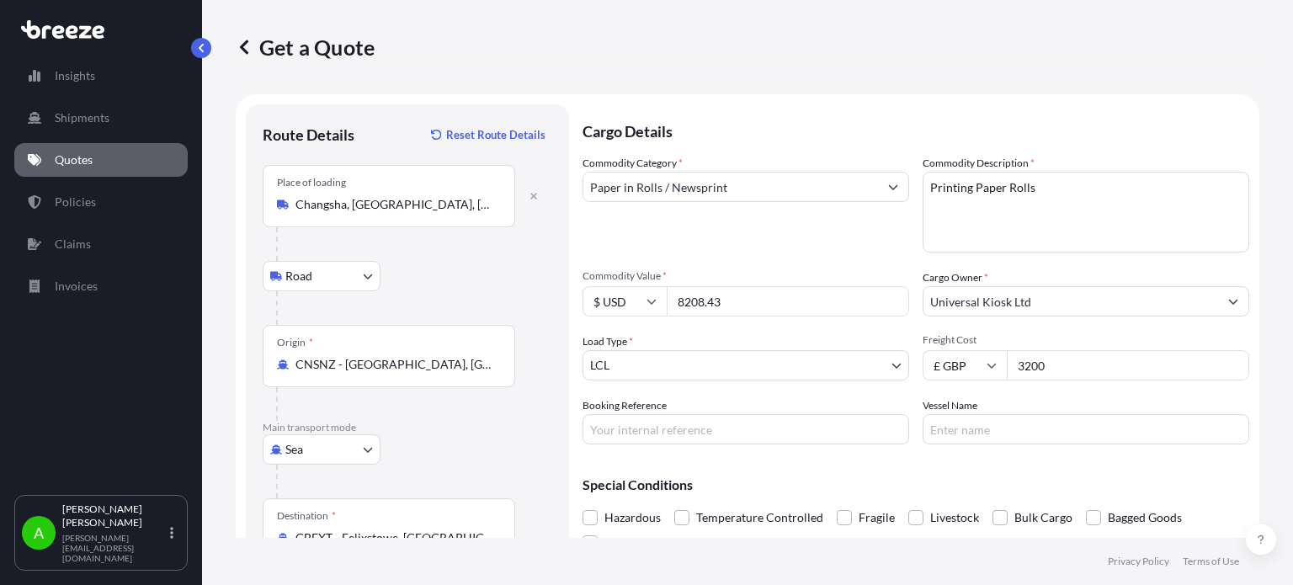
click at [470, 450] on div "Sea Sea Air Road Rail" at bounding box center [407, 449] width 289 height 30
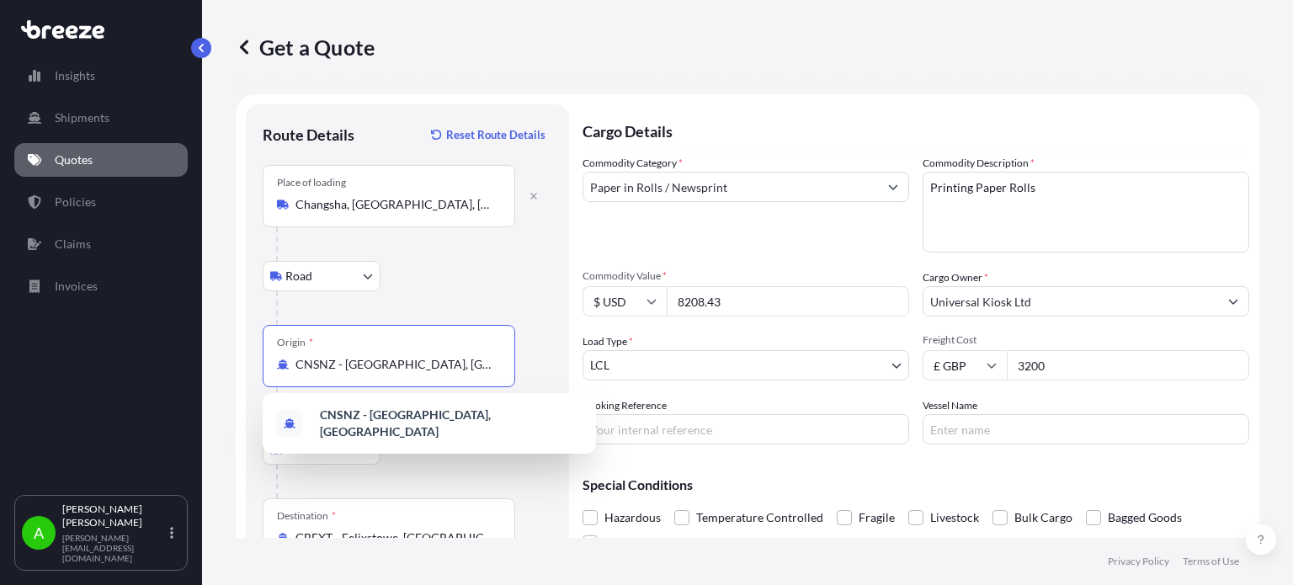
drag, startPoint x: 374, startPoint y: 363, endPoint x: 274, endPoint y: 358, distance: 99.4
click at [274, 358] on div "Origin * CNSNZ - Shenzhen, China" at bounding box center [389, 356] width 252 height 62
click at [480, 467] on div at bounding box center [414, 482] width 276 height 34
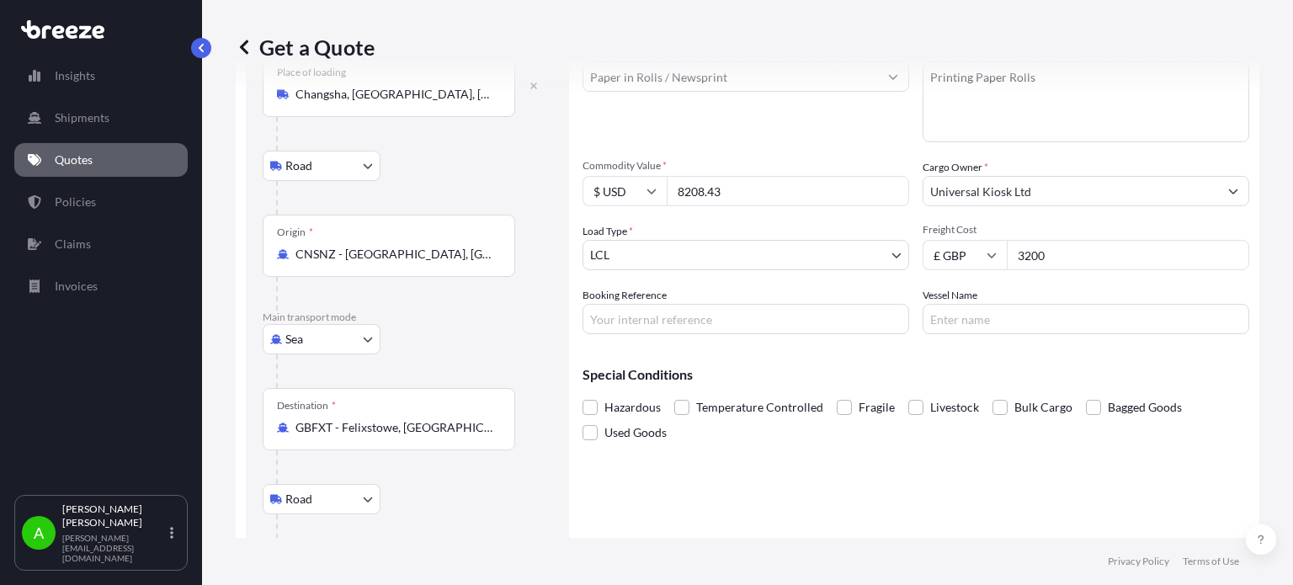
scroll to position [208, 0]
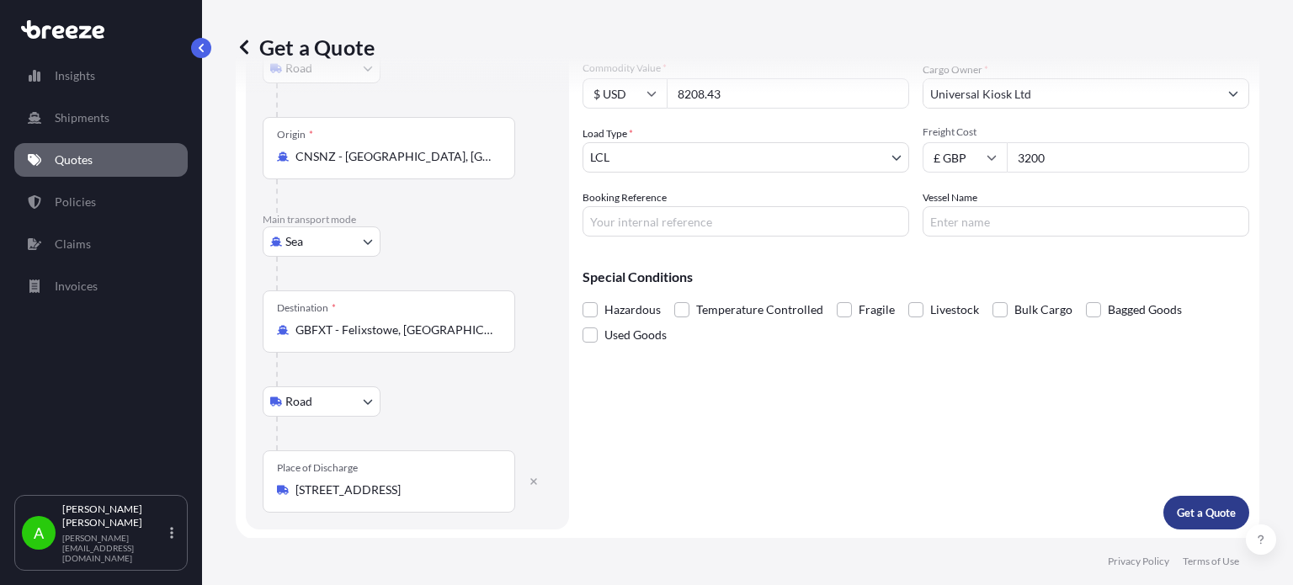
click at [1208, 514] on p "Get a Quote" at bounding box center [1205, 512] width 59 height 17
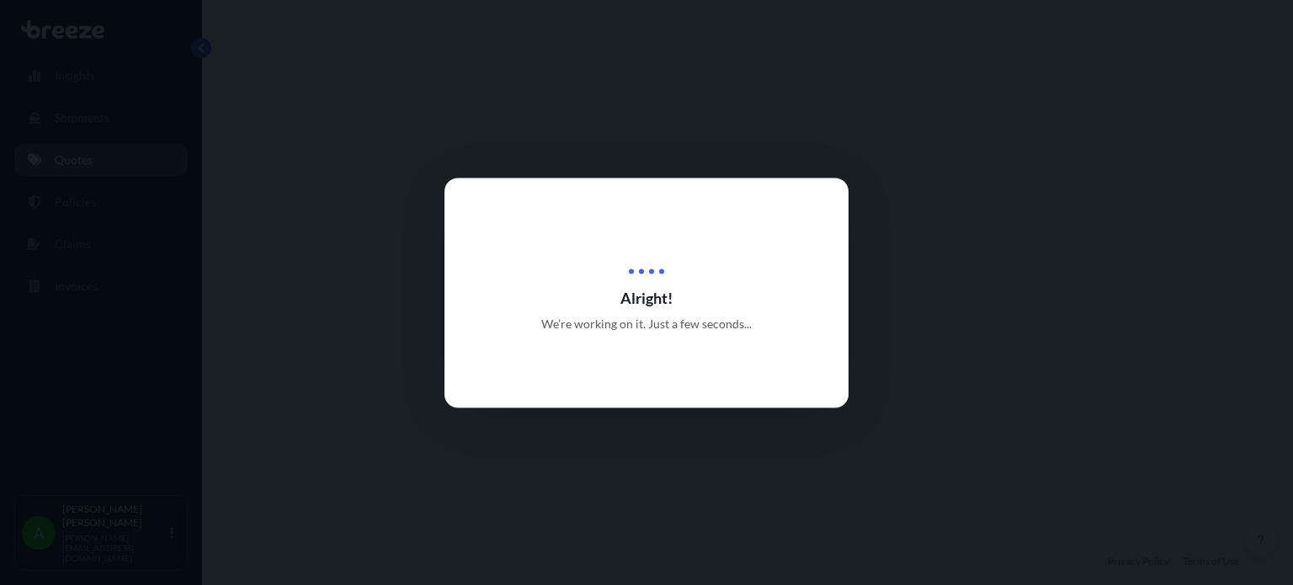
select select "Road"
select select "Sea"
select select "Road"
select select "1"
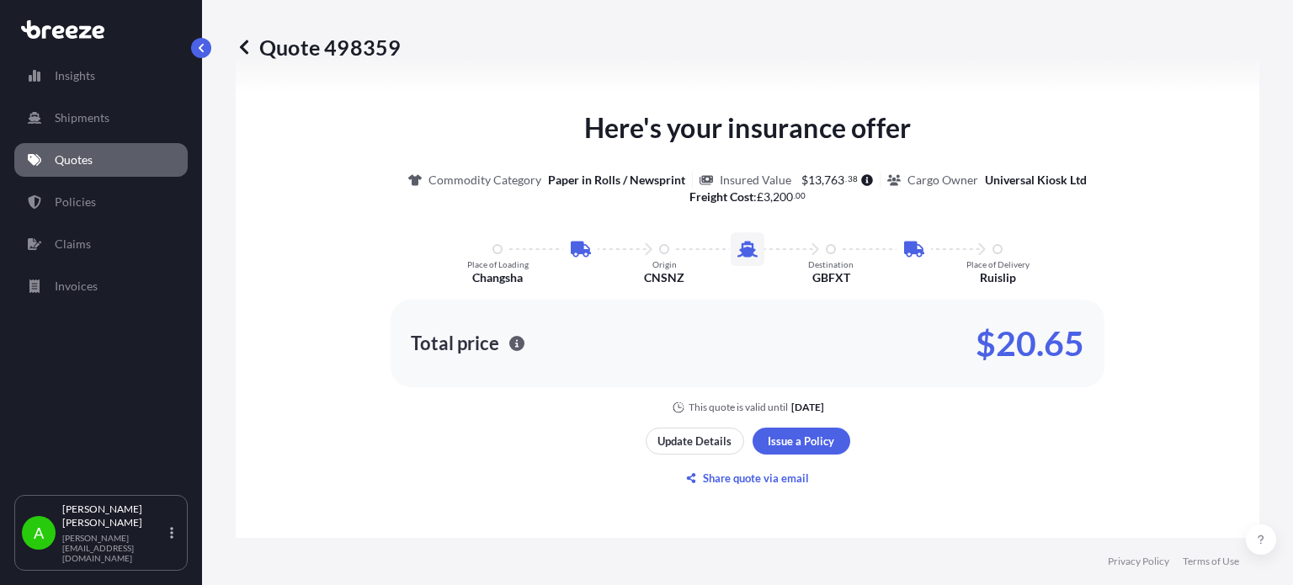
scroll to position [1008, 0]
